Goal: Task Accomplishment & Management: Complete application form

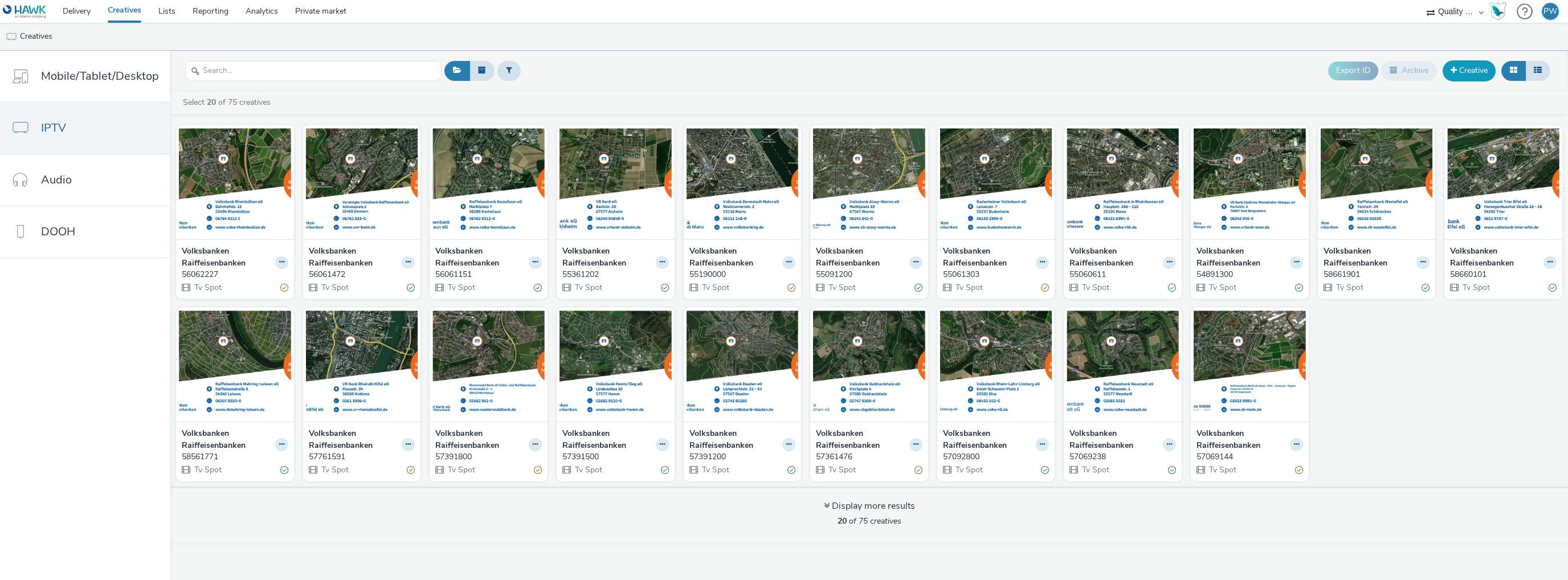
click at [1454, 73] on span at bounding box center [1454, 70] width 7 height 8
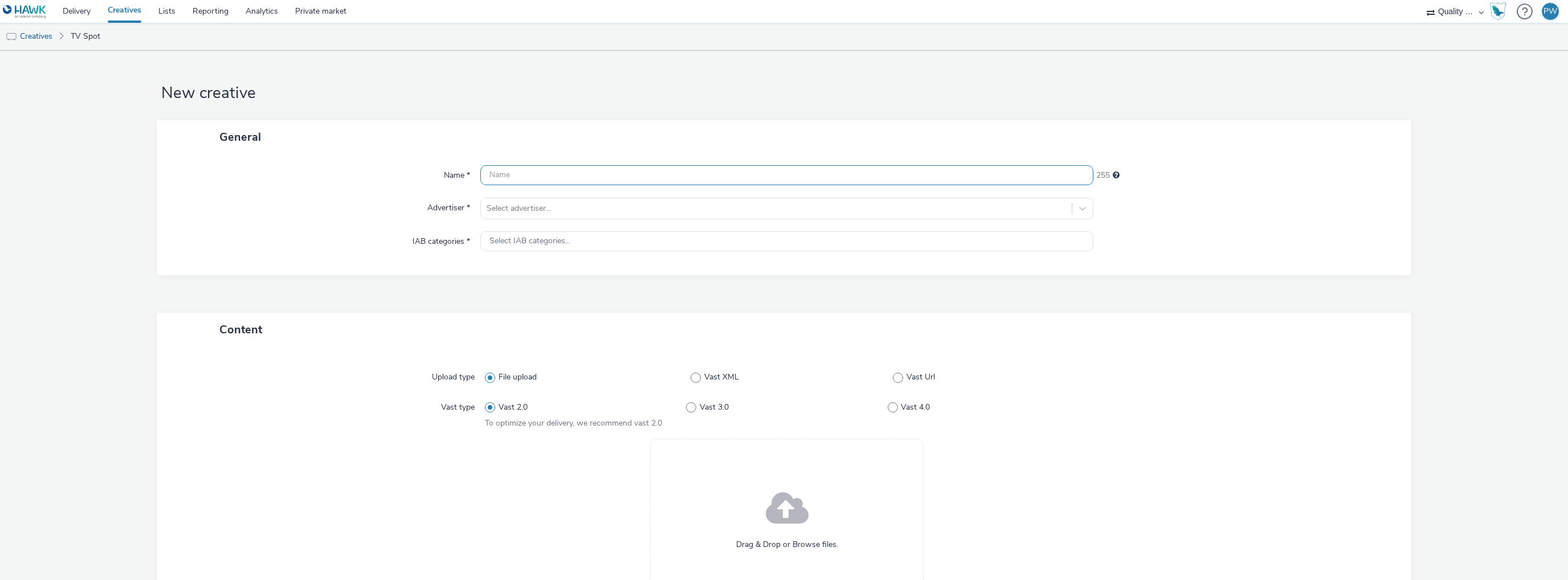
click at [506, 167] on input "text" at bounding box center [787, 175] width 613 height 20
click at [503, 180] on input "text" at bounding box center [787, 175] width 613 height 20
click at [523, 176] on input "text" at bounding box center [787, 175] width 613 height 20
paste input "50061741 RTL"
type input "50061741 RTL"
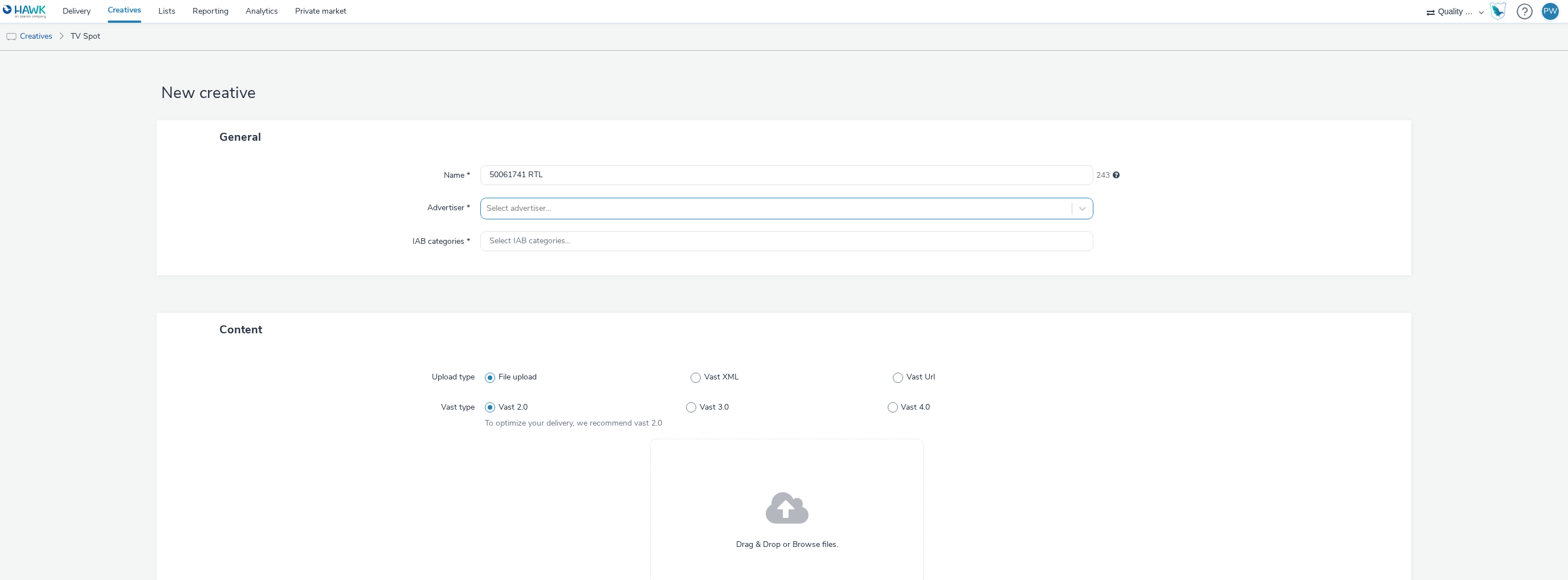
click at [513, 214] on div at bounding box center [776, 208] width 580 height 14
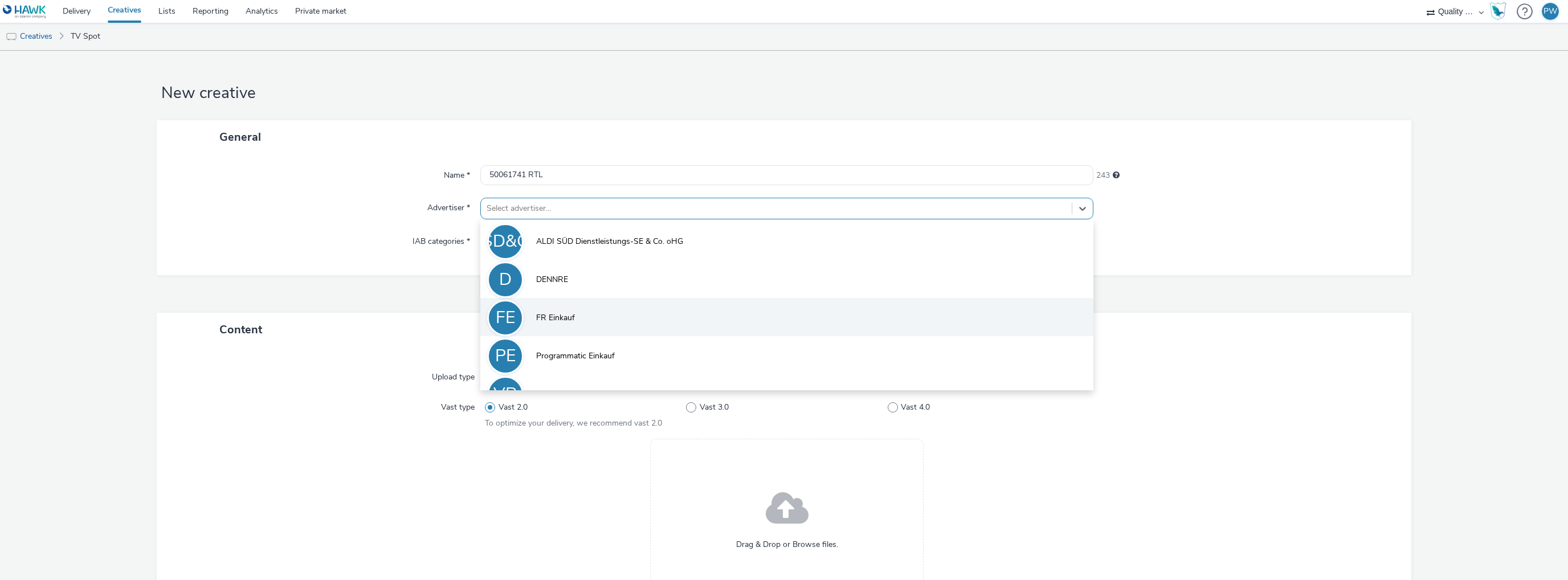
scroll to position [24, 0]
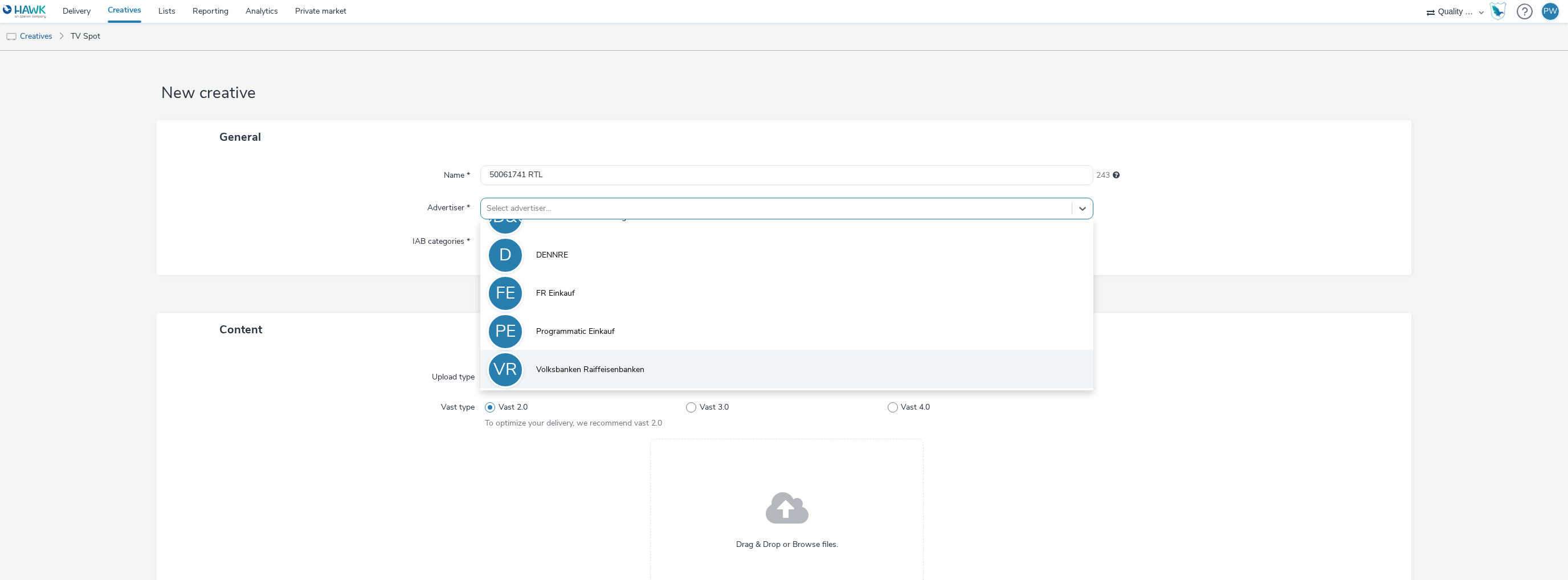
click at [562, 370] on span "Volksbanken Raiffeisenbanken" at bounding box center [590, 370] width 108 height 11
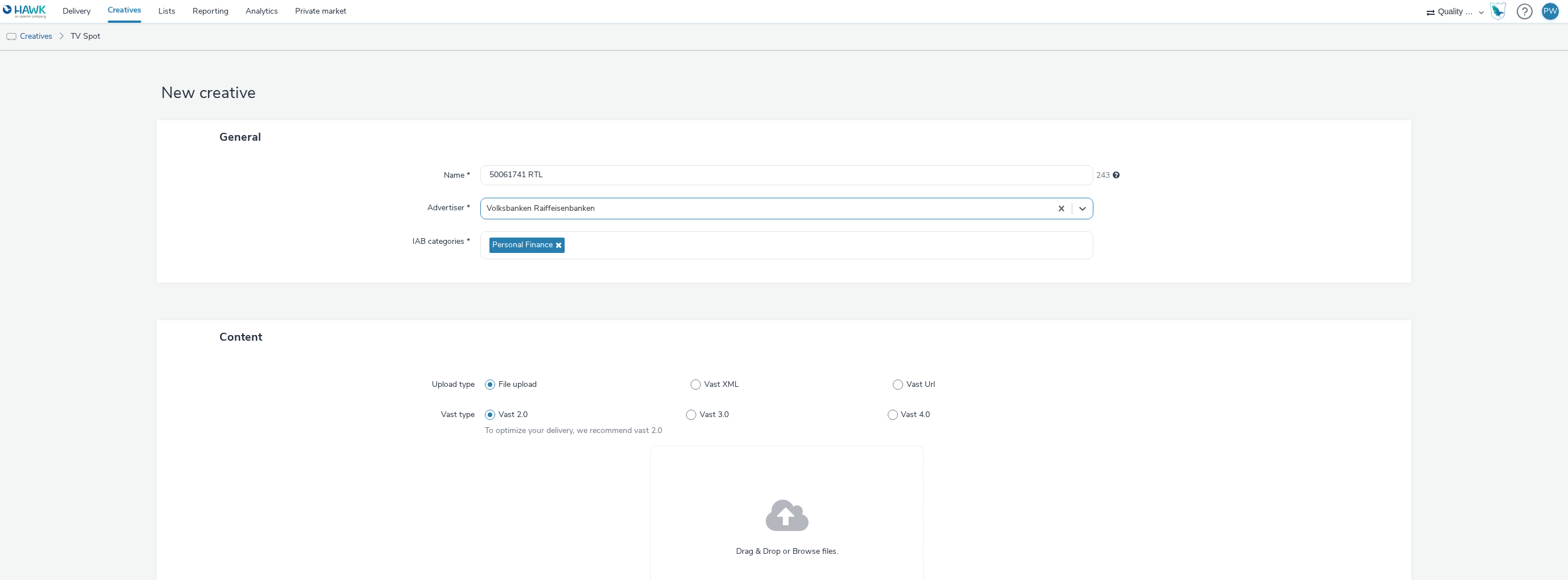
click at [497, 243] on span "Personal Finance" at bounding box center [523, 245] width 60 height 10
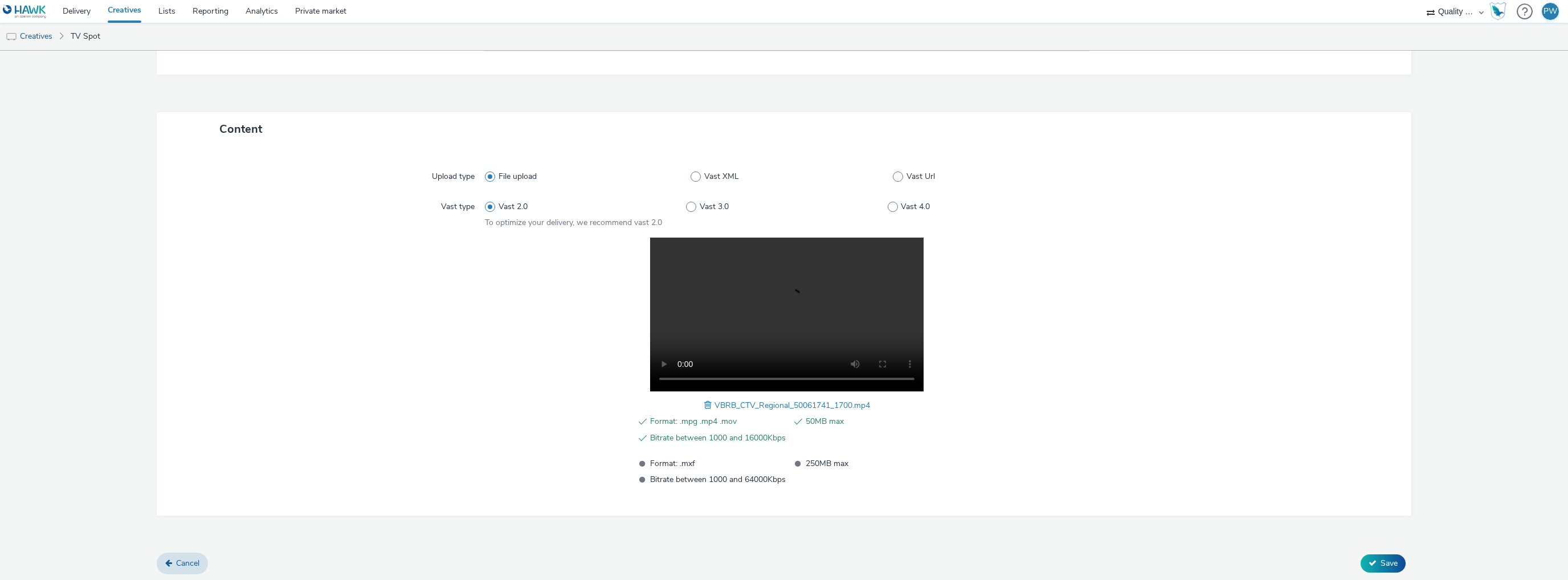
scroll to position [210, 0]
click at [1370, 562] on button "Save" at bounding box center [1383, 561] width 45 height 18
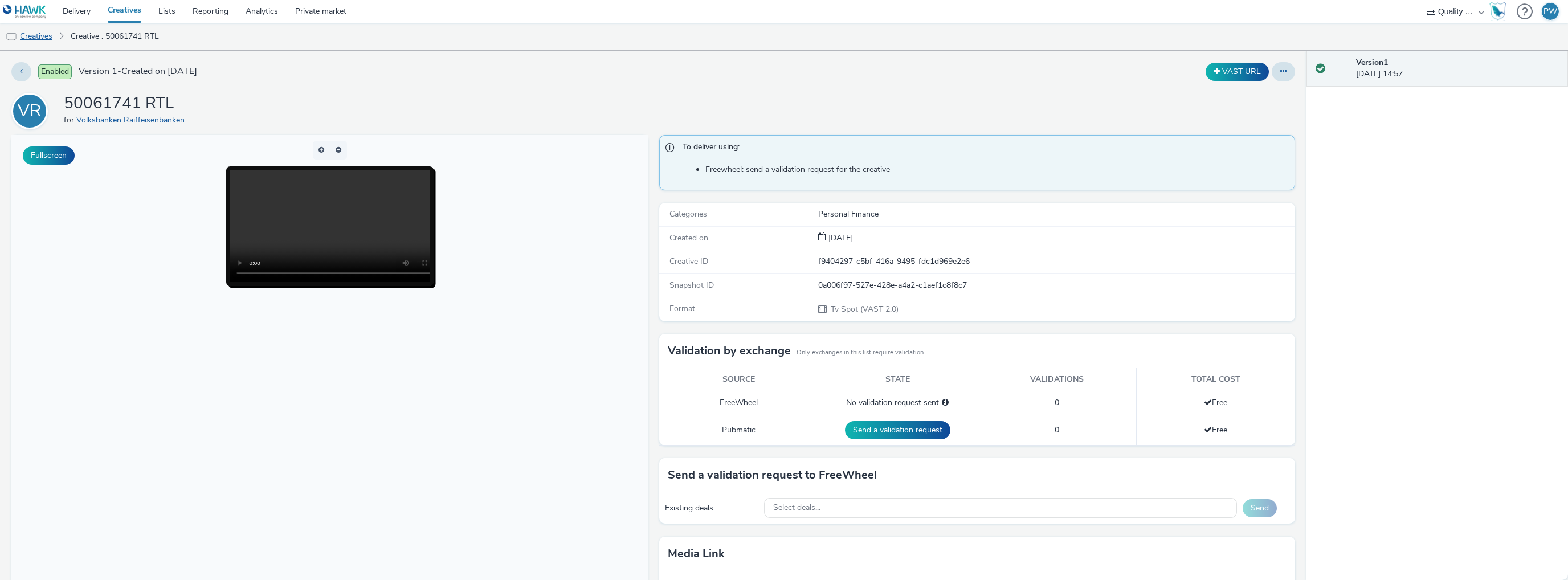
click at [50, 35] on link "Creatives" at bounding box center [29, 37] width 59 height 28
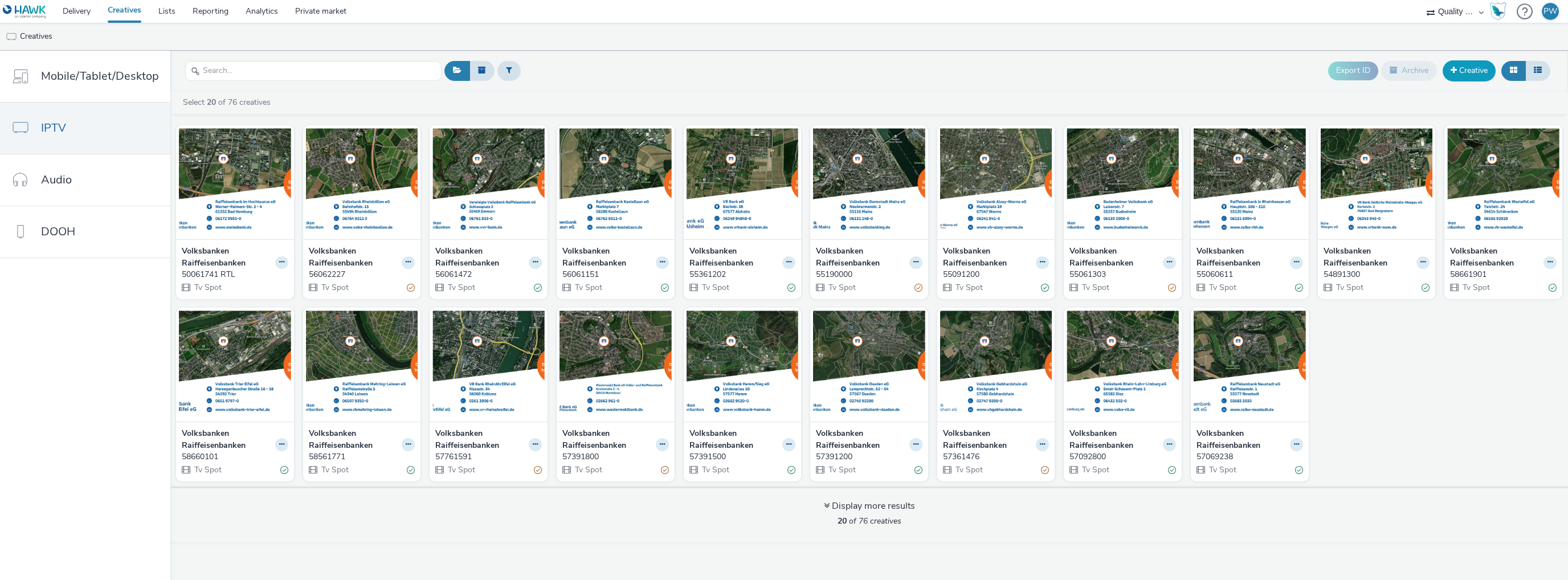
click at [1467, 69] on link "Creative" at bounding box center [1469, 70] width 53 height 20
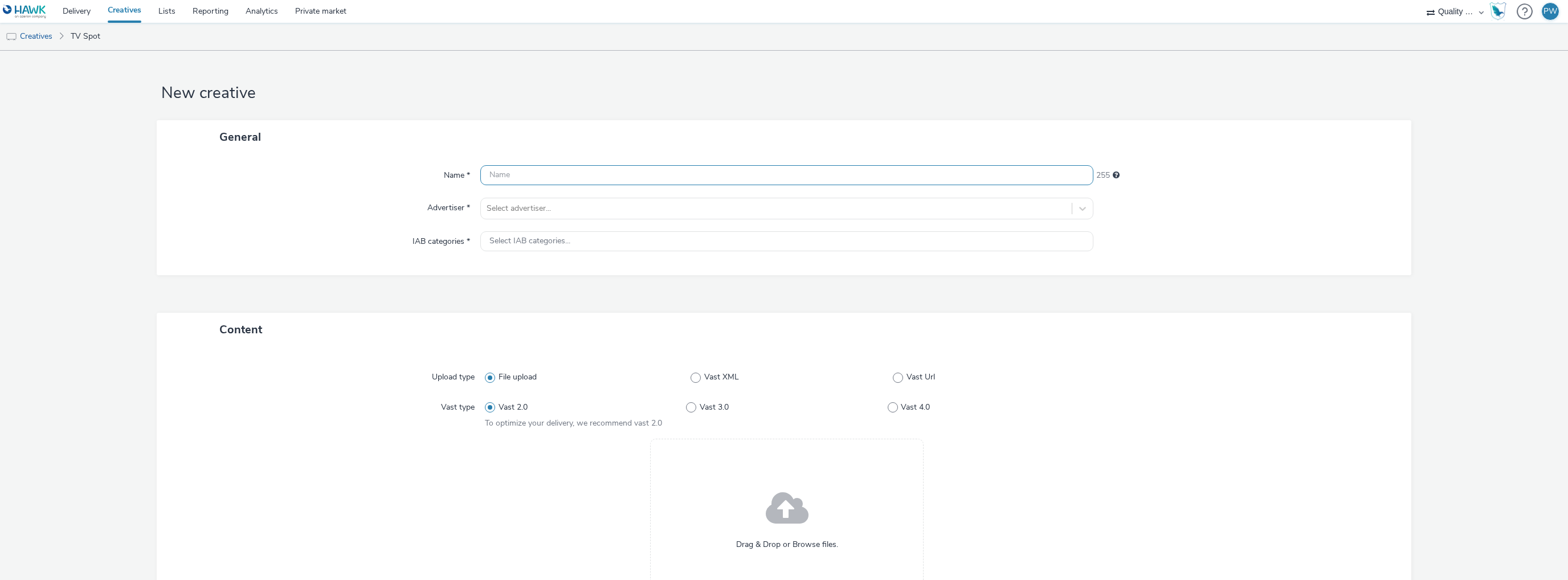
click at [593, 174] on input "text" at bounding box center [787, 175] width 613 height 20
click at [542, 178] on input "text" at bounding box center [787, 175] width 613 height 20
paste input "50069146 RTL"
type input "50069146 RTL"
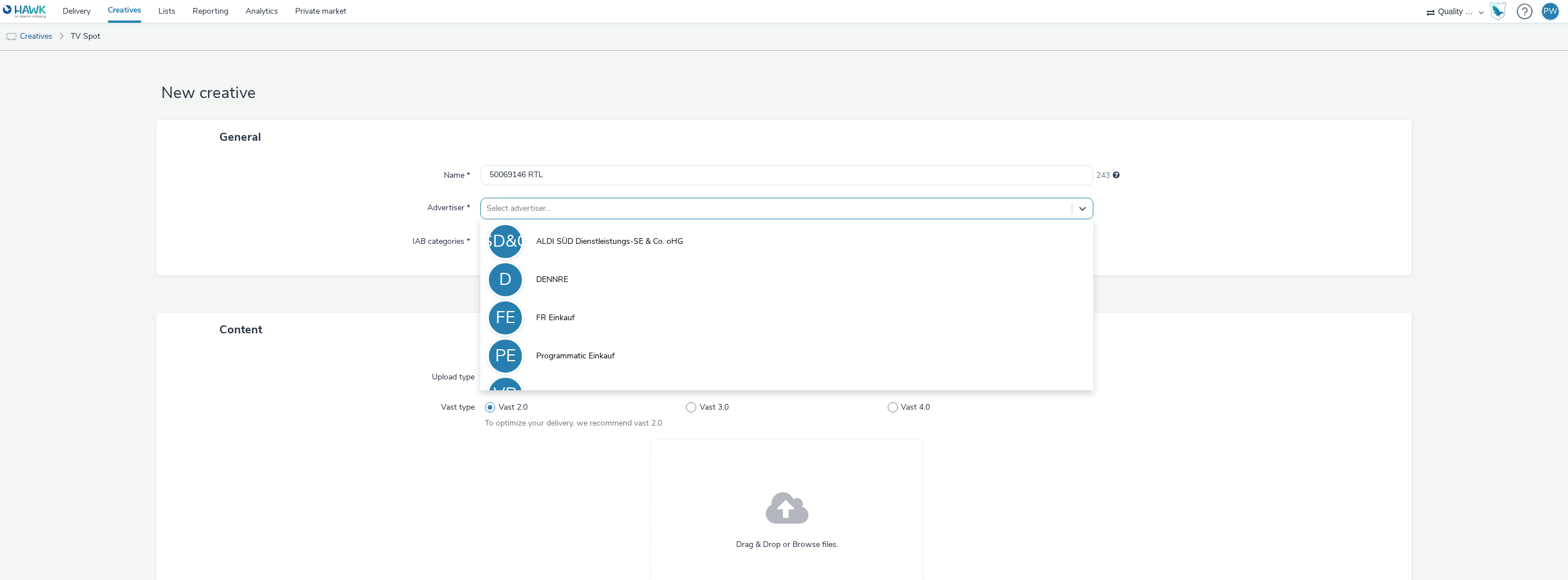
click at [527, 210] on div at bounding box center [776, 208] width 580 height 14
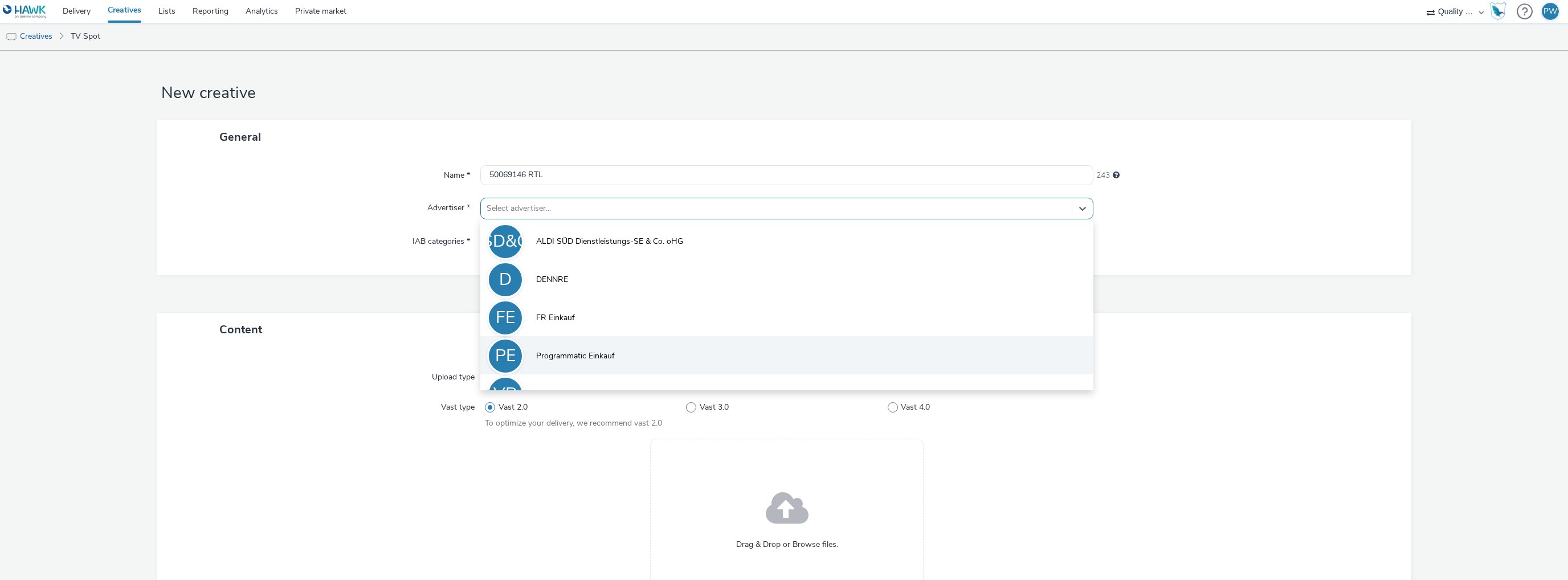
scroll to position [24, 0]
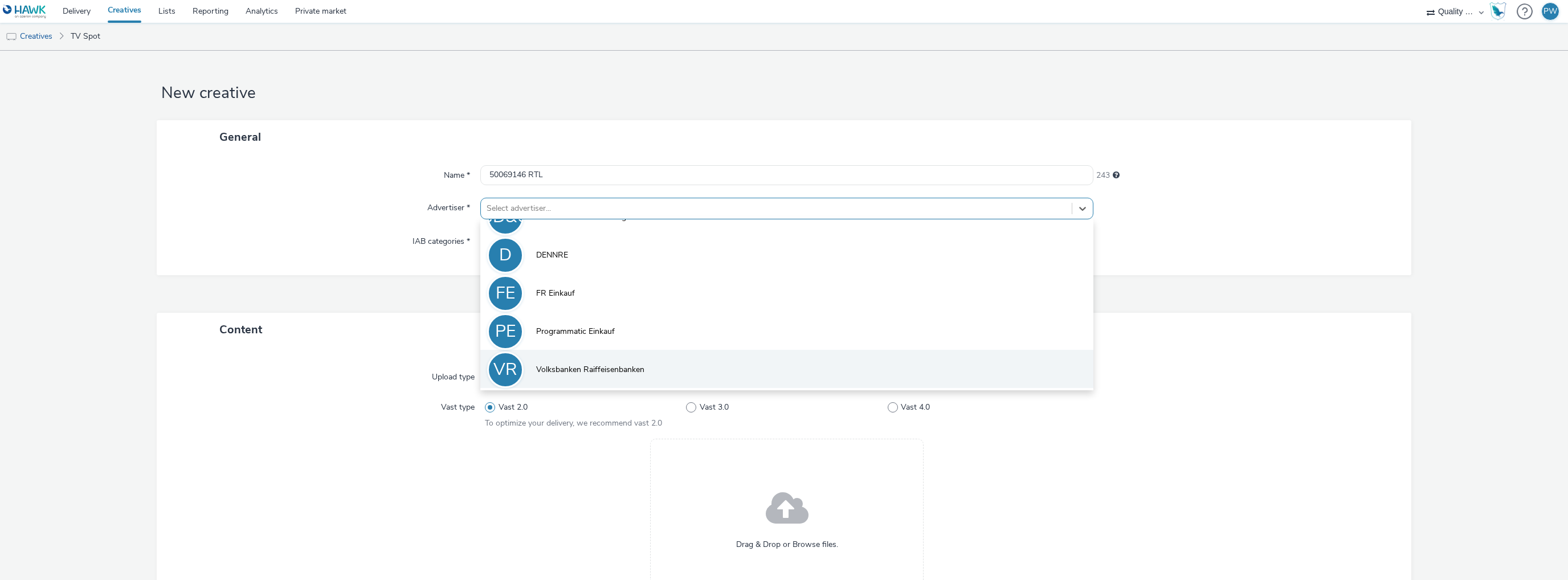
click at [576, 366] on span "Volksbanken Raiffeisenbanken" at bounding box center [590, 370] width 108 height 11
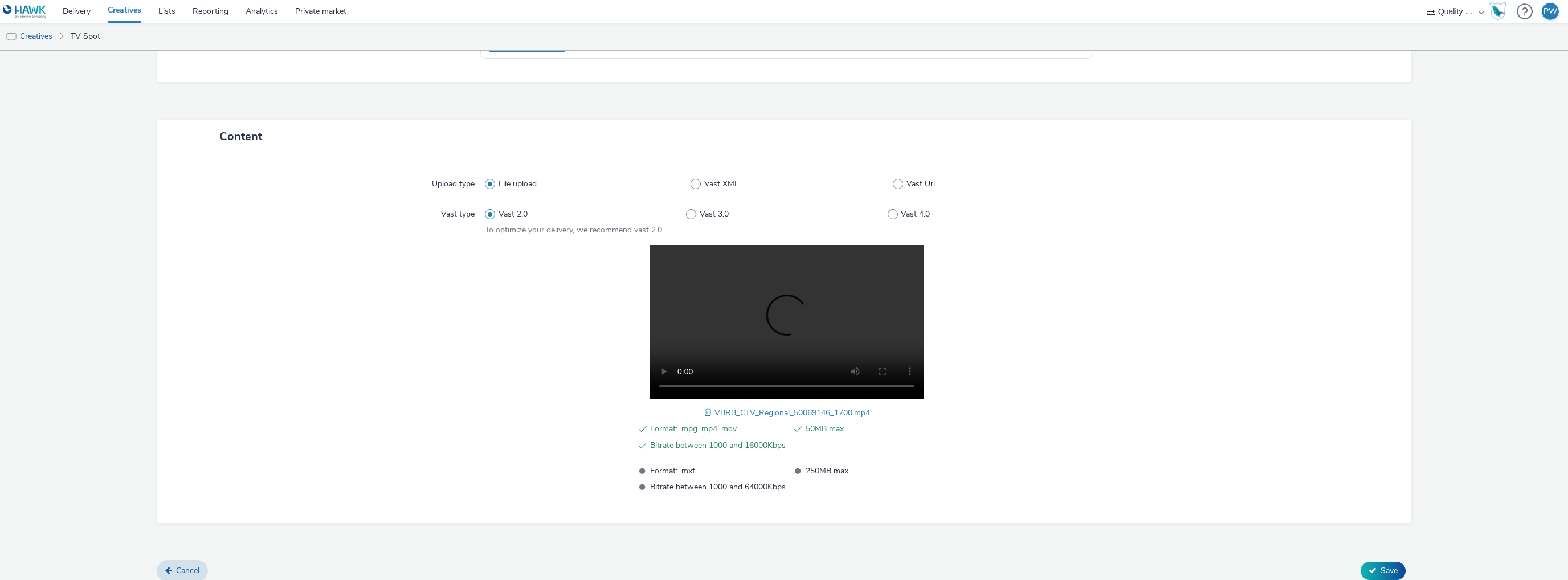
scroll to position [210, 0]
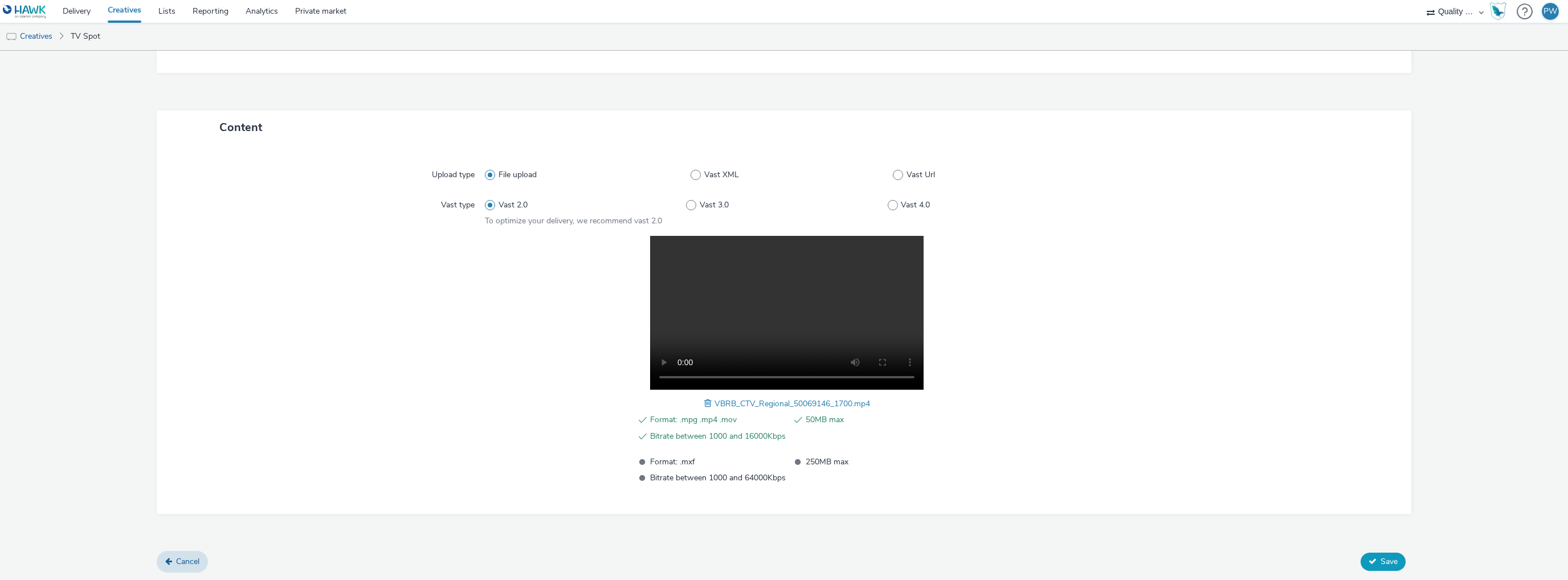
click at [1381, 561] on span "Save" at bounding box center [1389, 561] width 17 height 11
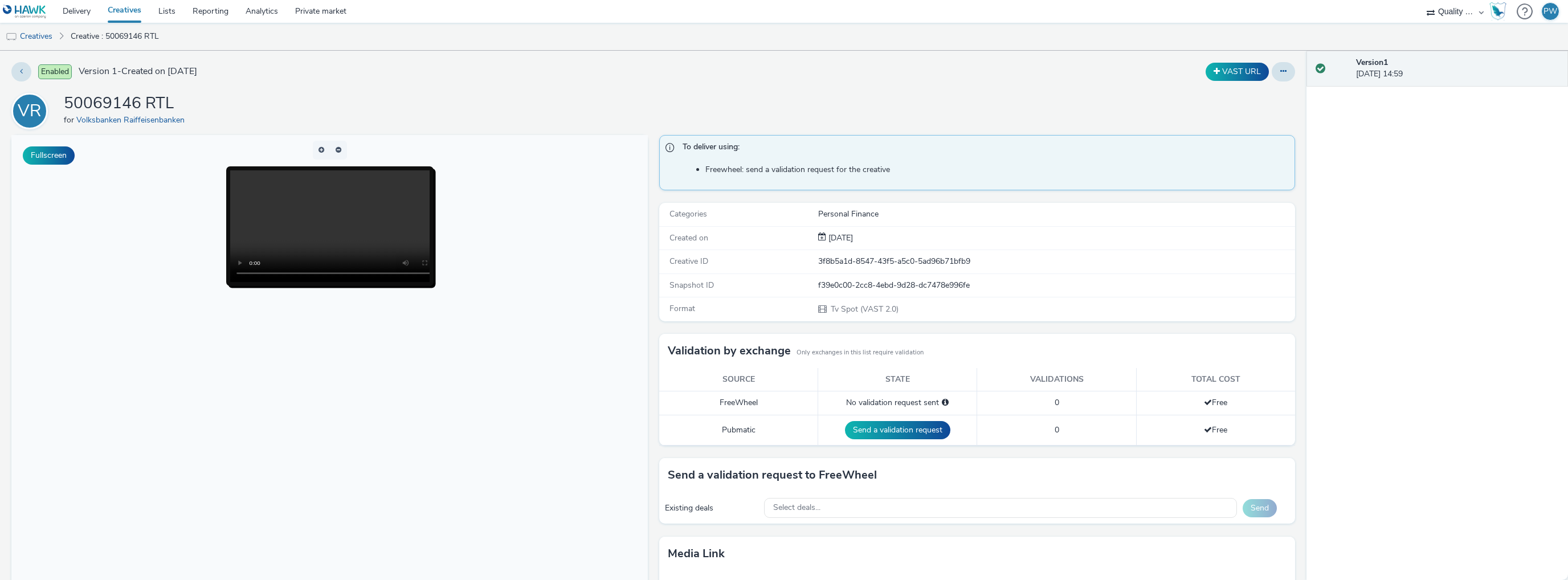
click at [932, 94] on div "VR 50069146 RTL for Volksbanken Raiffeisenbanken" at bounding box center [653, 110] width 1284 height 37
click at [36, 37] on link "Creatives" at bounding box center [29, 37] width 59 height 28
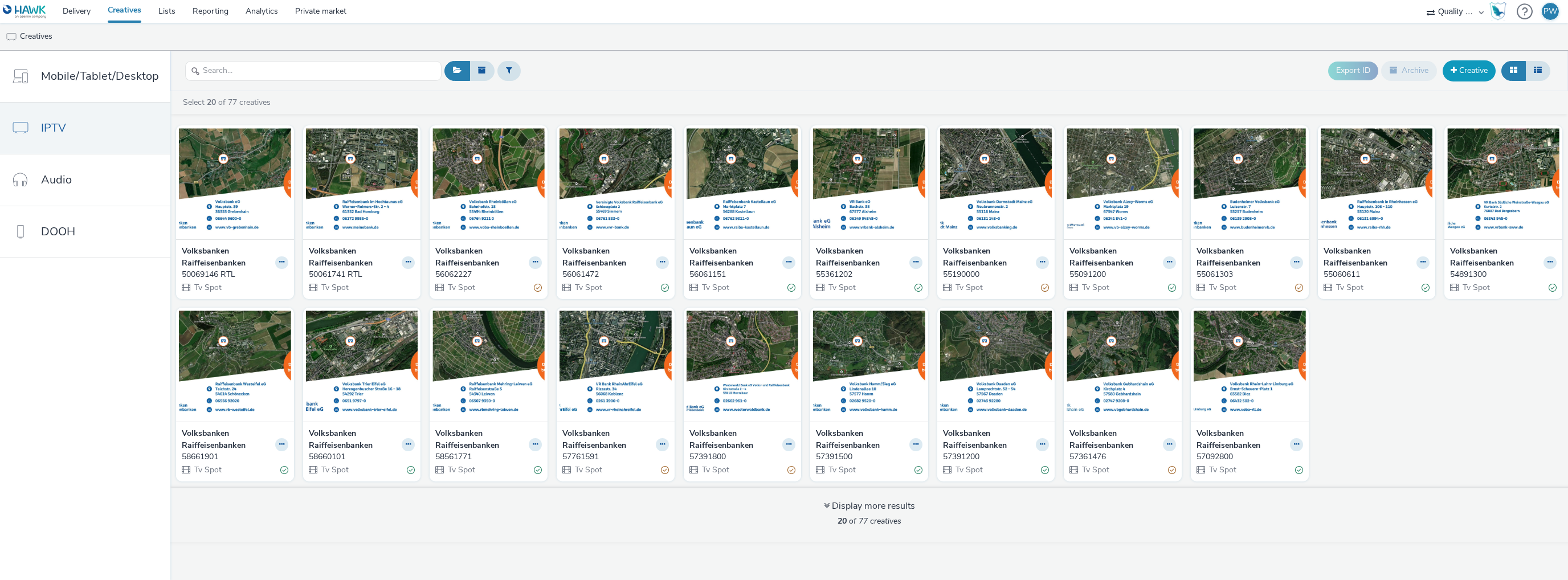
click at [1444, 71] on link "Creative" at bounding box center [1469, 70] width 53 height 20
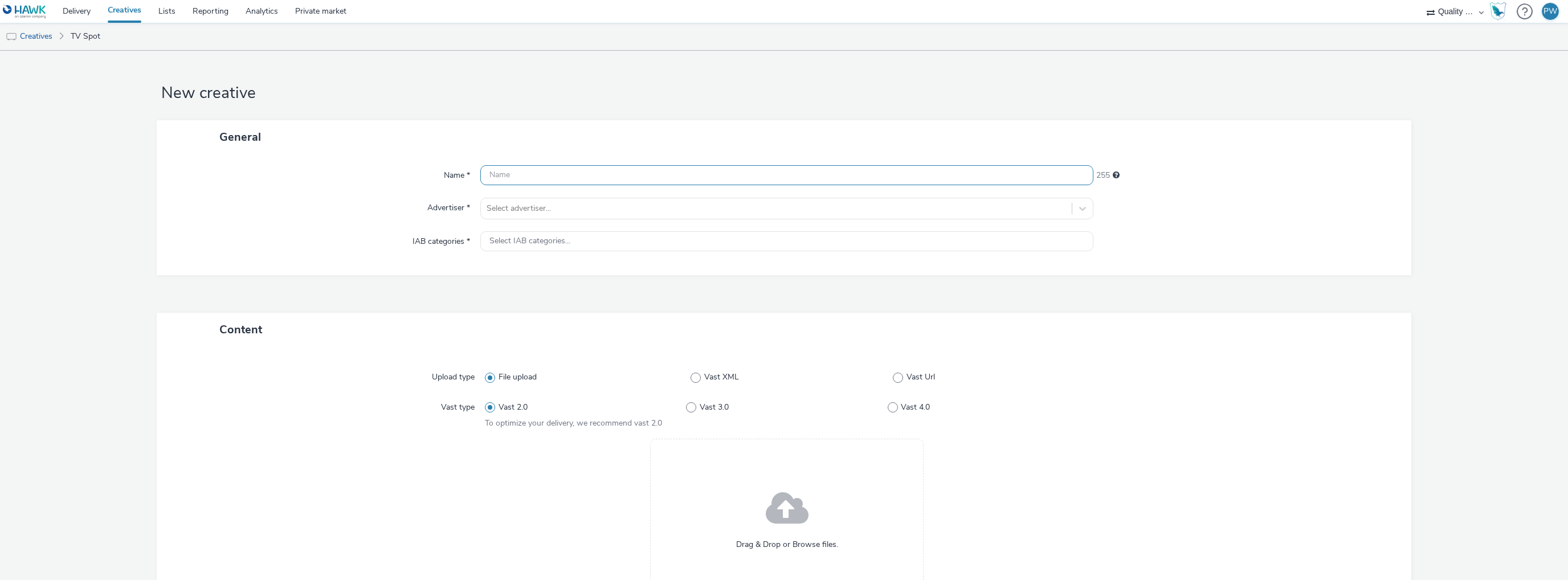
click at [552, 171] on input "text" at bounding box center [787, 175] width 613 height 20
click at [528, 182] on input "text" at bounding box center [787, 175] width 613 height 20
paste input "50069345 RTL"
type input "50069345 RTL"
click at [547, 196] on div "Name * 50069345 RTL 243 Advertiser * Select advertiser... IAB categories * Sele…" at bounding box center [784, 214] width 1255 height 121
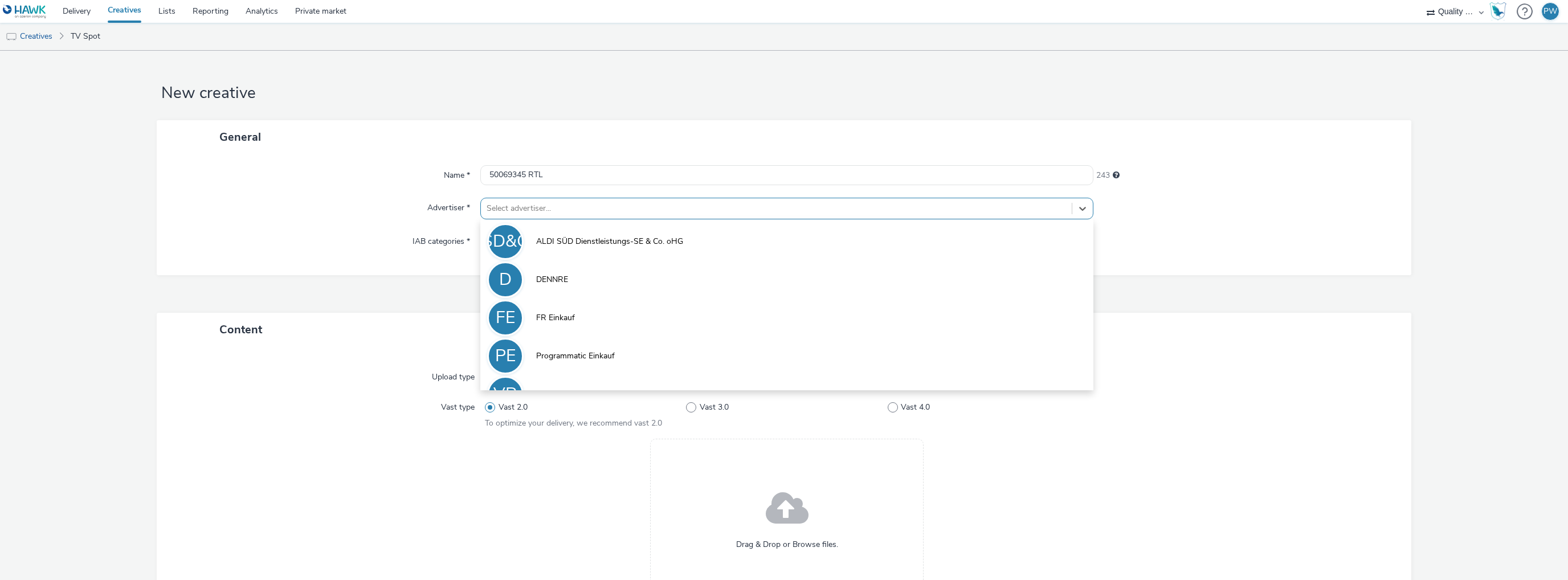
click at [538, 214] on div at bounding box center [776, 208] width 580 height 14
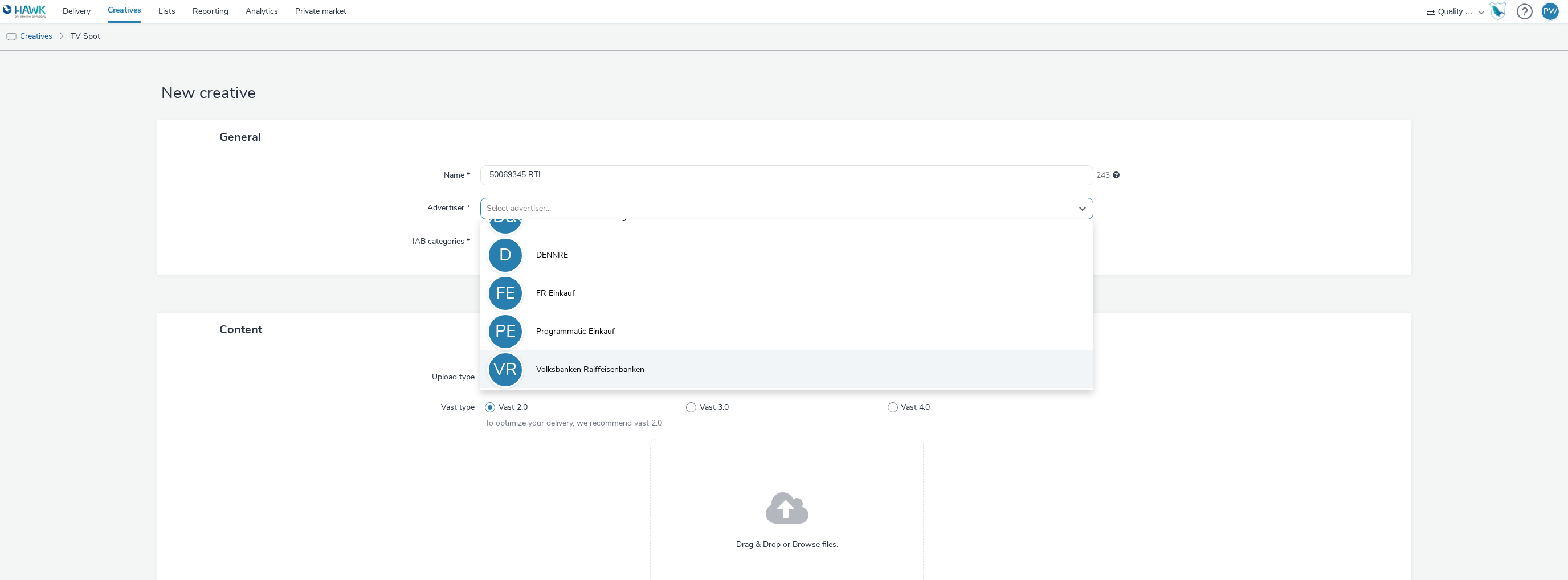
click at [579, 359] on li "VR Volksbanken Raiffeisenbanken" at bounding box center [787, 368] width 613 height 38
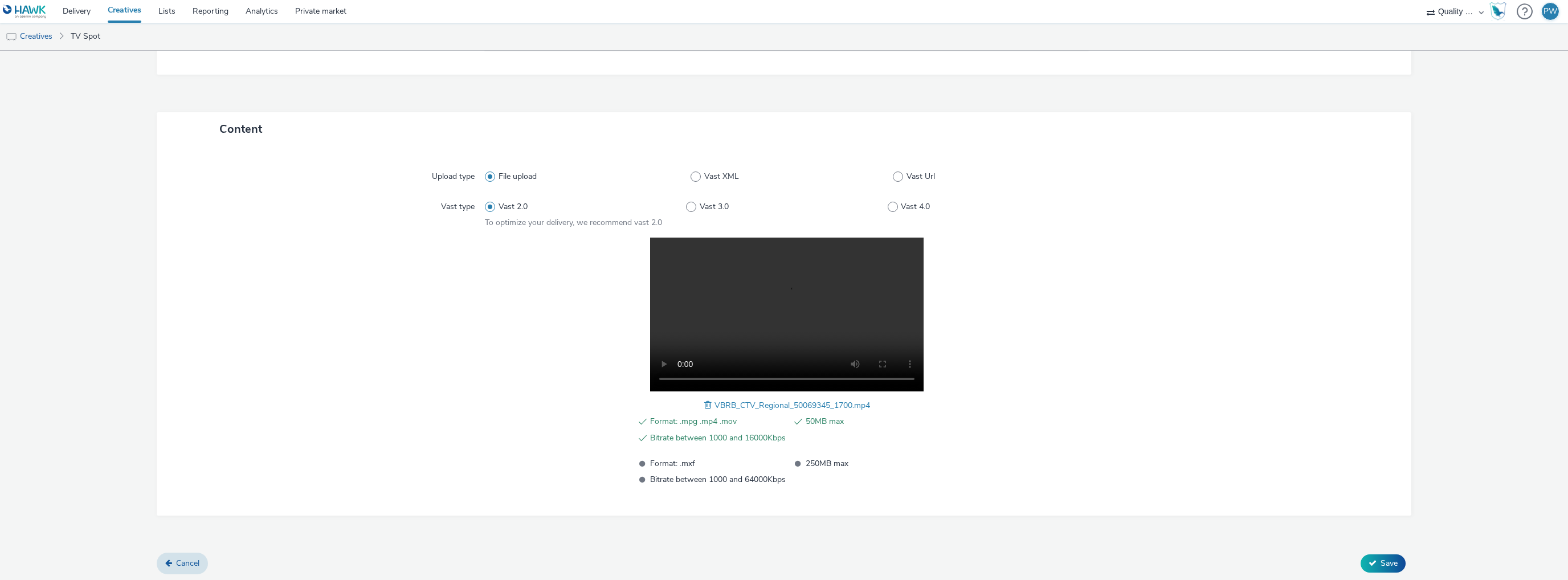
scroll to position [210, 0]
click at [1383, 556] on span "Save" at bounding box center [1389, 561] width 17 height 11
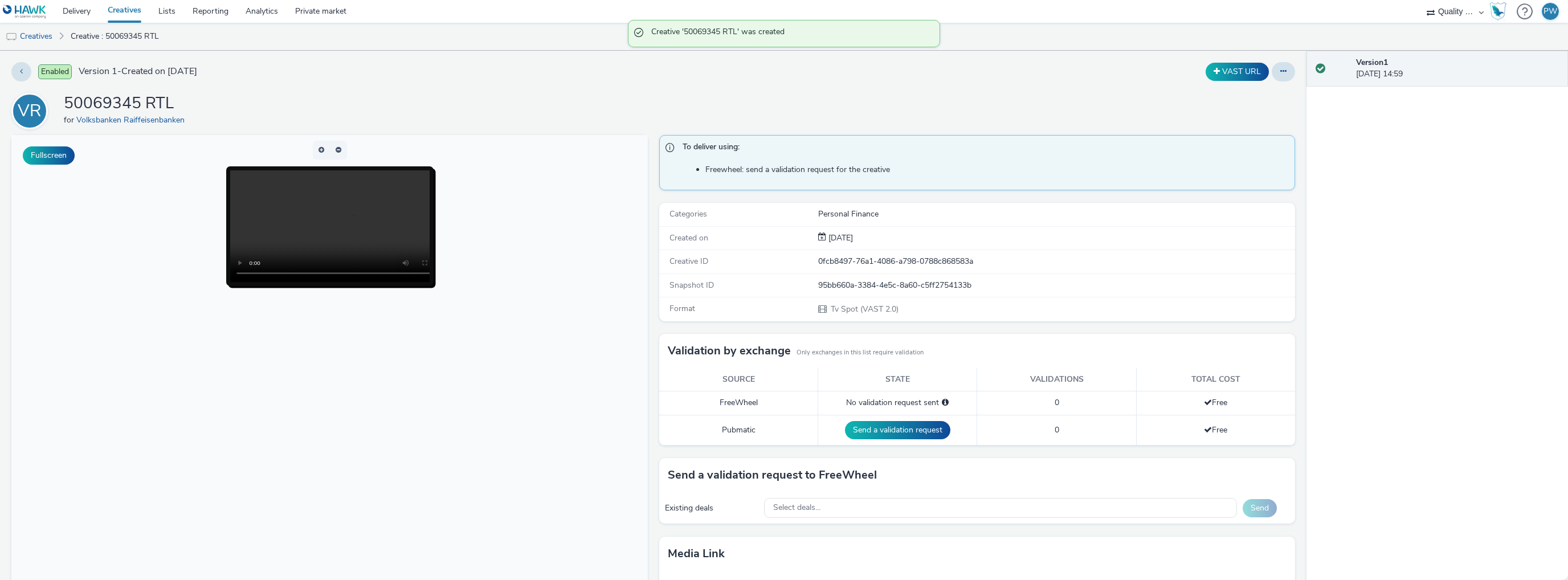
drag, startPoint x: 52, startPoint y: 37, endPoint x: 61, endPoint y: 37, distance: 9.0
click at [52, 37] on link "Creatives" at bounding box center [29, 37] width 59 height 28
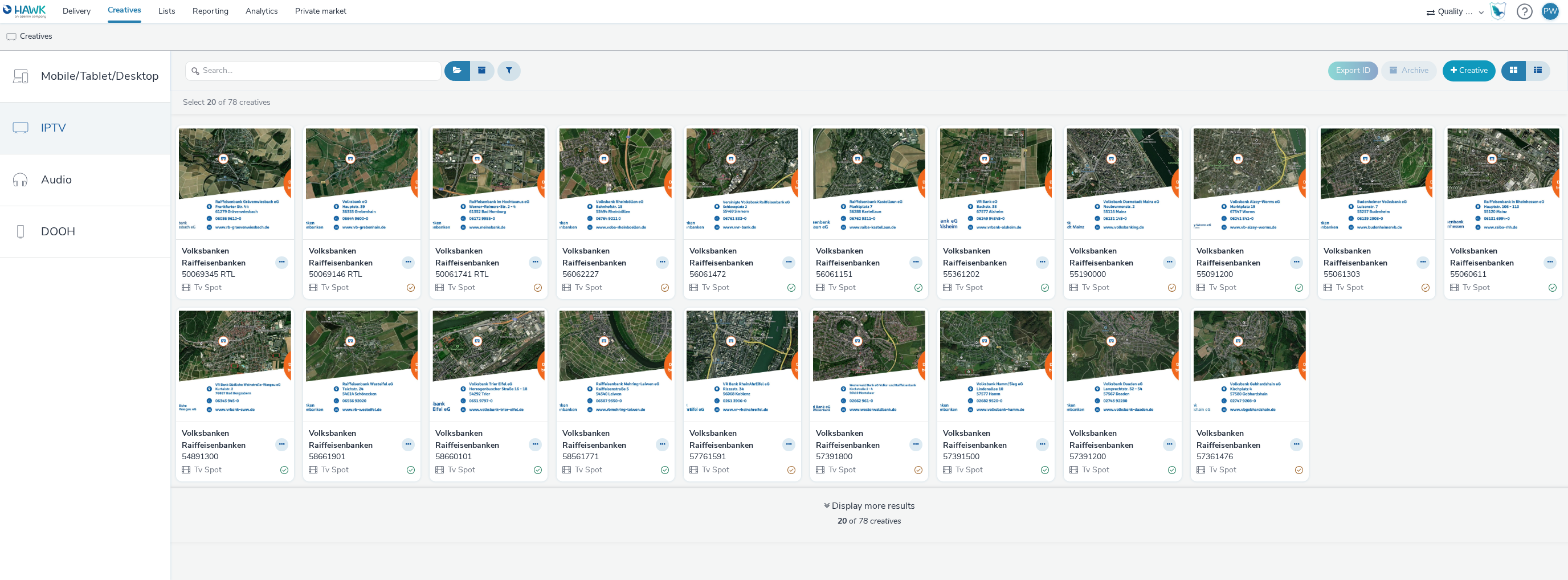
click at [1449, 75] on link "Creative" at bounding box center [1469, 70] width 53 height 20
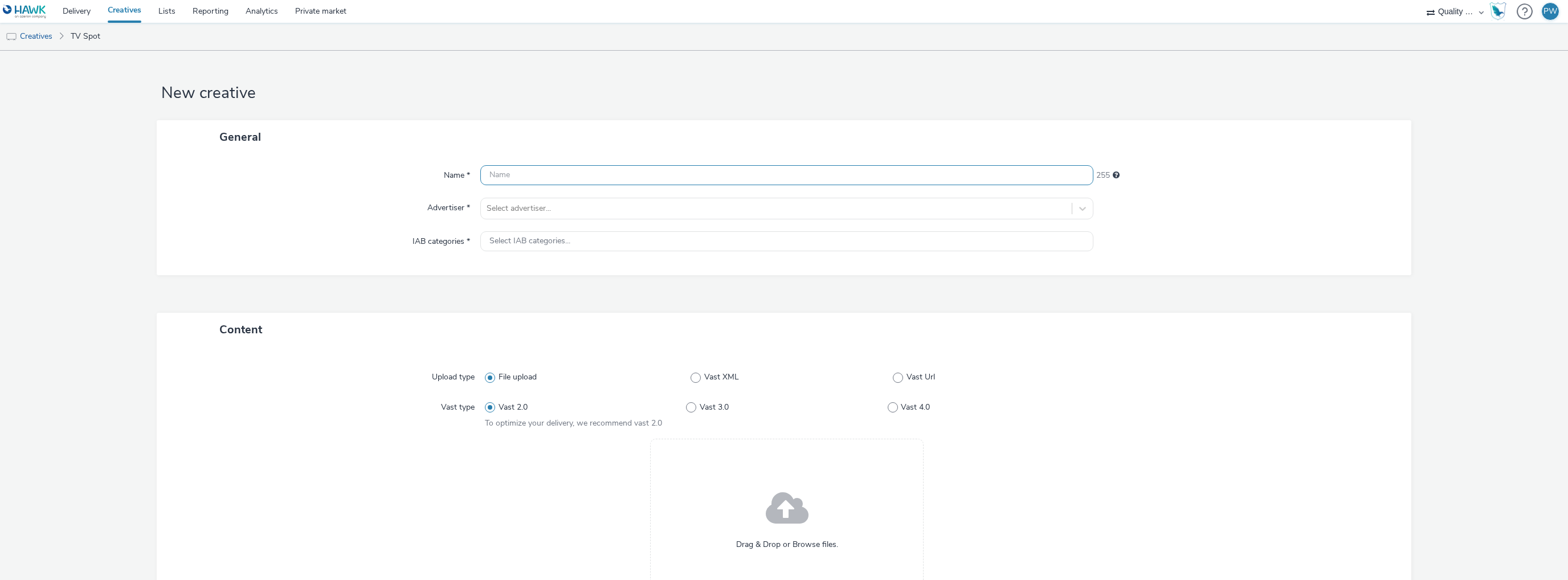
click at [561, 168] on input "text" at bounding box center [787, 175] width 613 height 20
paste input "50069455 RTL"
type input "50069455 RTL"
click at [523, 208] on div at bounding box center [776, 208] width 580 height 14
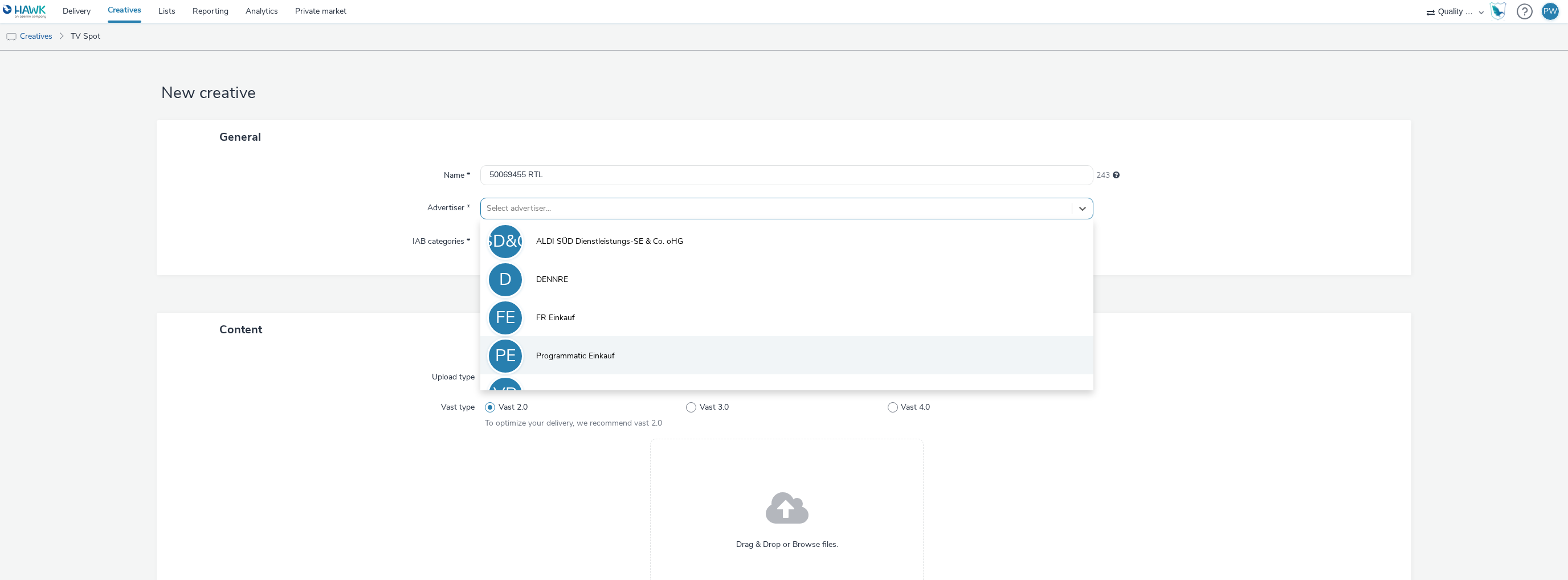
scroll to position [24, 0]
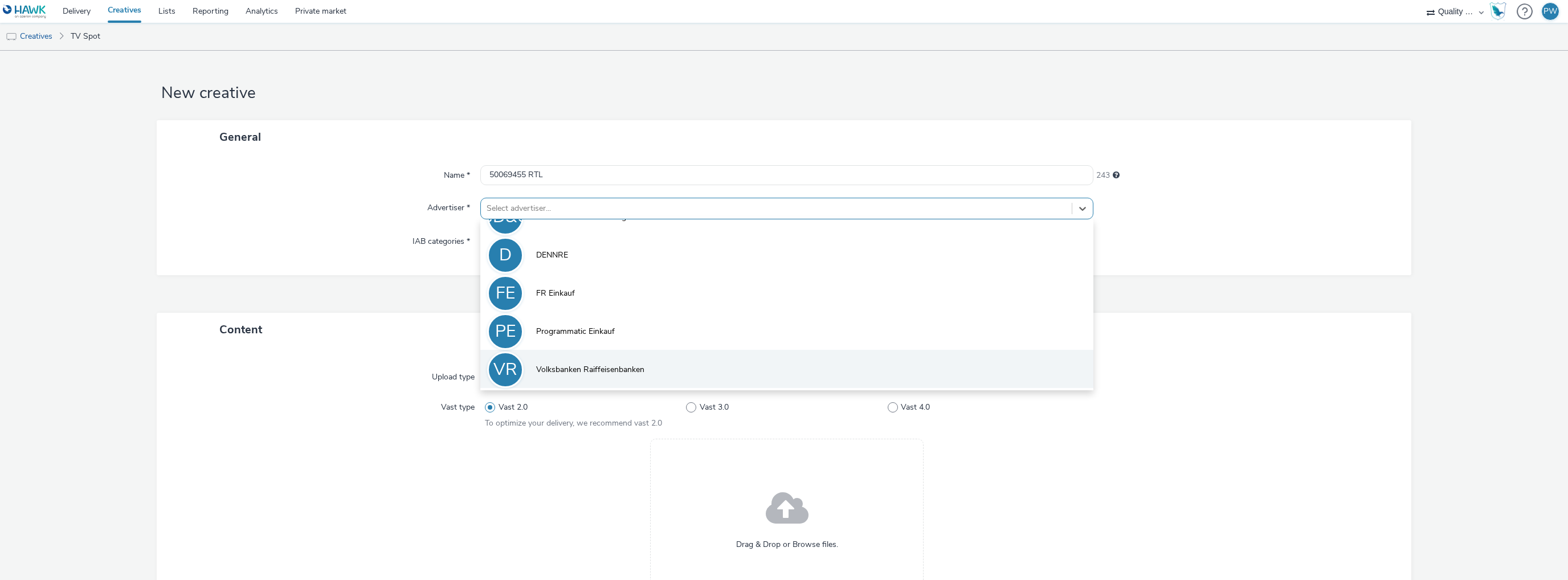
click at [561, 363] on li "VR Volksbanken Raiffeisenbanken" at bounding box center [787, 368] width 613 height 38
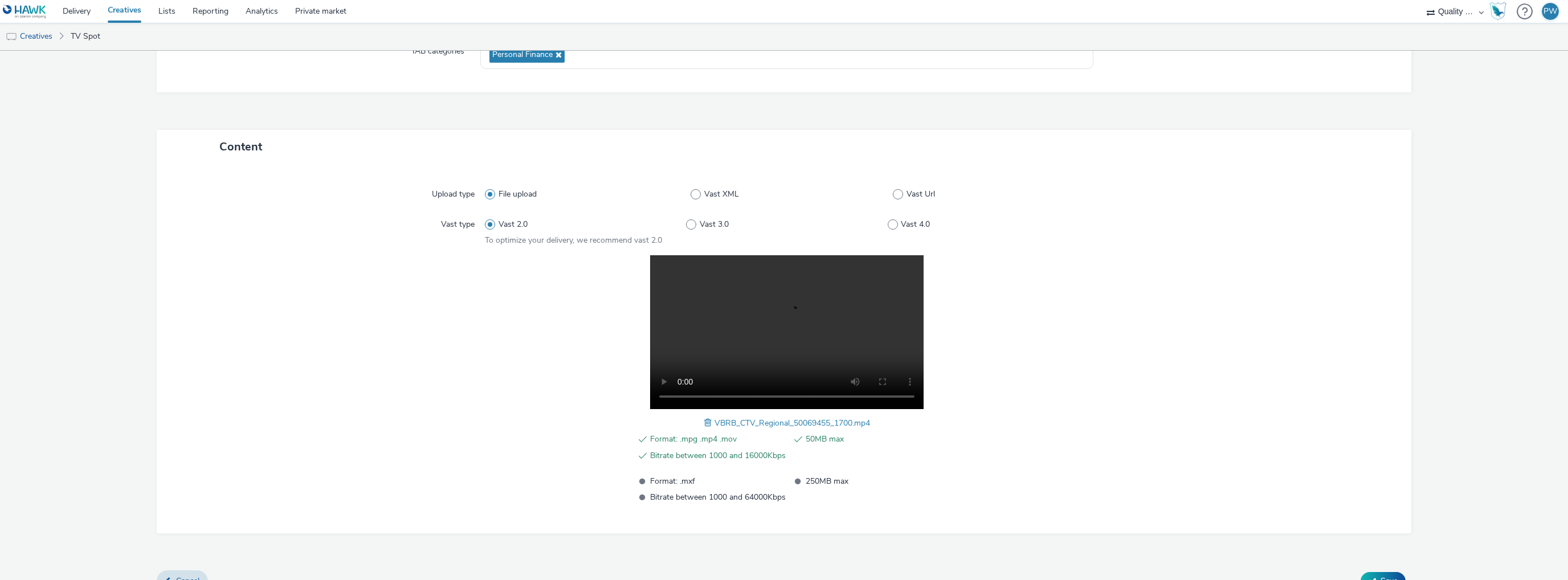
scroll to position [210, 0]
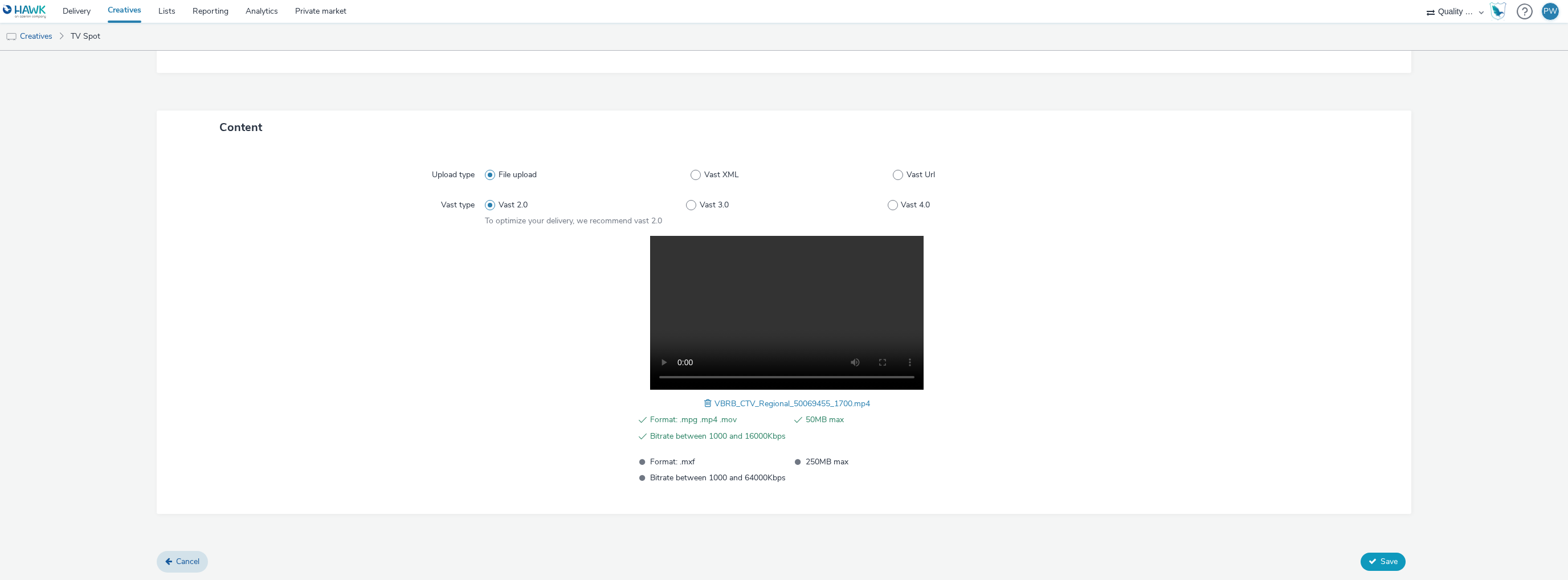
click at [1382, 561] on span "Save" at bounding box center [1389, 561] width 17 height 11
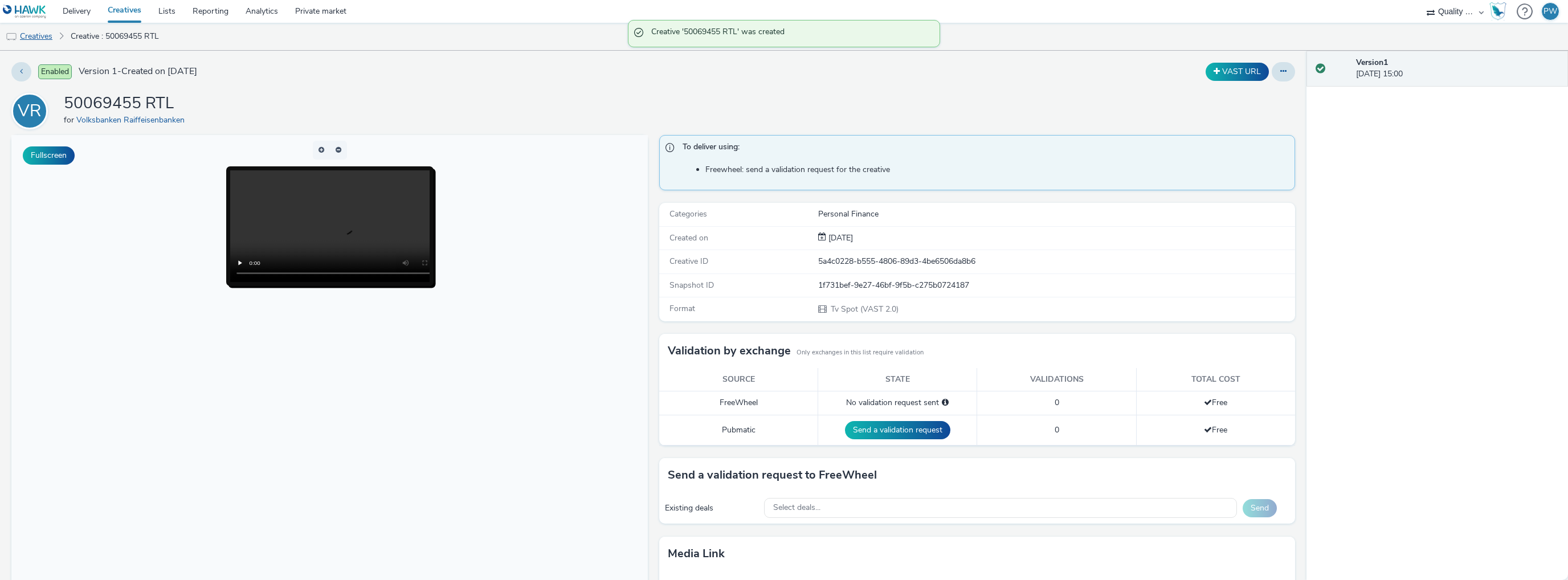
click at [53, 37] on link "Creatives" at bounding box center [29, 37] width 59 height 28
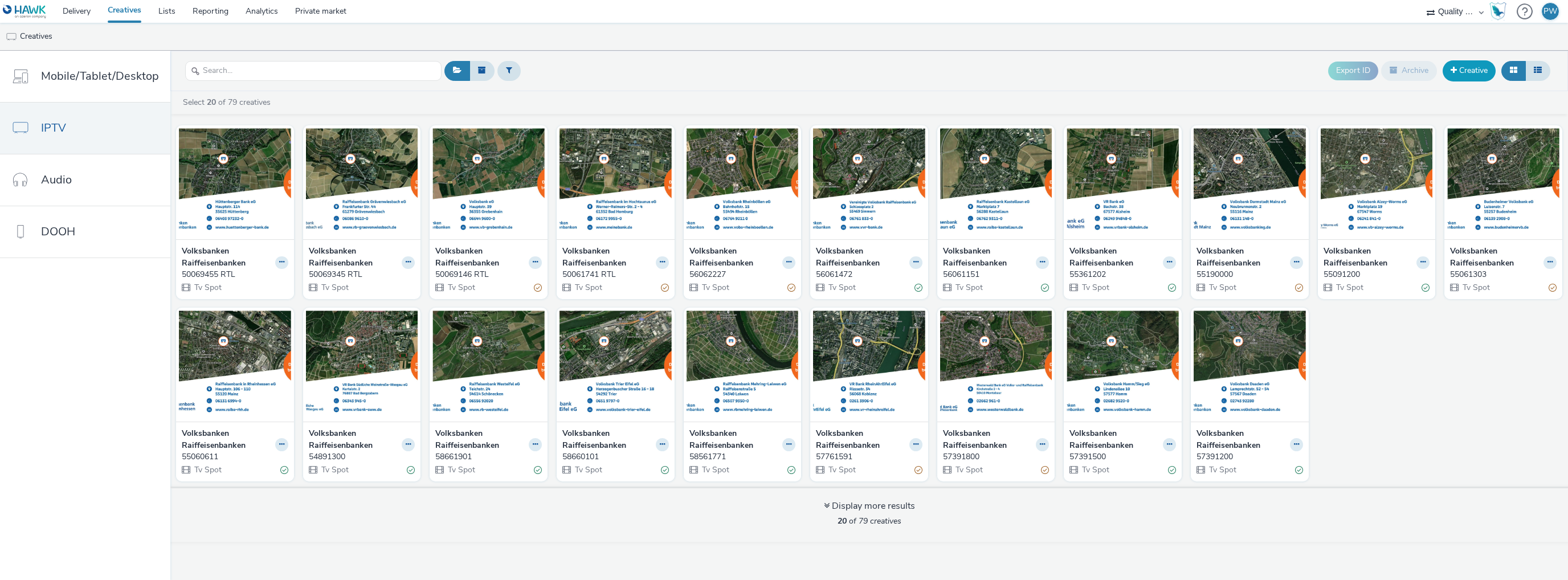
click at [1463, 69] on link "Creative" at bounding box center [1469, 70] width 53 height 20
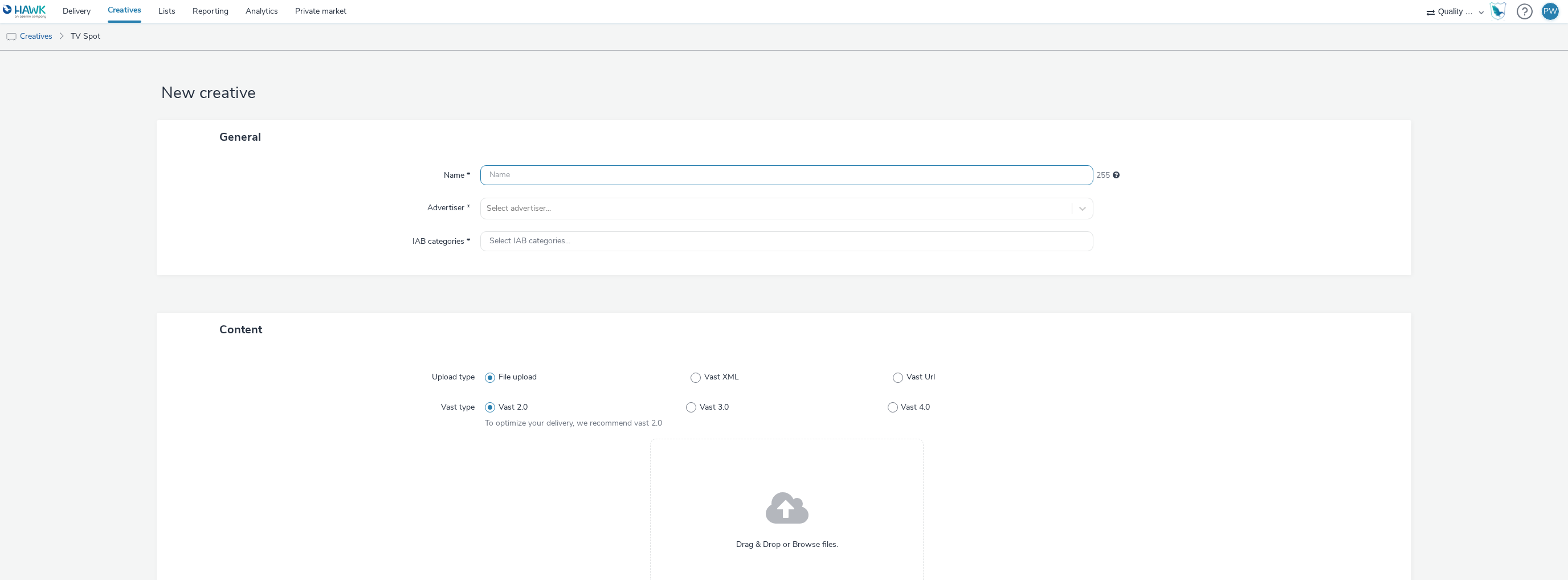
click at [513, 175] on input "text" at bounding box center [787, 175] width 613 height 20
paste input "50069477 RTL"
type input "50069477 RTL"
click at [536, 209] on div at bounding box center [776, 208] width 580 height 14
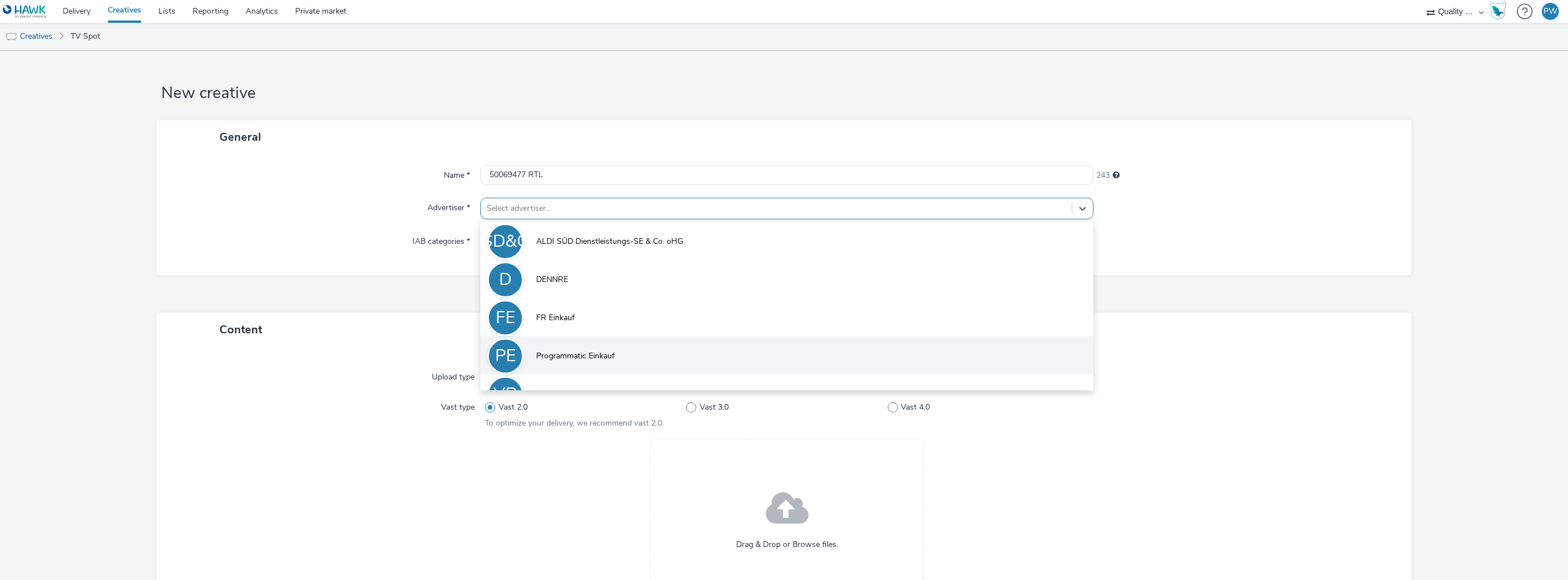
scroll to position [24, 0]
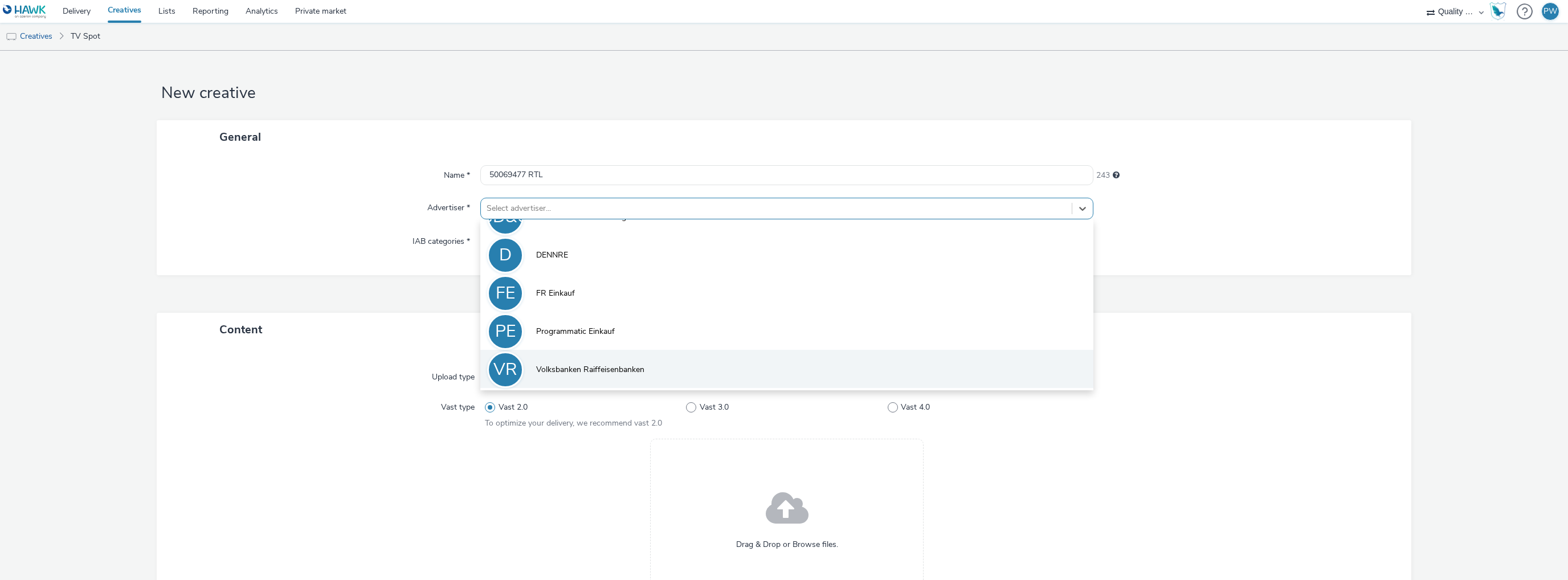
click at [557, 374] on span "Volksbanken Raiffeisenbanken" at bounding box center [590, 370] width 108 height 11
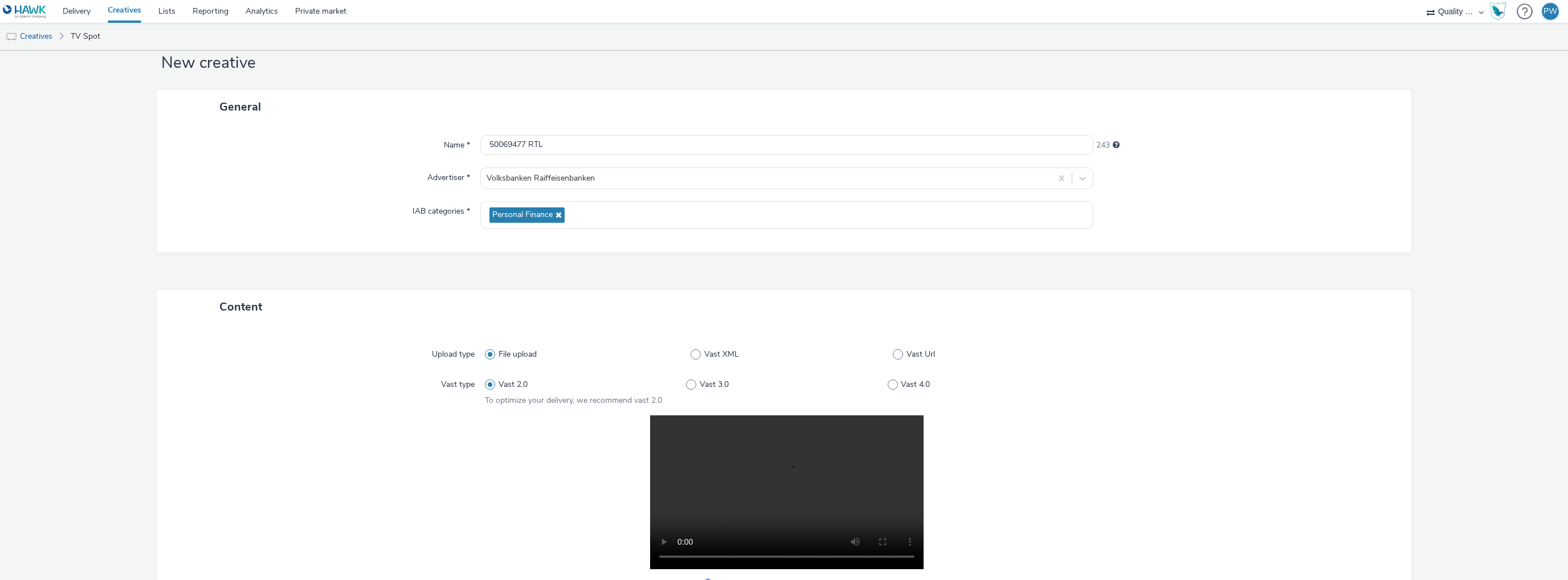
scroll to position [171, 0]
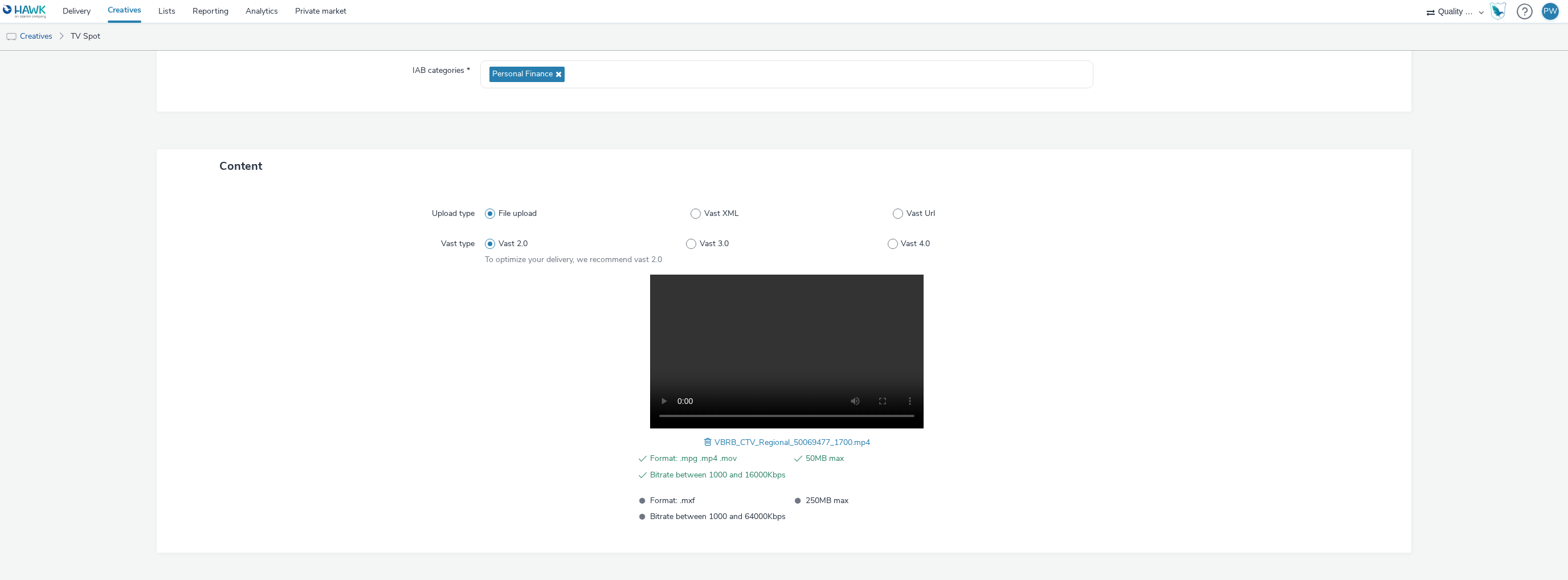
drag, startPoint x: 1182, startPoint y: 243, endPoint x: 1198, endPoint y: 261, distance: 24.1
click at [1182, 243] on div at bounding box center [1240, 249] width 302 height 32
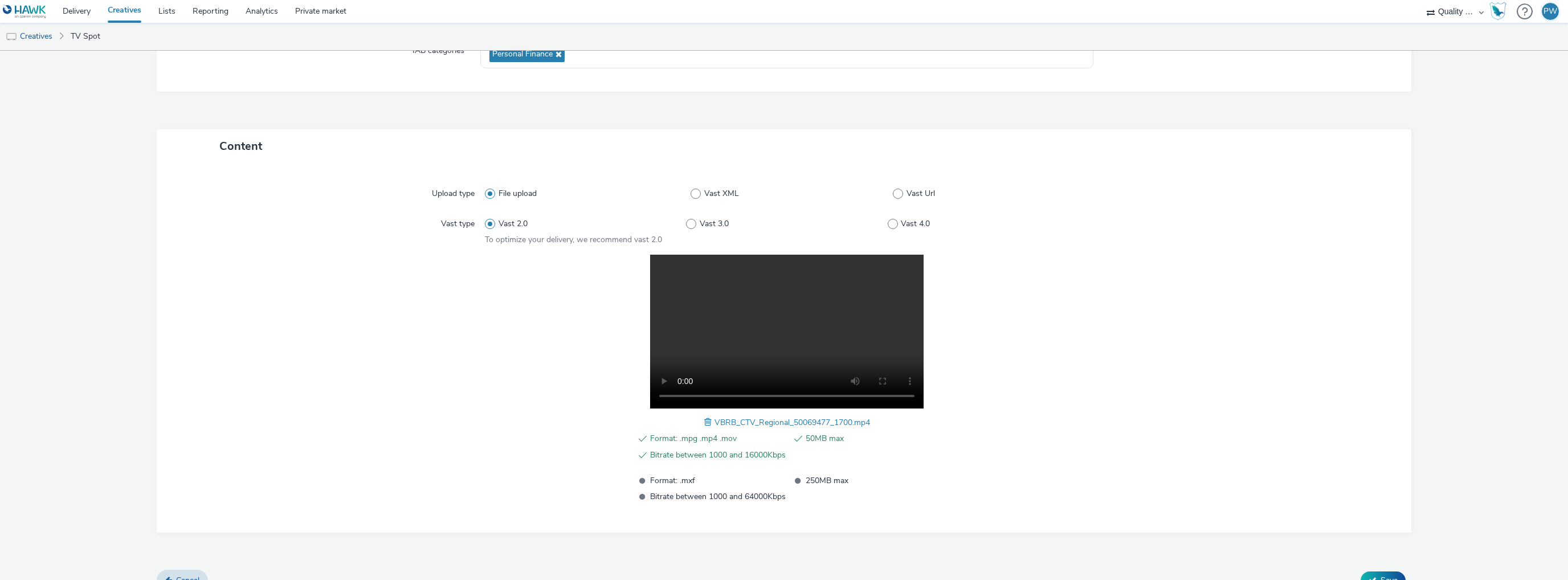
scroll to position [210, 0]
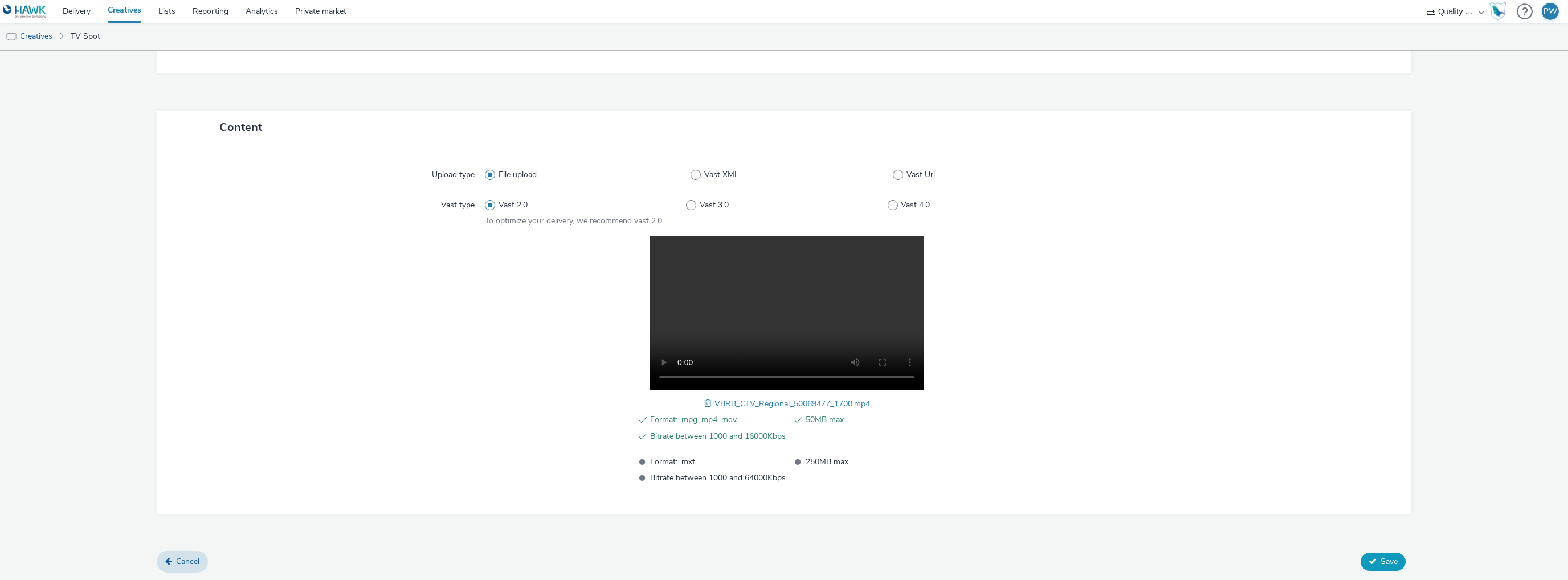
click at [1386, 559] on span "Save" at bounding box center [1389, 561] width 17 height 11
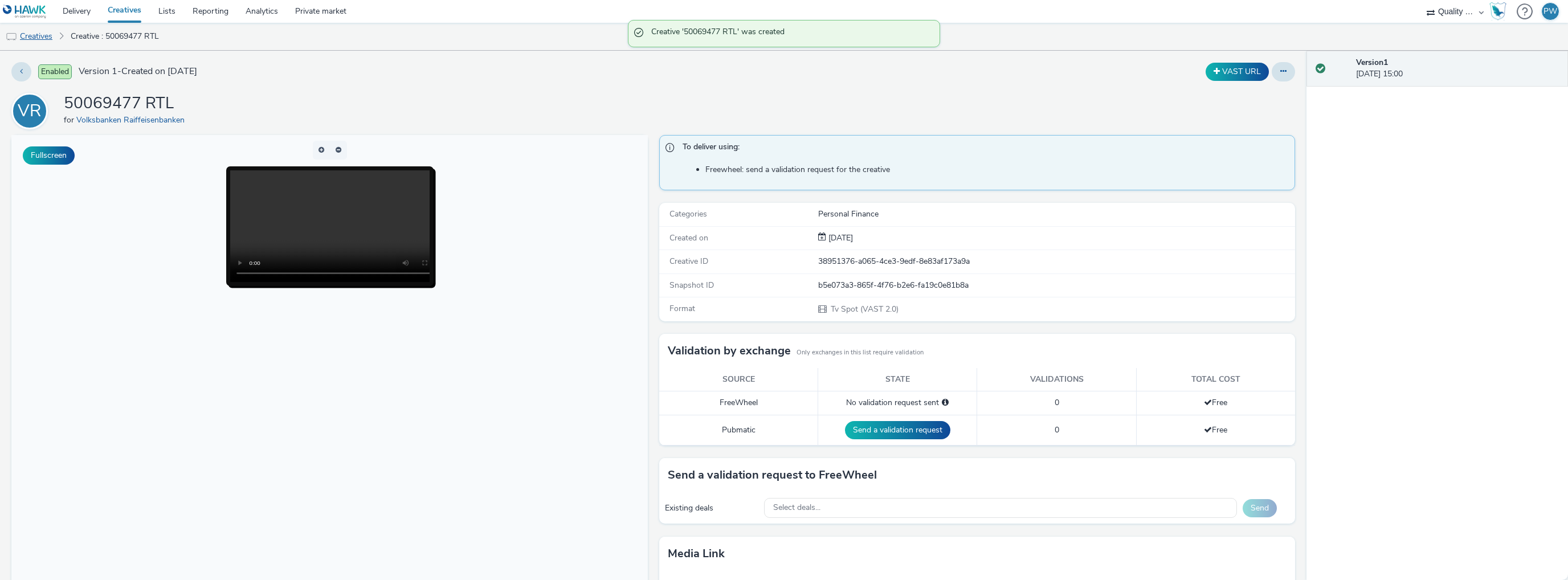
click at [43, 40] on link "Creatives" at bounding box center [29, 37] width 59 height 28
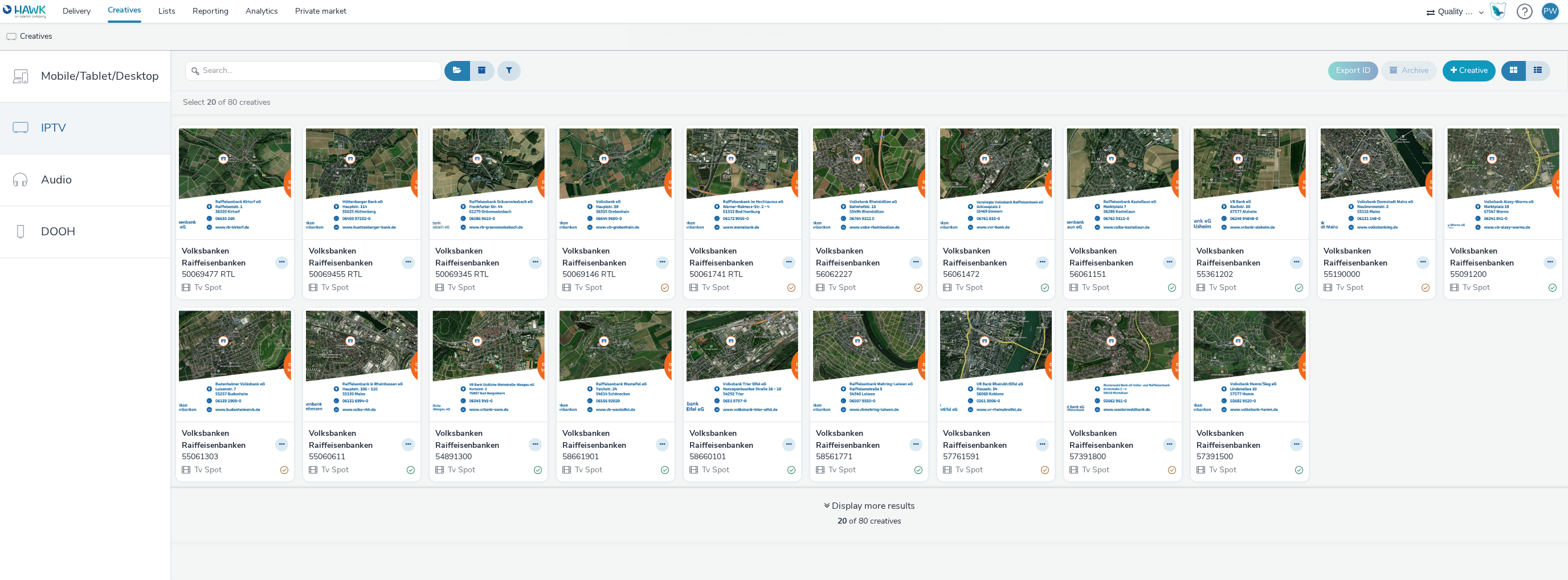
click at [1455, 71] on span at bounding box center [1454, 70] width 7 height 8
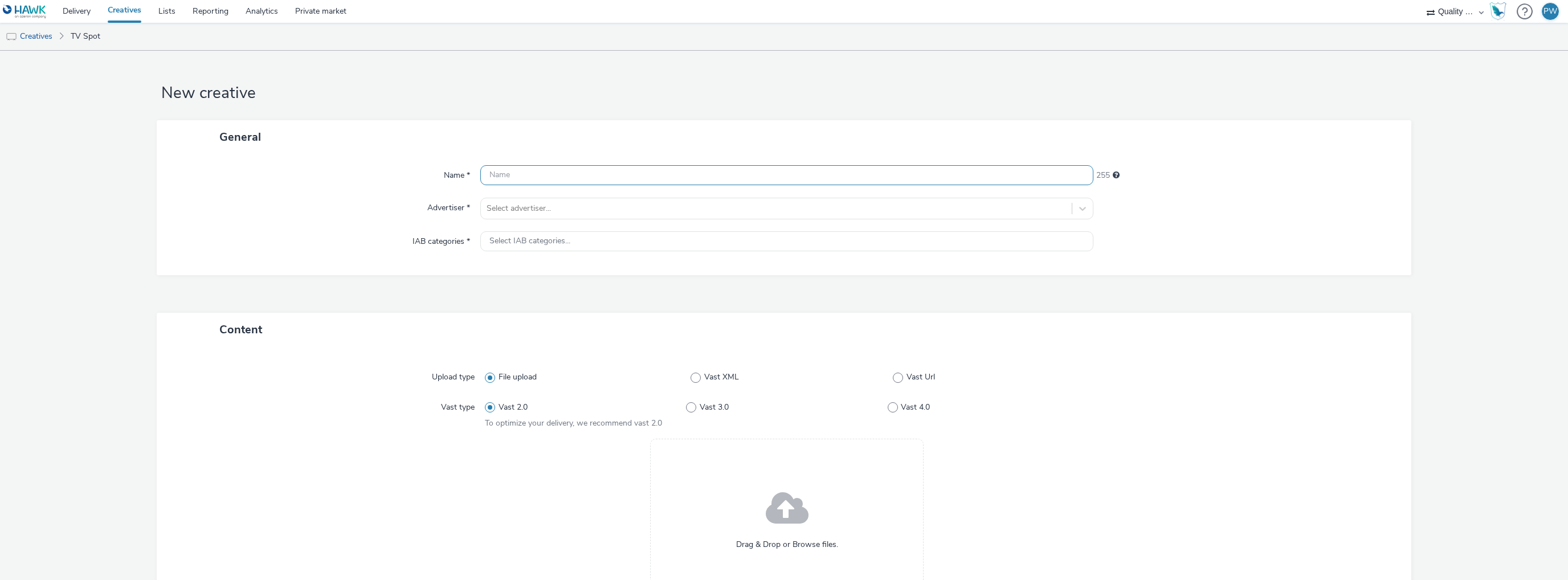
click at [558, 176] on input "text" at bounding box center [787, 175] width 613 height 20
click at [497, 166] on input "text" at bounding box center [787, 175] width 613 height 20
paste input "50069976 RTL"
type input "50069976 RTL"
click at [542, 211] on div at bounding box center [776, 208] width 580 height 14
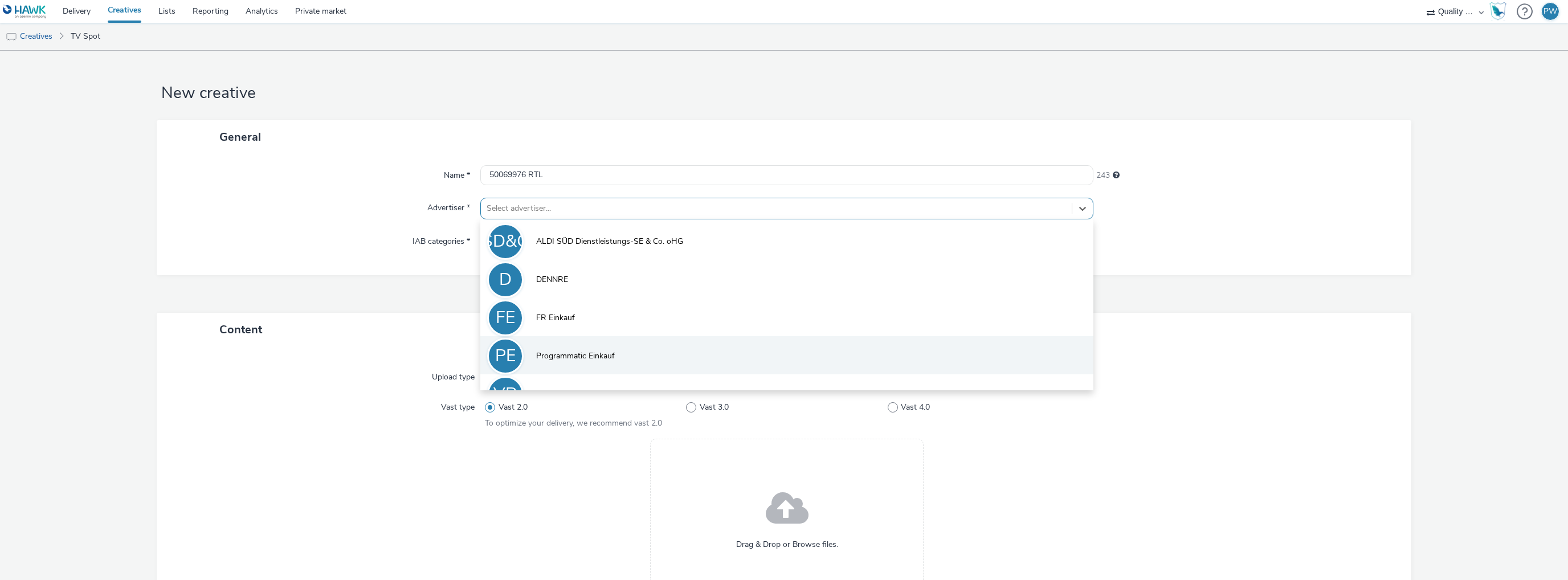
scroll to position [24, 0]
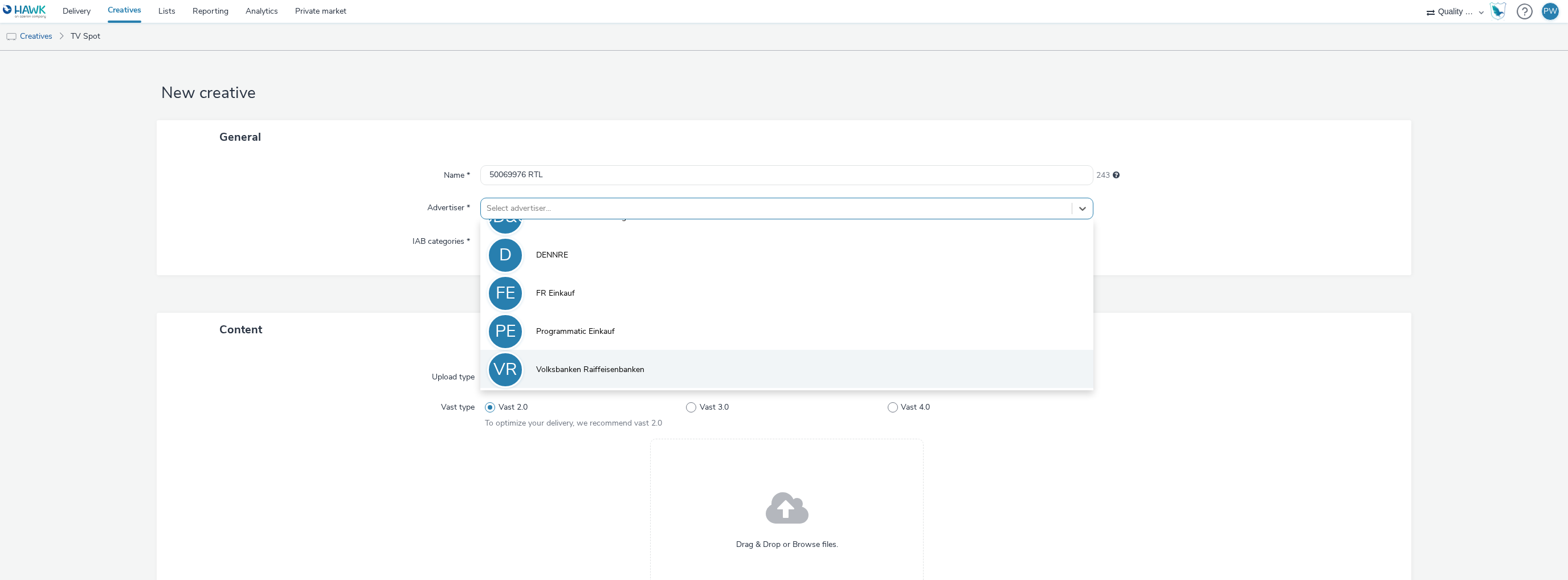
click at [538, 366] on span "Volksbanken Raiffeisenbanken" at bounding box center [590, 370] width 108 height 11
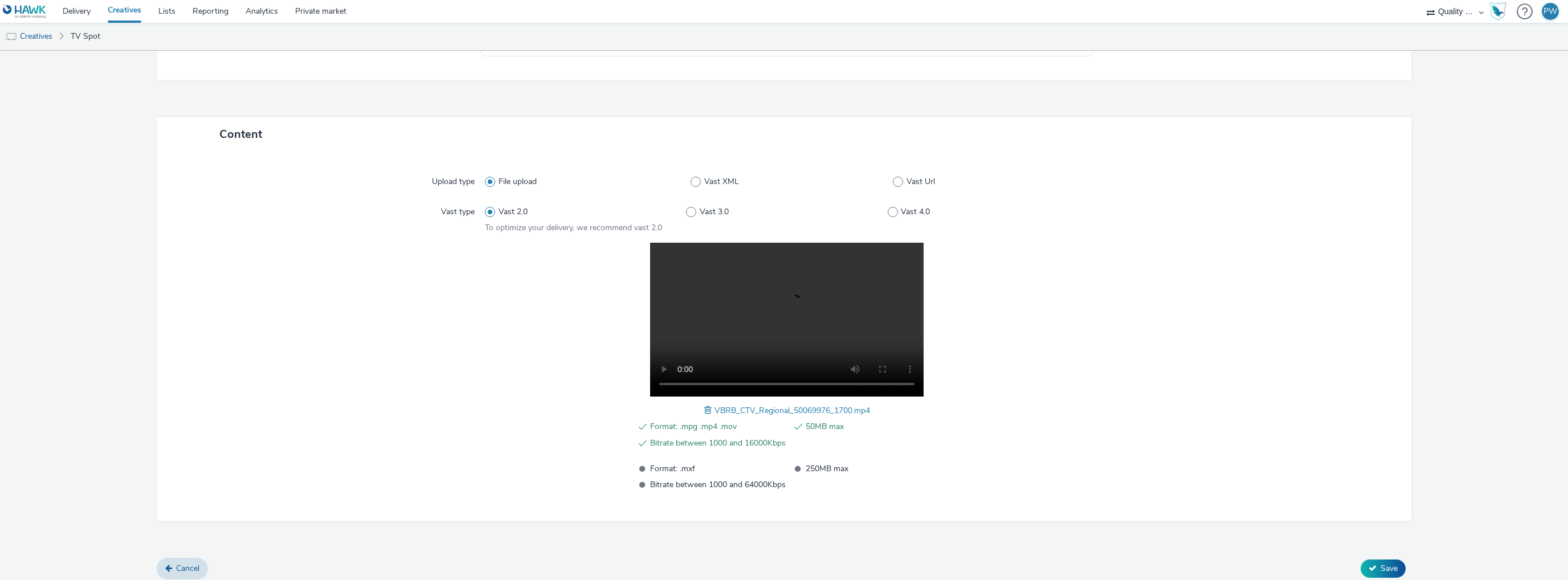
scroll to position [210, 0]
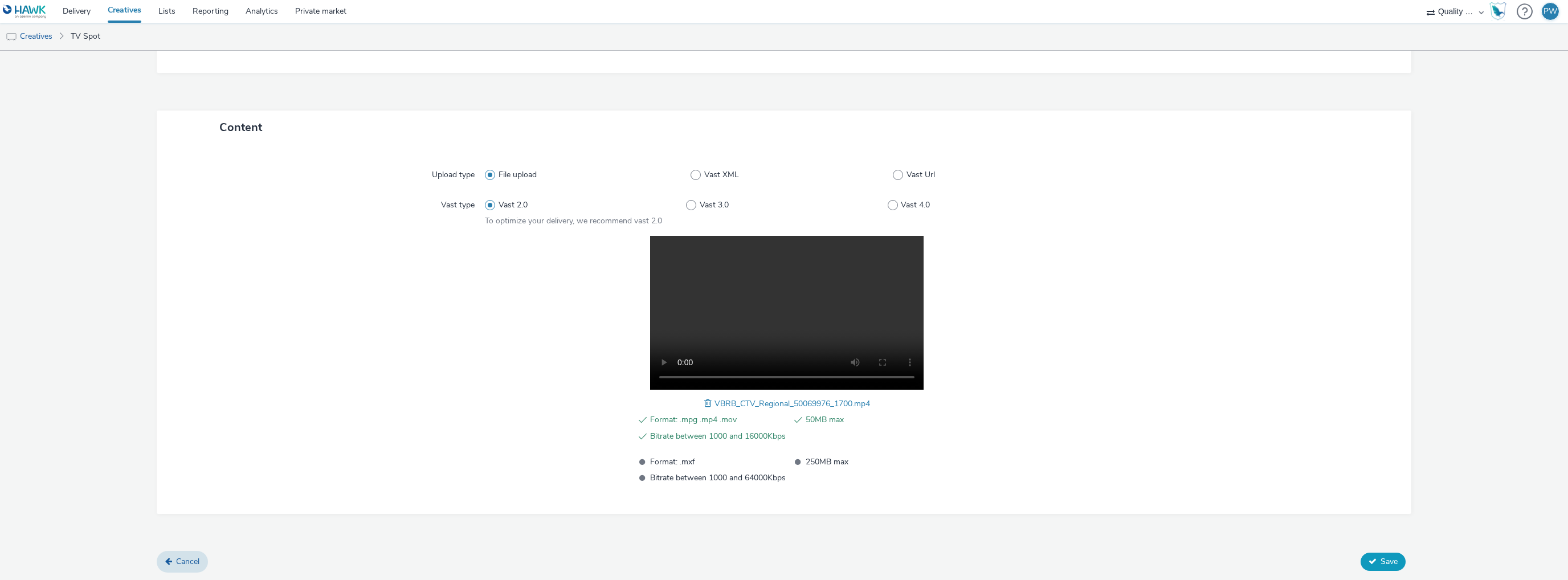
click at [1381, 562] on span "Save" at bounding box center [1389, 561] width 17 height 11
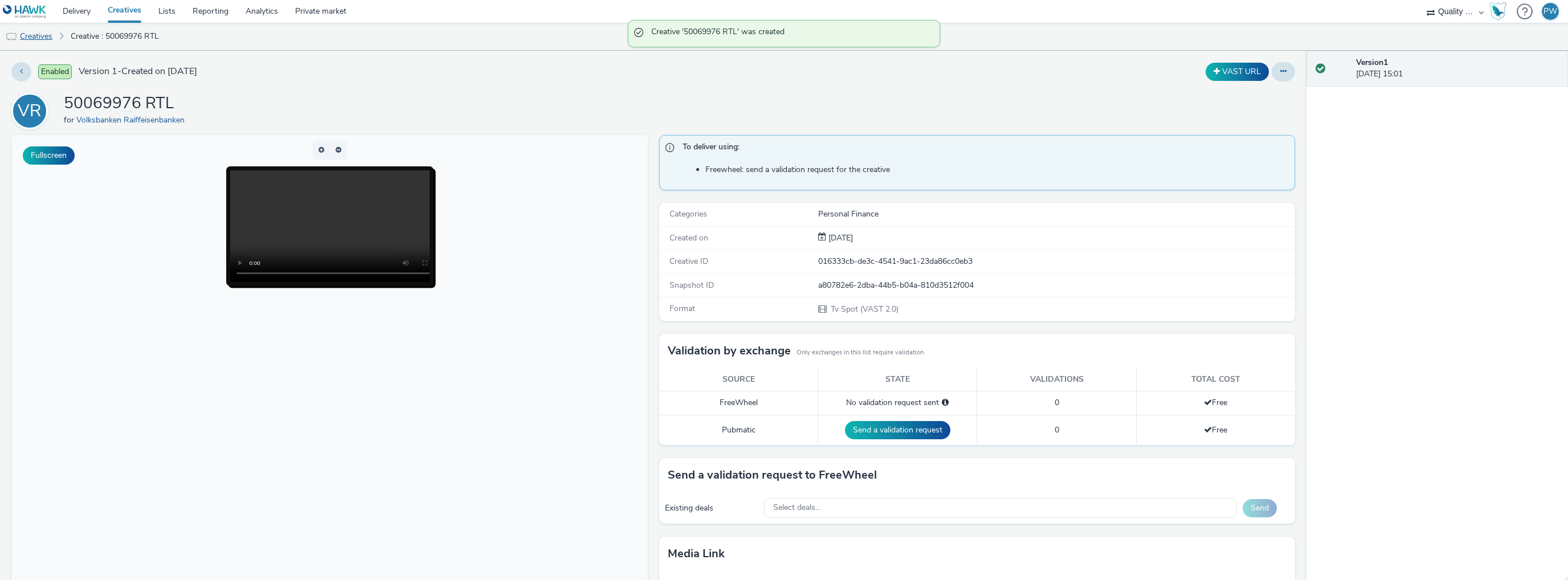
click at [53, 37] on link "Creatives" at bounding box center [29, 37] width 59 height 28
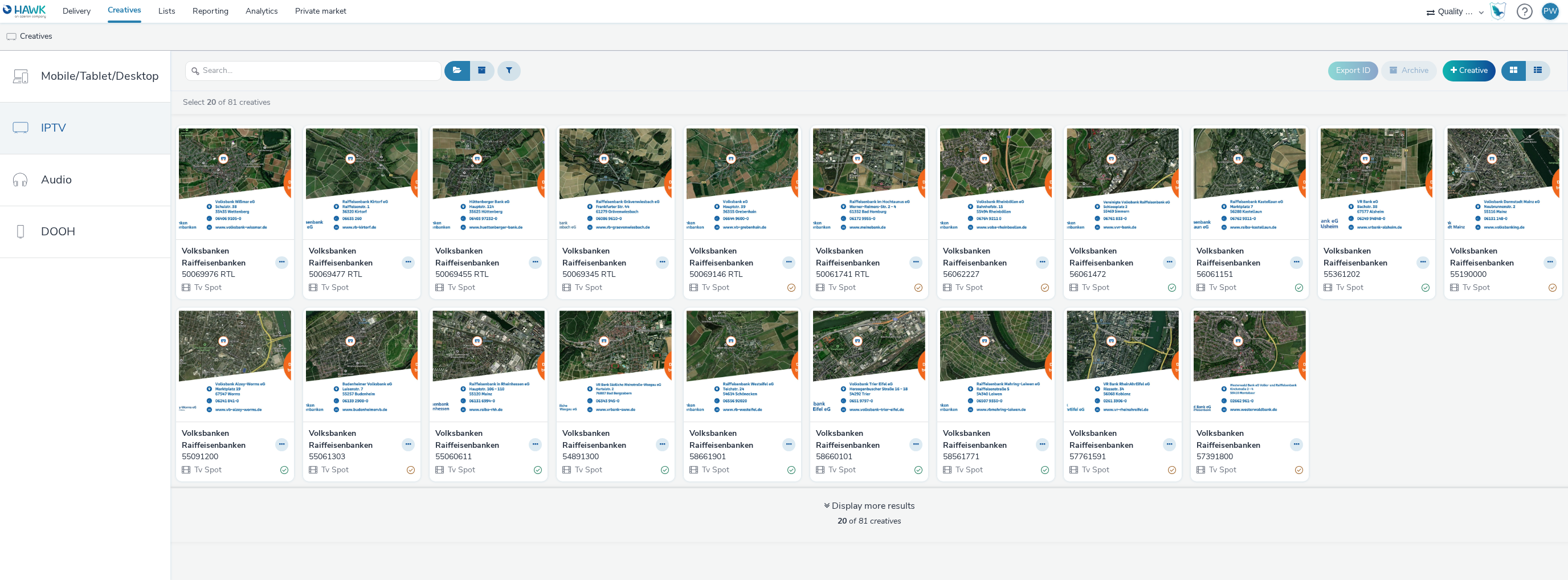
drag, startPoint x: 1173, startPoint y: 62, endPoint x: 1001, endPoint y: 363, distance: 346.7
click at [1173, 62] on div "Export ID Archive Creative" at bounding box center [997, 71] width 1112 height 28
click at [1463, 71] on link "Creative" at bounding box center [1469, 70] width 53 height 20
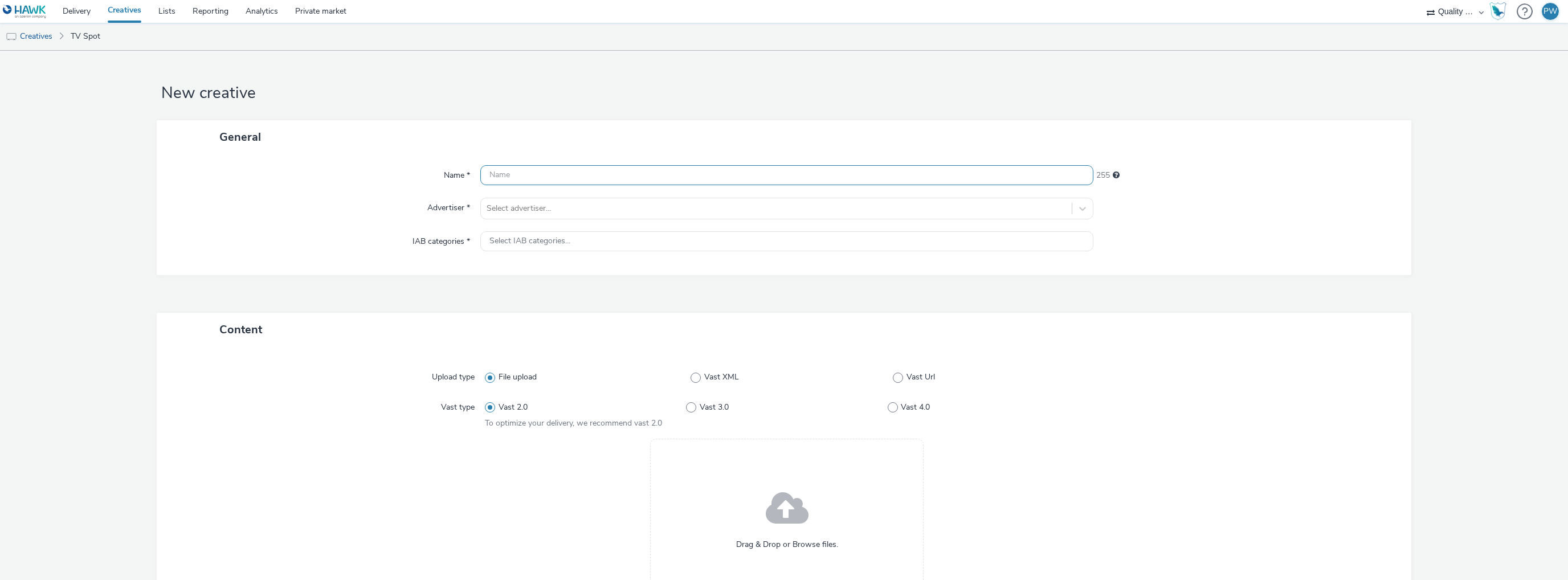
click at [522, 171] on input "text" at bounding box center [787, 175] width 613 height 20
paste input "50190000 RTL"
type input "50190000 RTL"
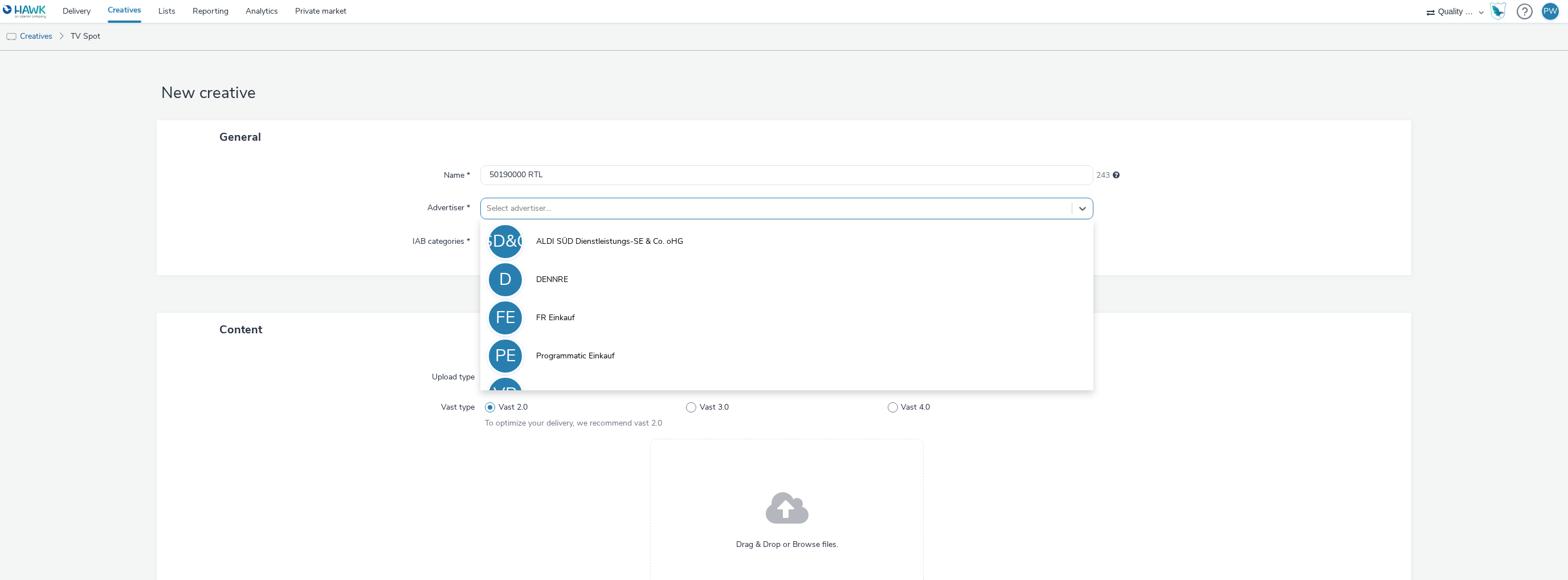
click at [519, 207] on div at bounding box center [776, 208] width 580 height 14
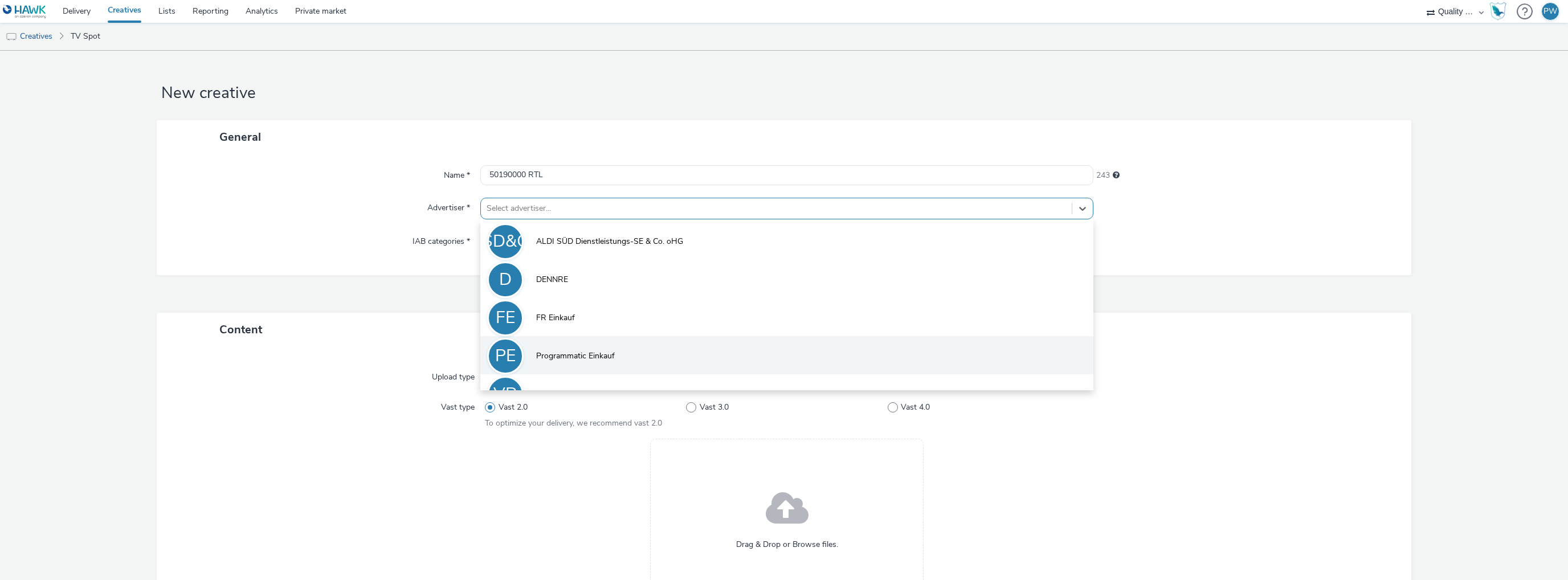
scroll to position [24, 0]
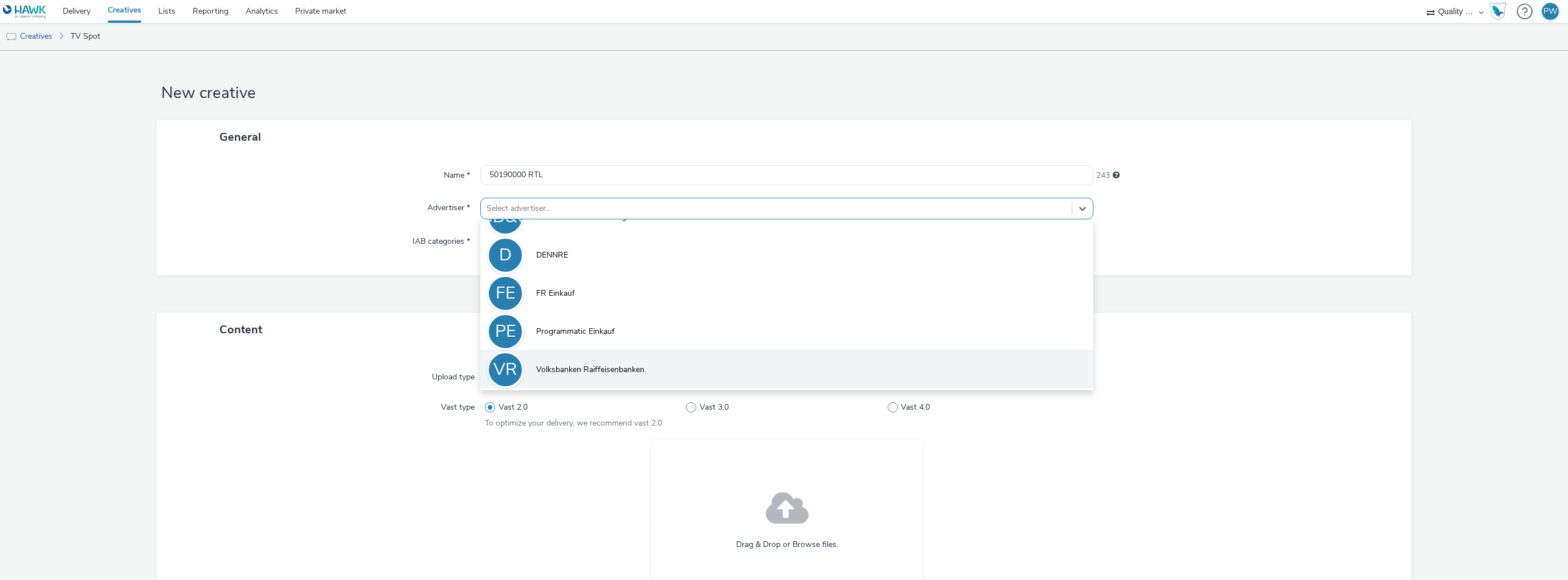
click at [577, 374] on span "Volksbanken Raiffeisenbanken" at bounding box center [590, 370] width 108 height 11
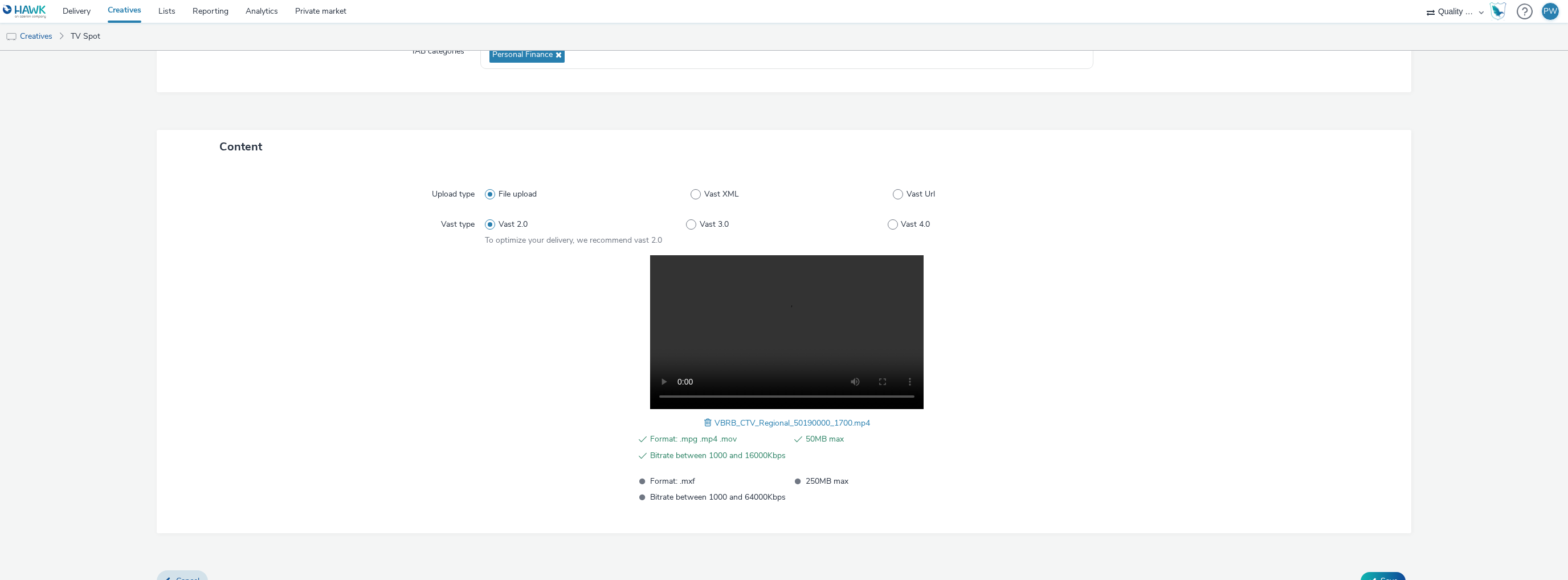
scroll to position [210, 0]
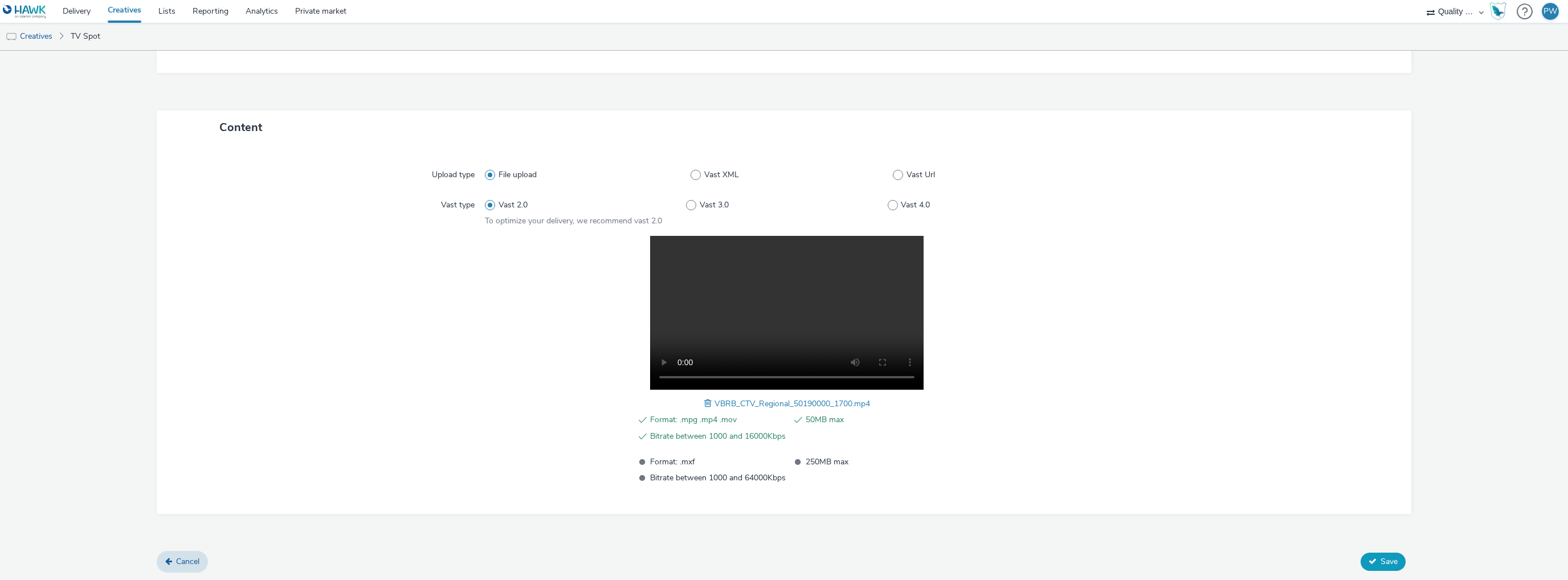
click at [1381, 559] on span "Save" at bounding box center [1389, 561] width 17 height 11
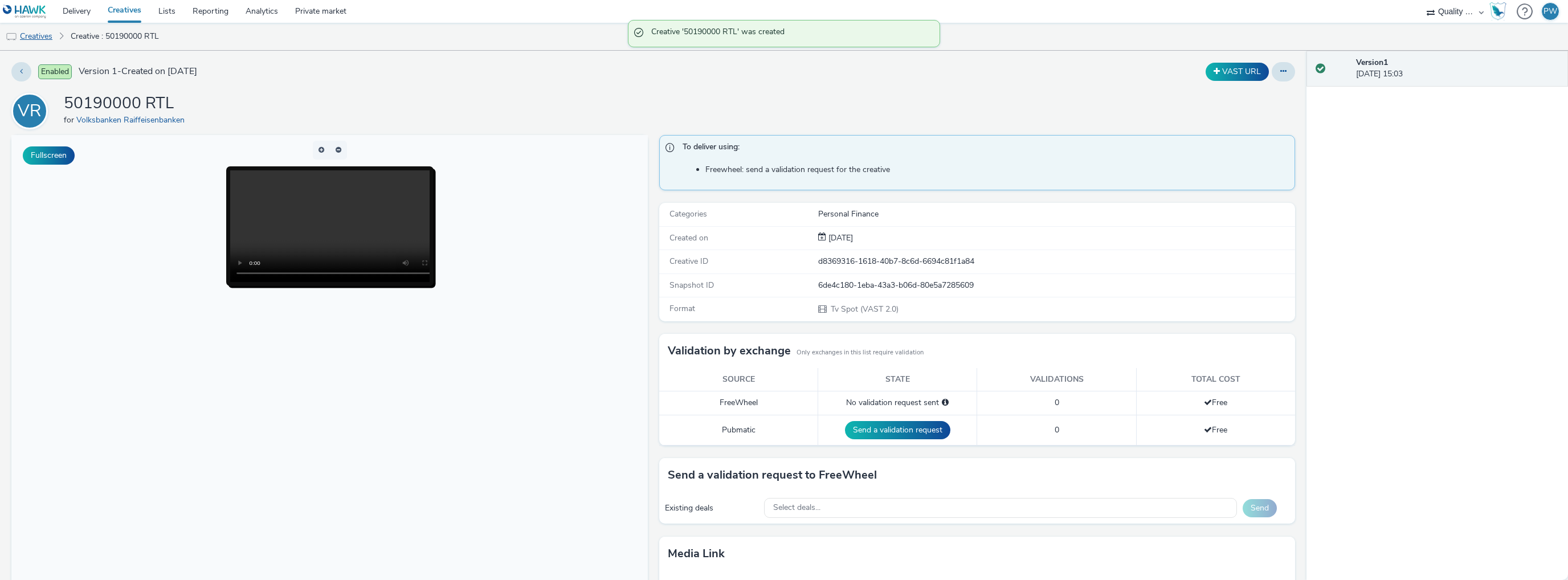
click at [41, 35] on link "Creatives" at bounding box center [29, 37] width 59 height 28
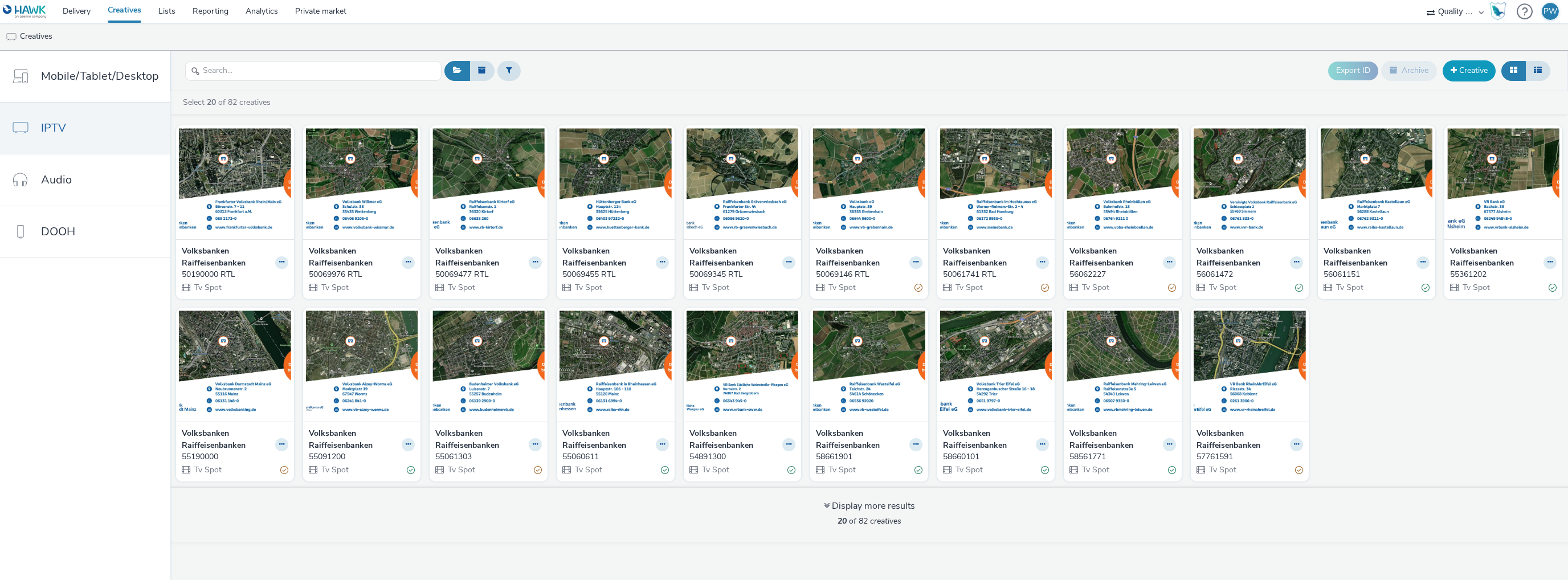
click at [1468, 65] on link "Creative" at bounding box center [1469, 70] width 53 height 20
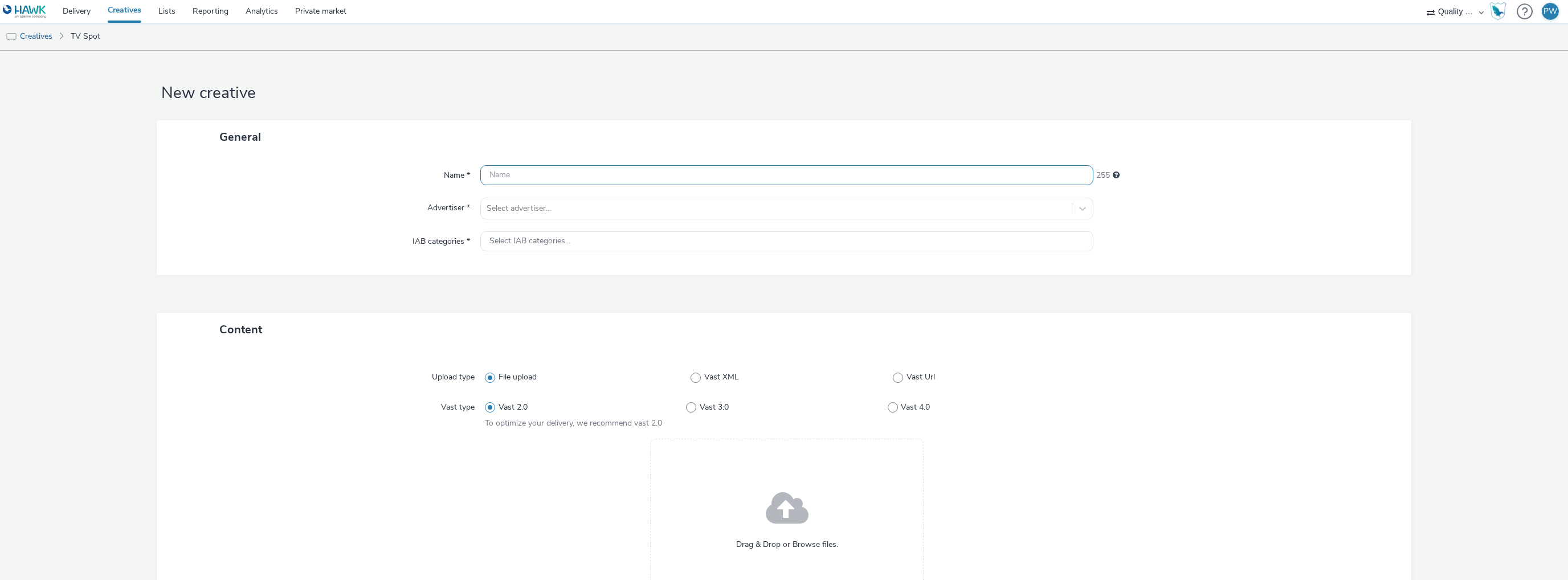
click at [502, 175] on input "text" at bounding box center [787, 175] width 613 height 20
paste input "50592200 RTL"
type input "50592200 RTL"
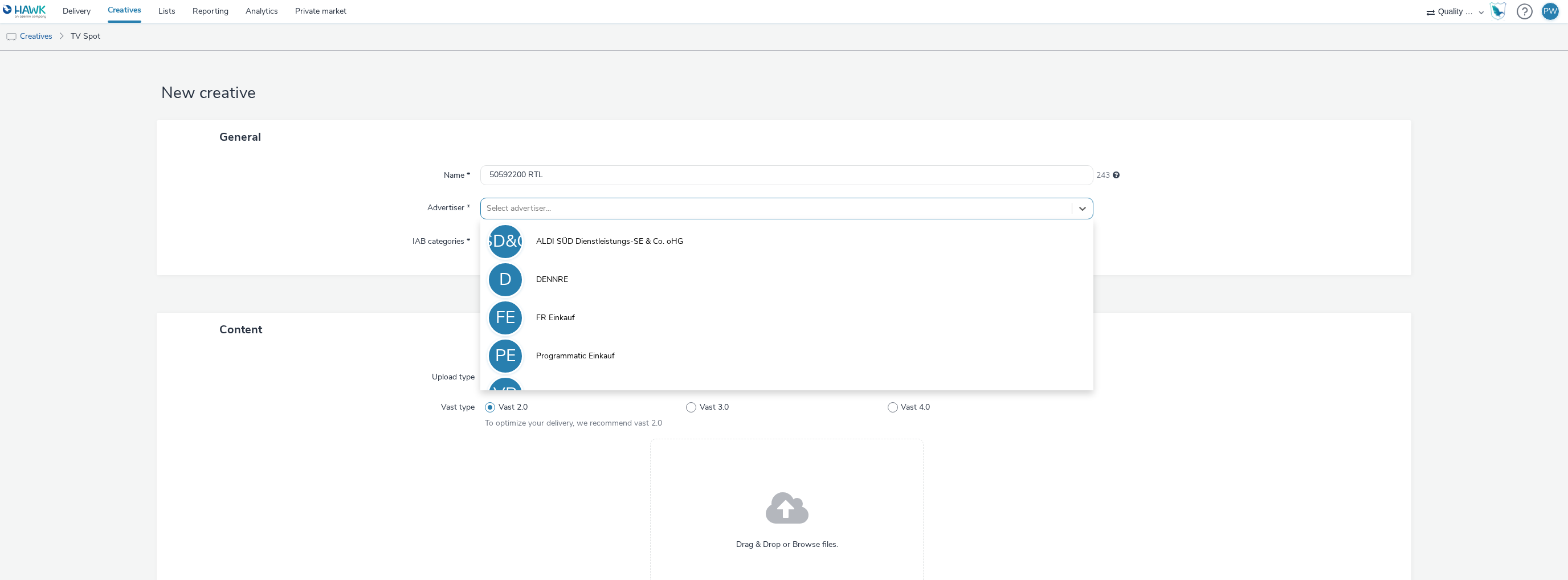
click at [544, 206] on div at bounding box center [776, 208] width 580 height 14
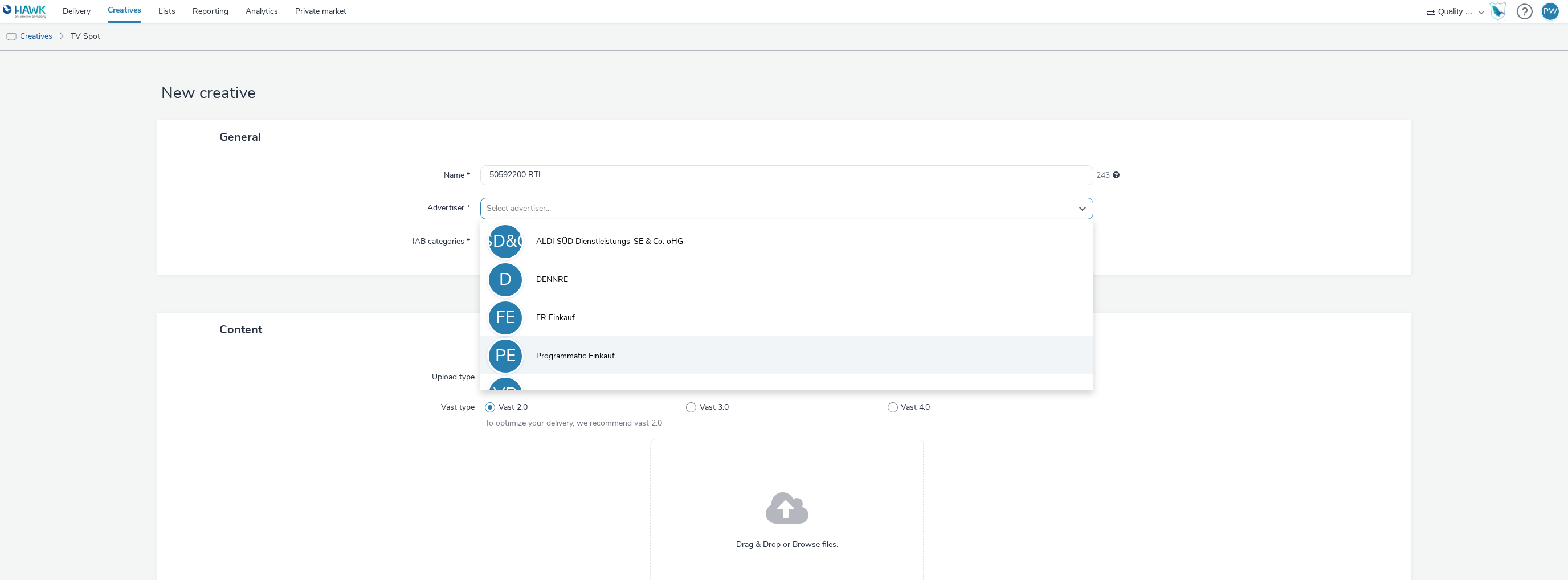
scroll to position [24, 0]
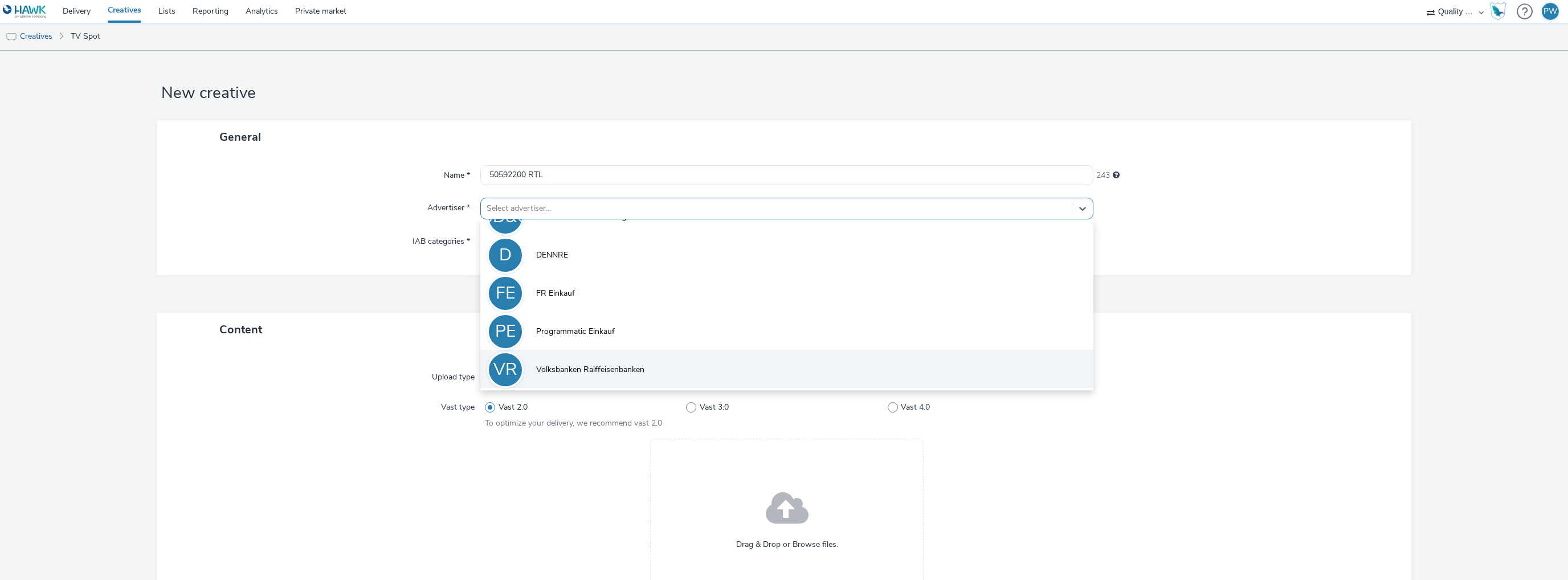
click at [563, 367] on span "Volksbanken Raiffeisenbanken" at bounding box center [590, 370] width 108 height 11
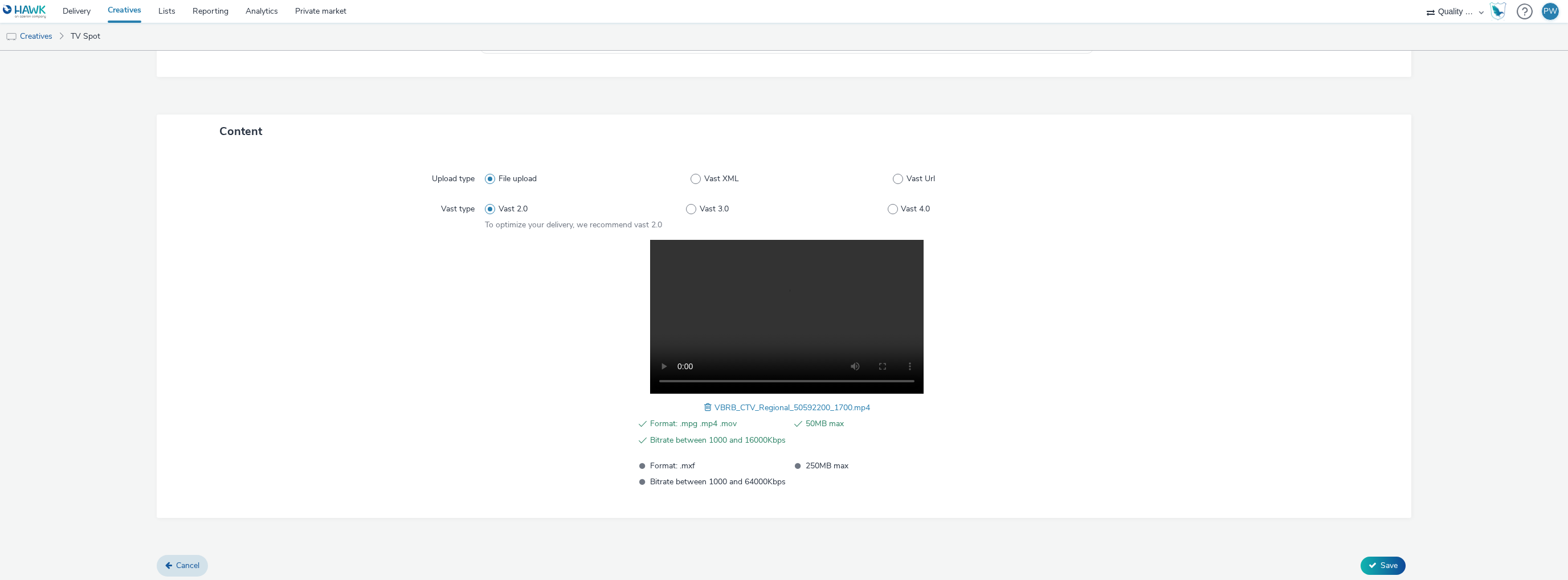
scroll to position [210, 0]
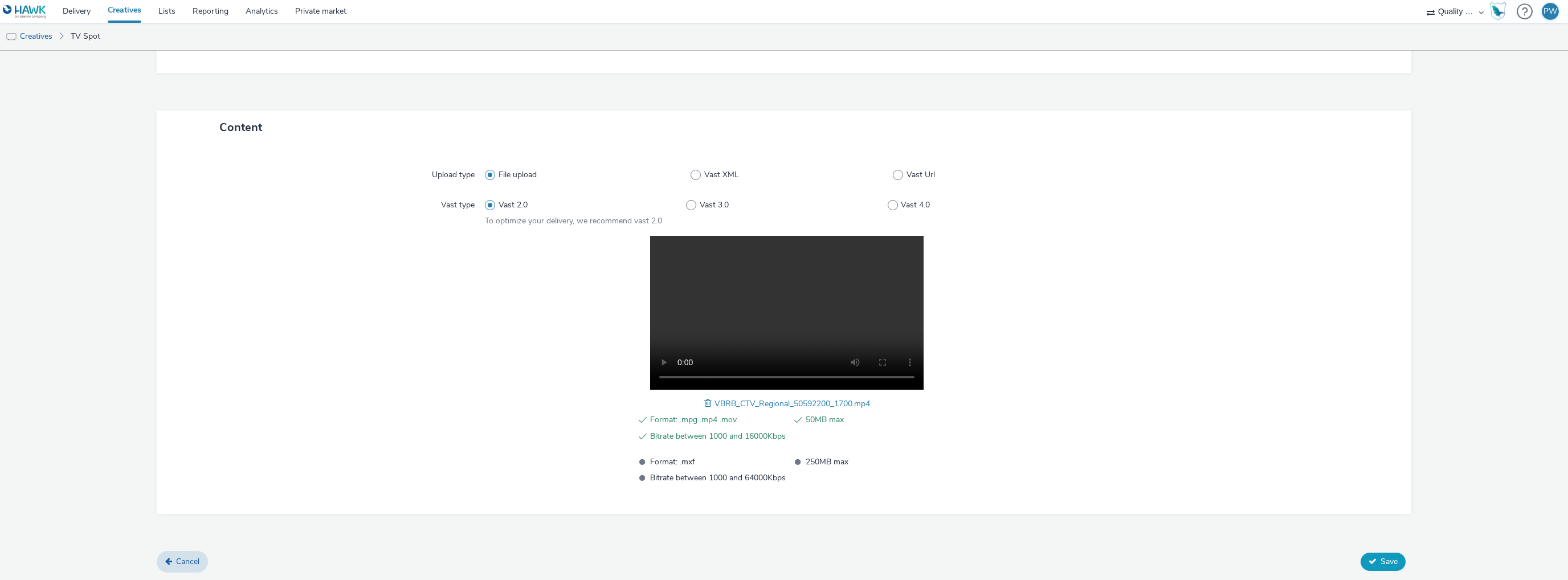
click at [1369, 557] on icon at bounding box center [1373, 561] width 8 height 8
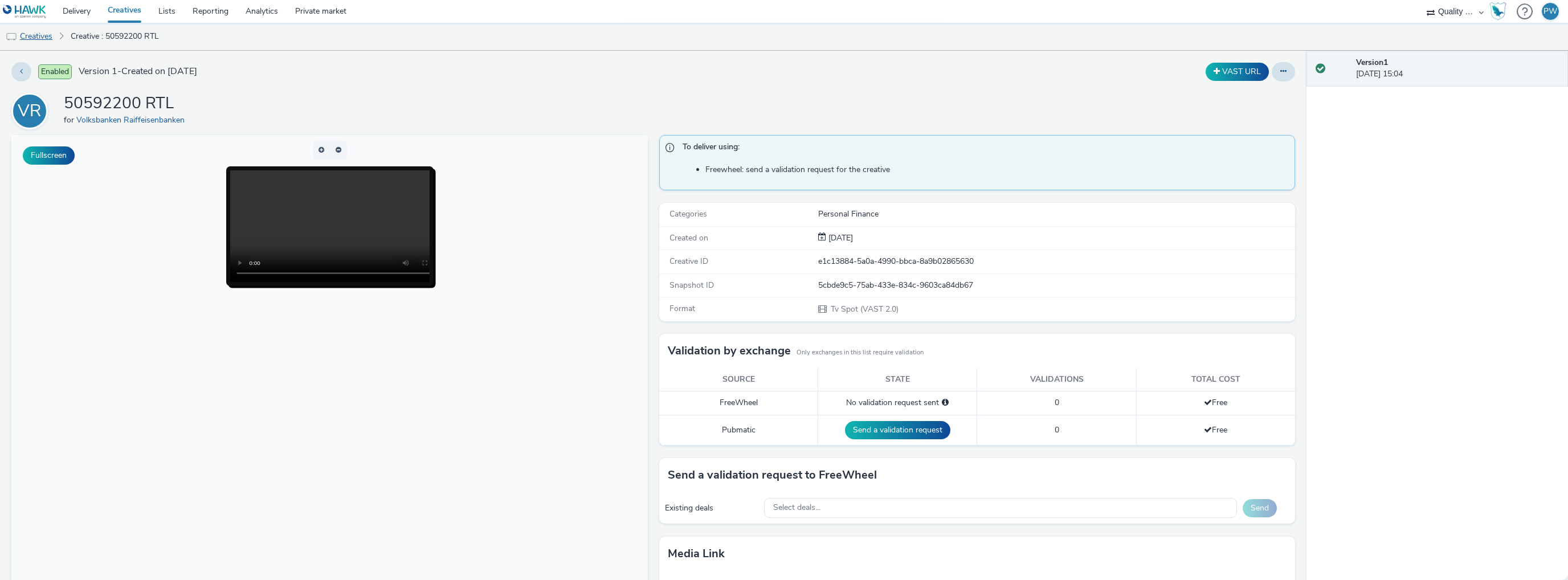
click at [41, 36] on link "Creatives" at bounding box center [29, 37] width 59 height 28
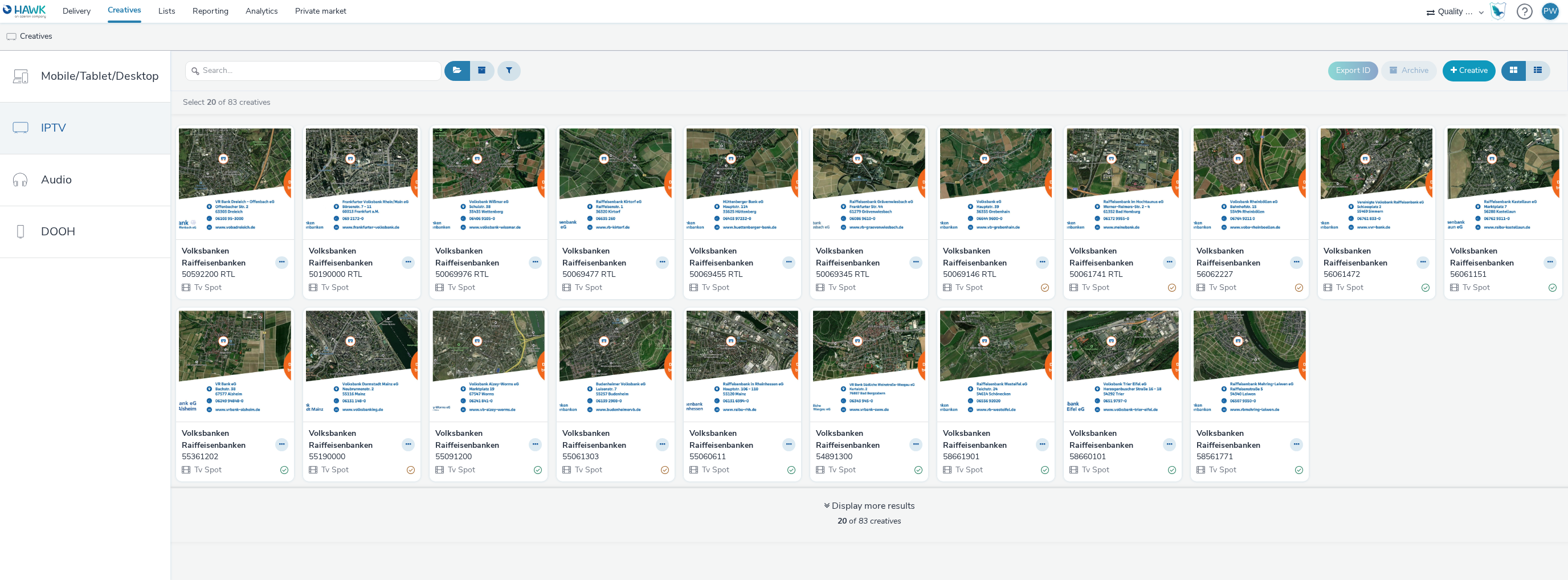
click at [1454, 71] on span at bounding box center [1454, 70] width 7 height 8
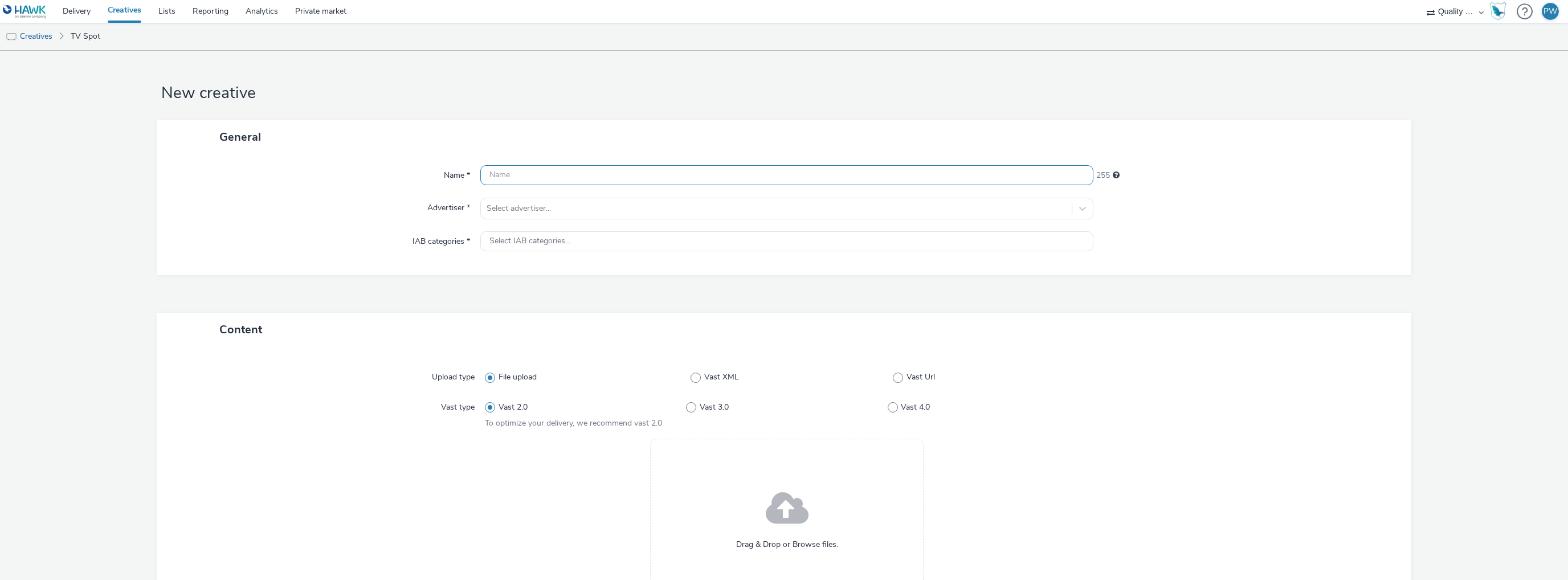
click at [571, 182] on input "text" at bounding box center [787, 175] width 613 height 20
paste input "50661639 RTL"
type input "50661639 RTL"
click at [542, 203] on div "Name * 50661639 RTL 243 Advertiser * Select advertiser... IAB categories * Sele…" at bounding box center [784, 214] width 1255 height 121
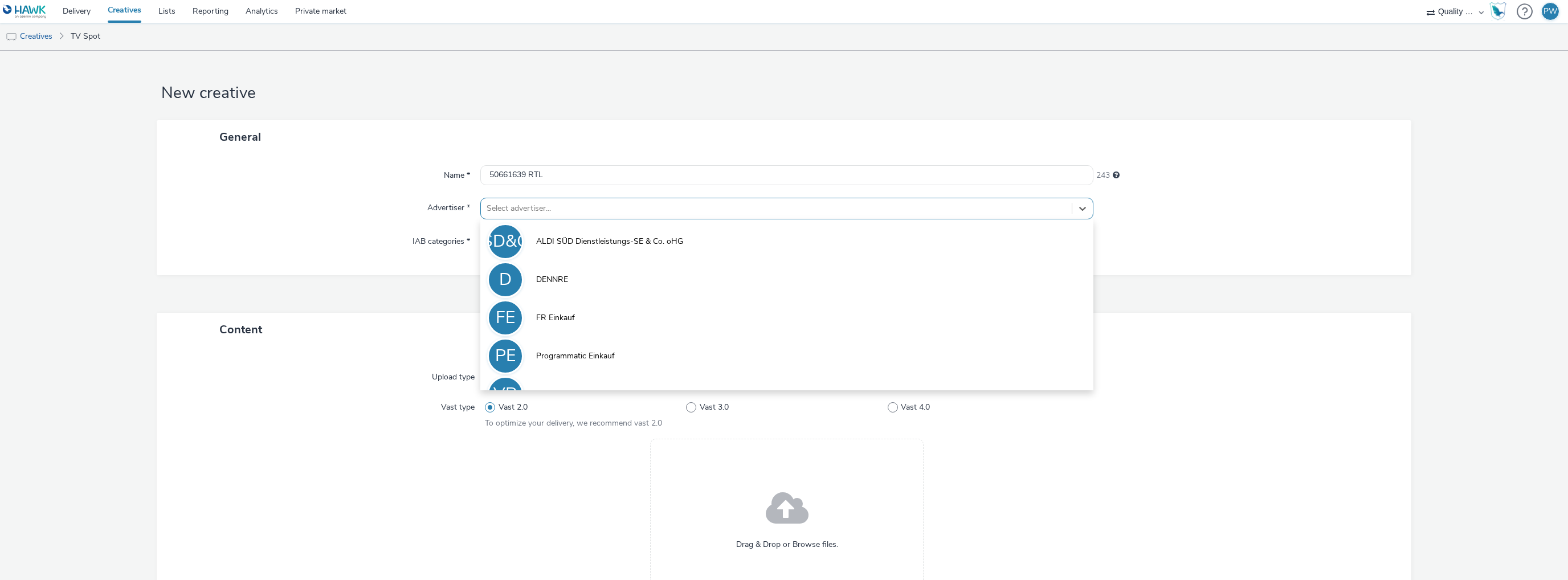
click at [527, 214] on div at bounding box center [776, 208] width 580 height 14
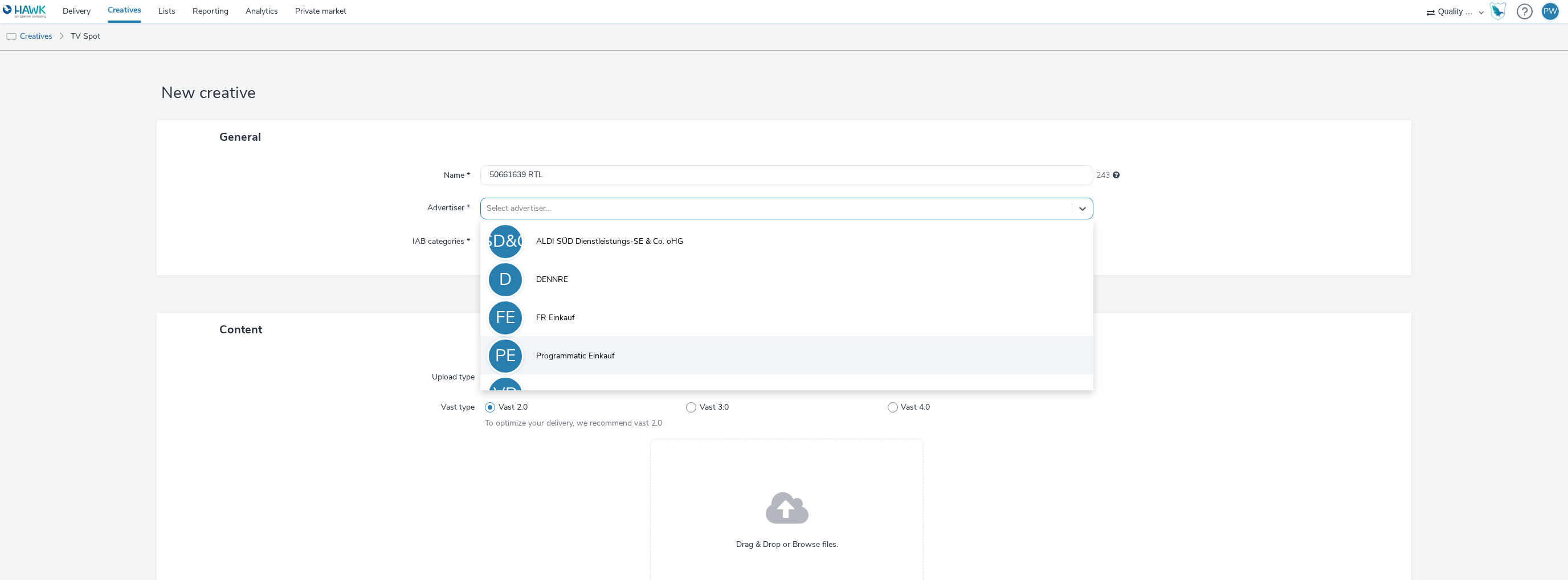
scroll to position [24, 0]
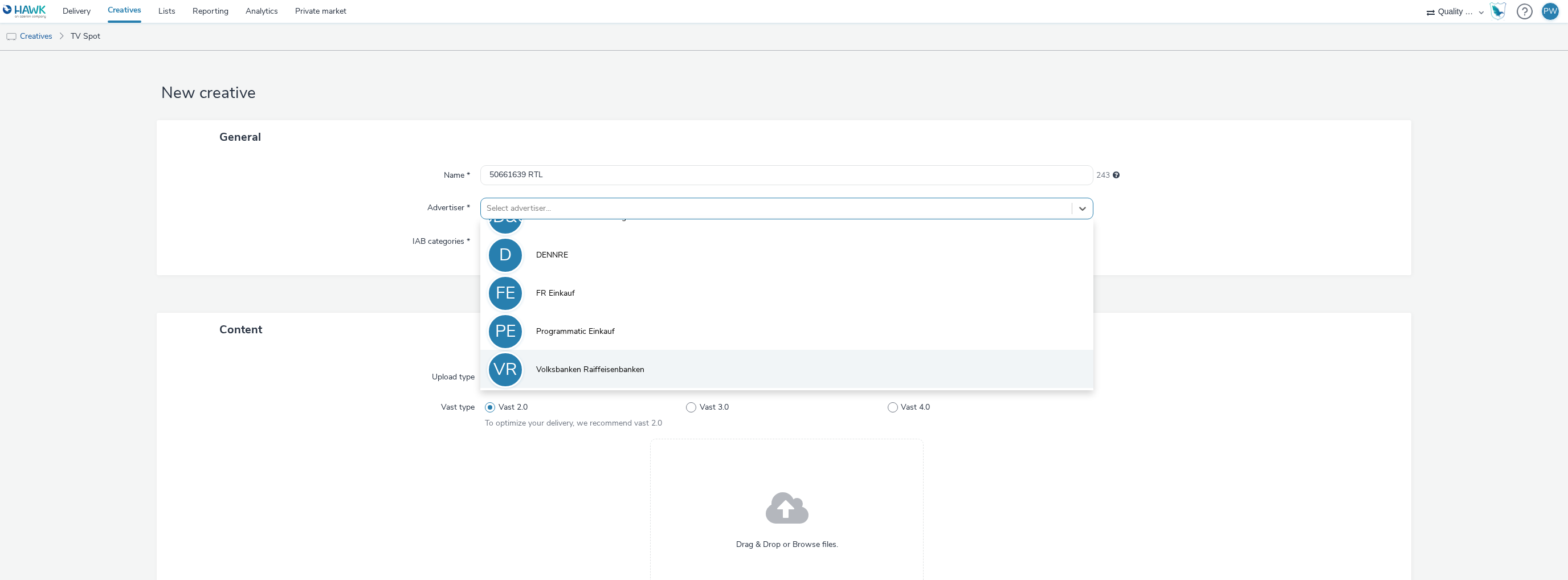
click at [541, 365] on span "Volksbanken Raiffeisenbanken" at bounding box center [590, 370] width 108 height 11
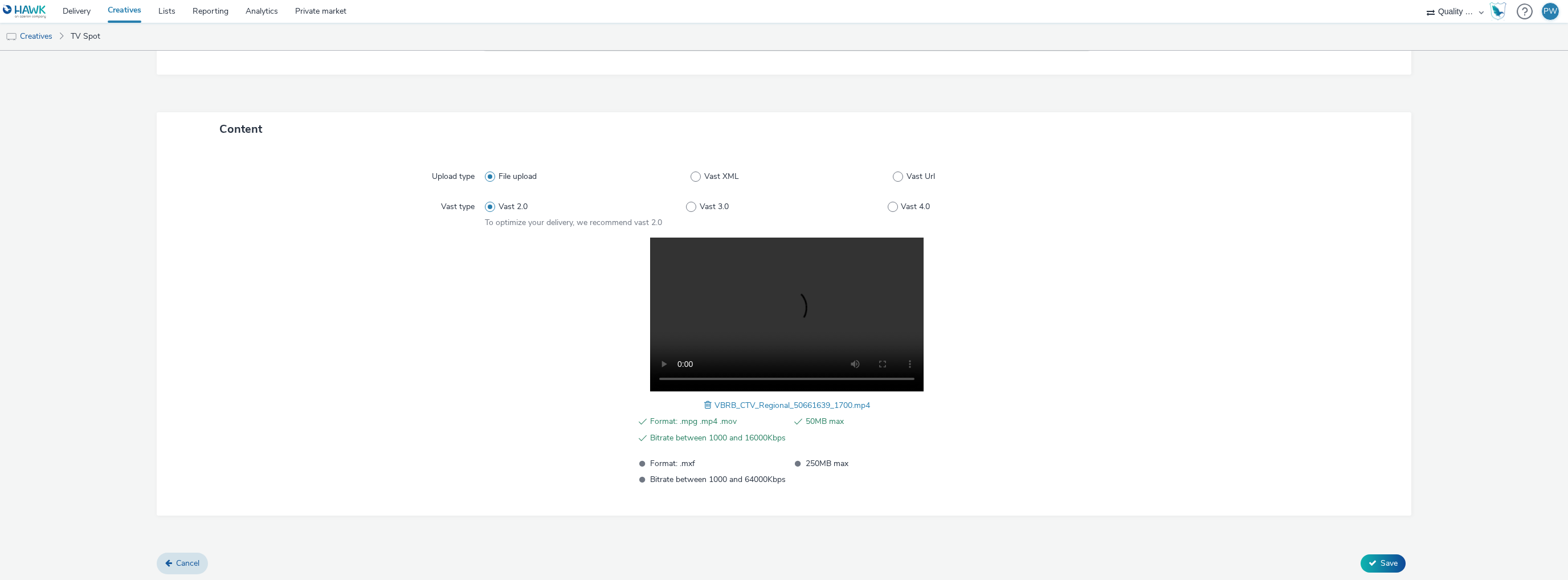
scroll to position [210, 0]
click at [1370, 558] on button "Save" at bounding box center [1383, 561] width 45 height 18
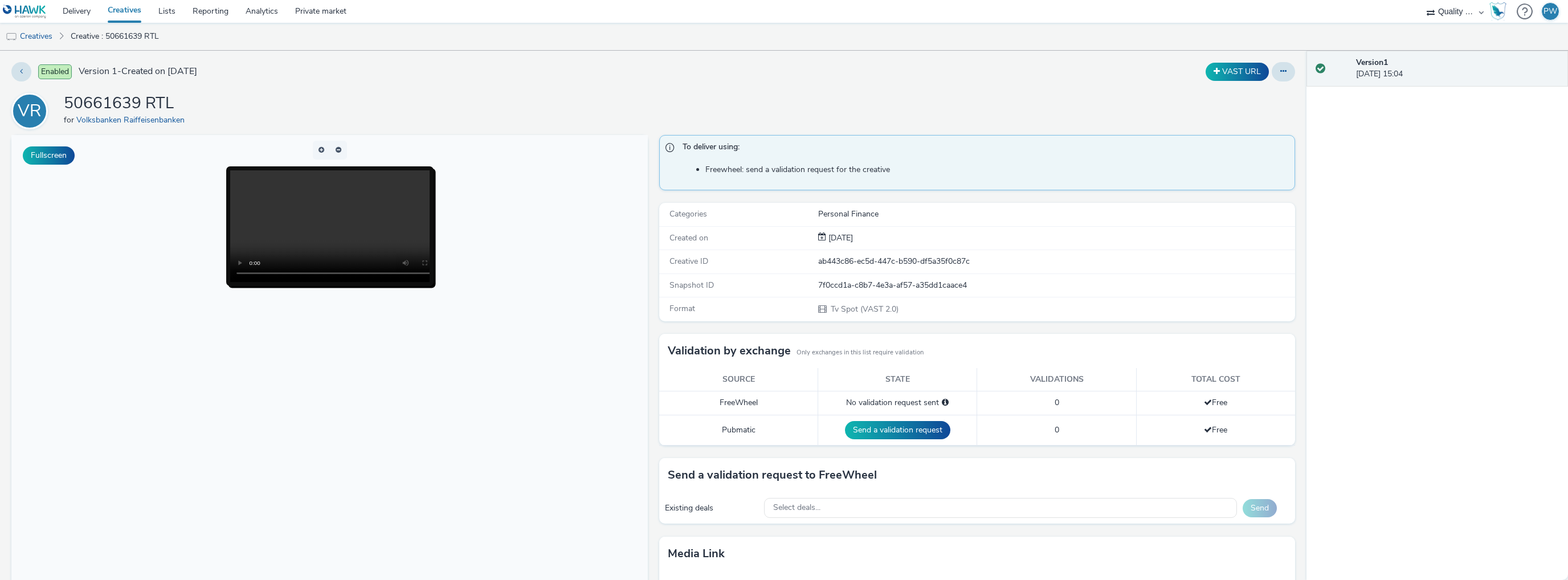
drag, startPoint x: 46, startPoint y: 38, endPoint x: 165, endPoint y: 39, distance: 119.0
click at [46, 38] on link "Creatives" at bounding box center [29, 37] width 59 height 28
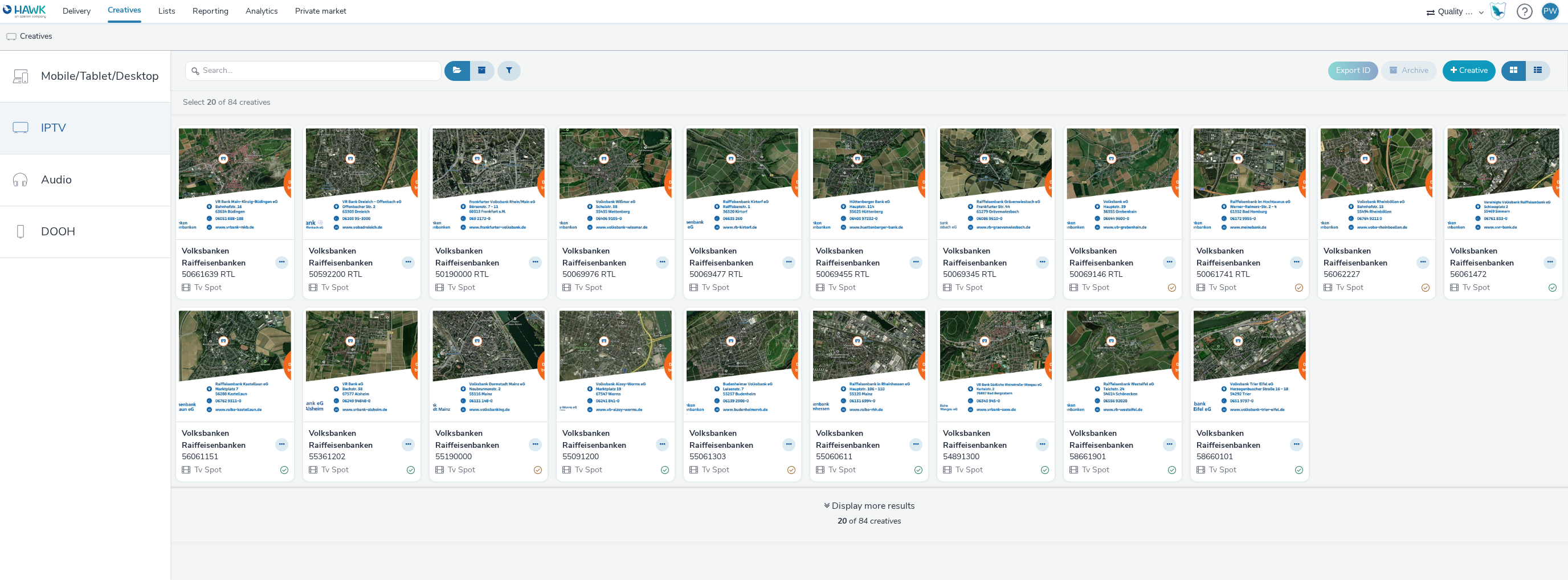
click at [1455, 63] on link "Creative" at bounding box center [1469, 70] width 53 height 20
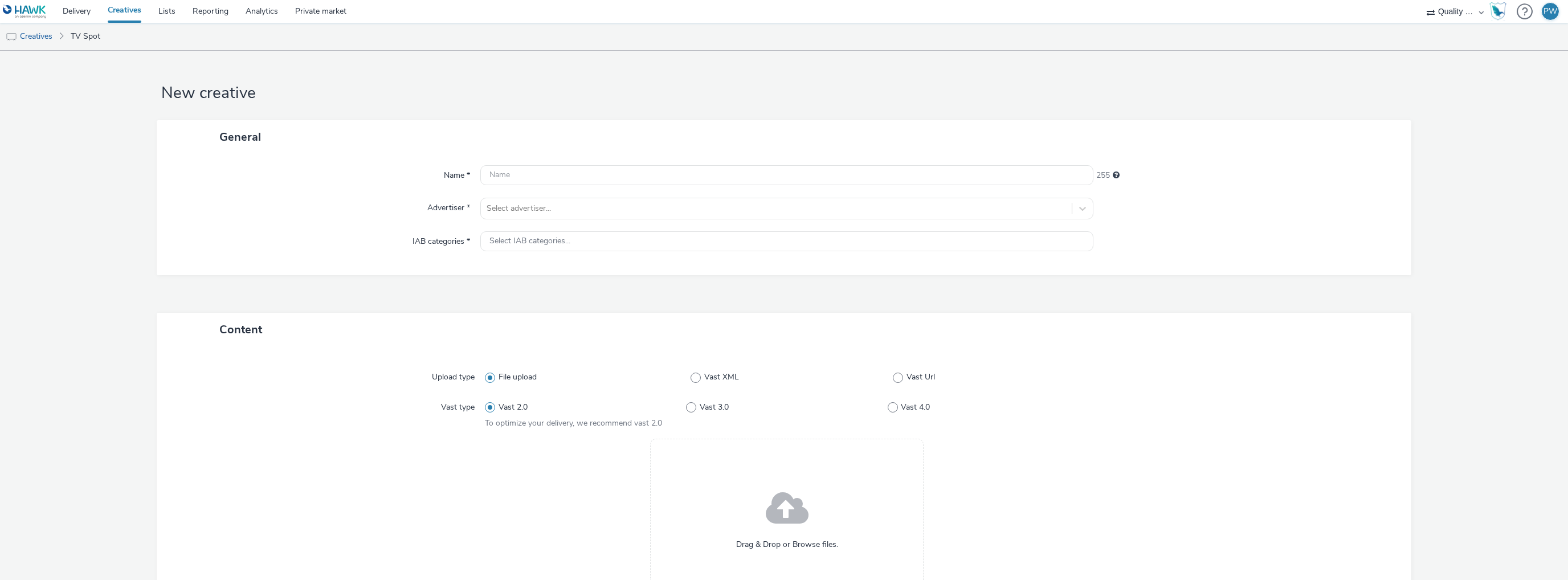
click at [552, 160] on div "Name * 255 Advertiser * Select advertiser... IAB categories * Select IAB catego…" at bounding box center [784, 214] width 1255 height 121
click at [541, 178] on input "text" at bounding box center [787, 175] width 613 height 20
paste input "50663699 RTL"
type input "50663699 RTL"
click at [513, 214] on div at bounding box center [776, 208] width 580 height 14
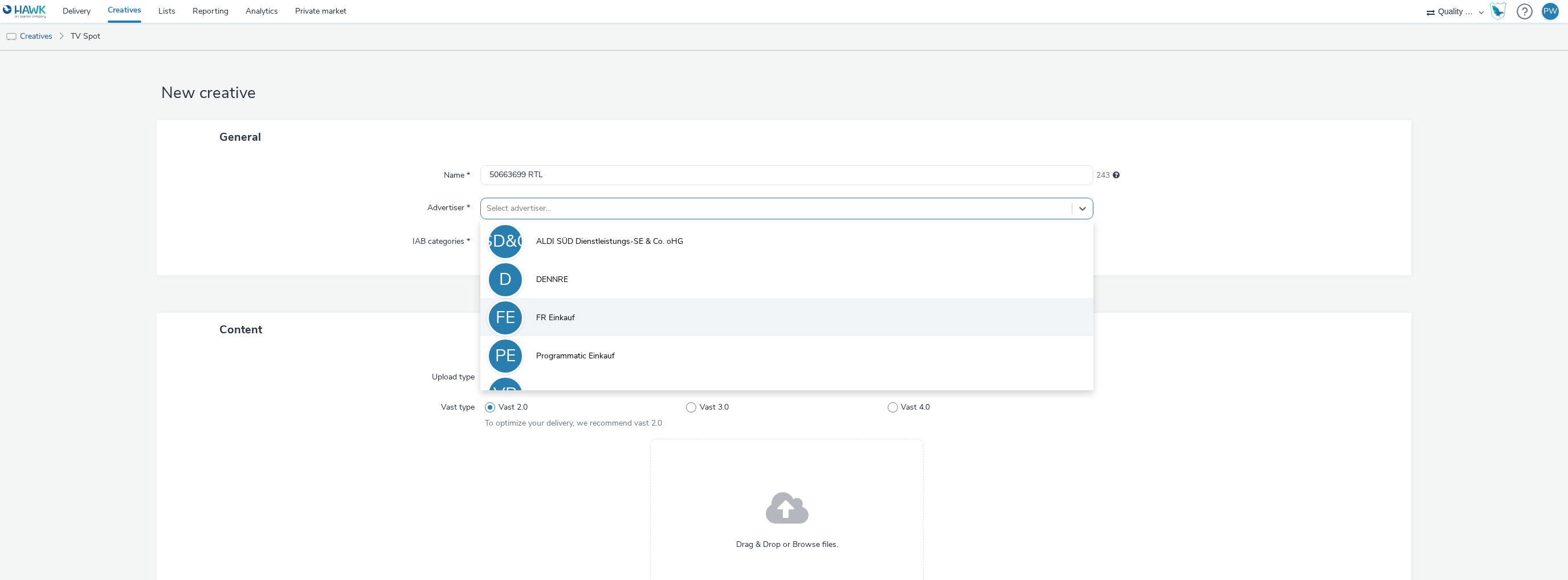
scroll to position [24, 0]
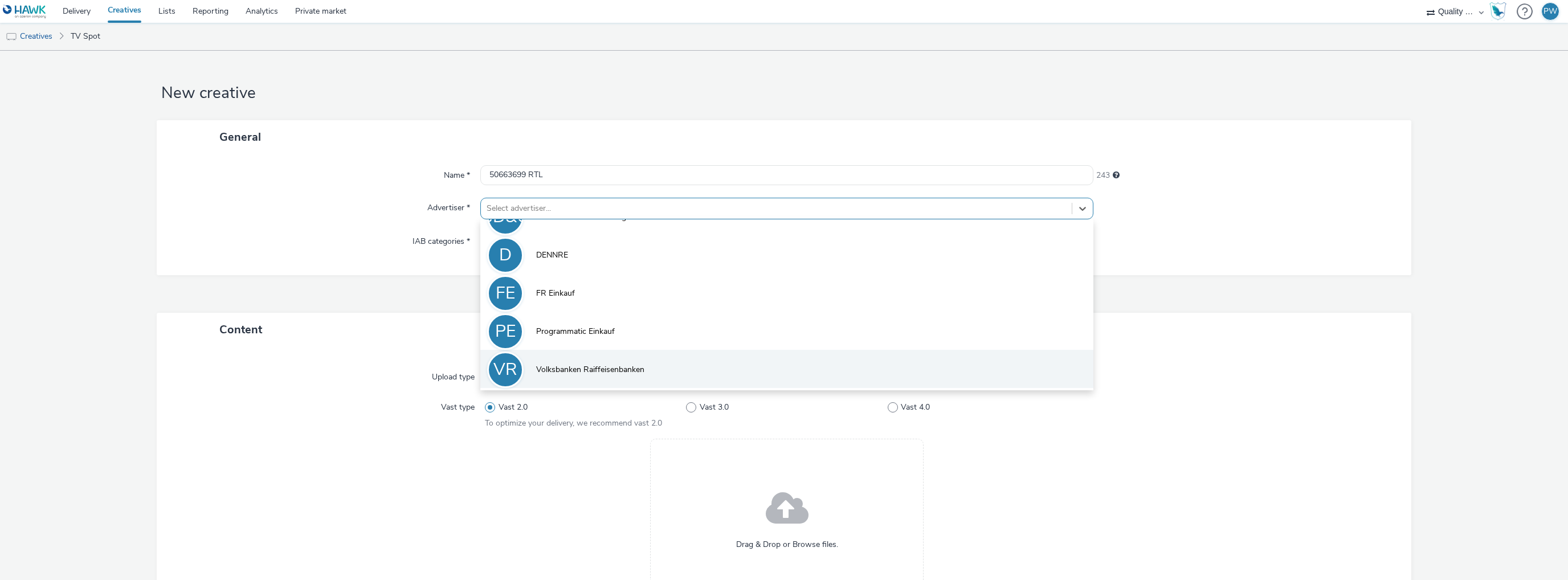
click at [541, 365] on span "Volksbanken Raiffeisenbanken" at bounding box center [590, 370] width 108 height 11
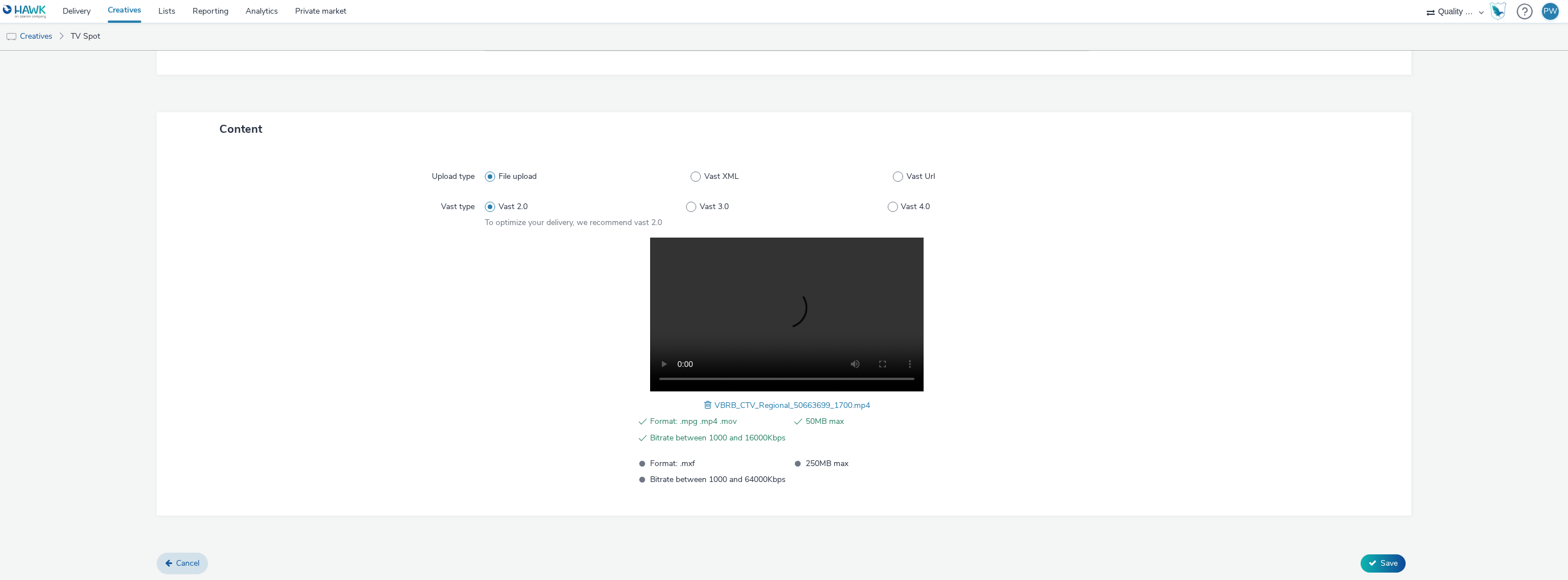
scroll to position [210, 0]
click at [1381, 561] on span "Save" at bounding box center [1389, 561] width 17 height 11
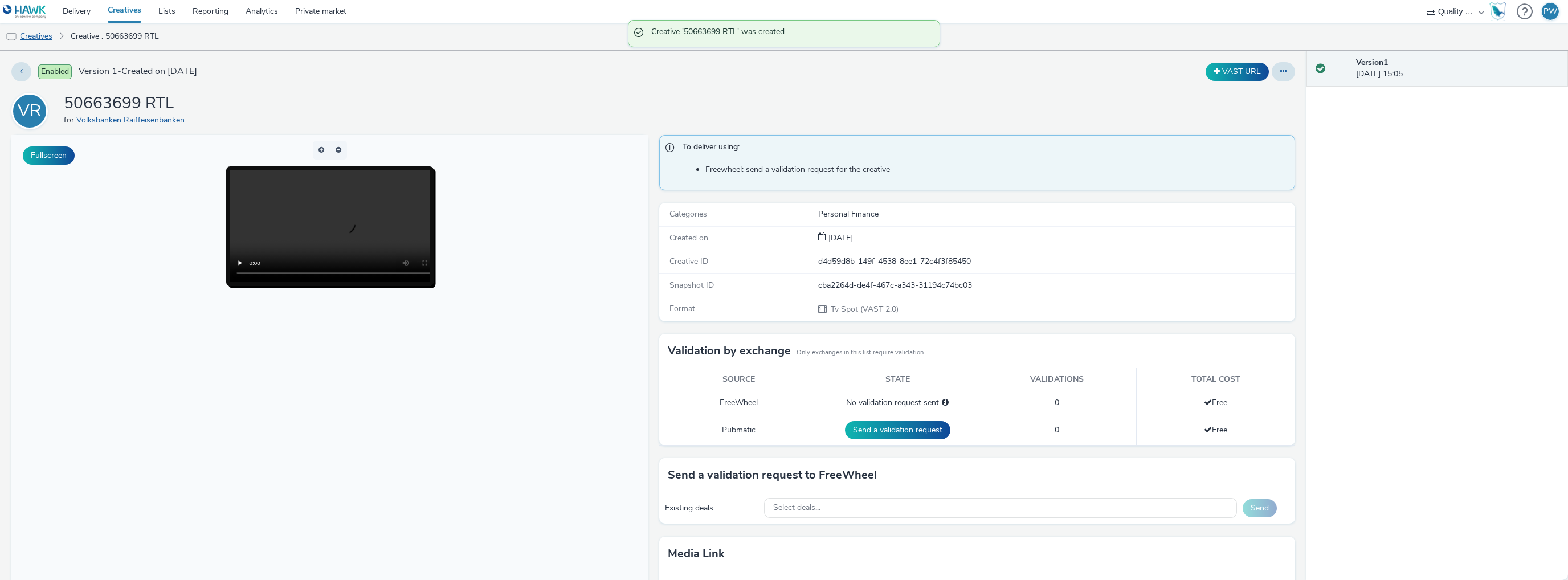
click at [41, 32] on link "Creatives" at bounding box center [29, 37] width 59 height 28
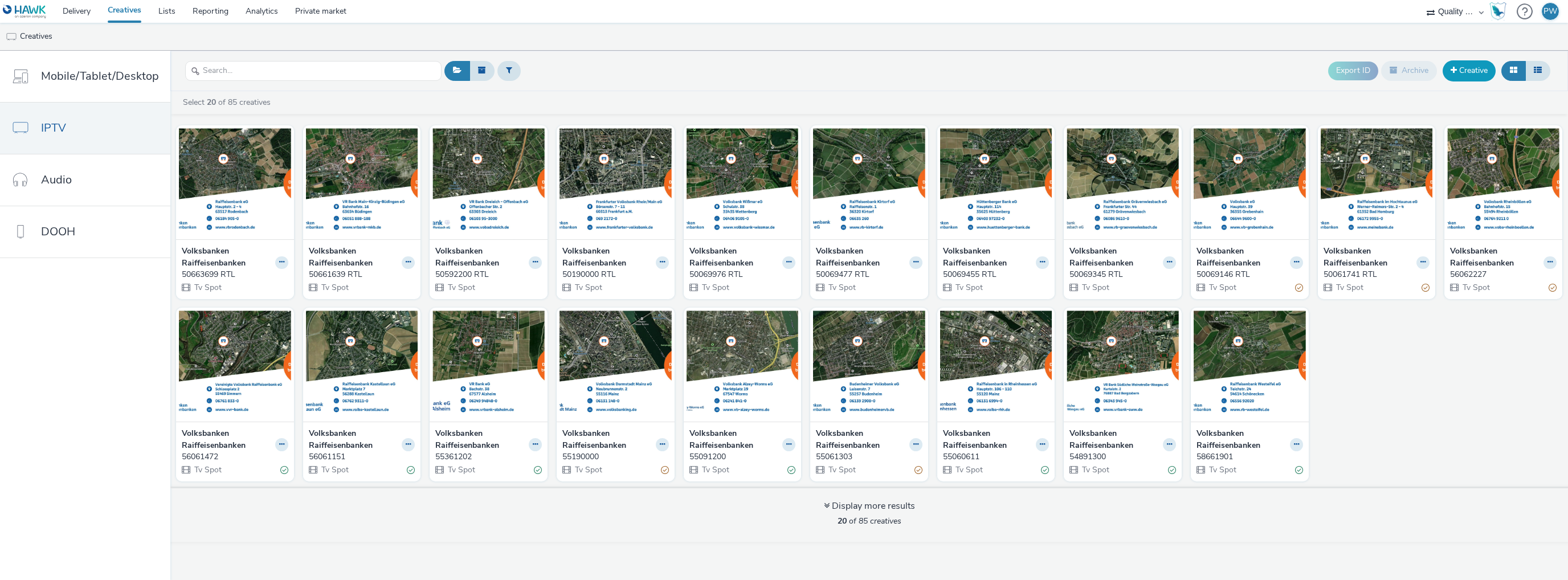
click at [1465, 66] on link "Creative" at bounding box center [1469, 70] width 53 height 20
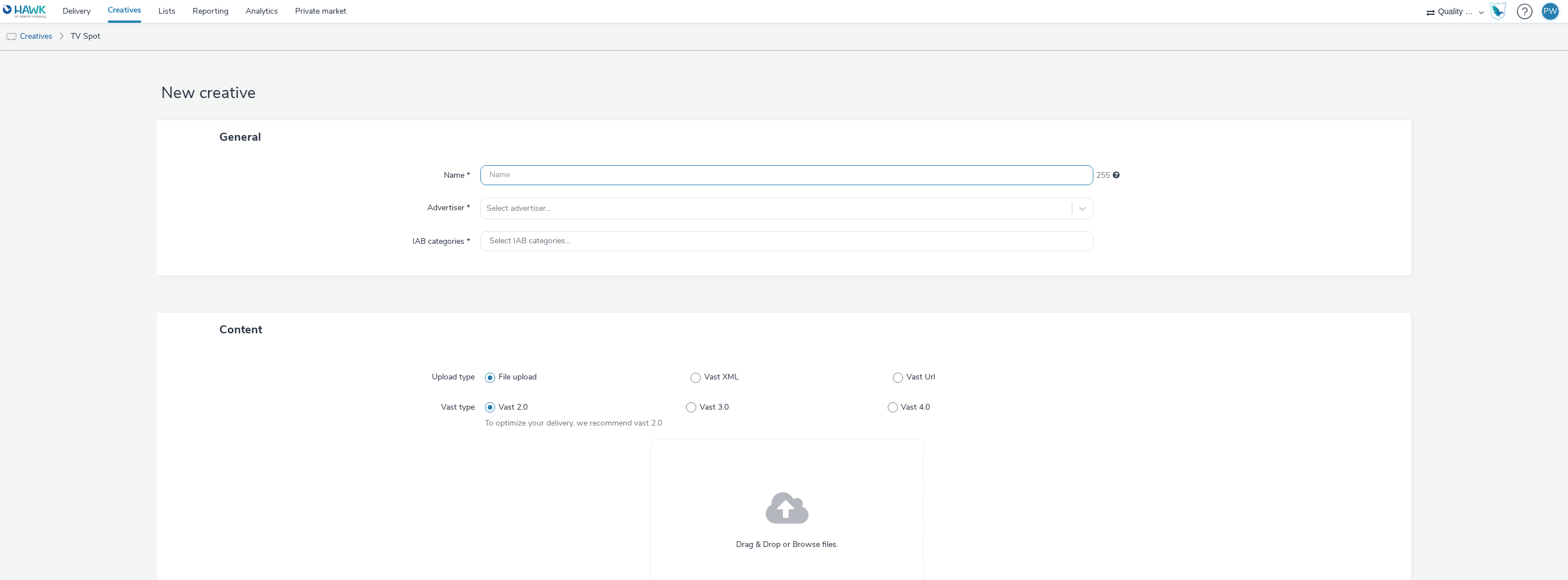
click at [582, 167] on input "text" at bounding box center [787, 175] width 613 height 20
paste input "50692100 RTL"
type input "50692100 RTL"
click at [536, 228] on div "Name * 50692100 RTL 243 Advertiser * Select advertiser... IAB categories * Sele…" at bounding box center [784, 214] width 1255 height 121
click at [534, 243] on span "Select IAB categories..." at bounding box center [530, 241] width 81 height 10
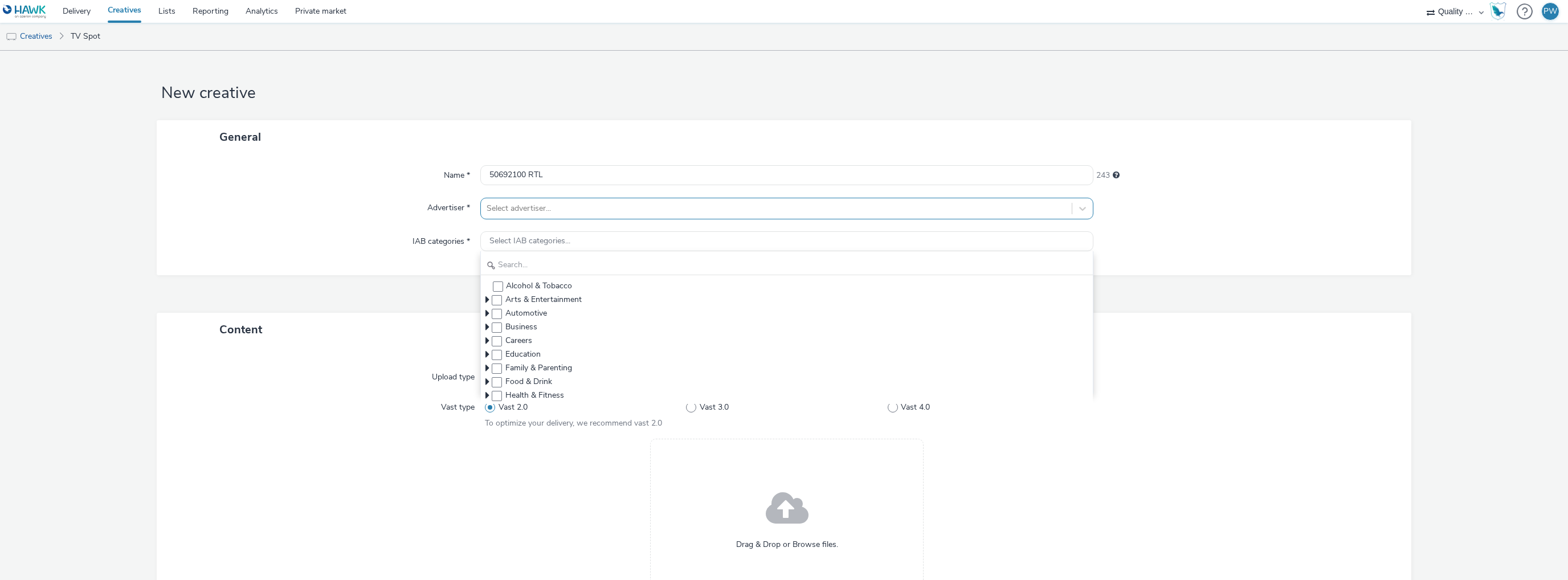
click at [519, 214] on div at bounding box center [776, 208] width 580 height 14
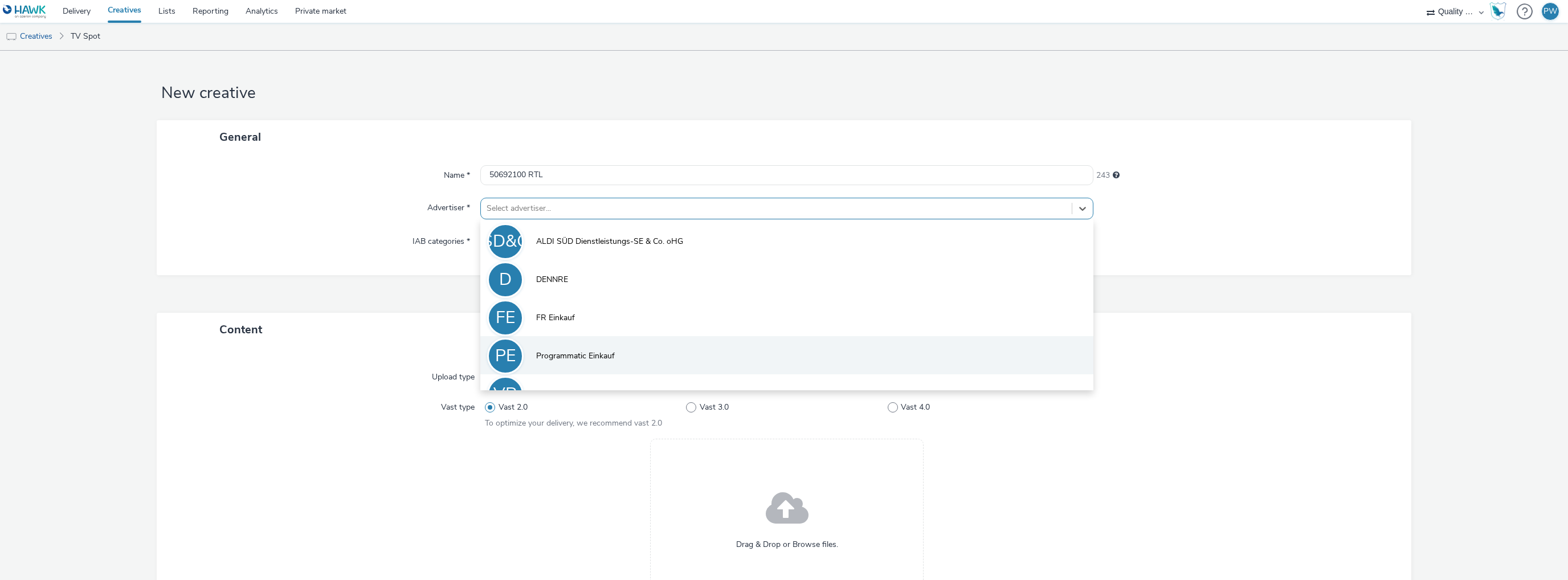
scroll to position [24, 0]
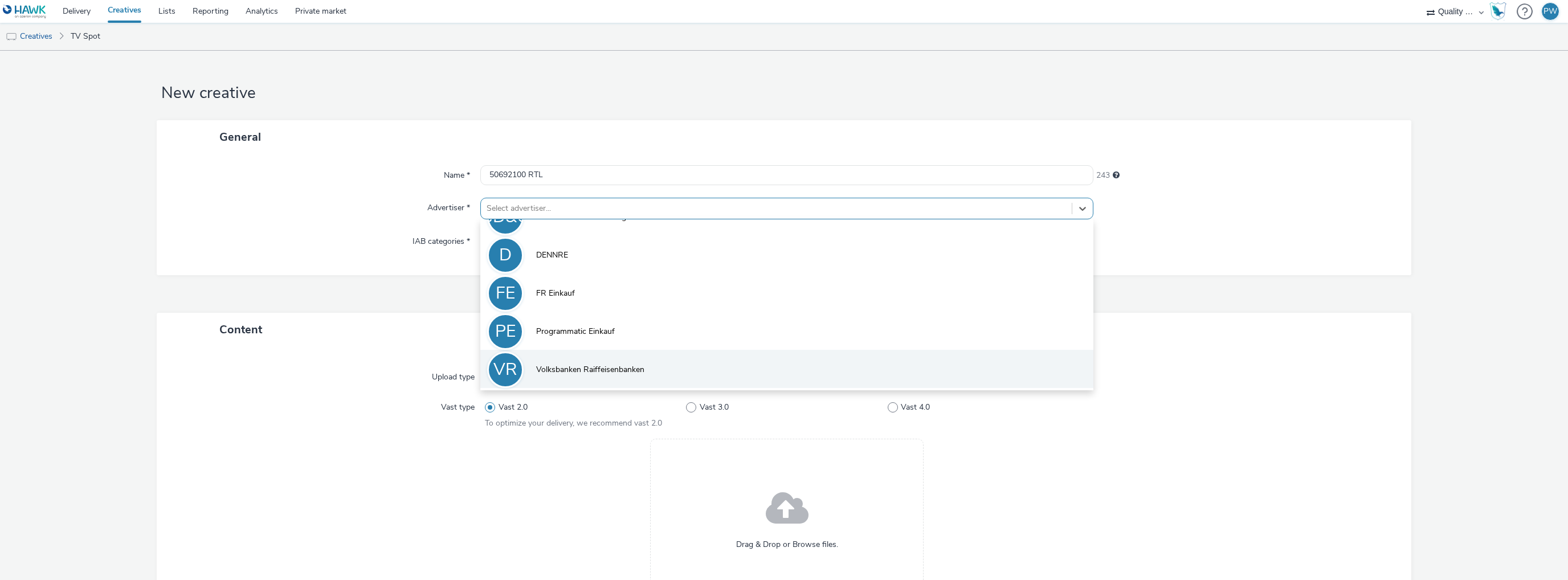
click at [536, 365] on span "Volksbanken Raiffeisenbanken" at bounding box center [590, 370] width 108 height 11
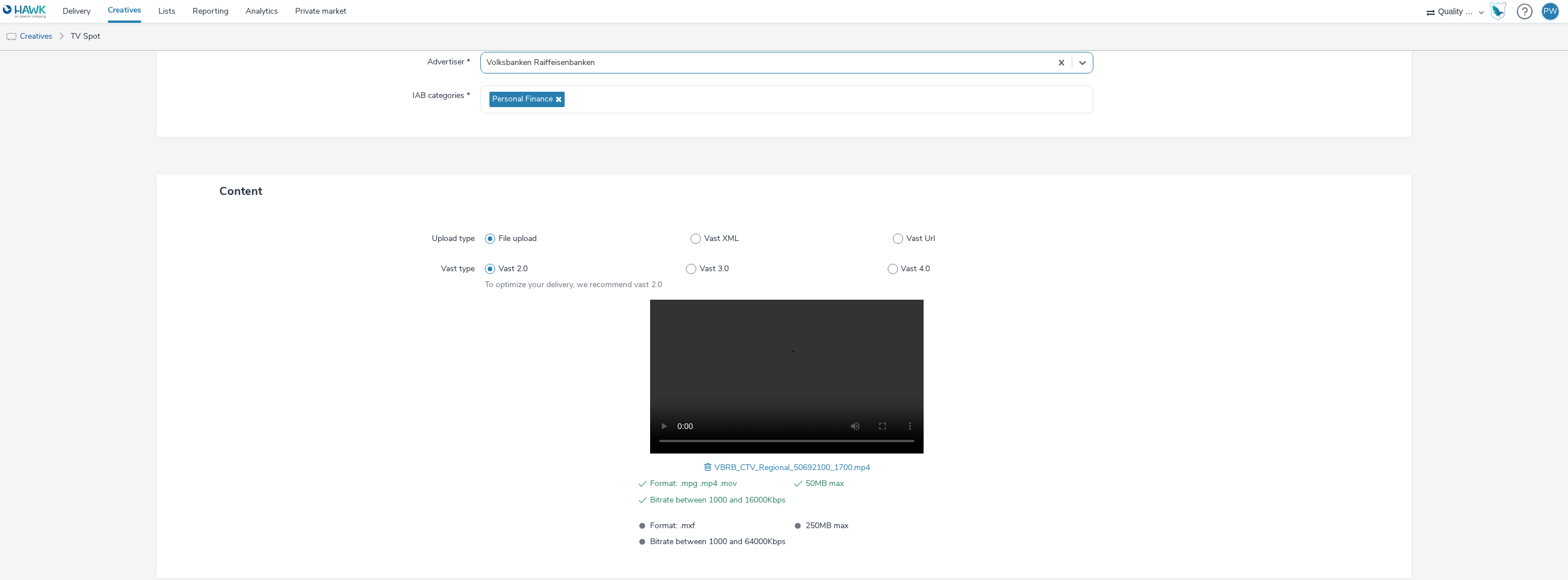
scroll to position [210, 0]
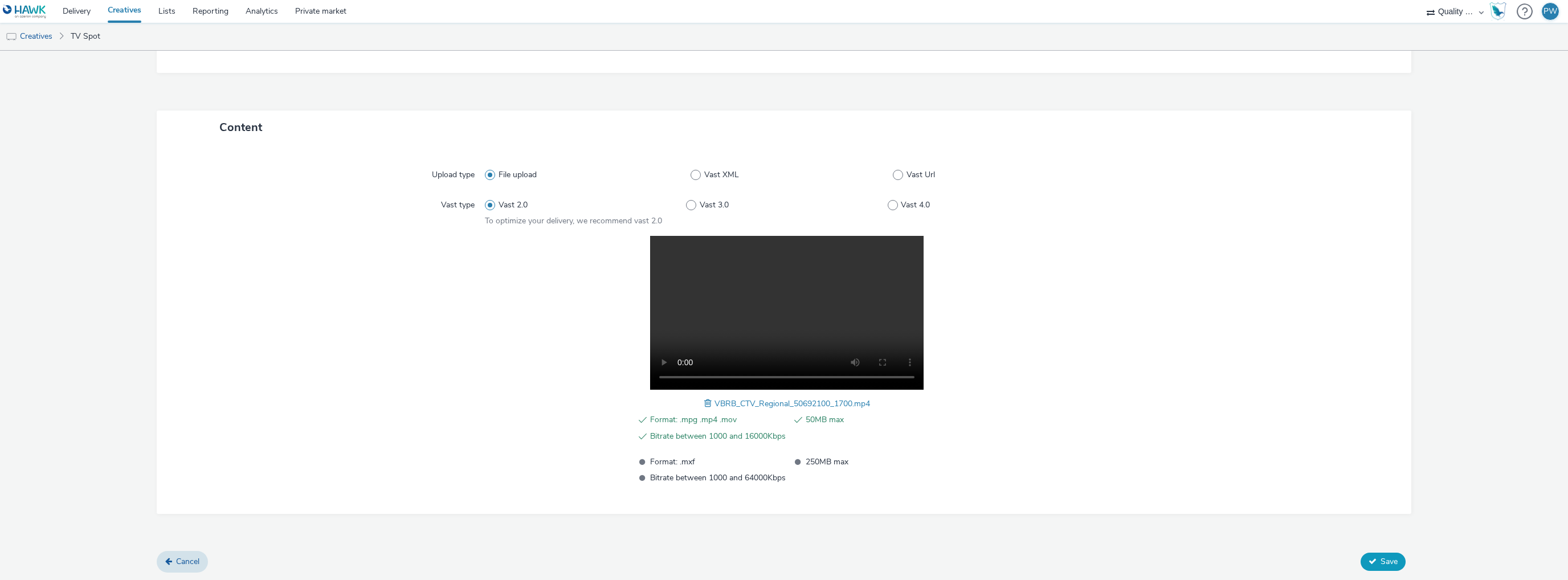
click at [1383, 559] on span "Save" at bounding box center [1389, 561] width 17 height 11
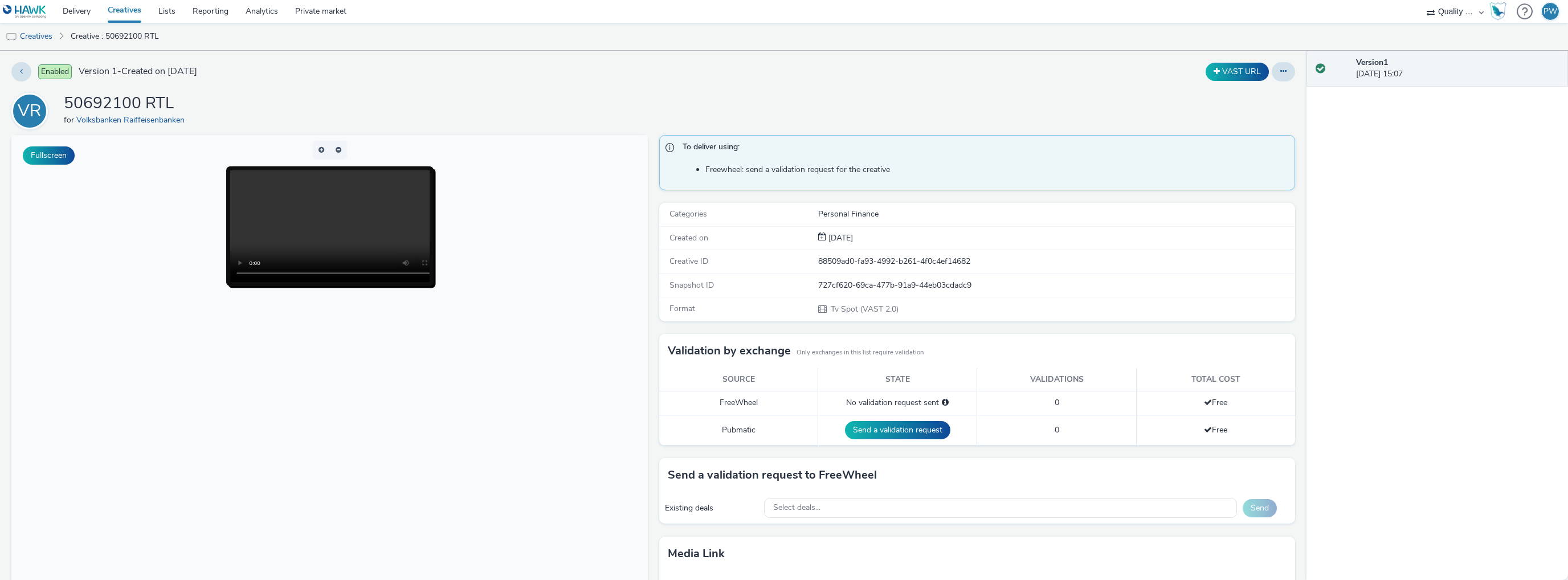
drag, startPoint x: 46, startPoint y: 32, endPoint x: 64, endPoint y: 37, distance: 18.7
click at [46, 32] on link "Creatives" at bounding box center [29, 37] width 59 height 28
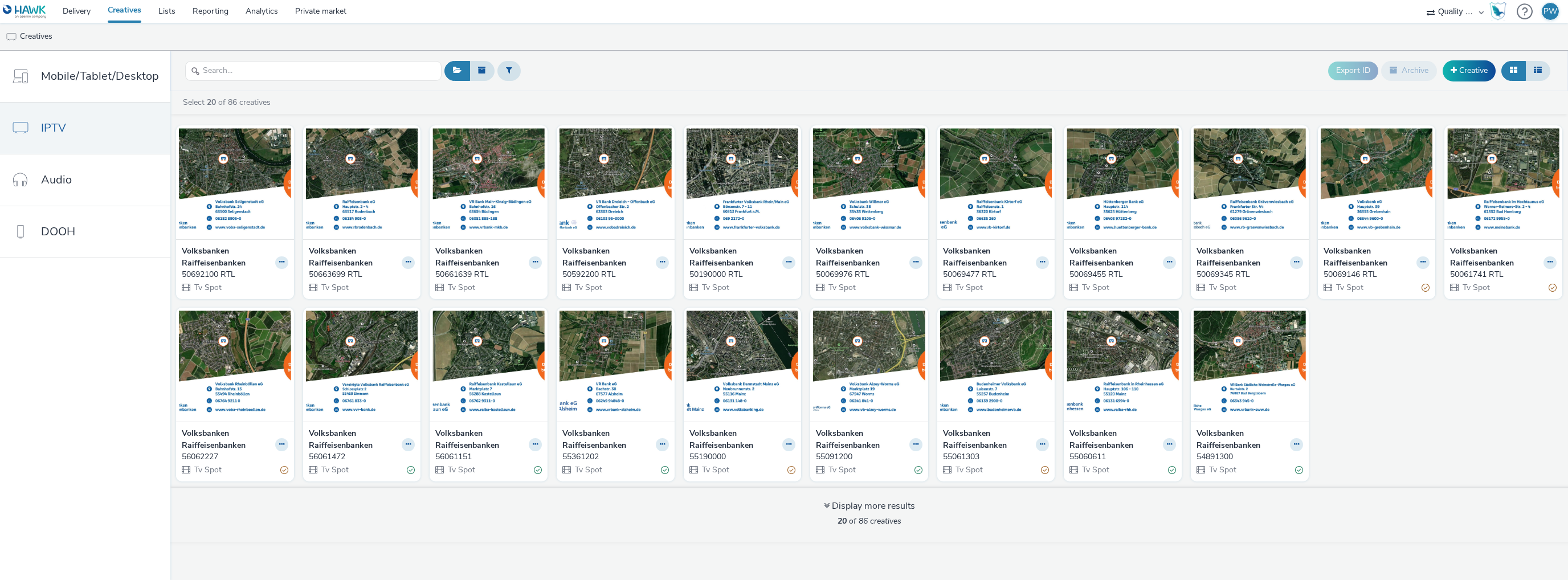
click at [932, 58] on div "Export ID Archive Creative" at bounding box center [997, 71] width 1112 height 28
click at [1479, 76] on link "Creative" at bounding box center [1469, 70] width 53 height 20
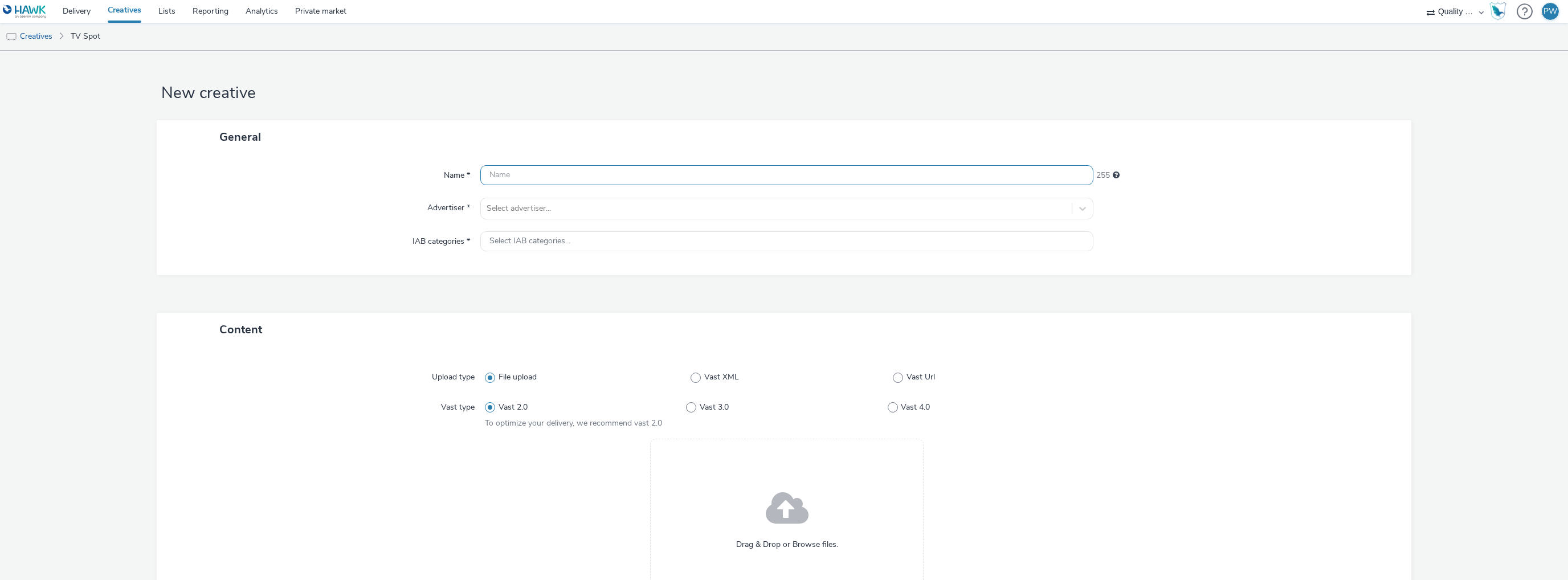
click at [658, 178] on input "text" at bounding box center [787, 175] width 613 height 20
paste input "50790000 RTL"
type input "50790000 RTL"
click at [521, 233] on div "Select IAB categories..." at bounding box center [787, 241] width 613 height 20
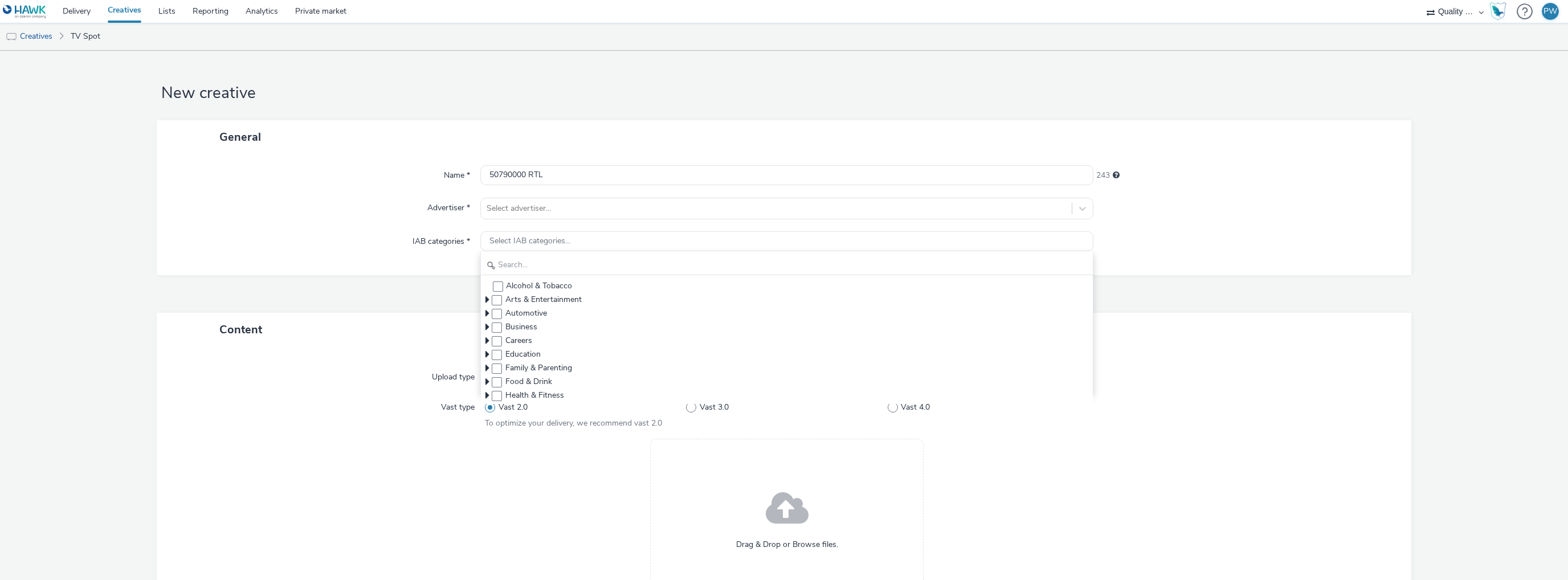
click at [517, 194] on div "Name * 50790000 RTL 243 Advertiser * Select advertiser... IAB categories * Sele…" at bounding box center [784, 214] width 1255 height 121
click at [513, 208] on div at bounding box center [776, 208] width 580 height 14
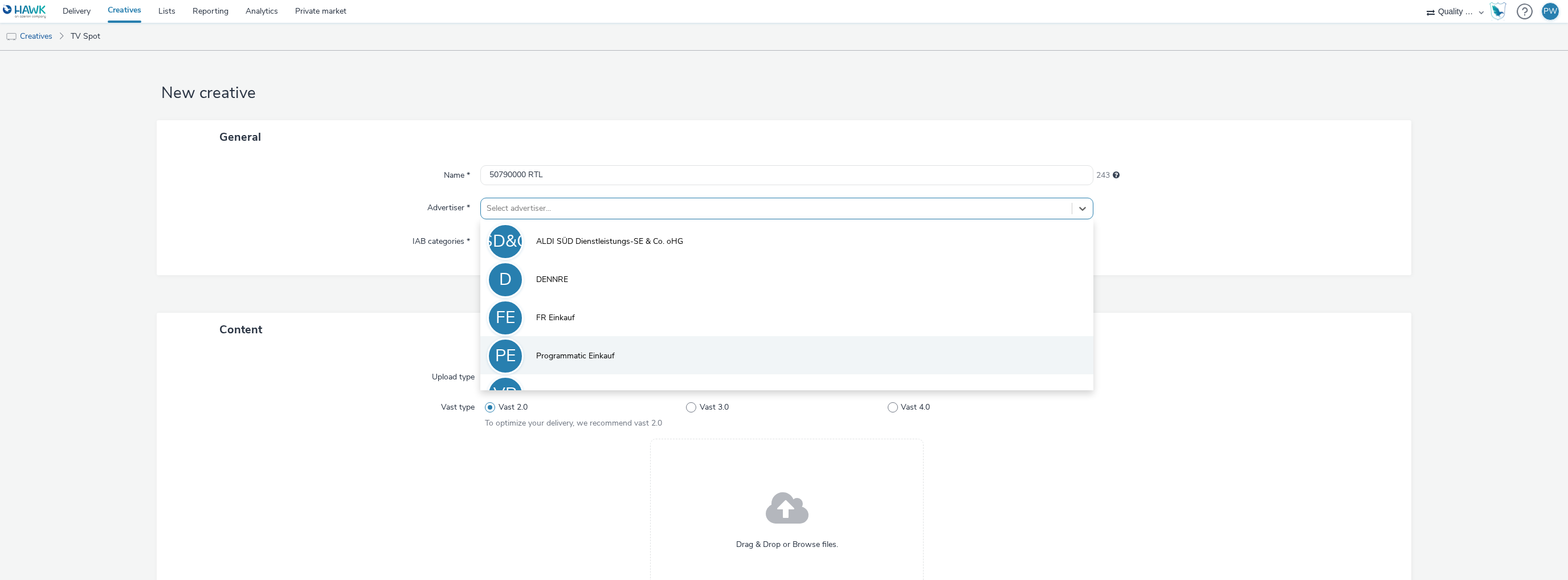
scroll to position [24, 0]
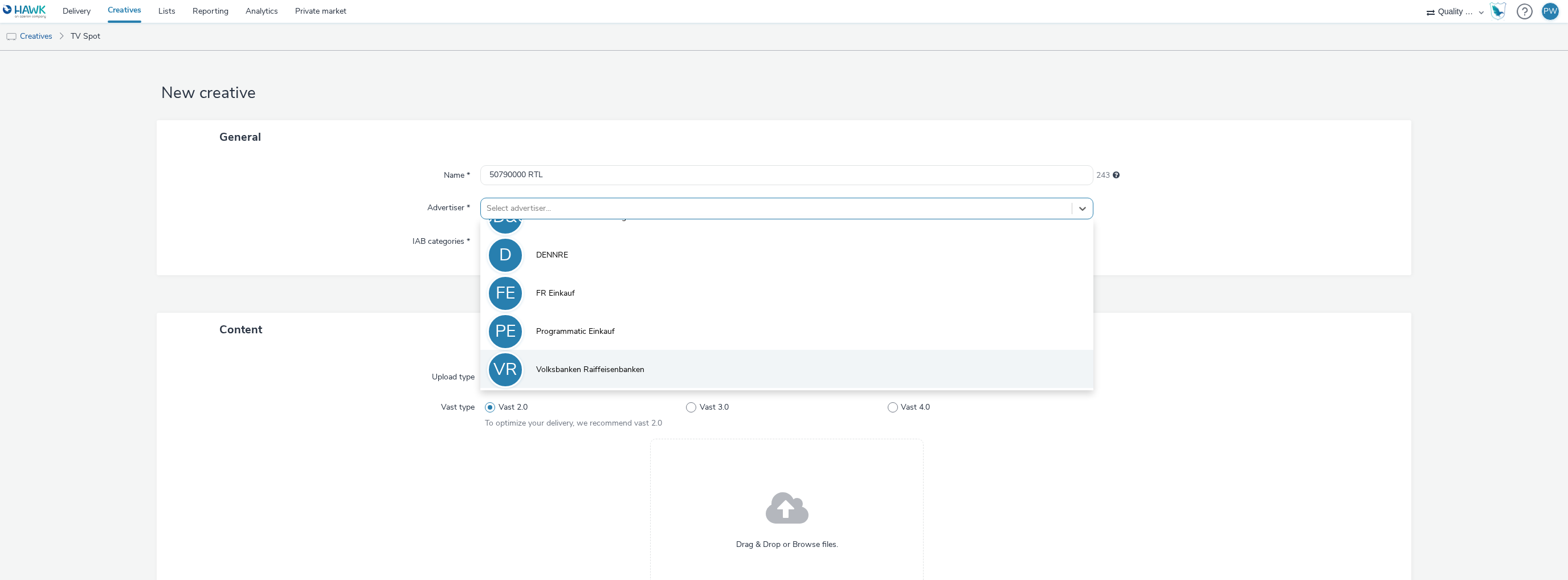
click at [568, 369] on span "Volksbanken Raiffeisenbanken" at bounding box center [590, 370] width 108 height 11
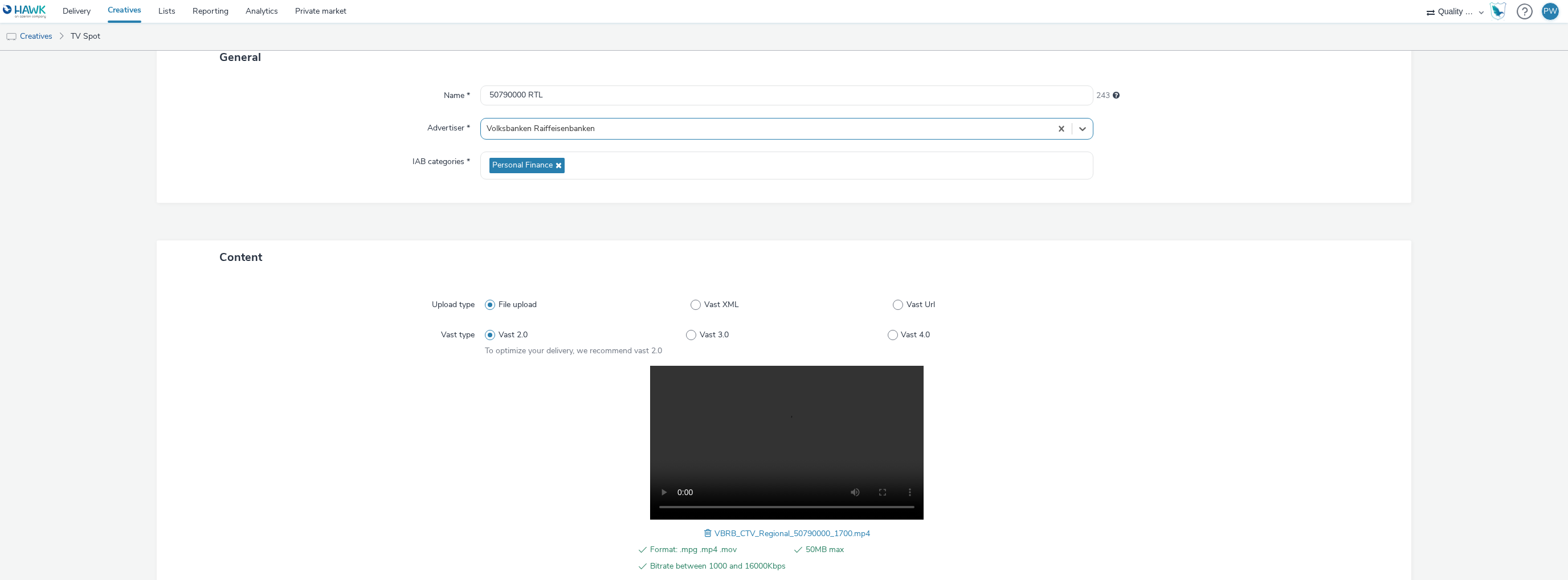
scroll to position [210, 0]
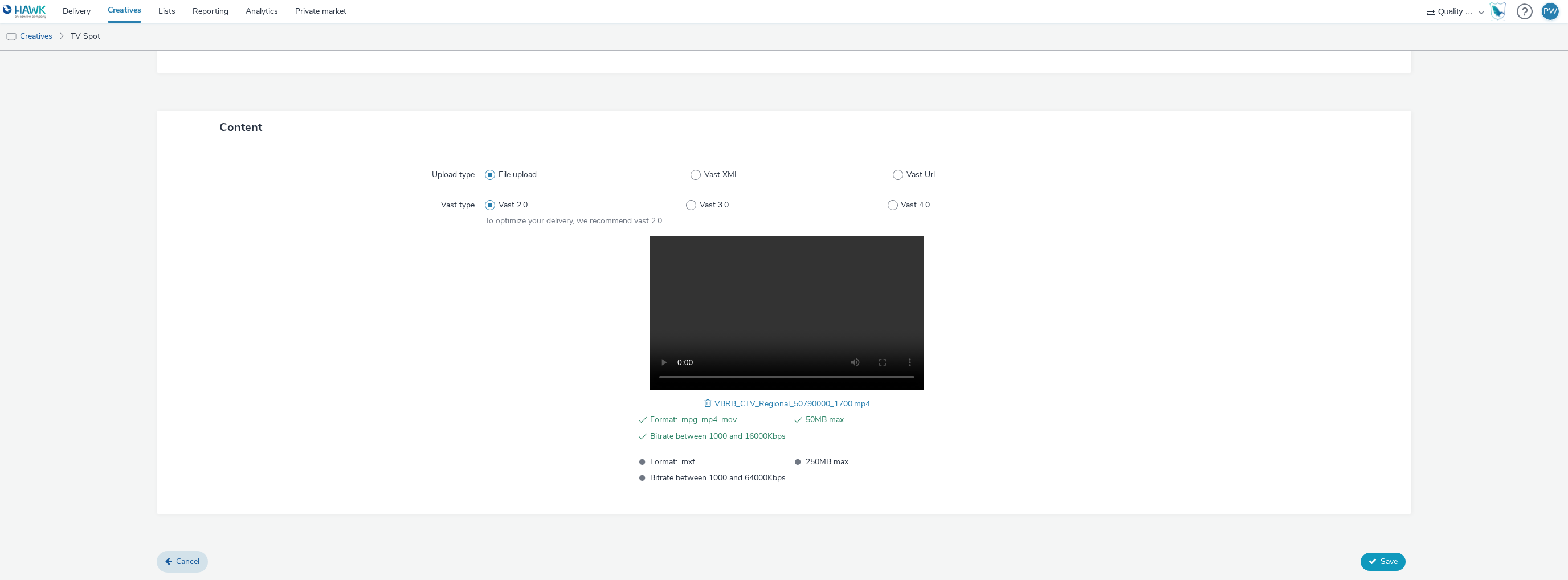
click at [1384, 556] on span "Save" at bounding box center [1389, 561] width 17 height 11
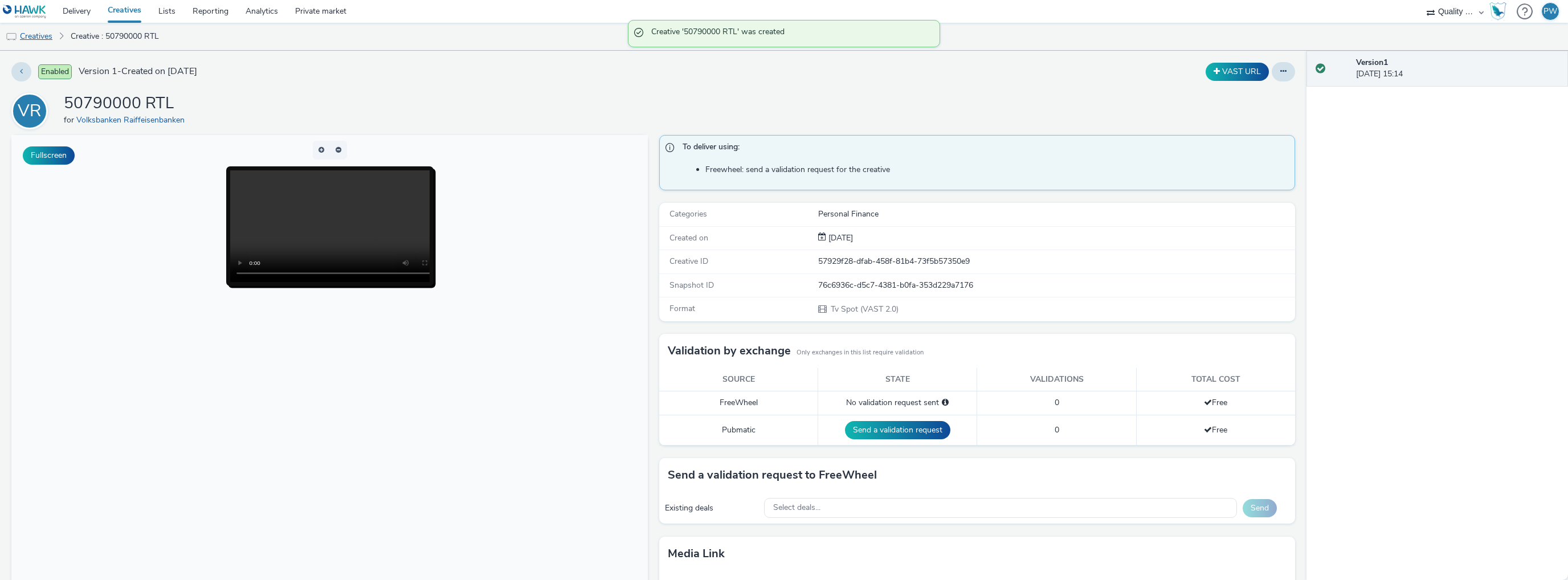
click at [40, 37] on link "Creatives" at bounding box center [29, 37] width 59 height 28
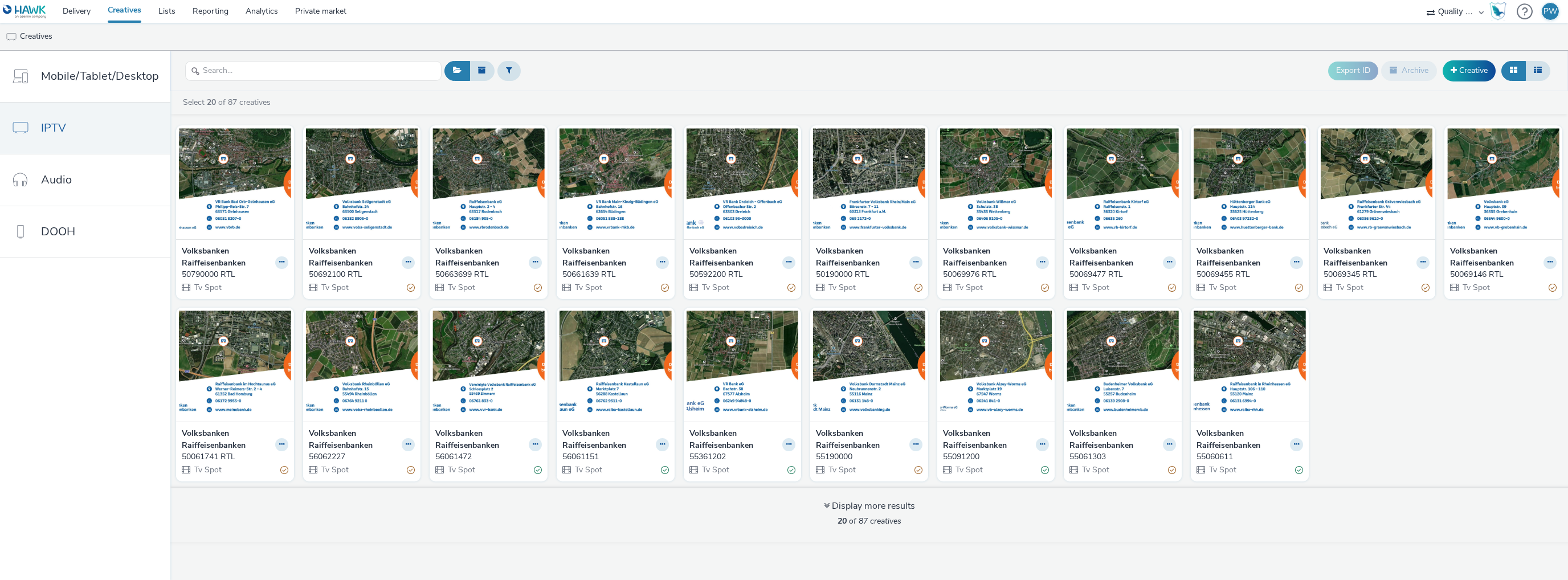
drag, startPoint x: 697, startPoint y: 65, endPoint x: 706, endPoint y: 65, distance: 9.0
click at [704, 65] on div "Export ID Archive Creative" at bounding box center [997, 71] width 1112 height 28
click at [1493, 60] on div "Export ID Archive Creative" at bounding box center [1440, 71] width 225 height 28
click at [1466, 69] on link "Creative" at bounding box center [1469, 70] width 53 height 20
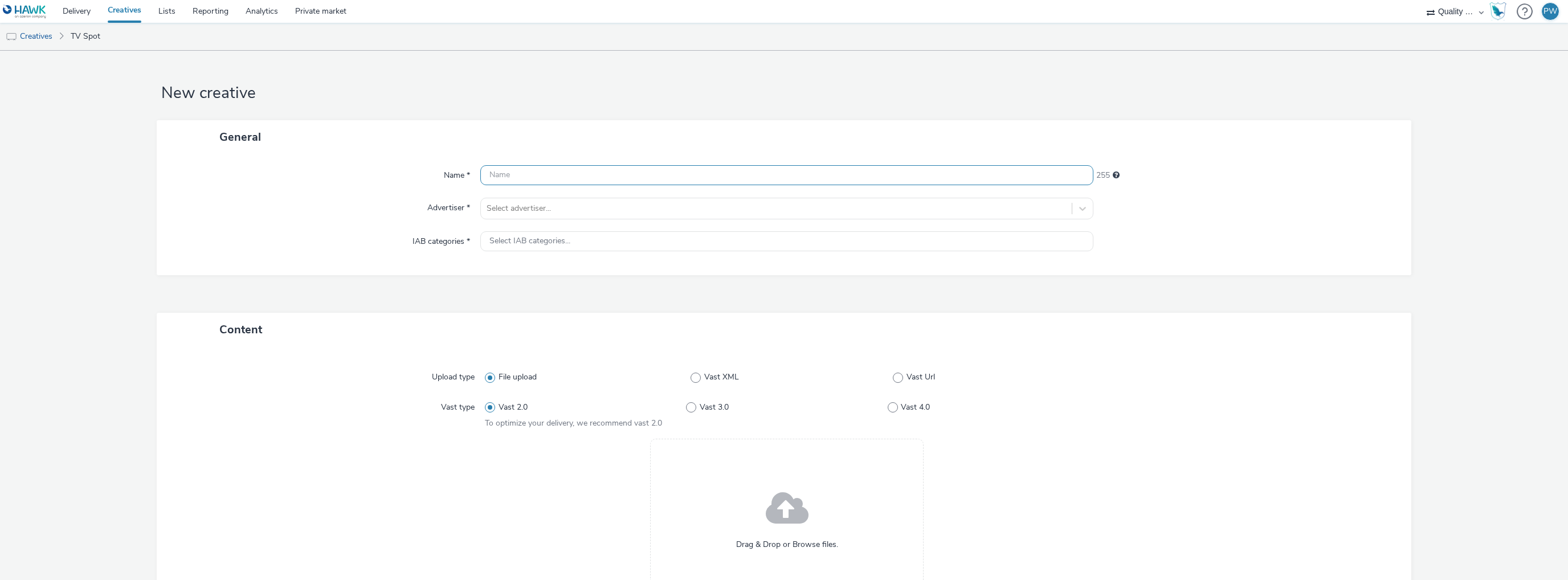
click at [520, 175] on input "text" at bounding box center [787, 175] width 613 height 20
drag, startPoint x: 742, startPoint y: 155, endPoint x: 576, endPoint y: 193, distance: 170.3
click at [742, 155] on div "Name * This field is required 255 Advertiser * Select advertiser... IAB categor…" at bounding box center [784, 219] width 1255 height 132
click at [531, 176] on input "text" at bounding box center [787, 175] width 613 height 20
paste input "50861501 RTL"
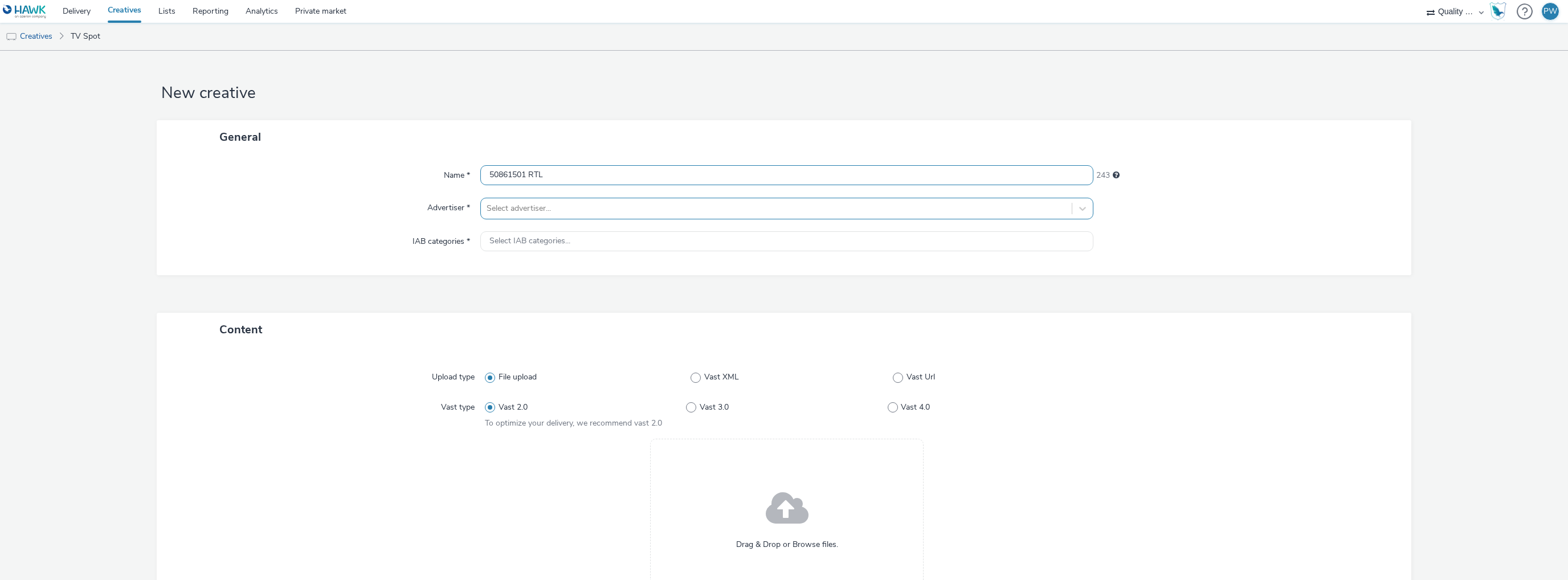
type input "50861501 RTL"
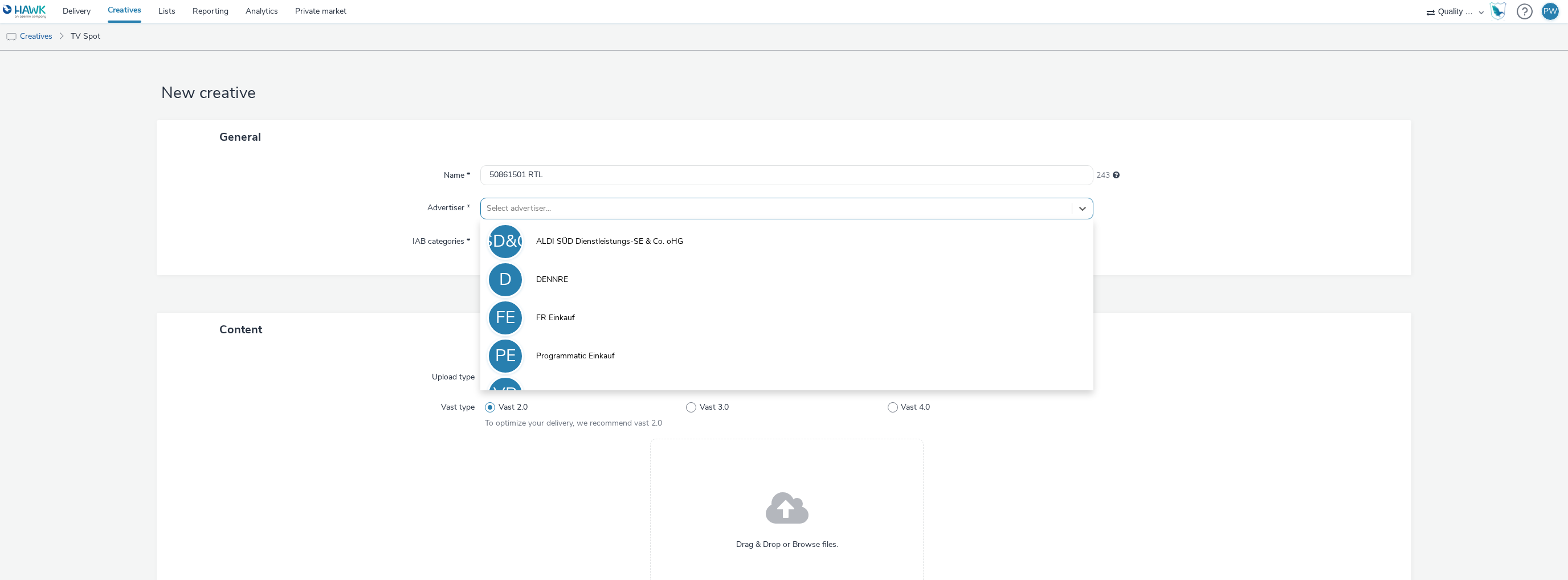
click at [516, 212] on div at bounding box center [776, 208] width 580 height 14
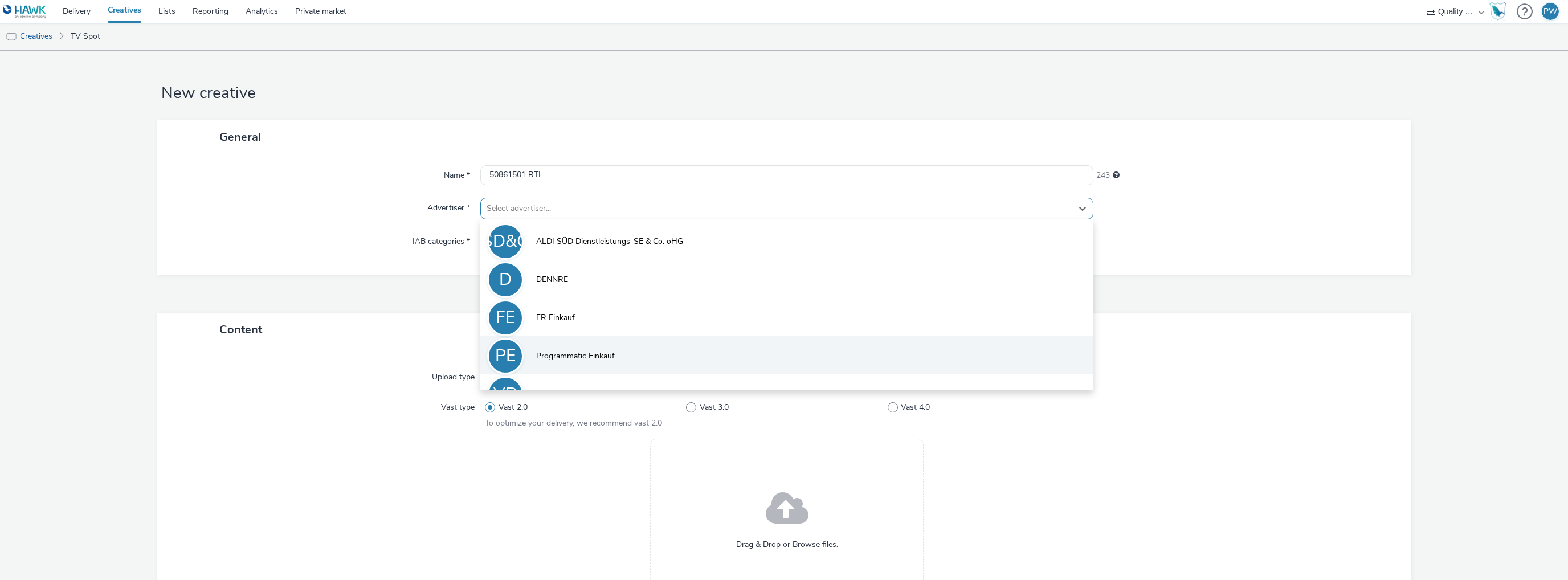
scroll to position [24, 0]
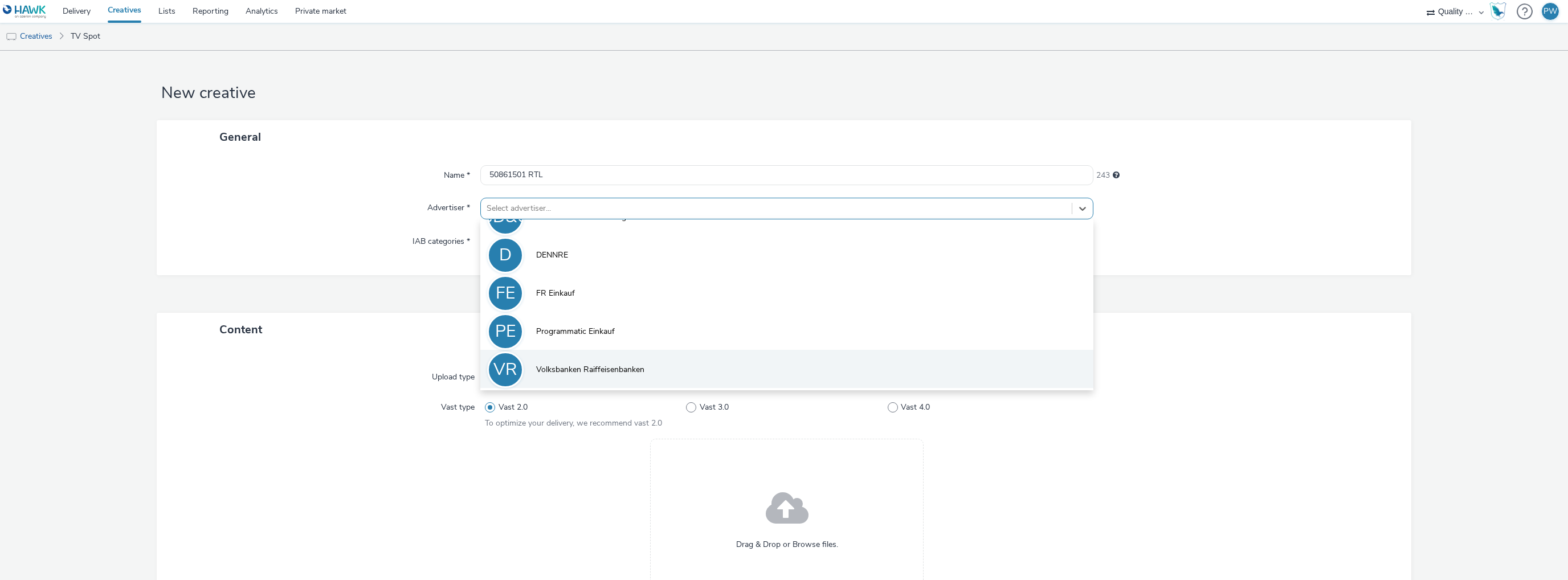
click at [572, 364] on span "Volksbanken Raiffeisenbanken" at bounding box center [590, 370] width 108 height 11
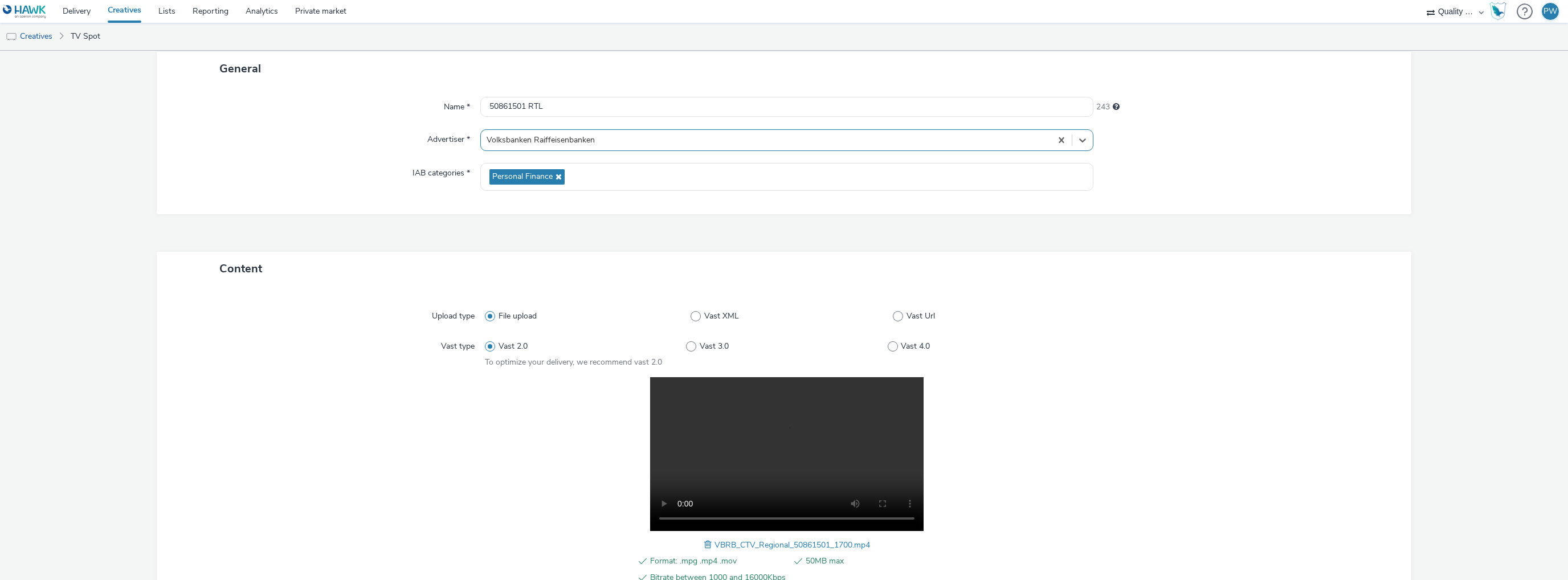
scroll to position [210, 0]
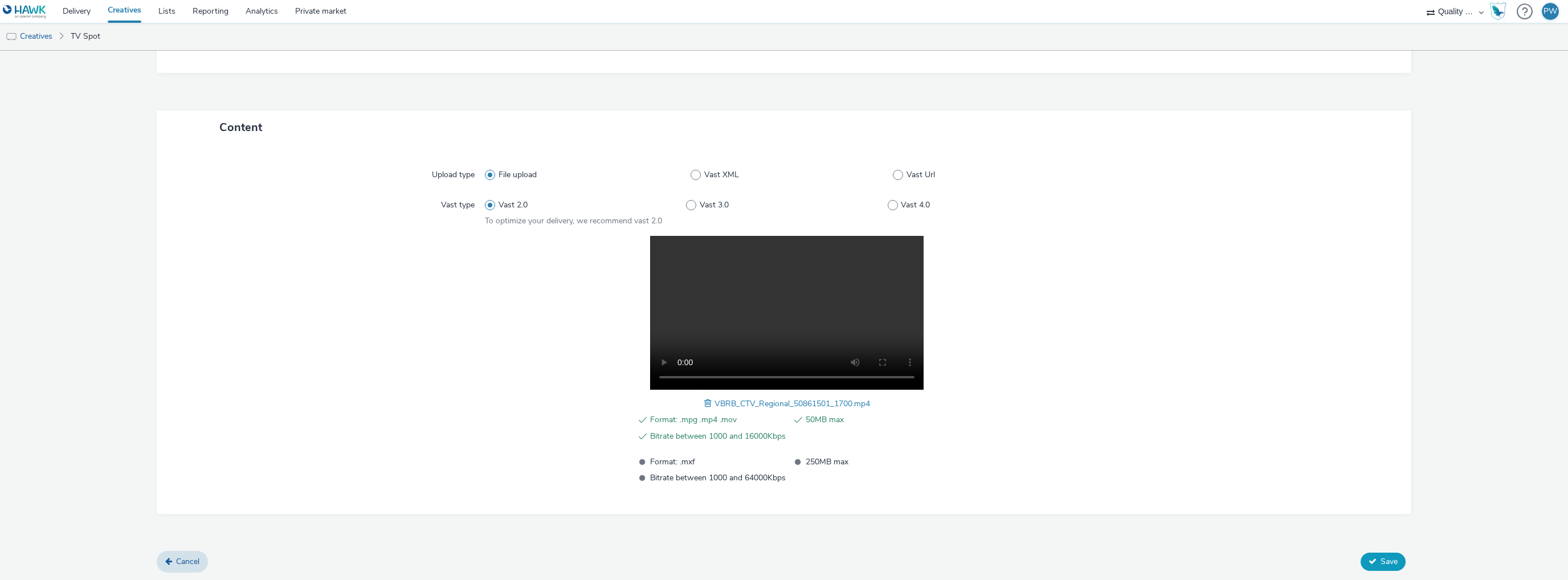
click at [1381, 559] on span "Save" at bounding box center [1389, 561] width 17 height 11
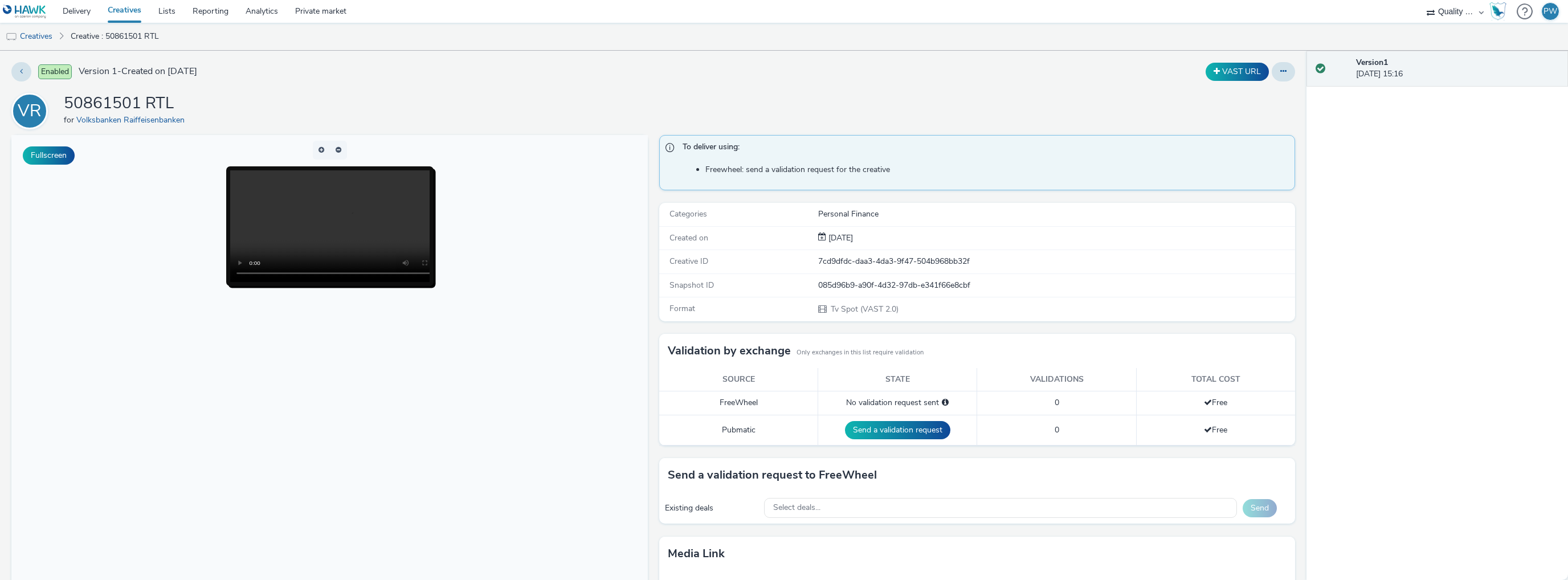
drag, startPoint x: 40, startPoint y: 39, endPoint x: 64, endPoint y: 49, distance: 26.0
click at [40, 39] on link "Creatives" at bounding box center [29, 37] width 59 height 28
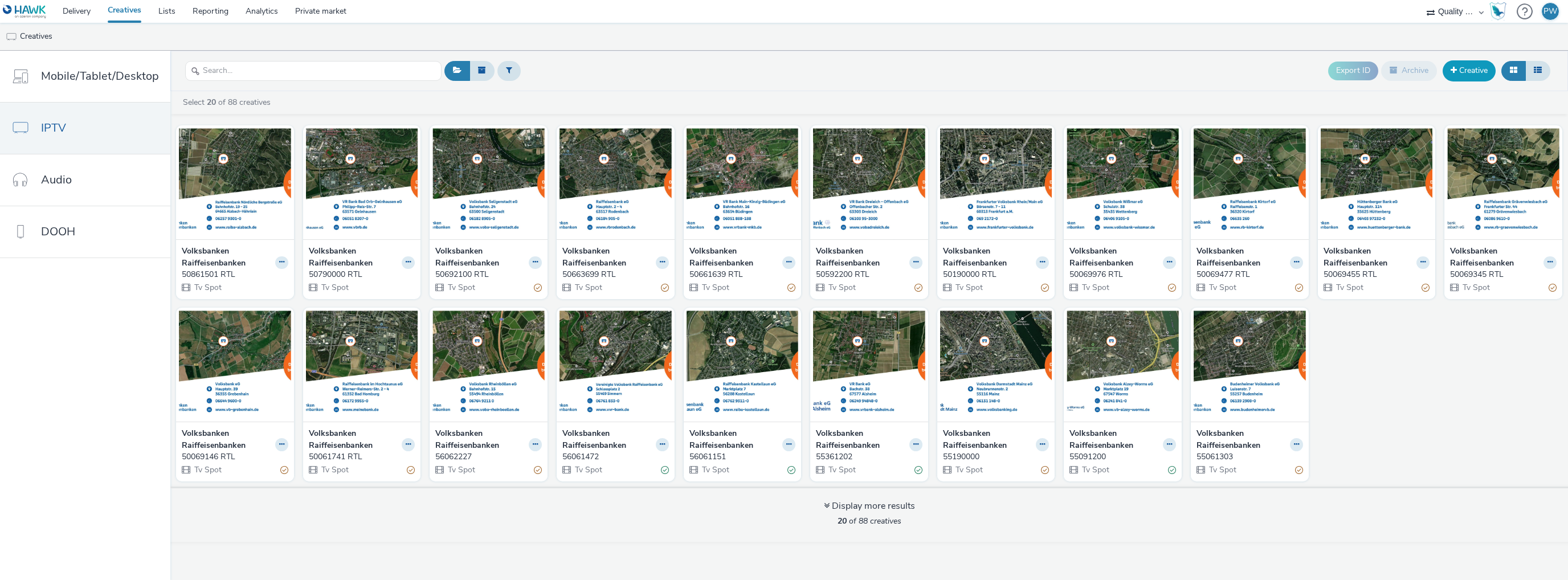
click at [1452, 77] on link "Creative" at bounding box center [1469, 70] width 53 height 20
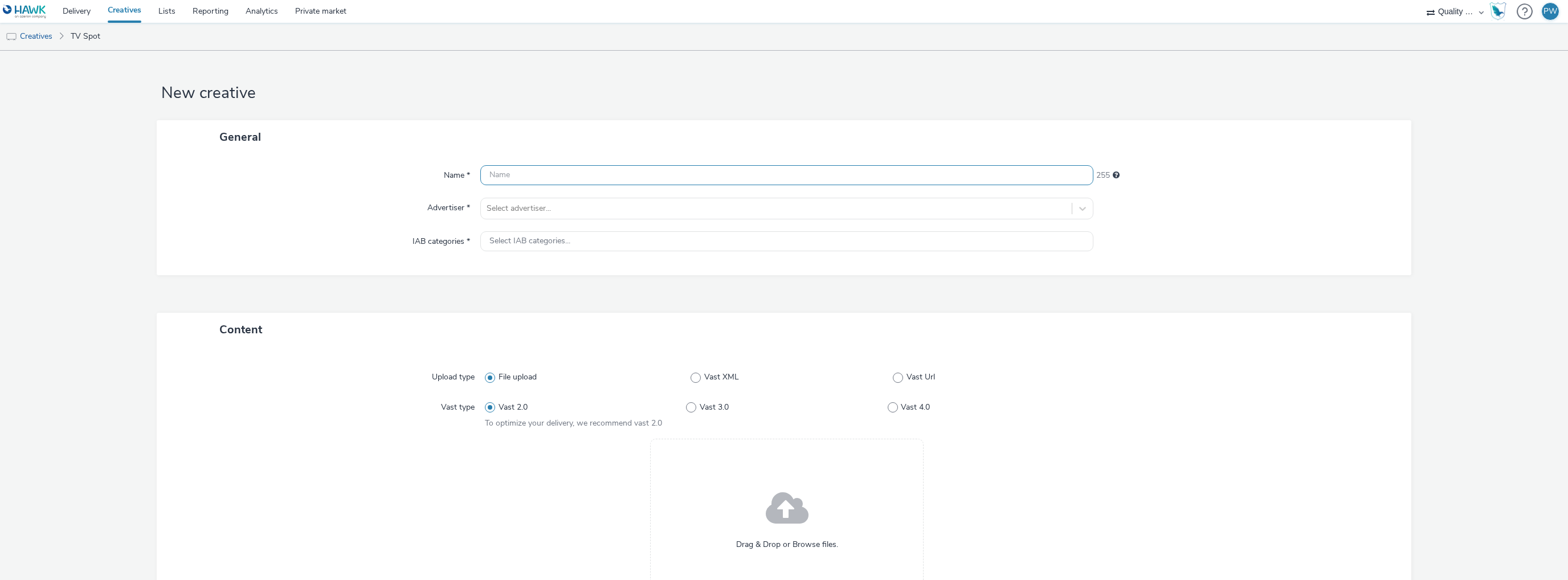
click at [541, 171] on input "text" at bounding box center [787, 175] width 613 height 20
paste input "50862835 RTL"
type input "50862835 RTL"
drag, startPoint x: 468, startPoint y: 203, endPoint x: 489, endPoint y: 205, distance: 21.1
click at [468, 203] on label "Advertiser *" at bounding box center [449, 206] width 52 height 16
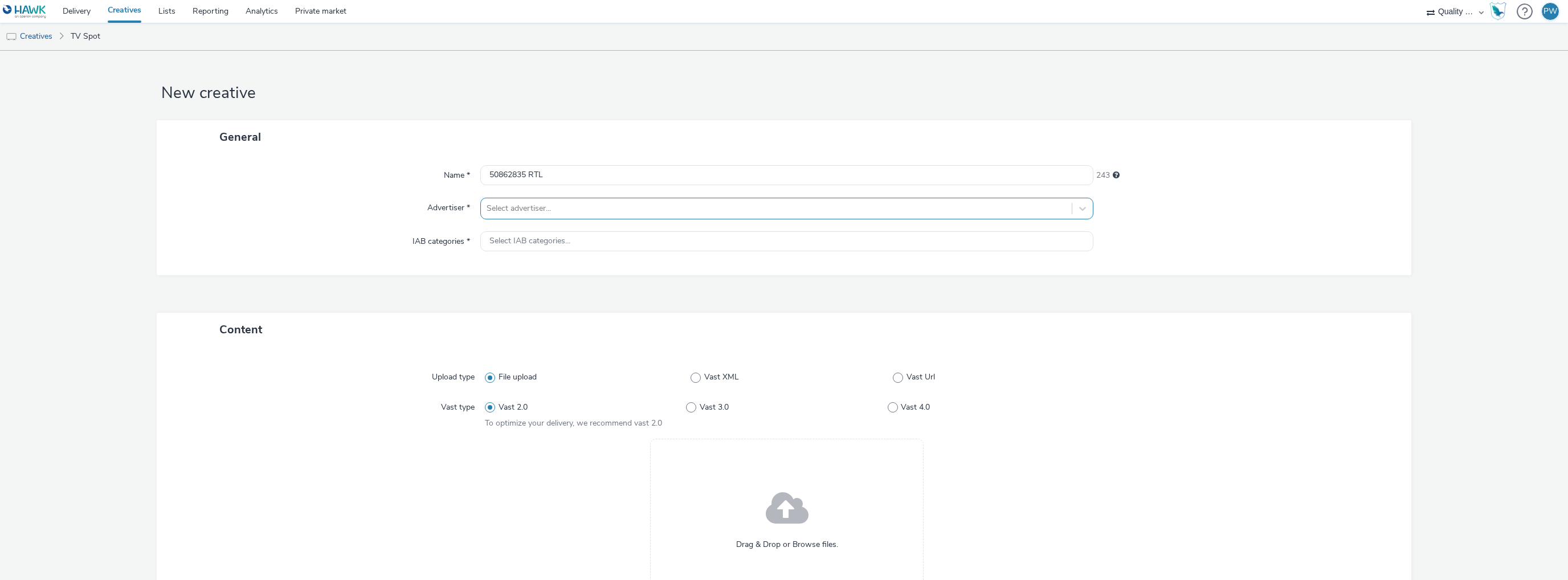
click at [510, 205] on div at bounding box center [776, 208] width 580 height 14
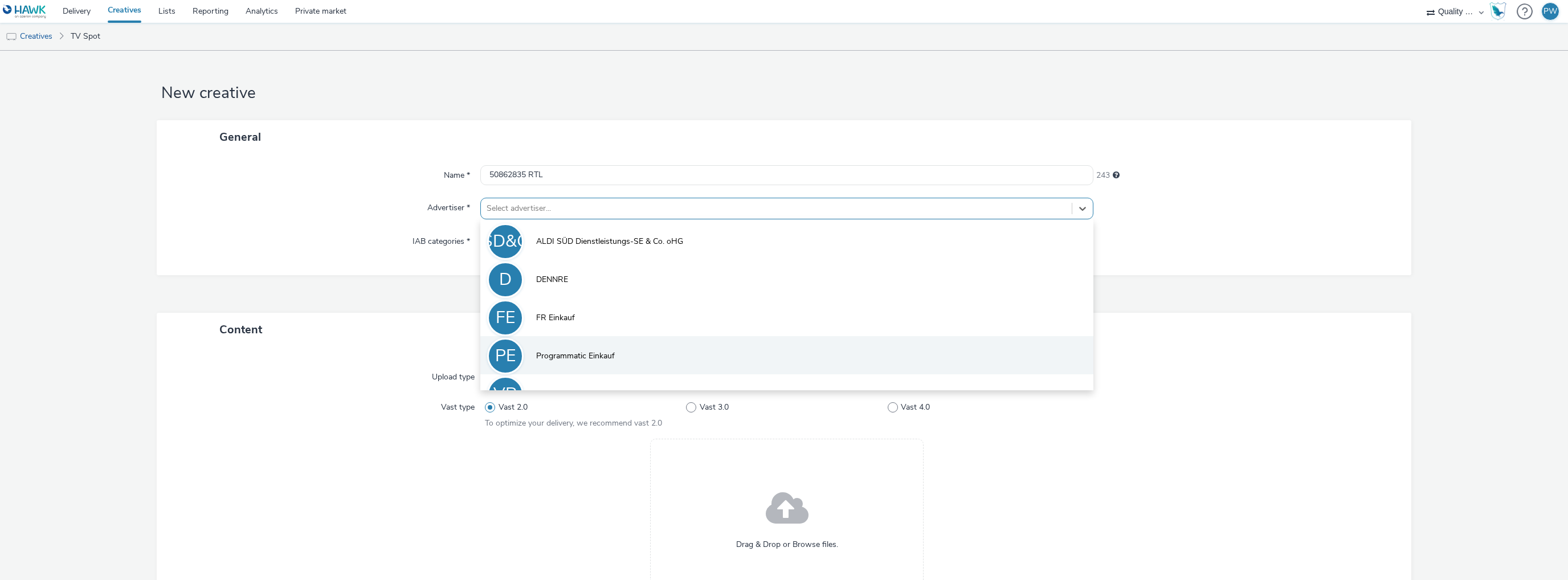
scroll to position [24, 0]
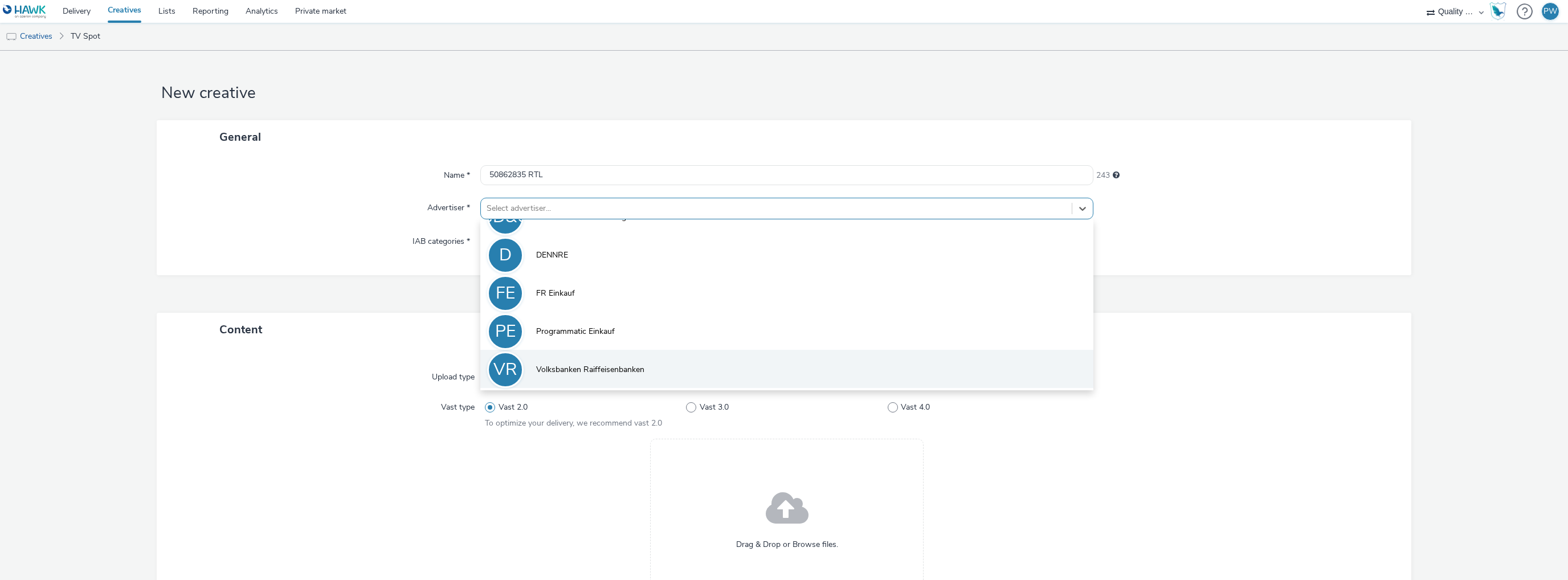
click at [558, 370] on span "Volksbanken Raiffeisenbanken" at bounding box center [590, 370] width 108 height 11
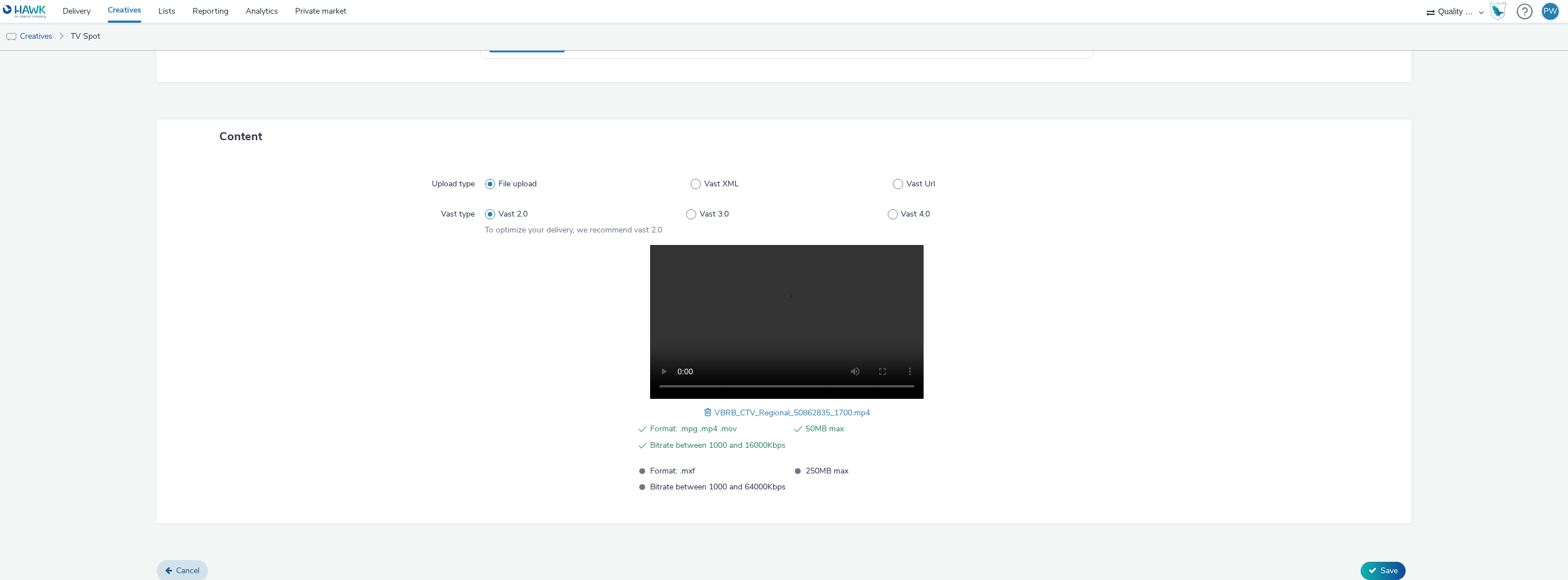
scroll to position [210, 0]
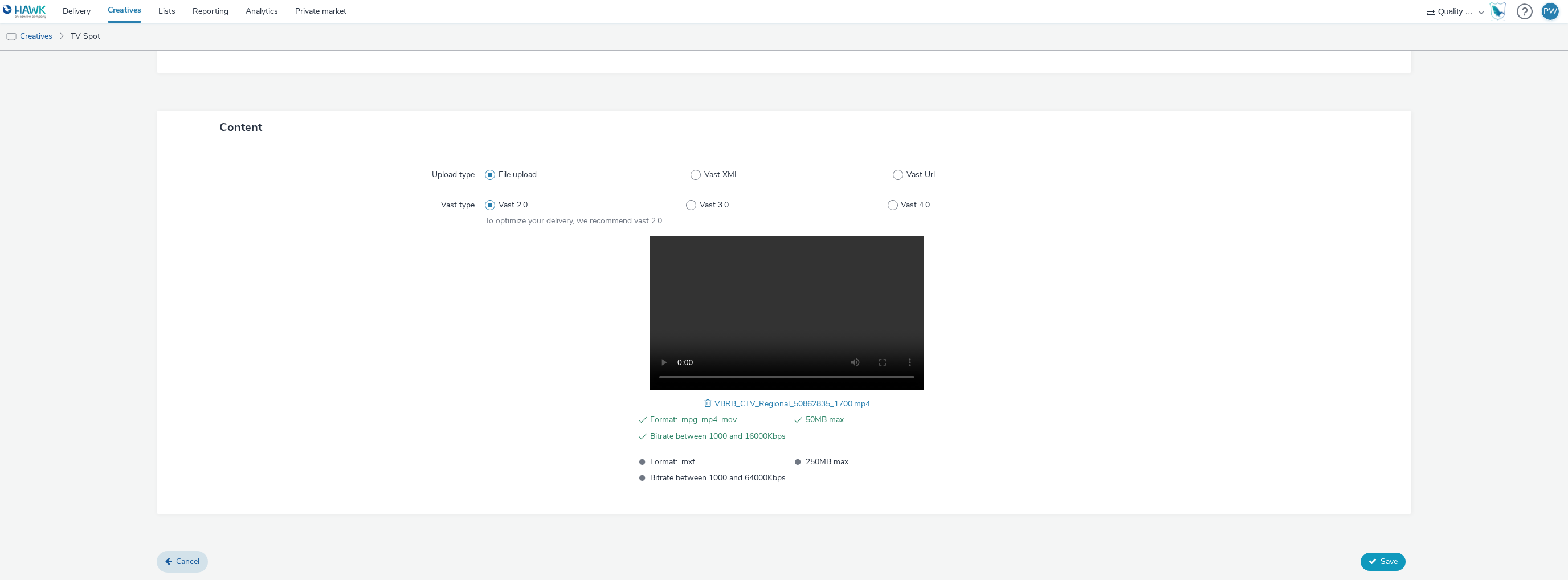
click at [1386, 565] on span "Save" at bounding box center [1389, 561] width 17 height 11
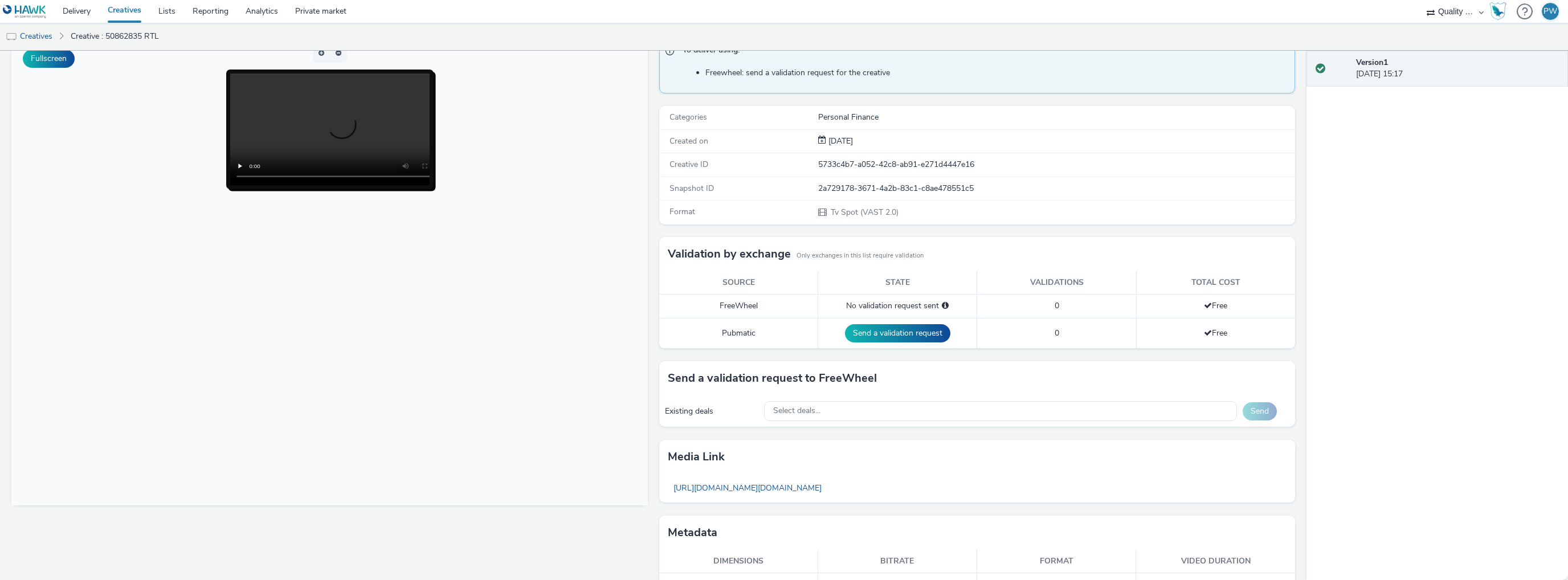
scroll to position [123, 0]
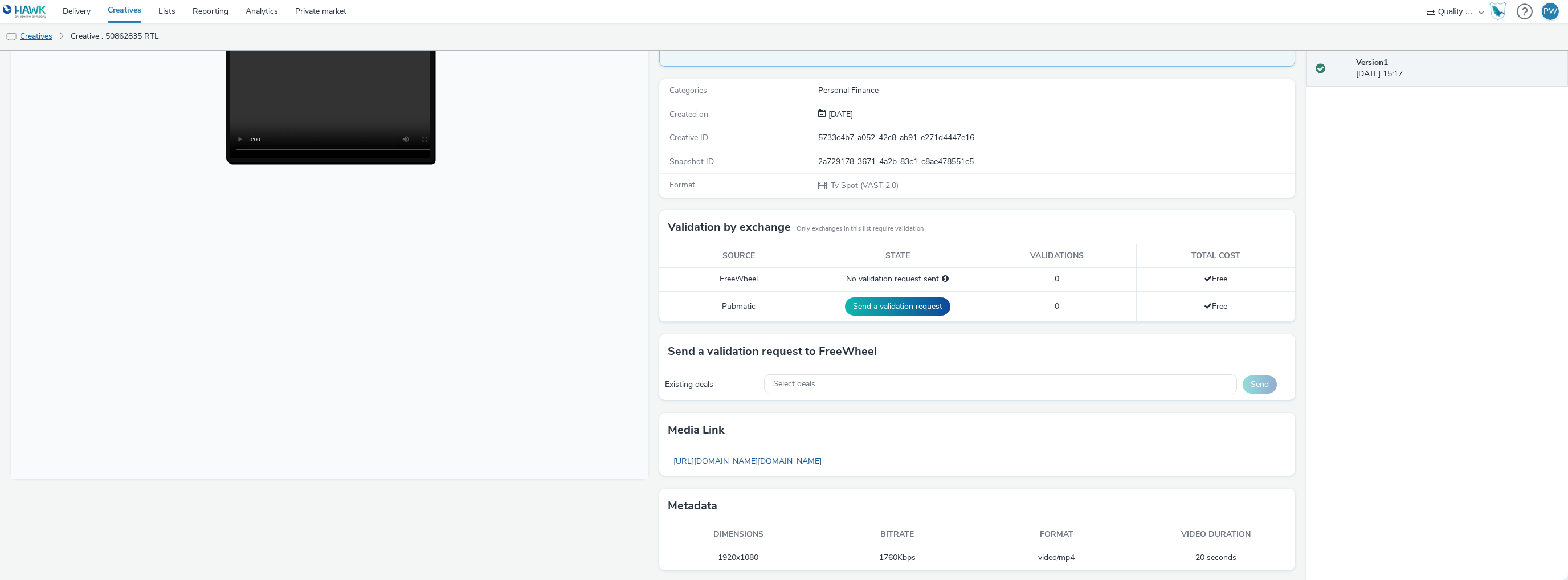
click at [35, 35] on link "Creatives" at bounding box center [29, 37] width 59 height 28
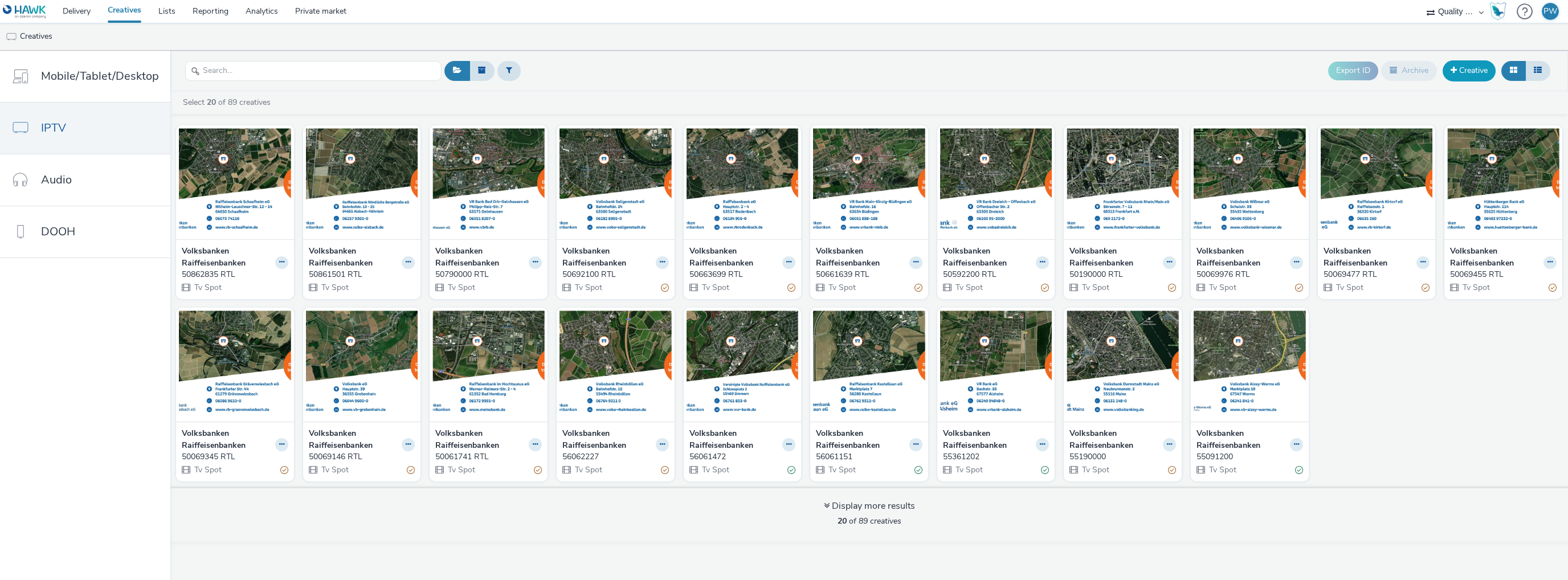
click at [1475, 67] on link "Creative" at bounding box center [1469, 70] width 53 height 20
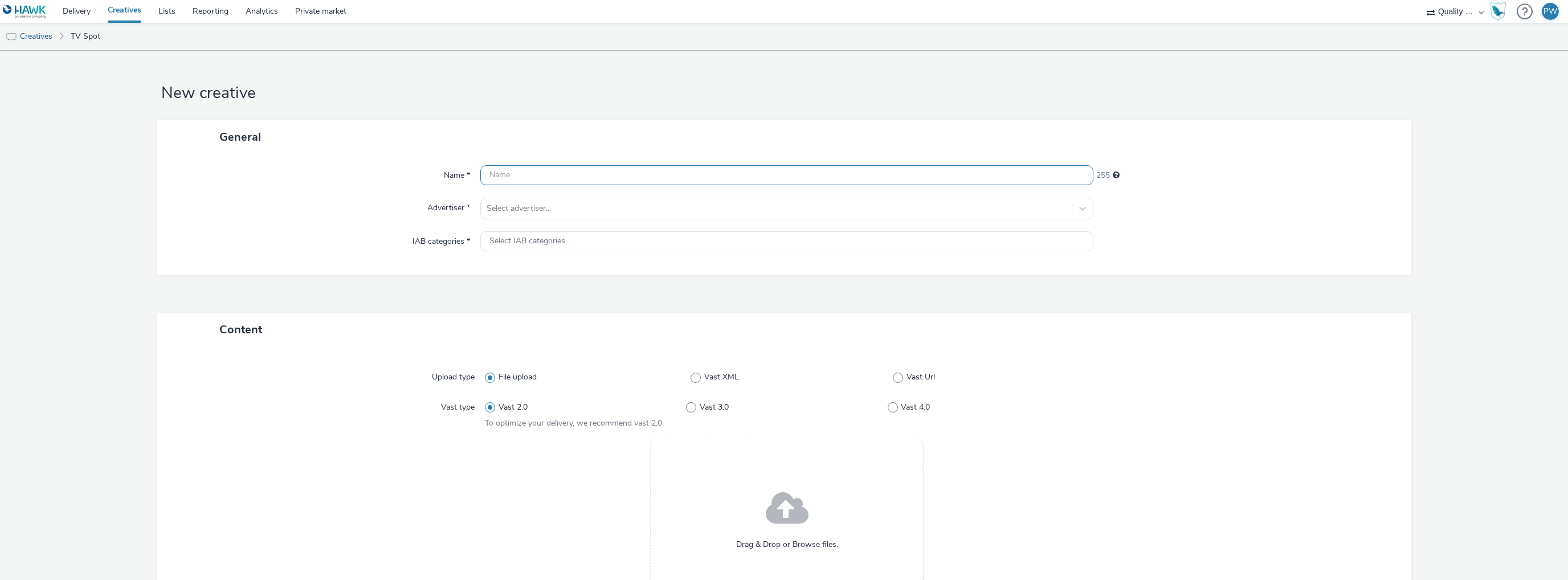
click at [505, 180] on input "text" at bounding box center [787, 175] width 613 height 20
paste input "50862903 RTL"
type input "50862903 RTL"
click at [531, 206] on div at bounding box center [776, 208] width 580 height 14
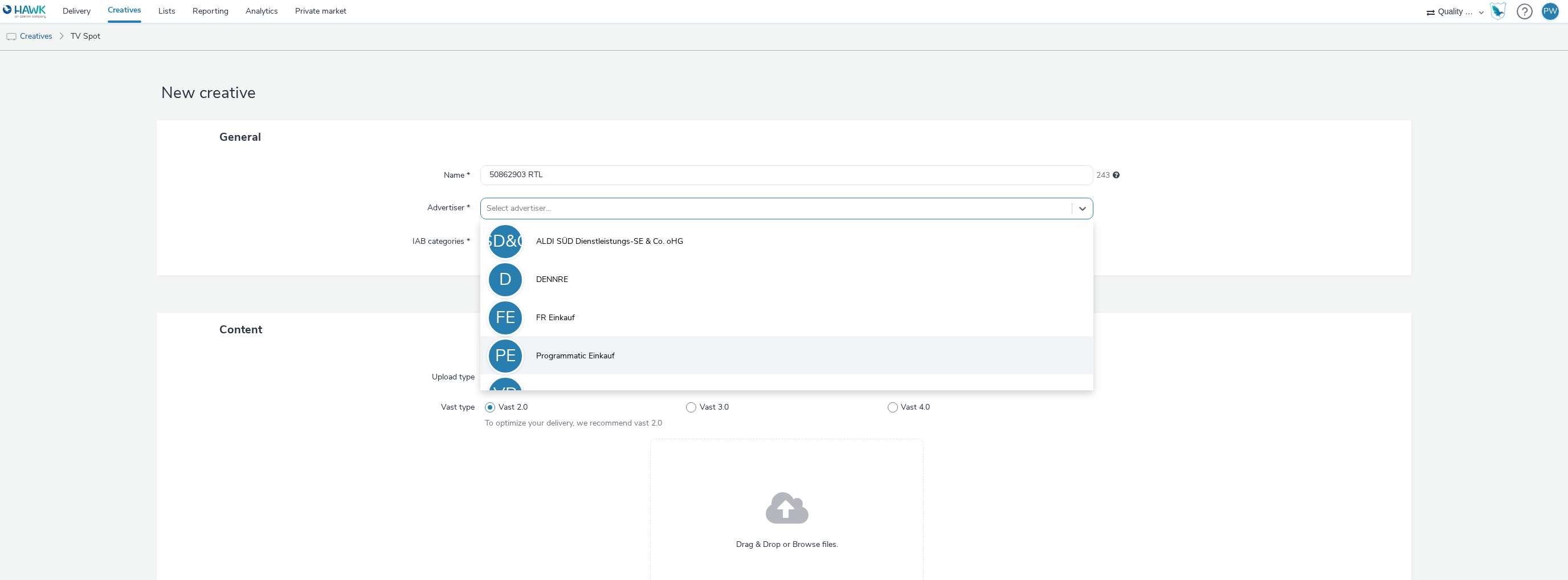
scroll to position [24, 0]
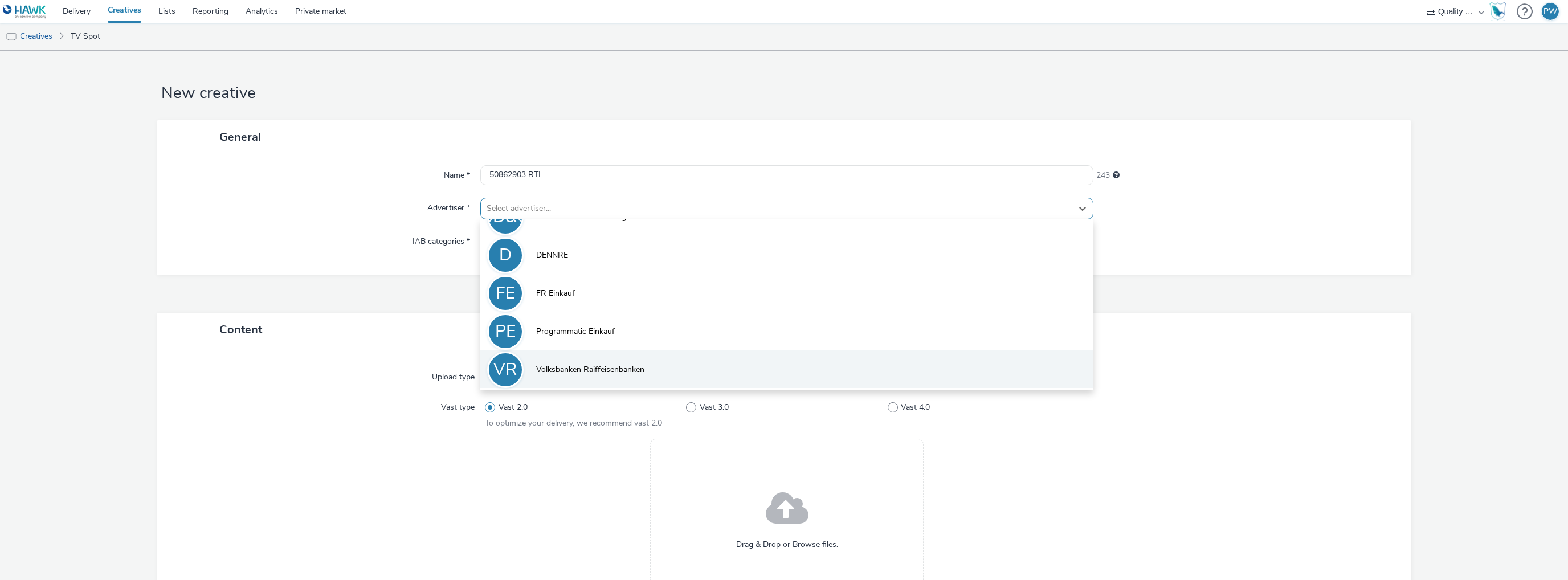
click at [597, 368] on span "Volksbanken Raiffeisenbanken" at bounding box center [590, 370] width 108 height 11
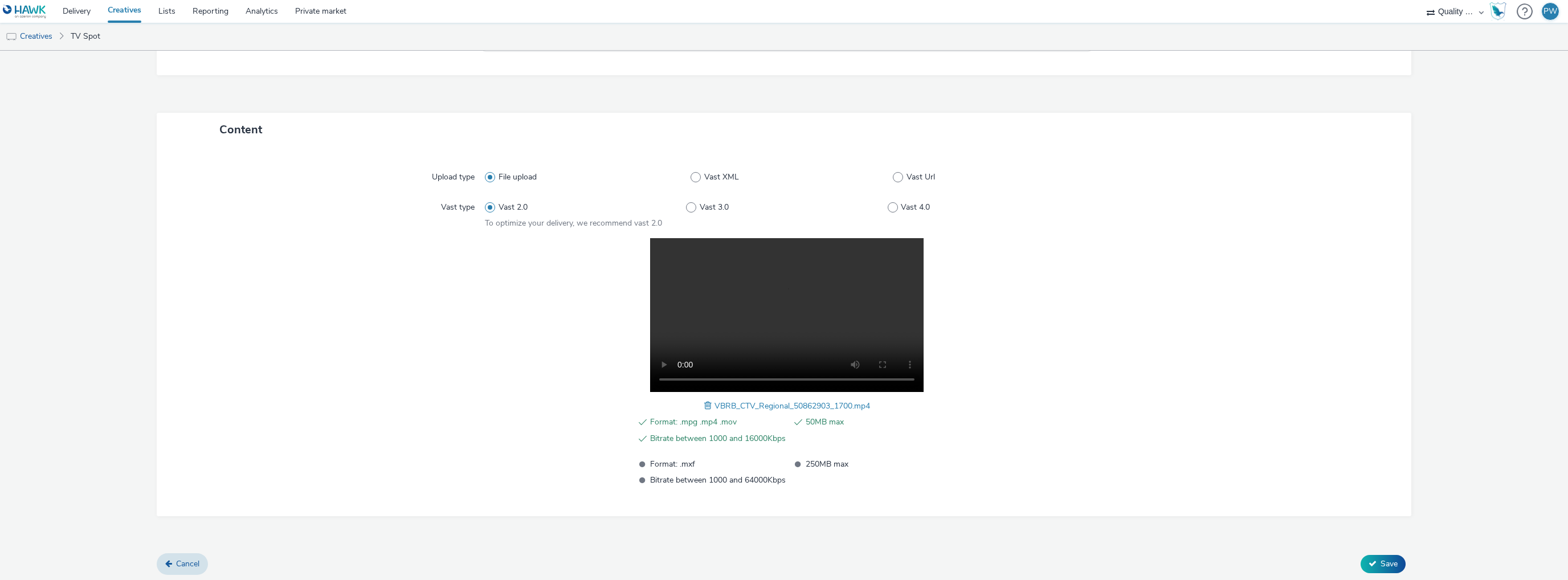
scroll to position [210, 0]
click at [1388, 561] on span "Save" at bounding box center [1389, 561] width 17 height 11
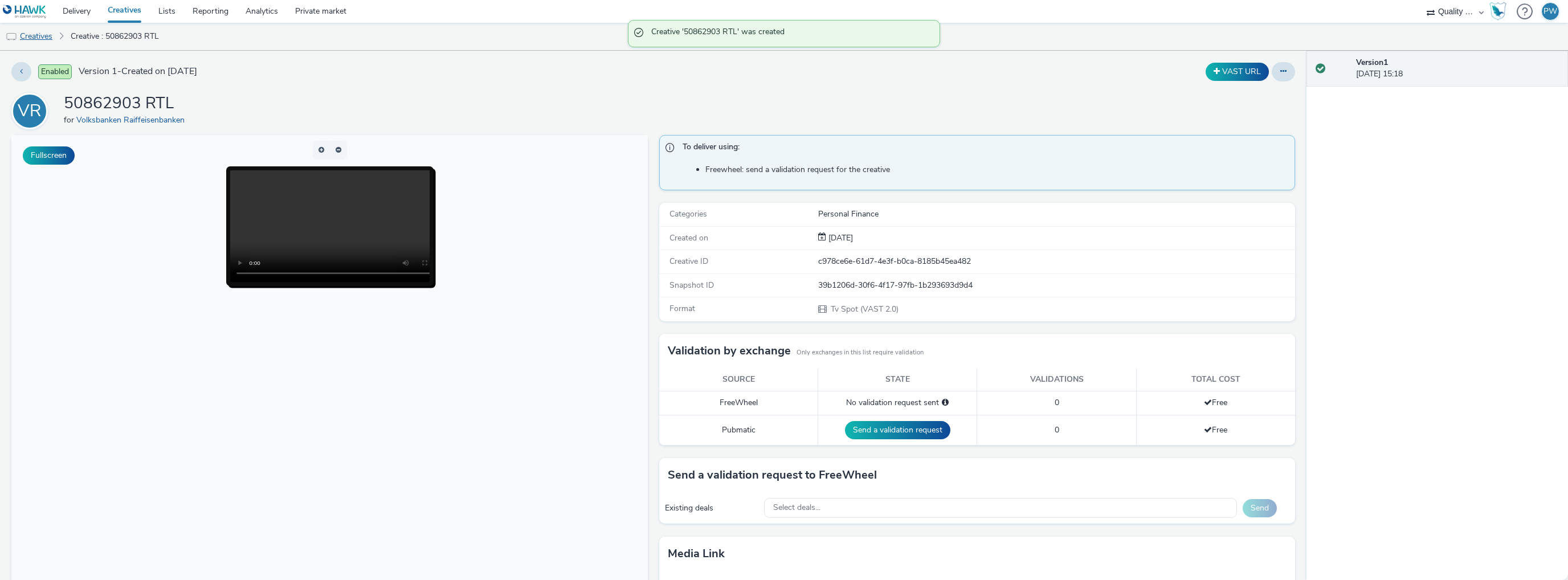
click at [46, 41] on link "Creatives" at bounding box center [29, 37] width 59 height 28
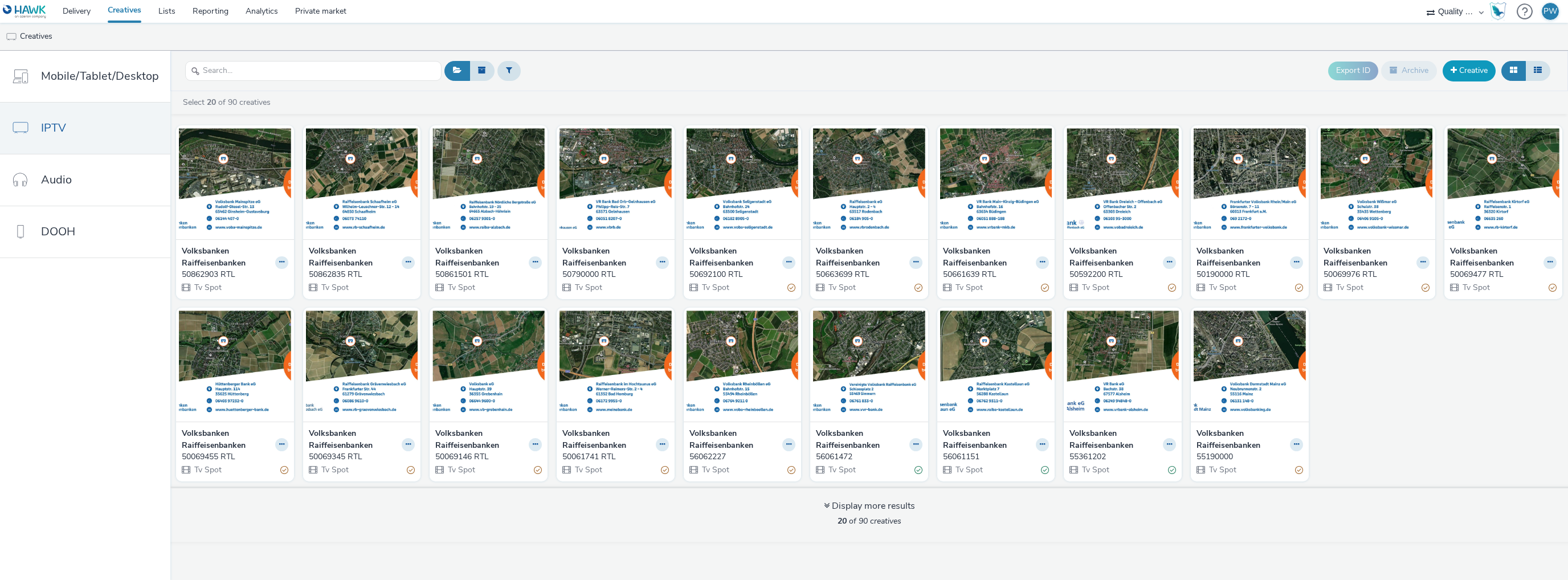
click at [1457, 69] on link "Creative" at bounding box center [1469, 70] width 53 height 20
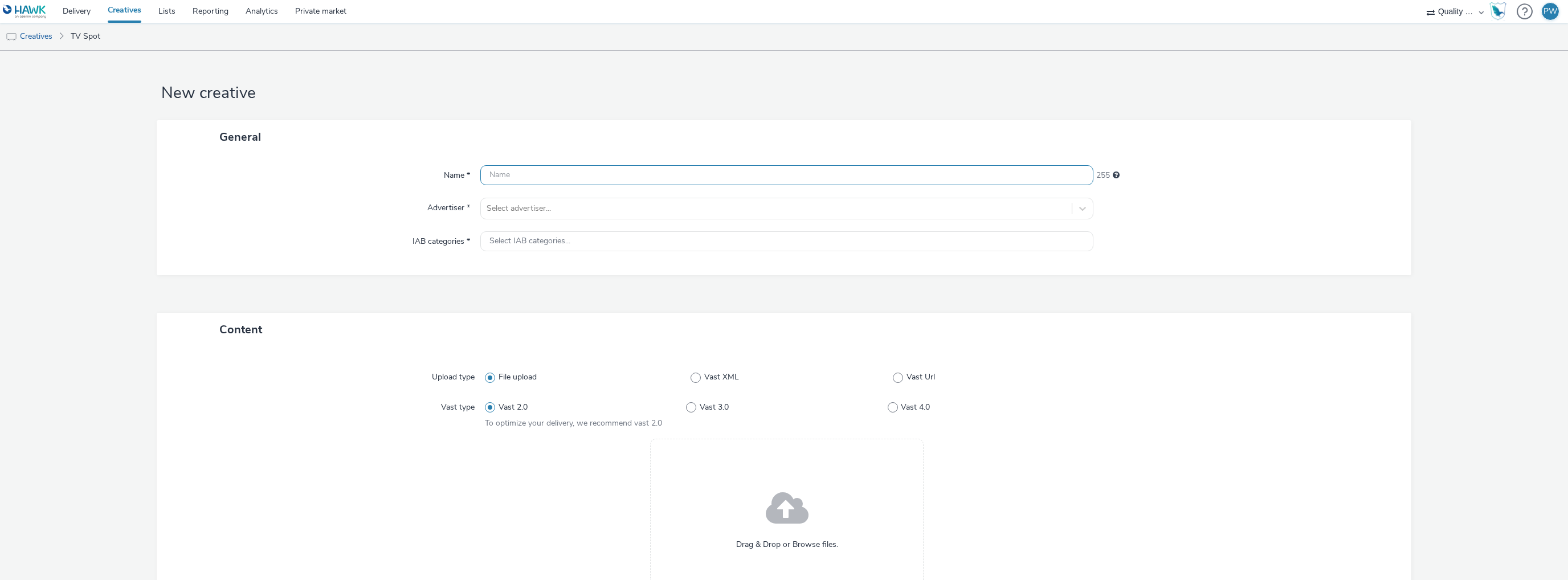
click at [584, 176] on input "text" at bounding box center [787, 175] width 613 height 20
paste input "50863513 RTL"
type input "50863513 RTL"
click at [541, 210] on div at bounding box center [776, 208] width 580 height 14
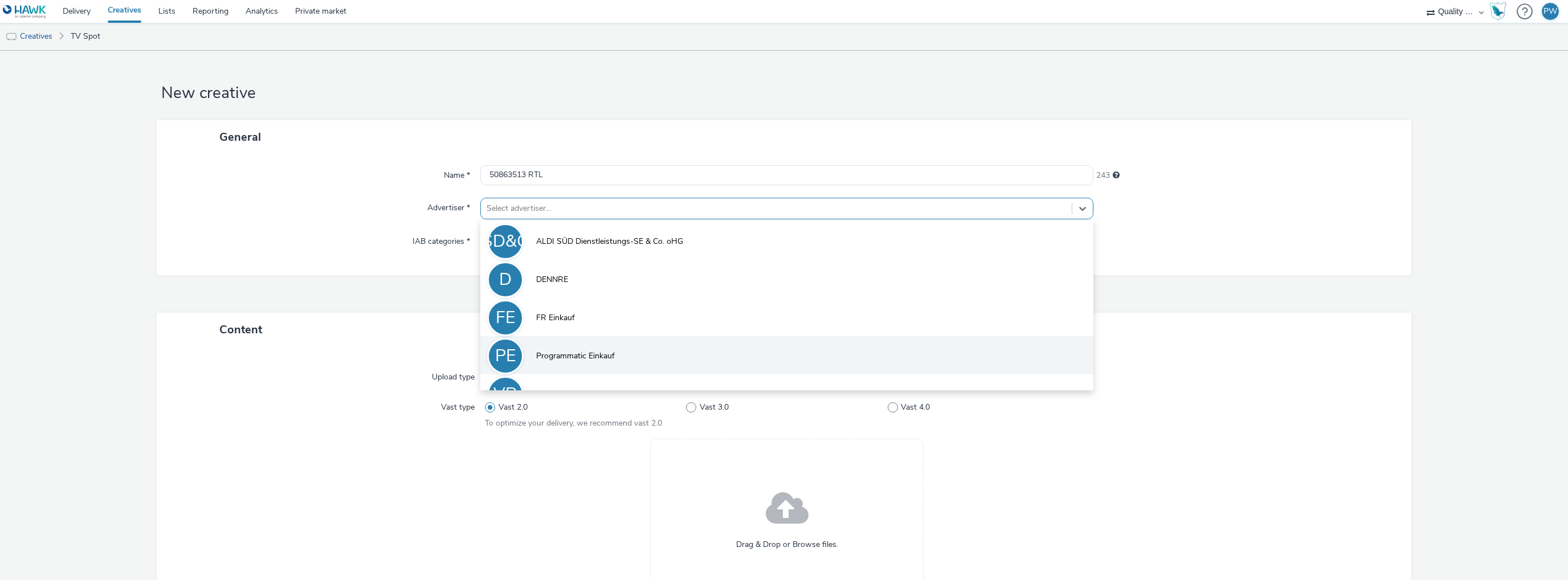
scroll to position [24, 0]
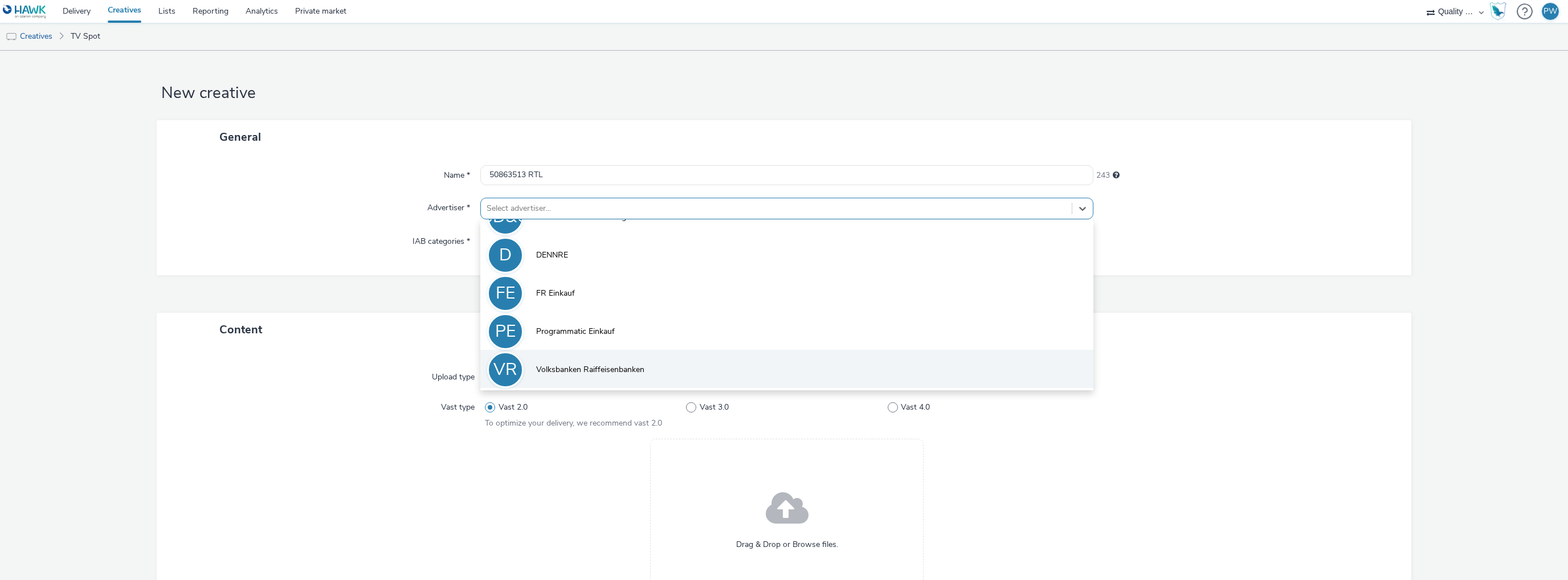
click at [563, 372] on span "Volksbanken Raiffeisenbanken" at bounding box center [590, 370] width 108 height 11
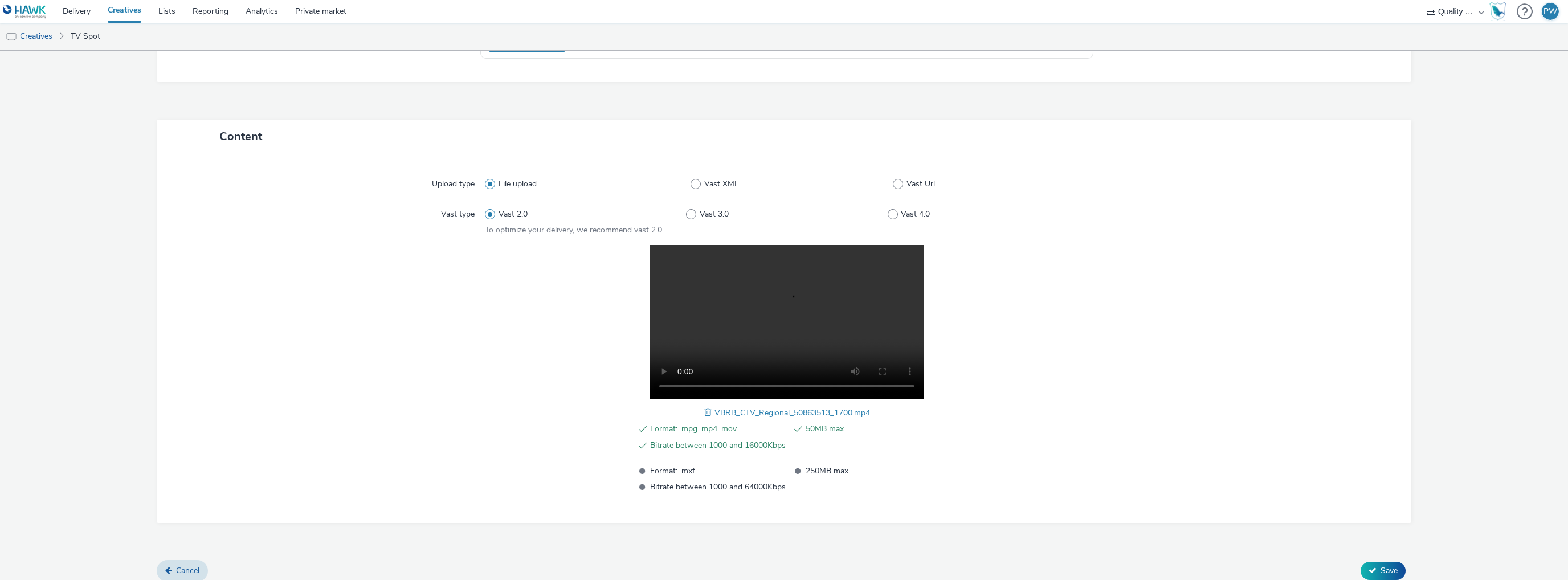
scroll to position [210, 0]
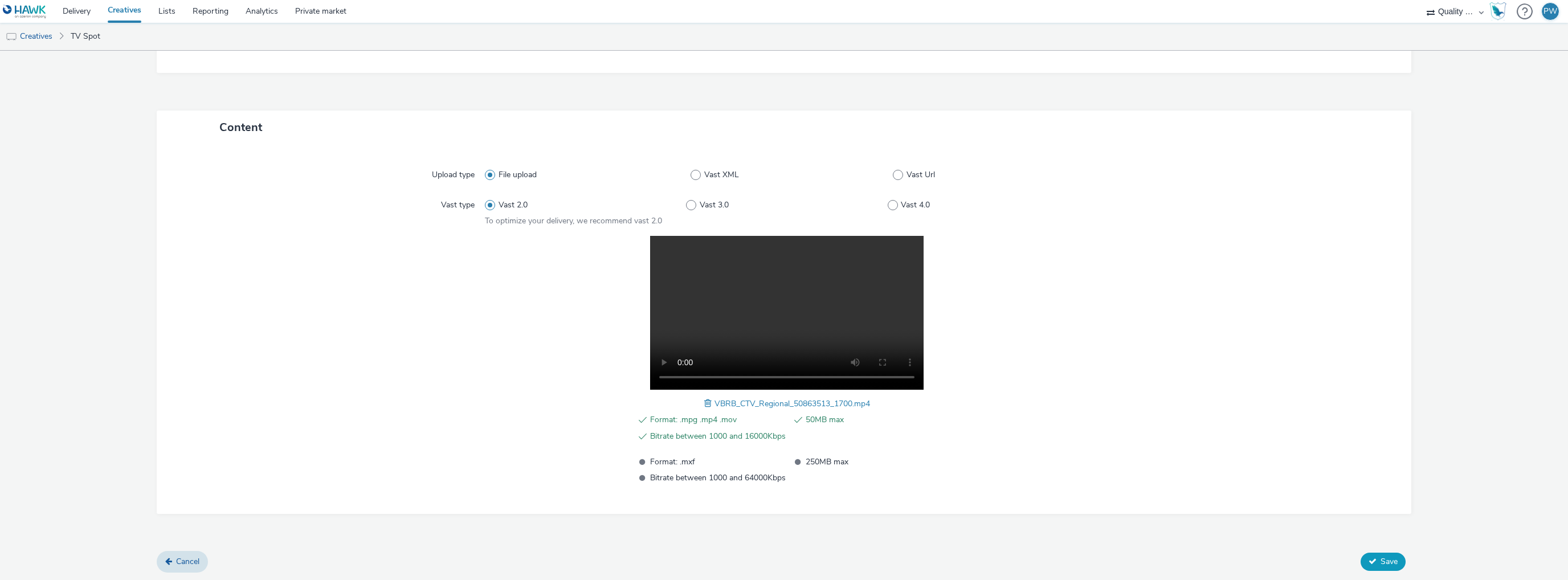
click at [1369, 561] on icon at bounding box center [1373, 561] width 8 height 8
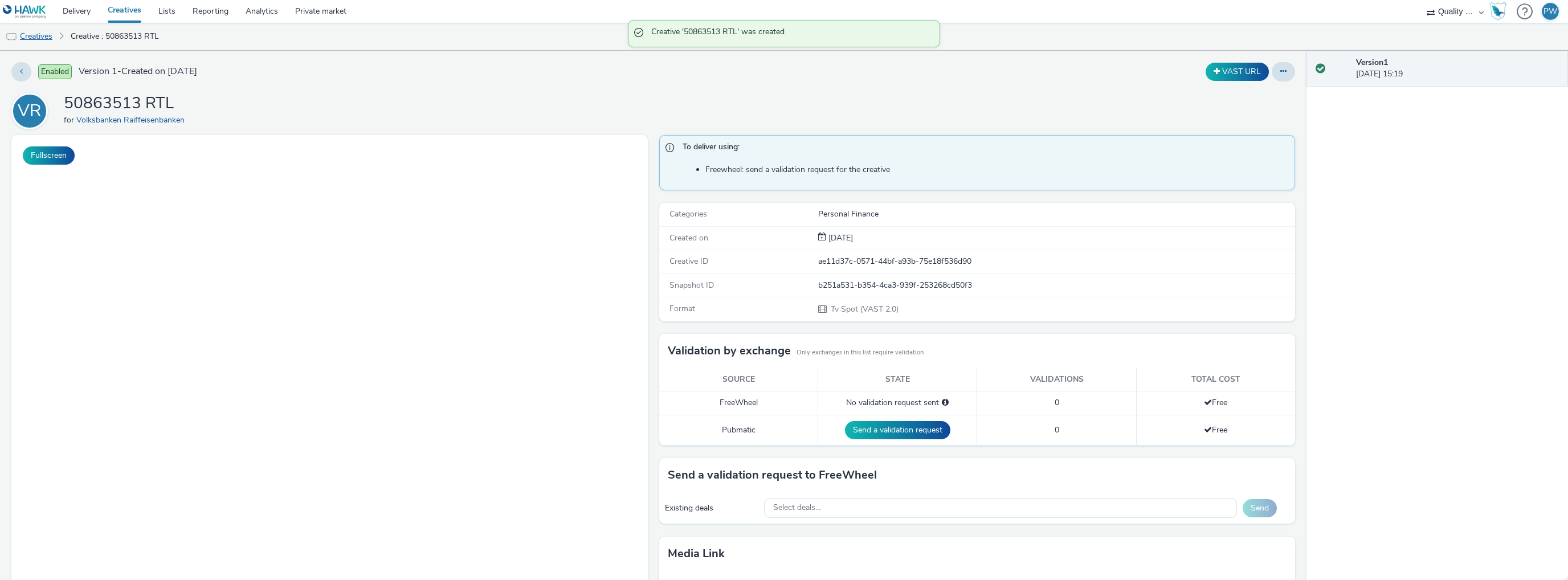
click at [41, 32] on link "Creatives" at bounding box center [29, 37] width 59 height 28
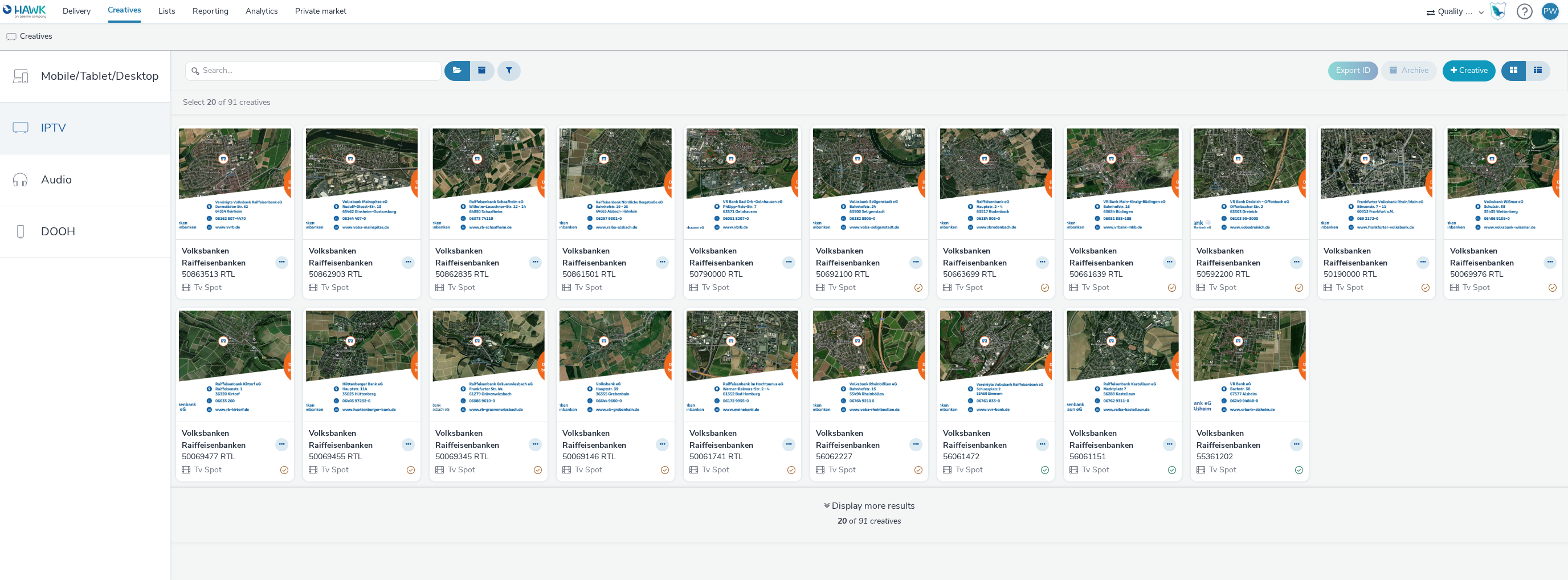
click at [1479, 71] on link "Creative" at bounding box center [1469, 70] width 53 height 20
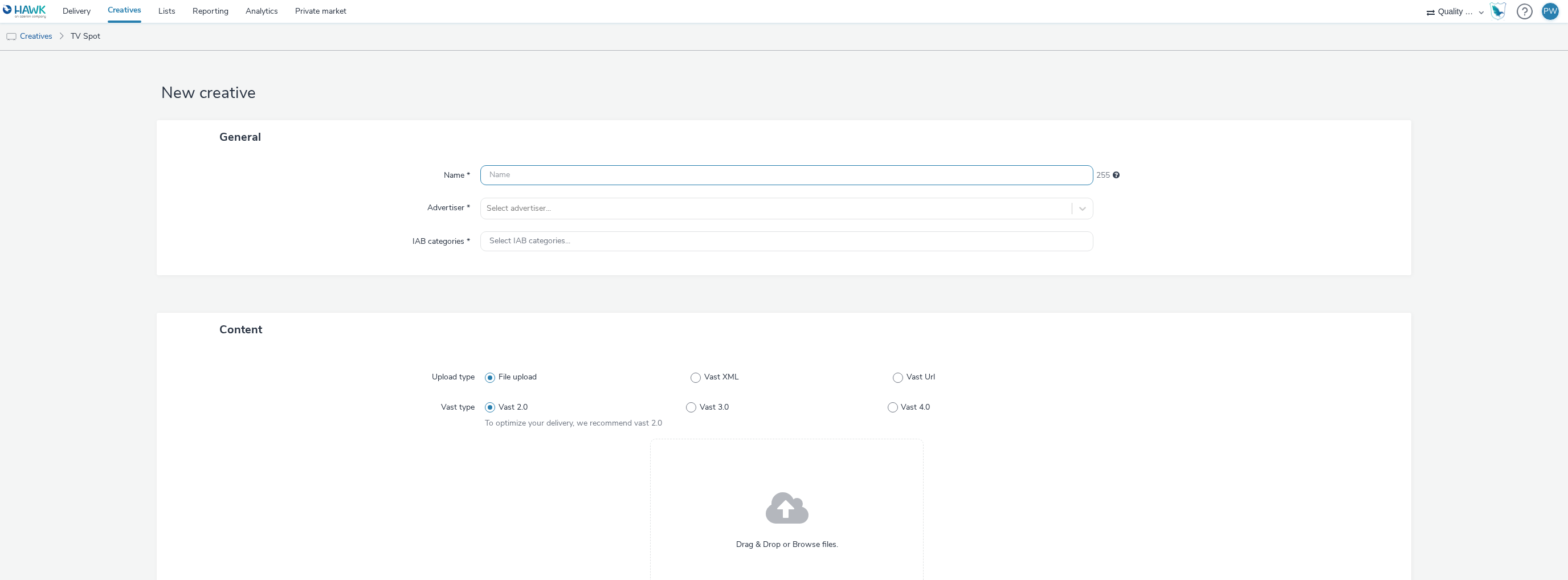
click at [571, 176] on input "text" at bounding box center [787, 175] width 613 height 20
paste input "50961206 RTL"
type input "50961206 RTL"
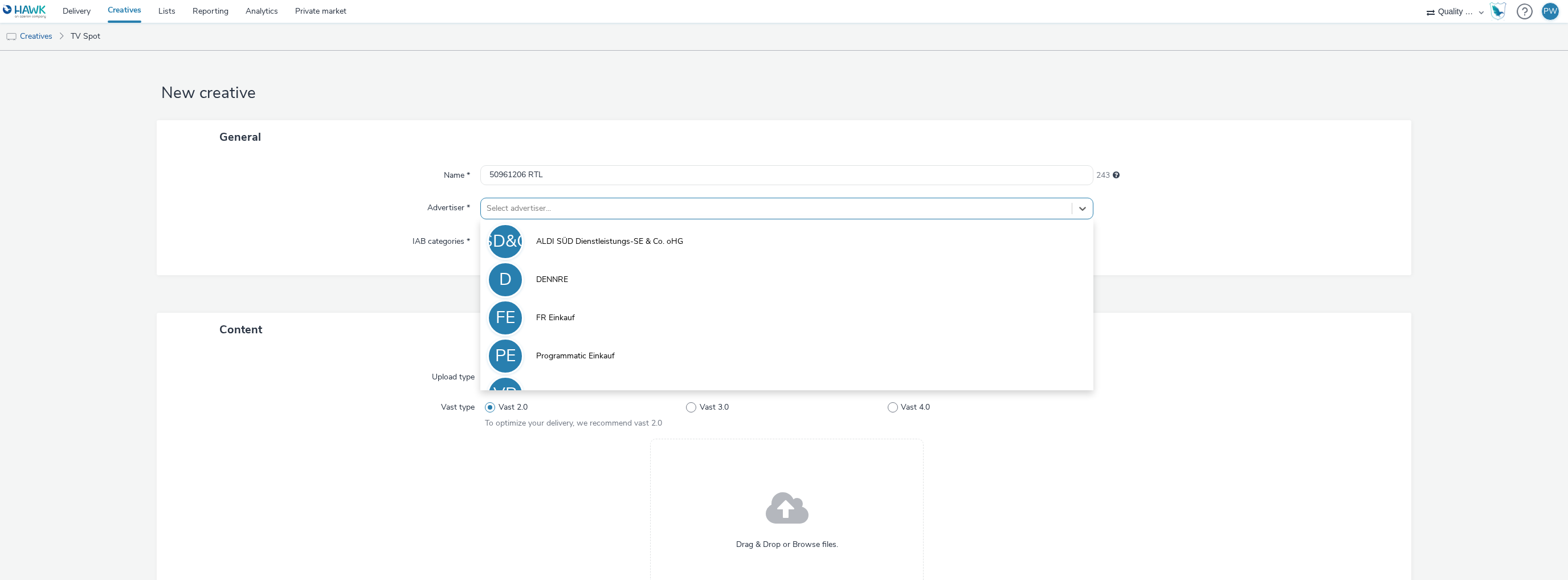
click at [531, 206] on div at bounding box center [776, 208] width 580 height 14
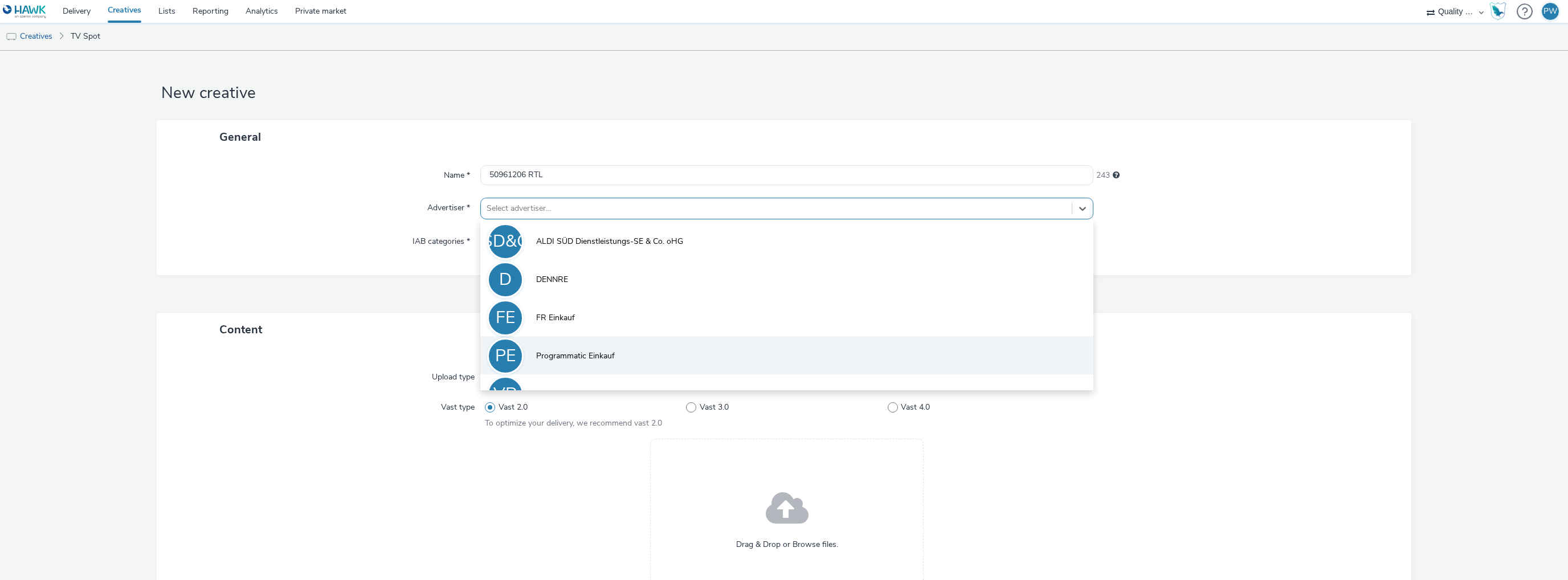
scroll to position [24, 0]
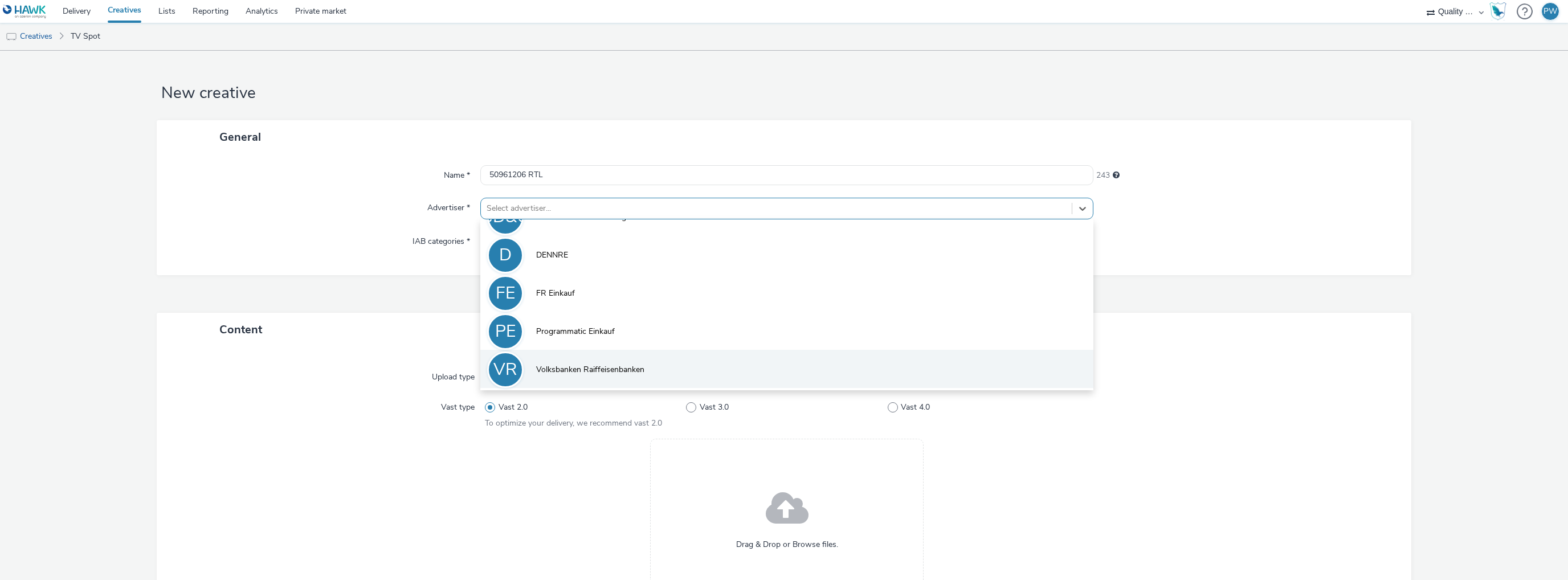
click at [549, 374] on span "Volksbanken Raiffeisenbanken" at bounding box center [590, 370] width 108 height 11
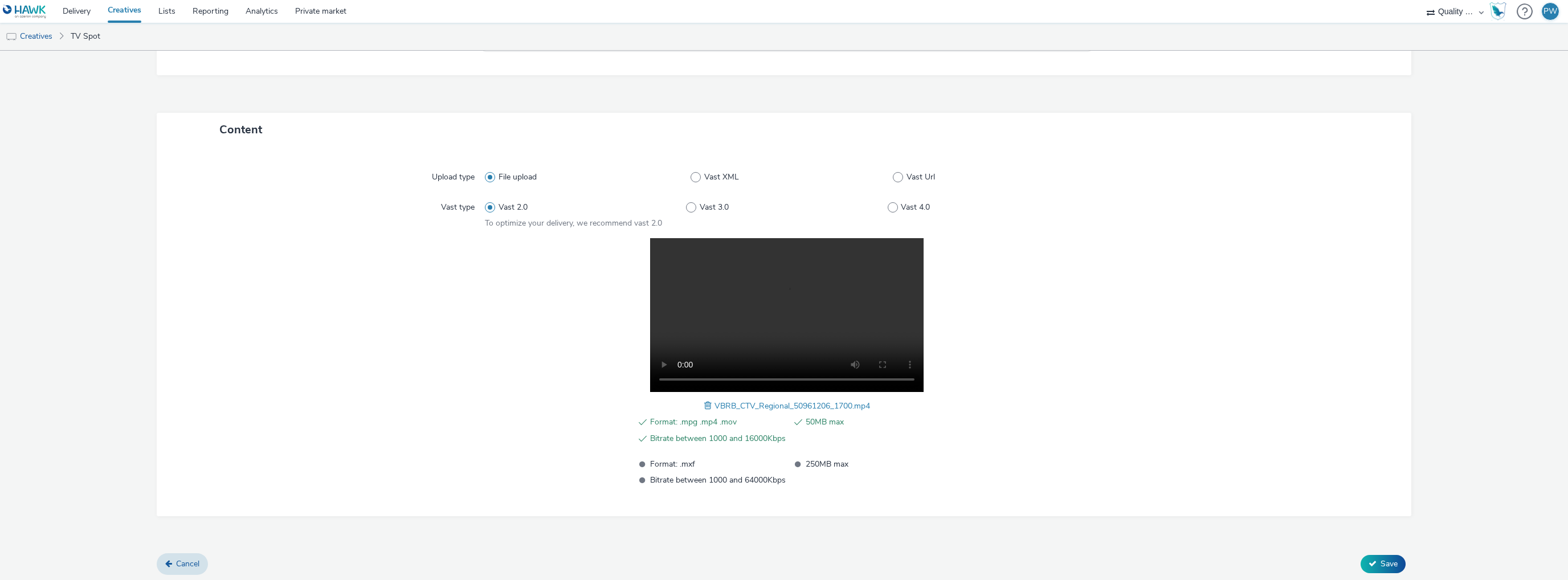
scroll to position [210, 0]
click at [1384, 565] on span "Save" at bounding box center [1389, 561] width 17 height 11
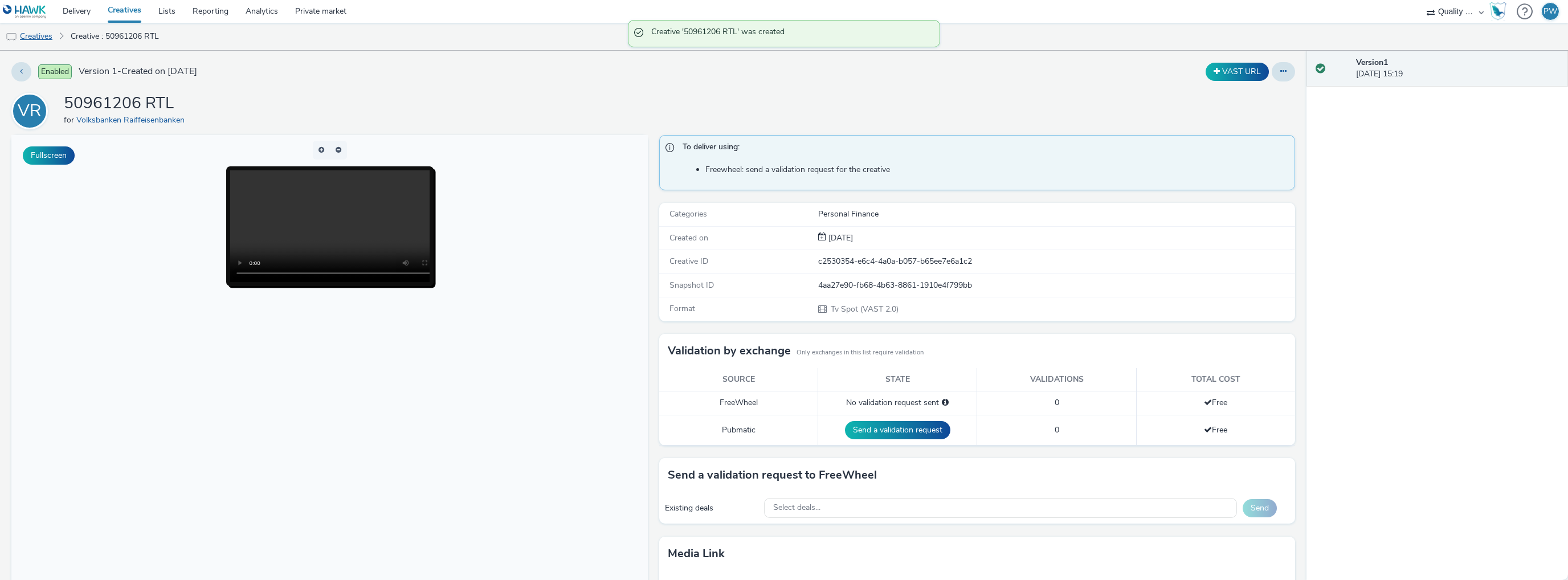
click at [54, 35] on link "Creatives" at bounding box center [29, 37] width 59 height 28
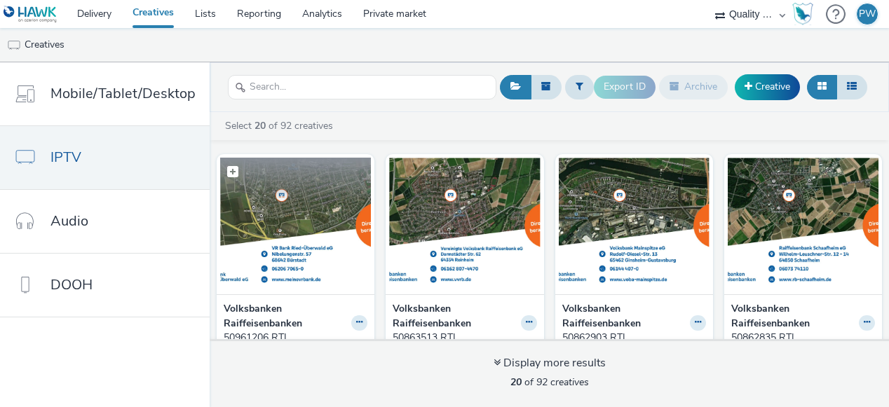
scroll to position [46, 0]
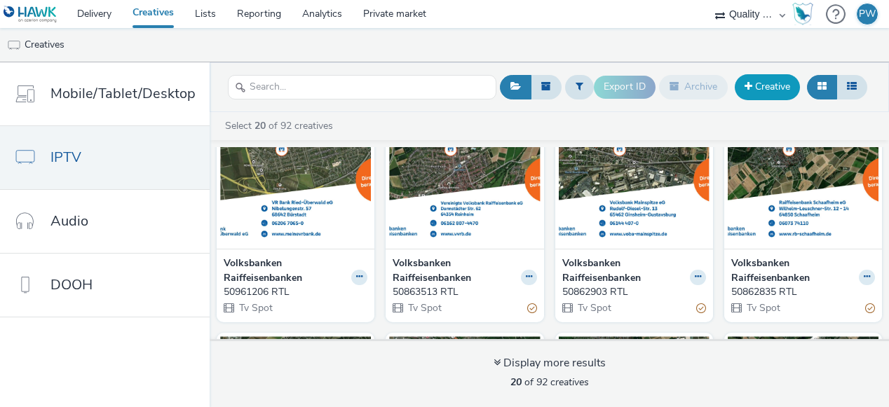
click at [776, 93] on link "Creative" at bounding box center [767, 86] width 65 height 25
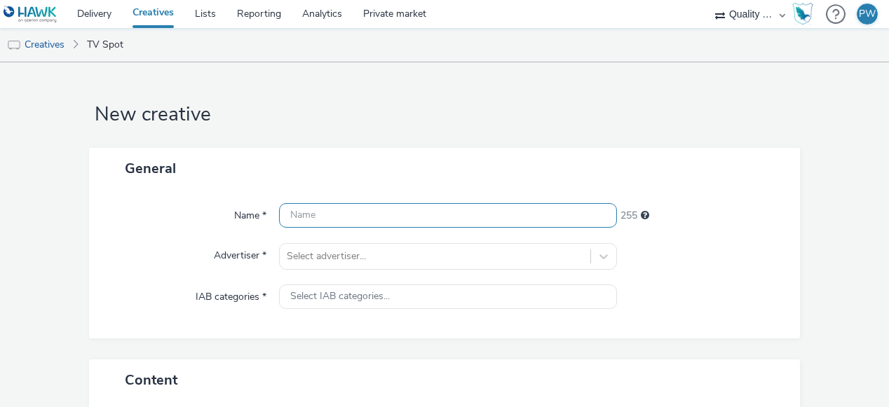
click at [313, 222] on input "text" at bounding box center [448, 215] width 338 height 25
paste input "50961592 RTL"
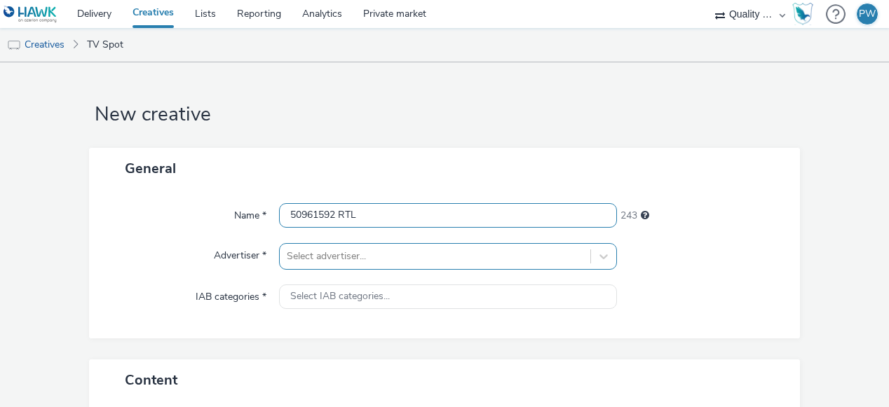
type input "50961592 RTL"
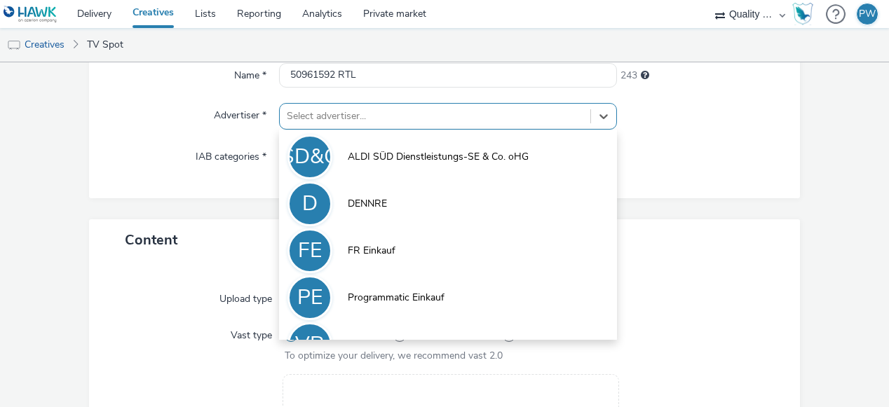
click at [324, 130] on div "option FR Einkauf focused, 3 of 5. 5 results available. Use Up and Down to choo…" at bounding box center [448, 116] width 338 height 27
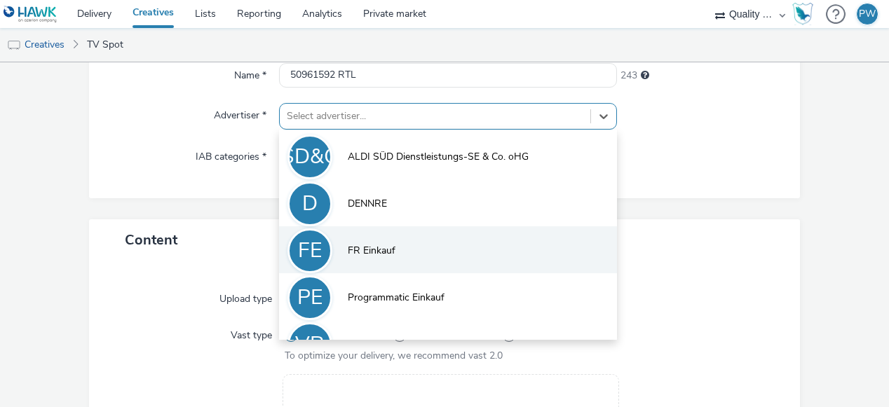
scroll to position [30, 0]
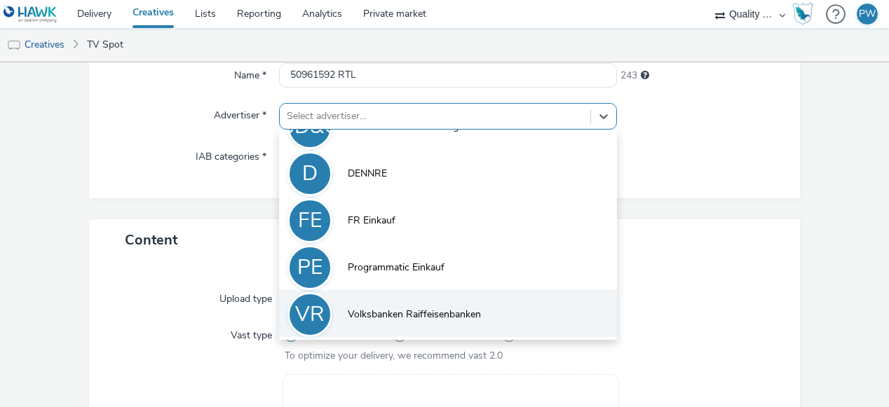
click at [367, 315] on span "Volksbanken Raiffeisenbanken" at bounding box center [414, 315] width 133 height 14
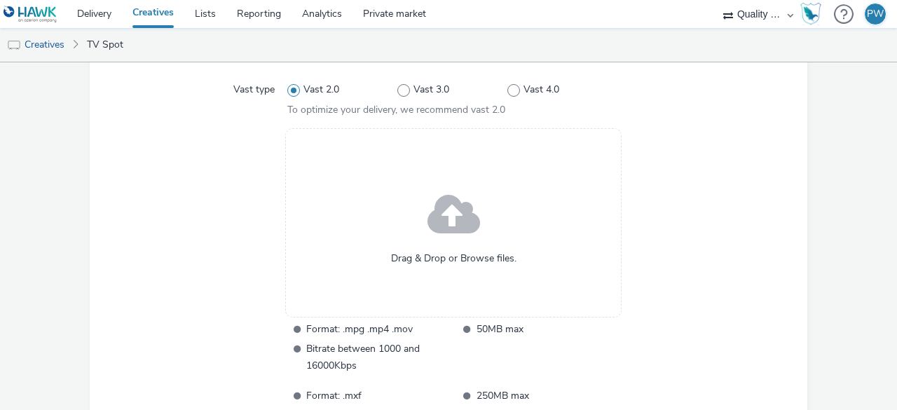
scroll to position [395, 0]
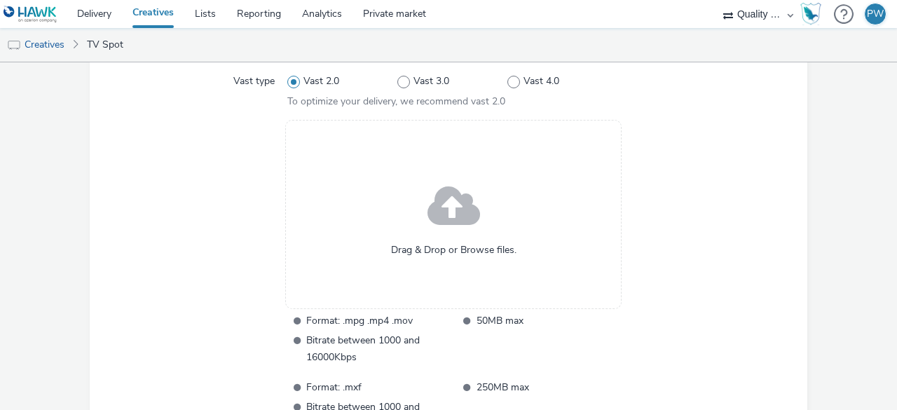
click at [458, 232] on span at bounding box center [454, 208] width 53 height 72
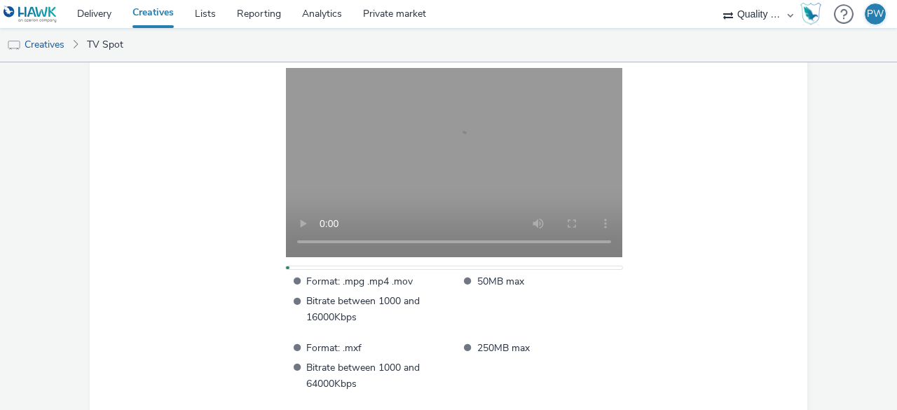
scroll to position [447, 0]
click at [676, 85] on div at bounding box center [700, 228] width 163 height 323
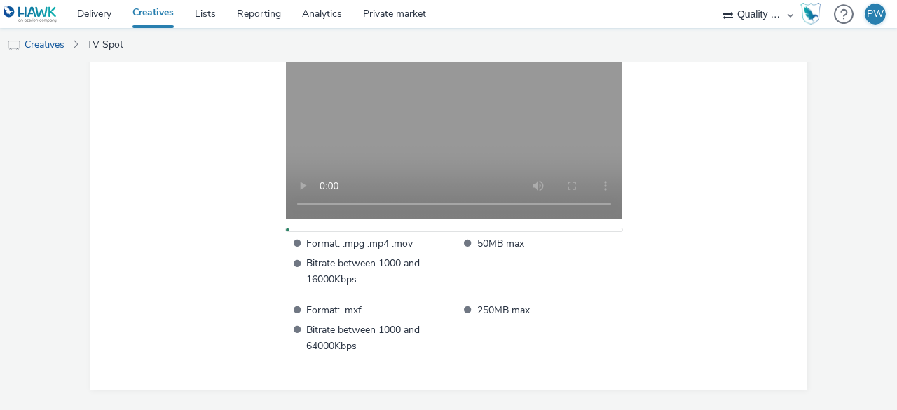
scroll to position [229, 0]
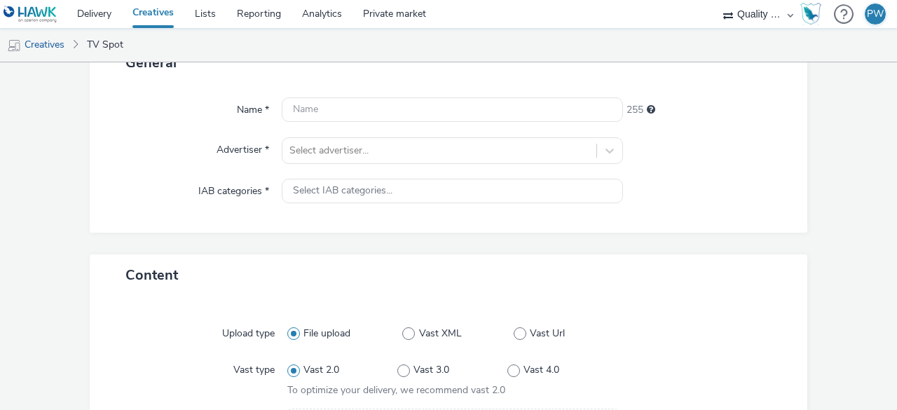
scroll to position [43, 0]
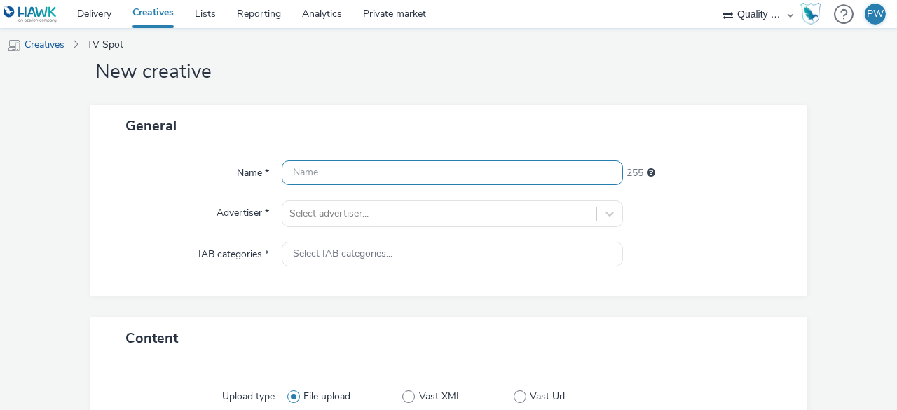
click at [369, 170] on input "text" at bounding box center [452, 173] width 341 height 25
click at [370, 170] on input "text" at bounding box center [452, 173] width 341 height 25
paste input "50961592 RTL"
type input "50961592 RTL"
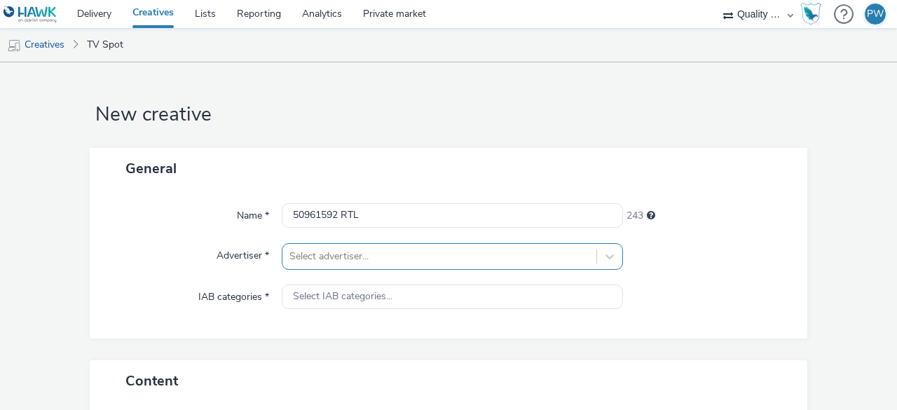
scroll to position [137, 0]
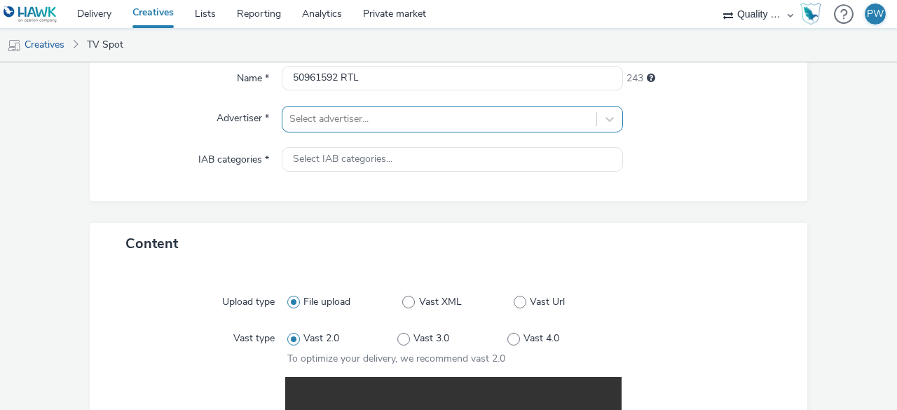
click at [310, 132] on div "Select advertiser..." at bounding box center [452, 119] width 341 height 27
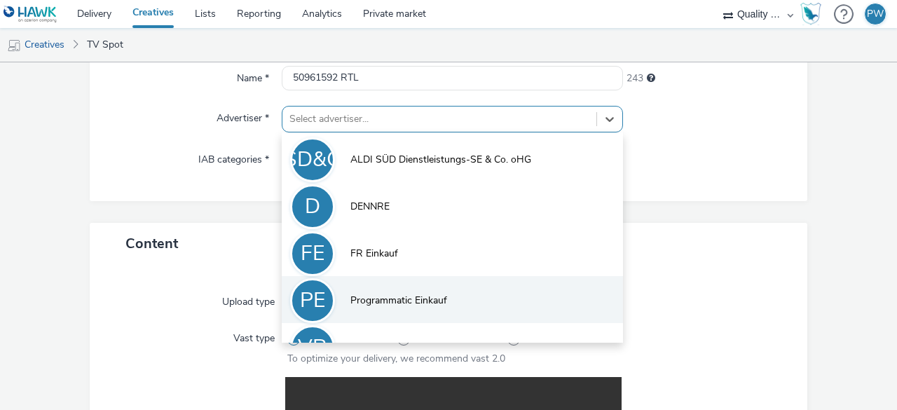
scroll to position [30, 0]
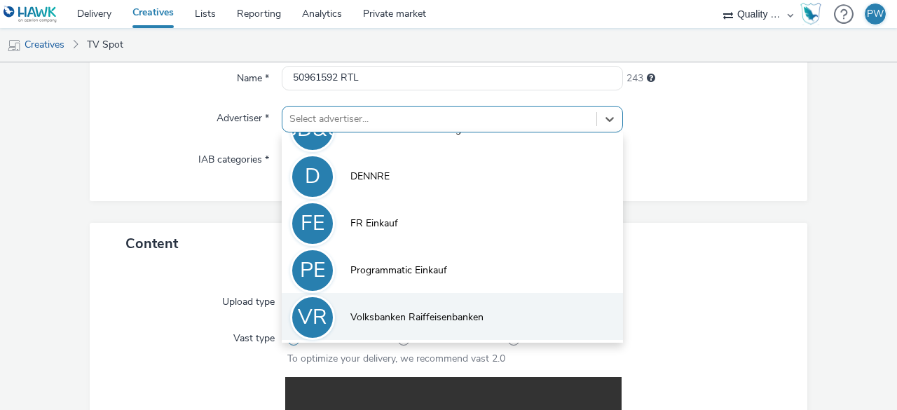
click at [436, 326] on li "VR Volksbanken Raiffeisenbanken" at bounding box center [452, 316] width 341 height 47
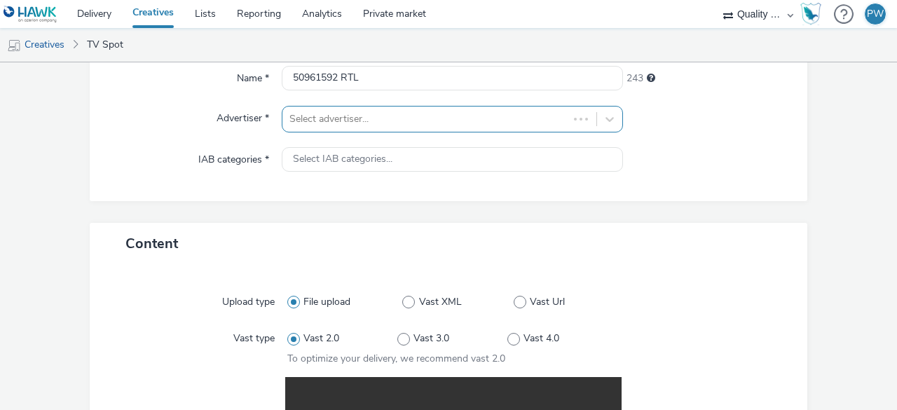
drag, startPoint x: 363, startPoint y: 102, endPoint x: 355, endPoint y: 122, distance: 22.0
click at [355, 122] on div "Name * 50961592 RTL 243 Advertiser * Select advertiser... IAB categories * Sele…" at bounding box center [449, 126] width 718 height 149
click at [355, 122] on div at bounding box center [426, 119] width 272 height 17
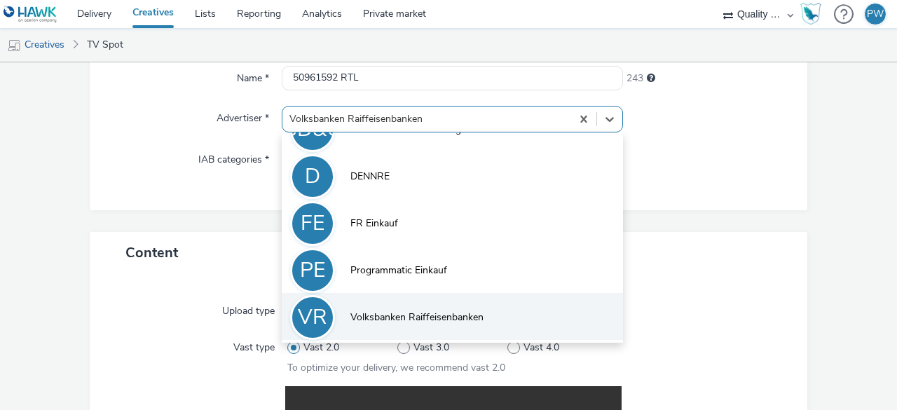
click at [372, 302] on li "VR Volksbanken Raiffeisenbanken" at bounding box center [452, 316] width 341 height 47
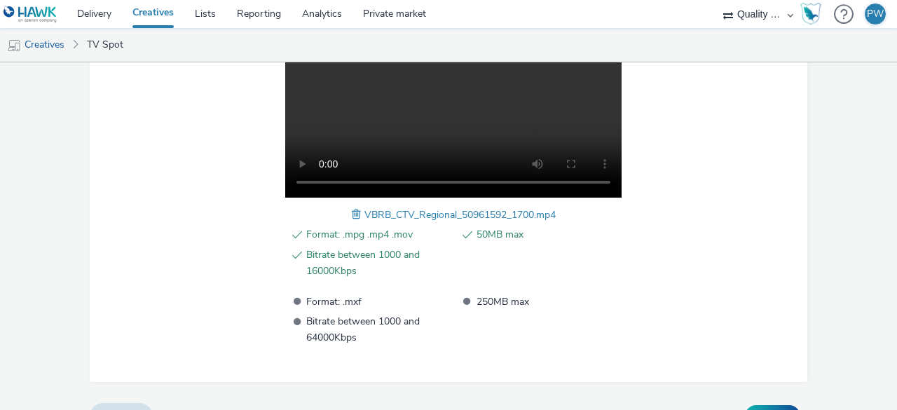
scroll to position [543, 0]
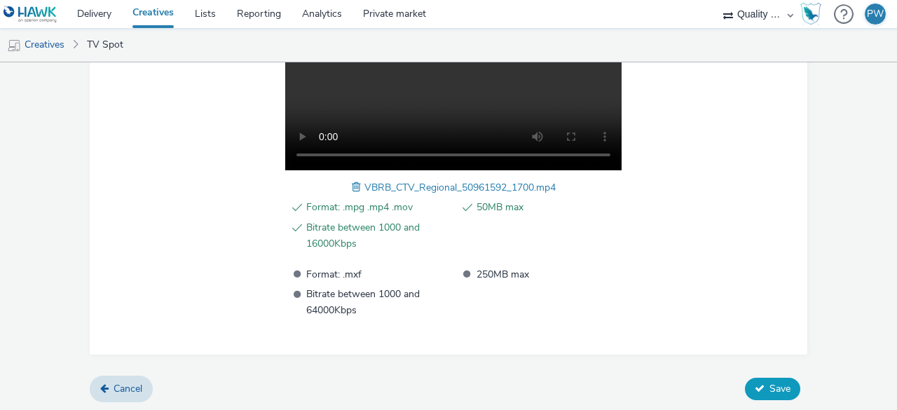
click at [766, 394] on button "Save" at bounding box center [772, 389] width 55 height 22
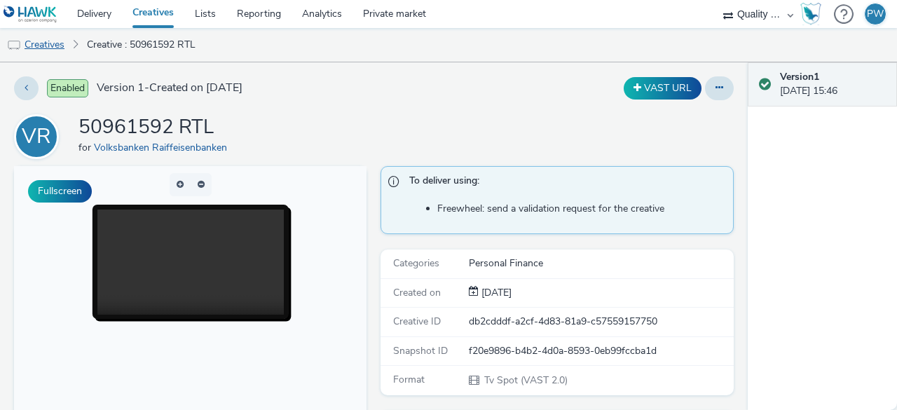
click at [55, 43] on link "Creatives" at bounding box center [36, 45] width 72 height 34
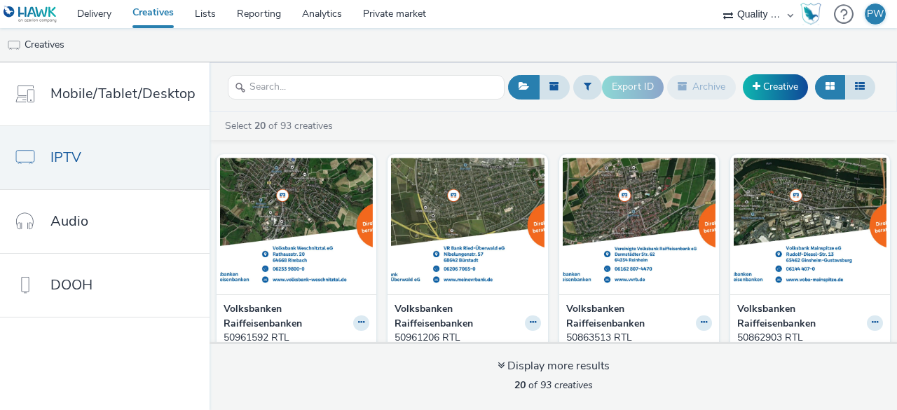
click at [390, 127] on div "Select 20 of 93 creatives" at bounding box center [557, 126] width 667 height 14
click at [766, 79] on link "Creative" at bounding box center [775, 86] width 65 height 25
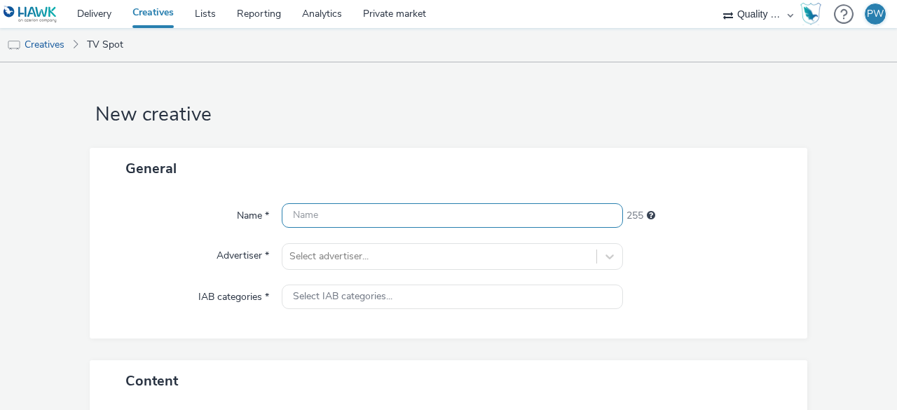
click at [320, 204] on input "text" at bounding box center [452, 215] width 341 height 25
paste input "51090000 RTL"
type input "51090000 RTL"
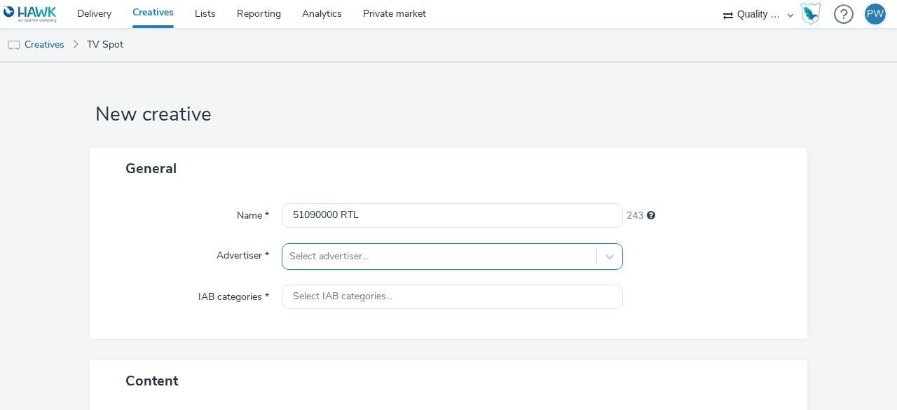
scroll to position [137, 0]
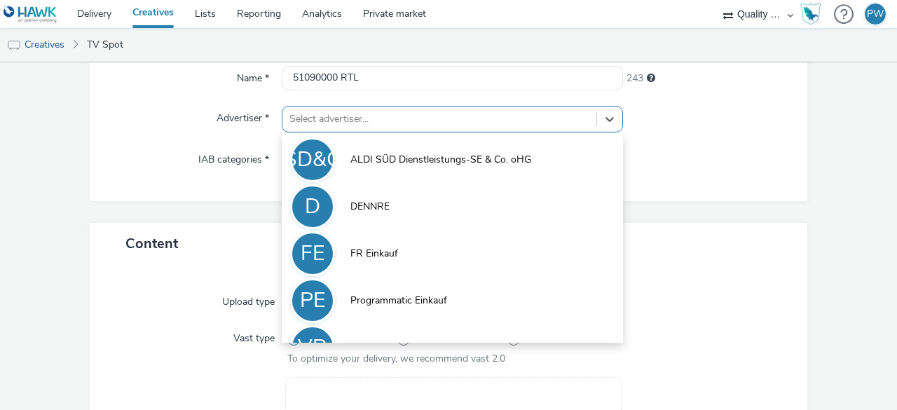
click at [317, 132] on div "option FR Einkauf focused, 3 of 5. 5 results available. Use Up and Down to choo…" at bounding box center [452, 119] width 341 height 27
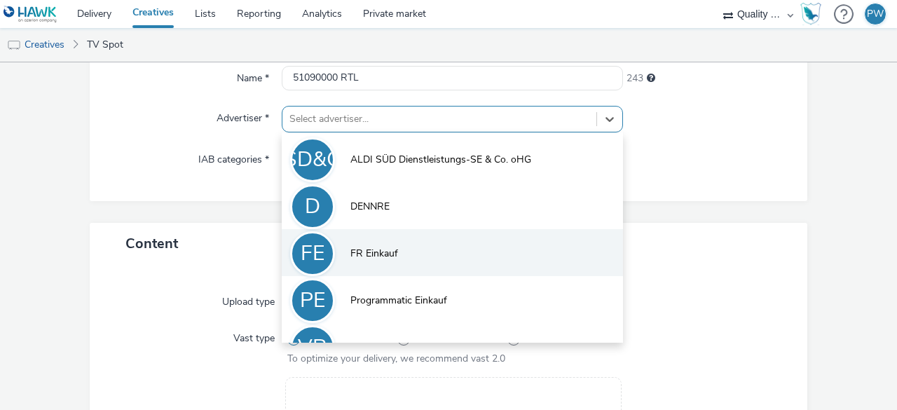
scroll to position [30, 0]
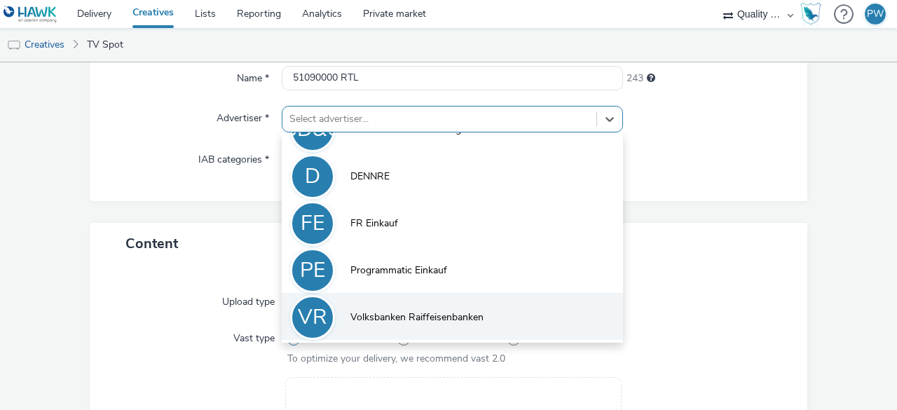
click at [370, 322] on span "Volksbanken Raiffeisenbanken" at bounding box center [417, 318] width 133 height 14
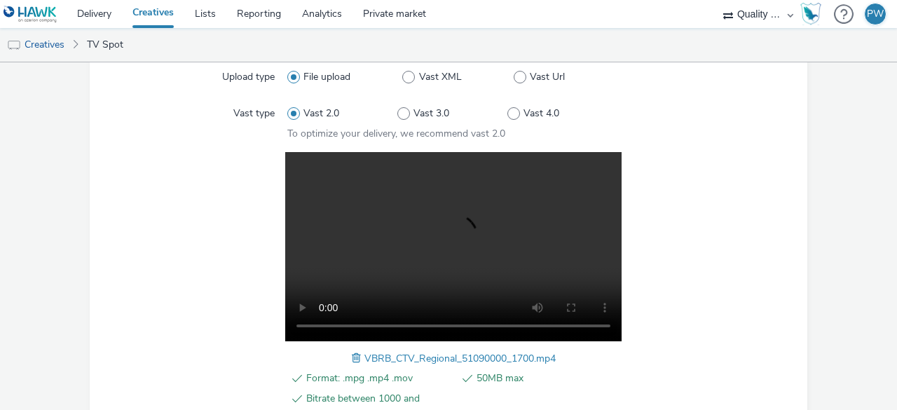
scroll to position [543, 0]
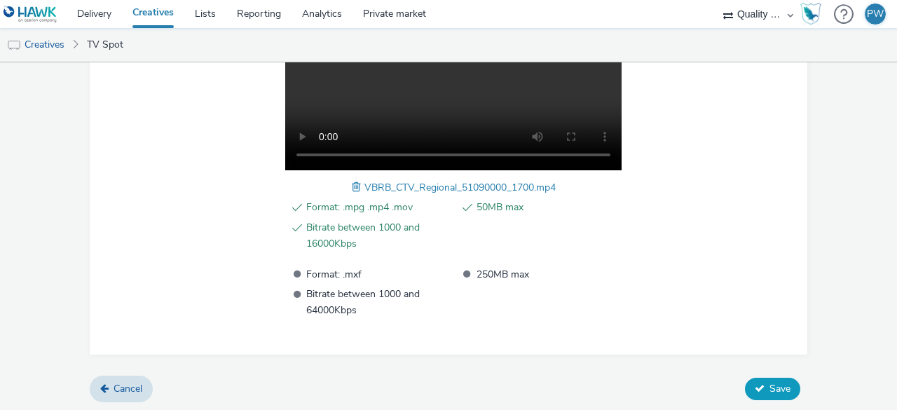
click at [756, 385] on button "Save" at bounding box center [772, 389] width 55 height 22
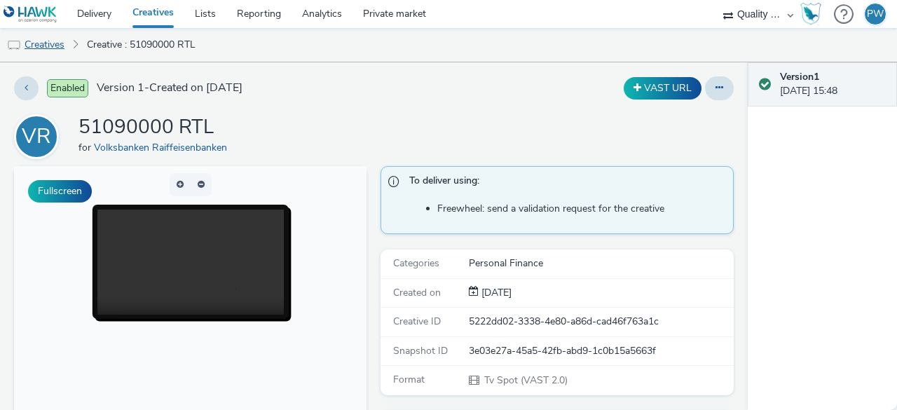
click at [53, 39] on link "Creatives" at bounding box center [36, 45] width 72 height 34
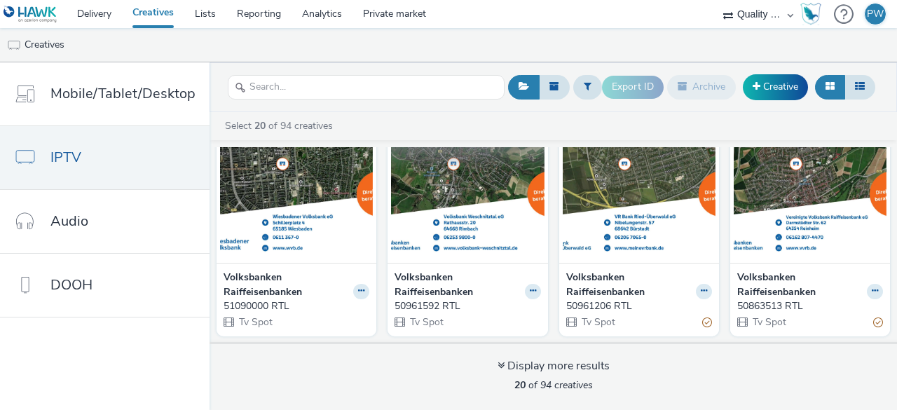
scroll to position [33, 0]
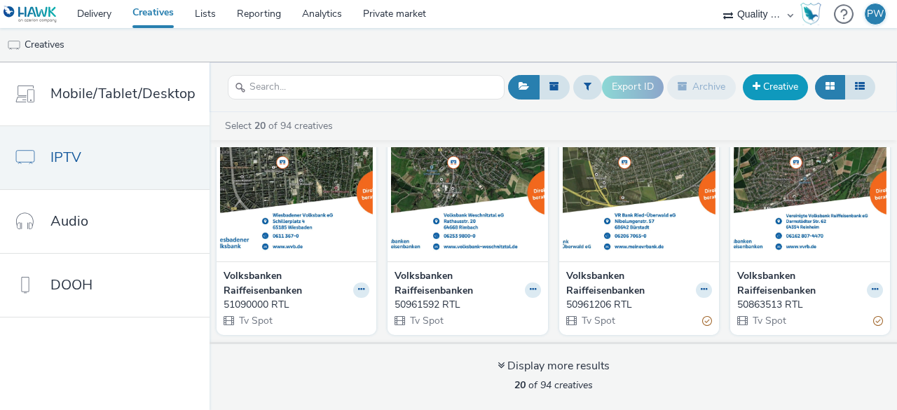
click at [751, 86] on link "Creative" at bounding box center [775, 86] width 65 height 25
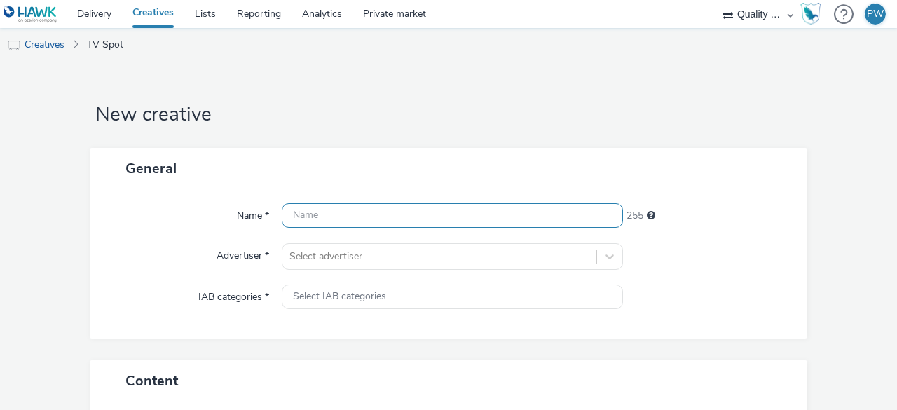
click at [320, 214] on input "text" at bounding box center [452, 215] width 341 height 25
paste input "51091500 RTL"
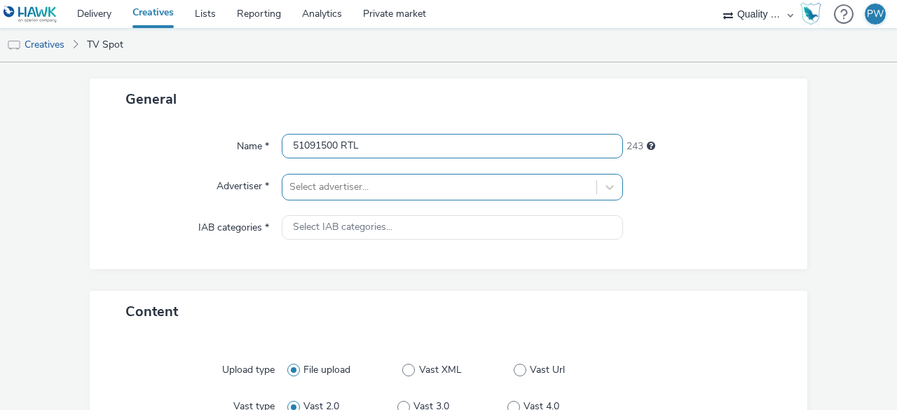
type input "51091500 RTL"
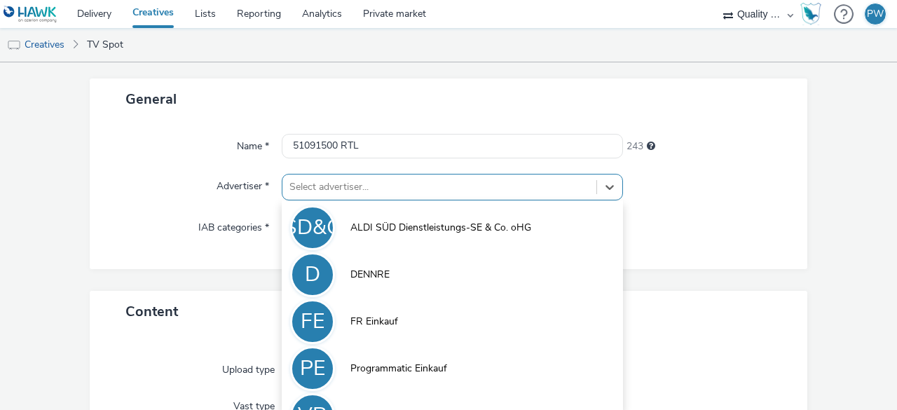
click at [374, 184] on div "option DENNRE focused, 2 of 5. 5 results available. Use Up and Down to choose o…" at bounding box center [452, 187] width 341 height 27
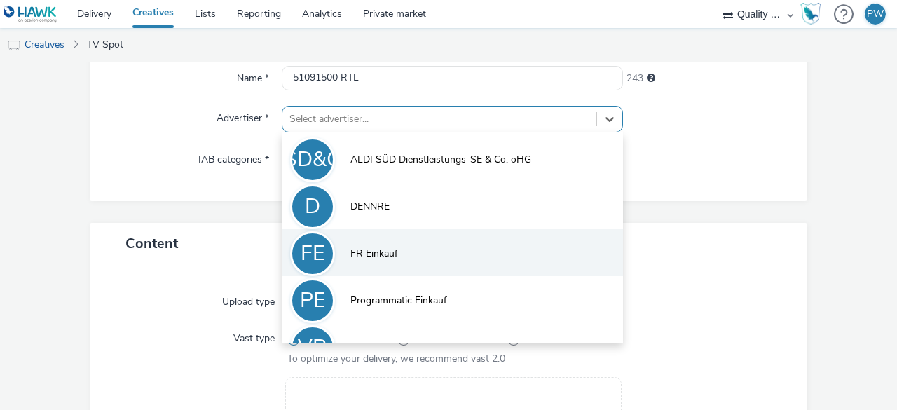
scroll to position [30, 0]
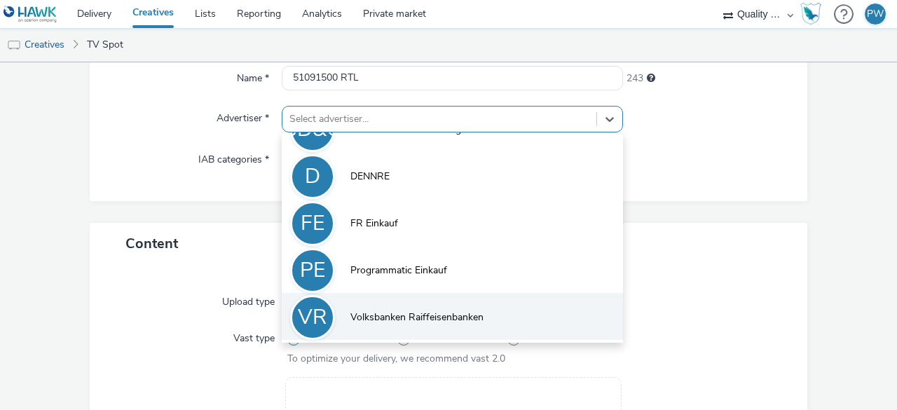
click at [372, 323] on span "Volksbanken Raiffeisenbanken" at bounding box center [417, 318] width 133 height 14
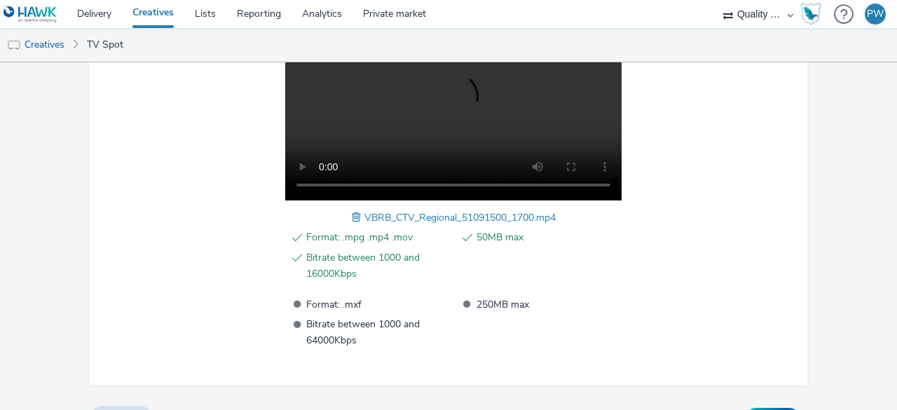
scroll to position [543, 0]
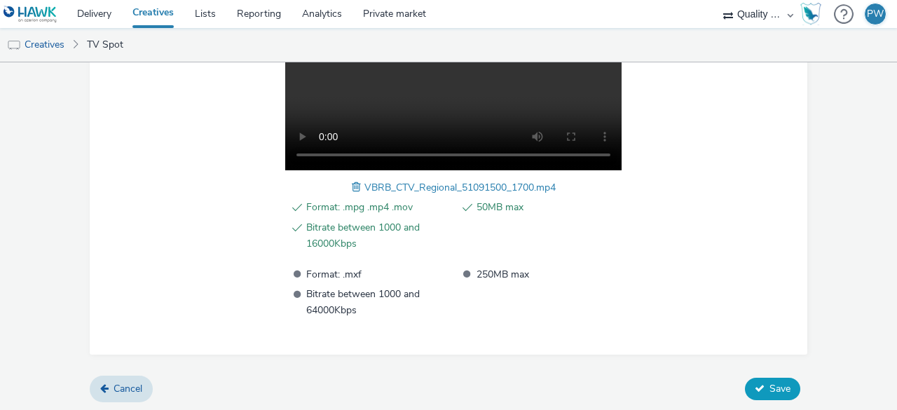
click at [770, 382] on span "Save" at bounding box center [780, 388] width 21 height 13
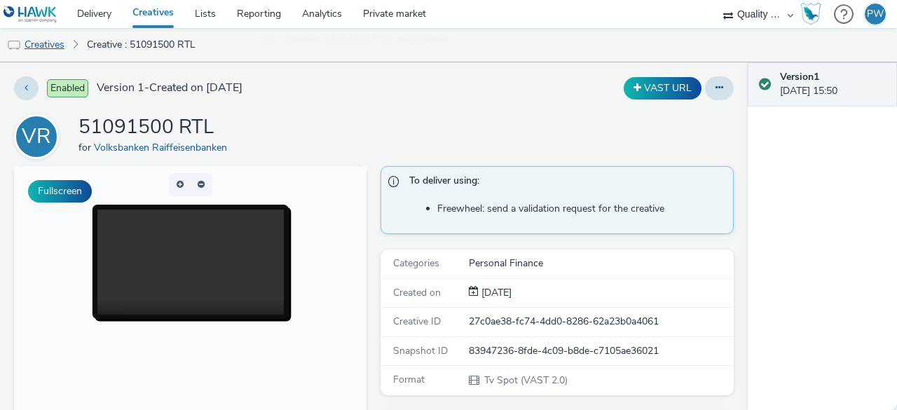
click at [53, 53] on link "Creatives" at bounding box center [36, 45] width 72 height 34
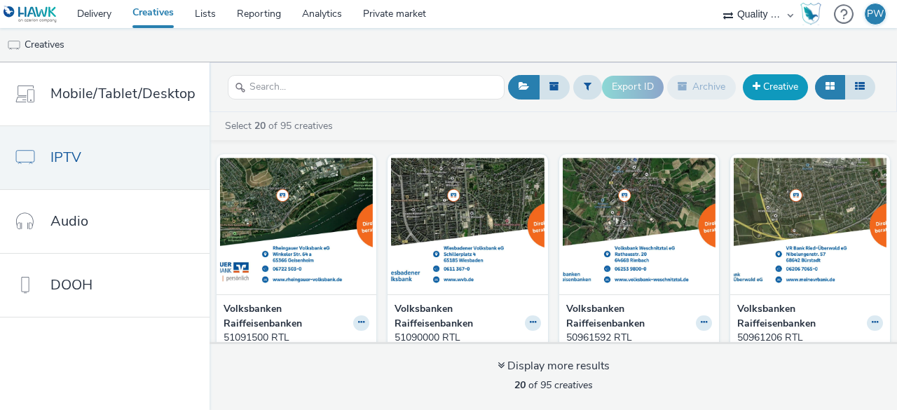
click at [787, 78] on link "Creative" at bounding box center [775, 86] width 65 height 25
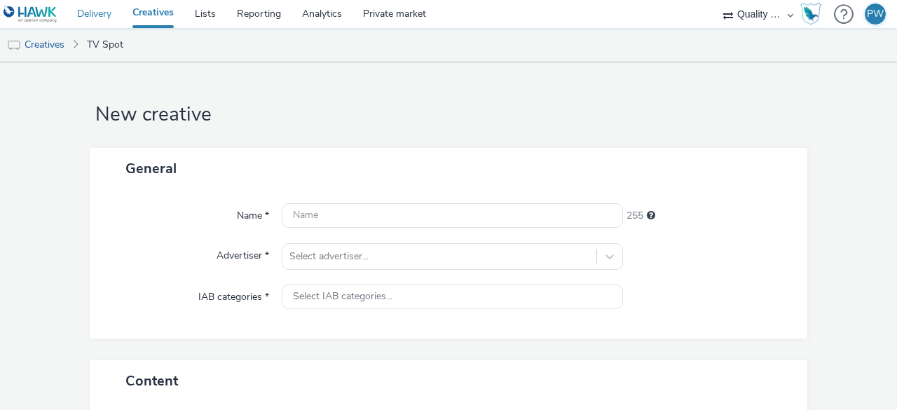
click at [95, 6] on link "Delivery" at bounding box center [94, 14] width 55 height 28
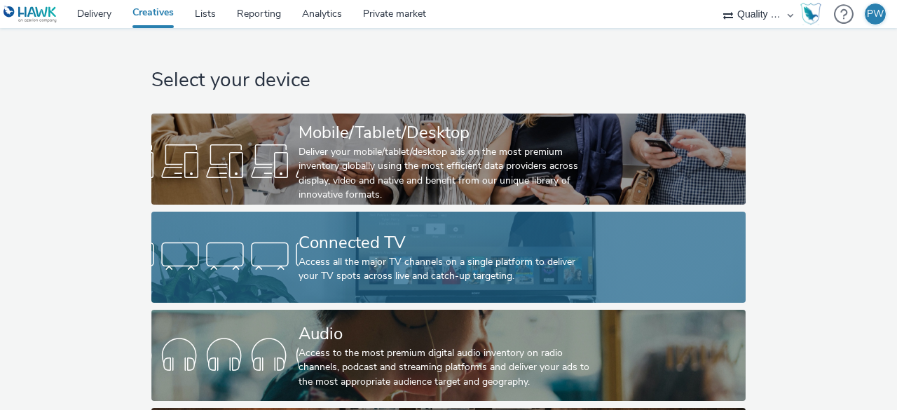
click at [343, 248] on div "Connected TV" at bounding box center [446, 243] width 294 height 25
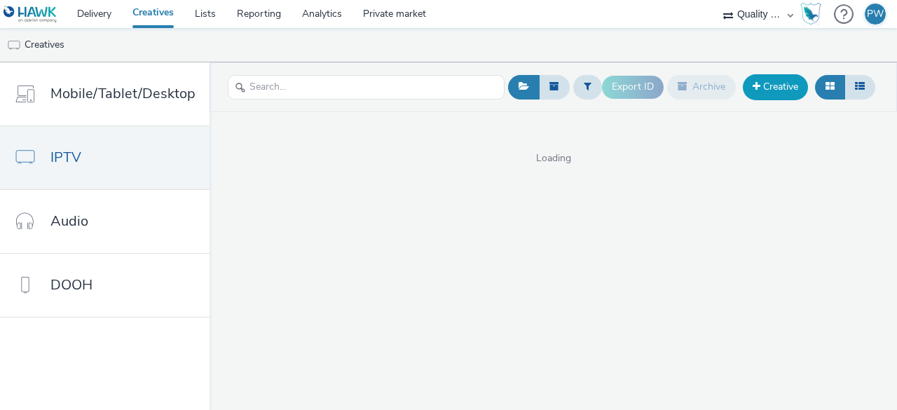
click at [761, 91] on link "Creative" at bounding box center [775, 86] width 65 height 25
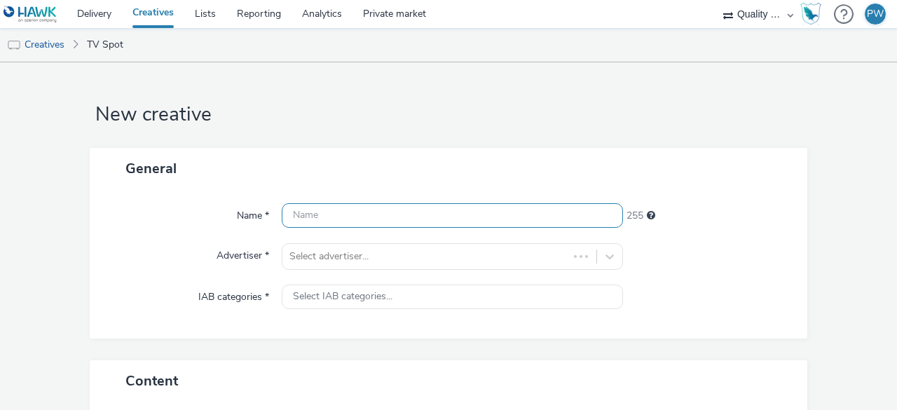
click at [335, 210] on input "text" at bounding box center [452, 215] width 341 height 25
paste input "51161606 RTL"
type input "51161606 RTL"
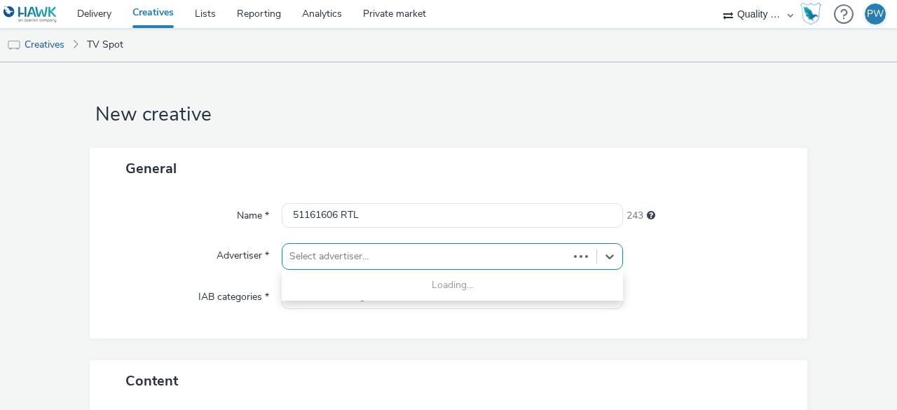
click at [334, 266] on div "Select advertiser..." at bounding box center [426, 256] width 286 height 22
click at [365, 261] on div at bounding box center [426, 256] width 272 height 17
click at [611, 260] on div at bounding box center [609, 256] width 25 height 25
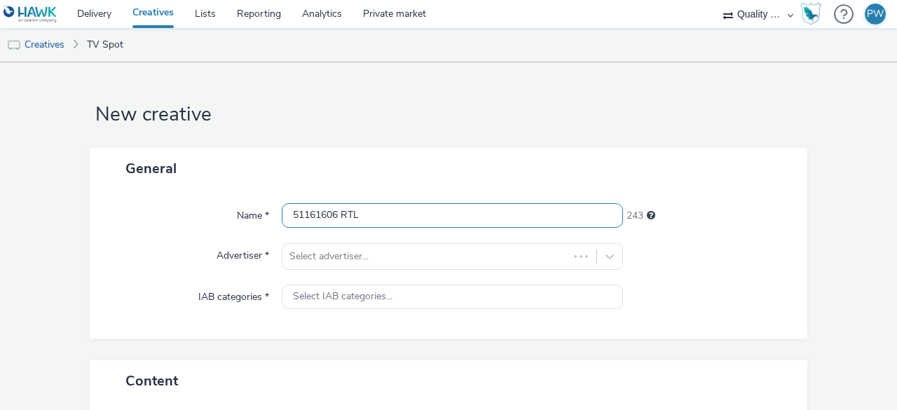
click at [323, 217] on input "51161606 RTL" at bounding box center [452, 215] width 341 height 25
drag, startPoint x: 367, startPoint y: 215, endPoint x: 189, endPoint y: 215, distance: 177.4
click at [189, 215] on div "Name * 51161606 RTL 243" at bounding box center [449, 215] width 690 height 25
click at [328, 222] on input "text" at bounding box center [452, 215] width 341 height 25
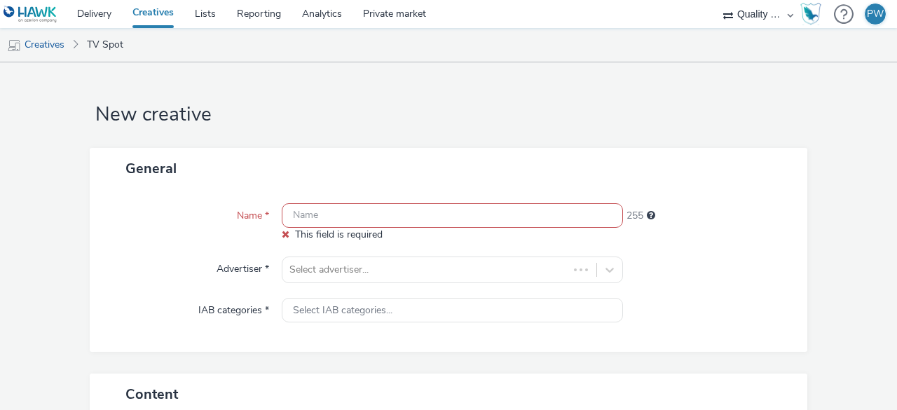
click at [300, 205] on input "text" at bounding box center [452, 215] width 341 height 25
paste input "51161606 RTL"
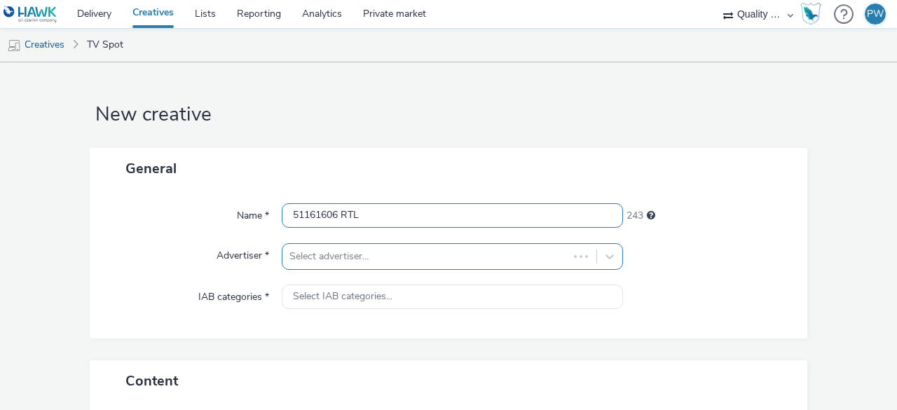
type input "51161606 RTL"
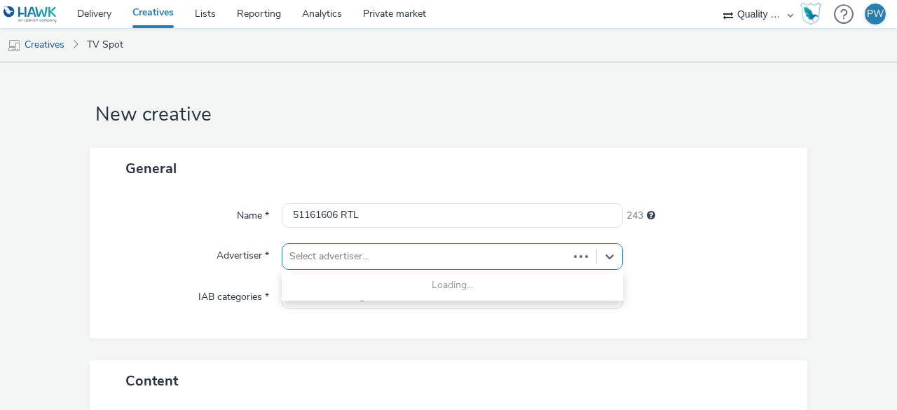
click at [313, 257] on div at bounding box center [426, 256] width 272 height 17
click at [613, 257] on div at bounding box center [609, 256] width 25 height 25
click at [313, 253] on div at bounding box center [426, 256] width 272 height 17
click at [414, 250] on div at bounding box center [426, 256] width 272 height 17
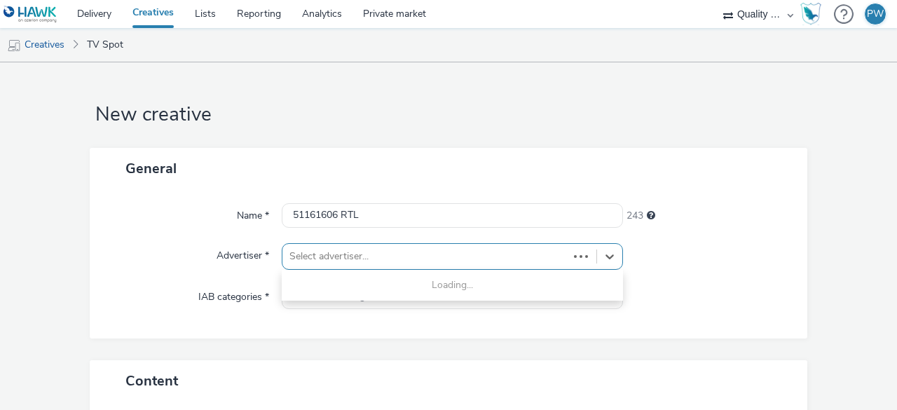
click at [37, 12] on img at bounding box center [31, 15] width 54 height 18
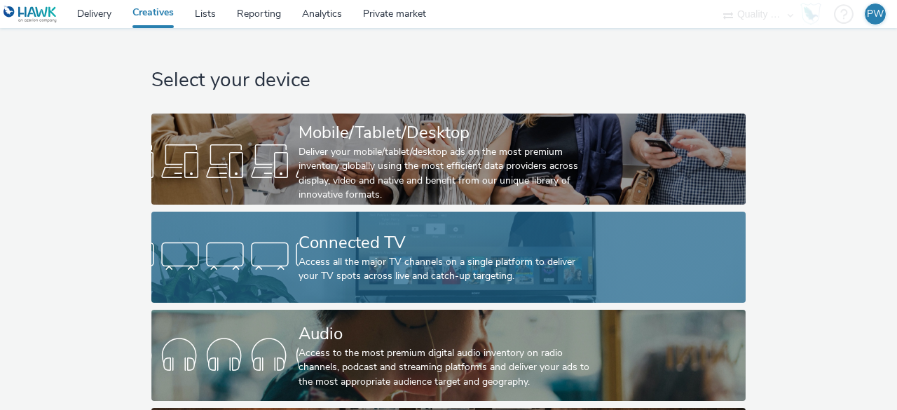
click at [348, 250] on div "Connected TV" at bounding box center [446, 243] width 294 height 25
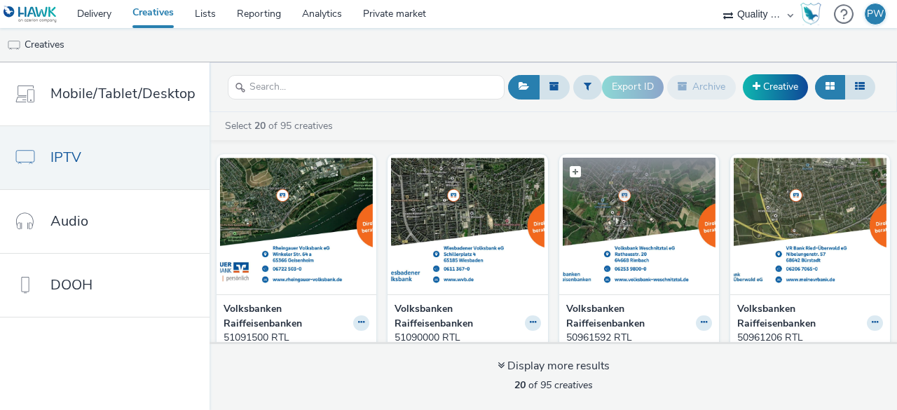
scroll to position [84, 0]
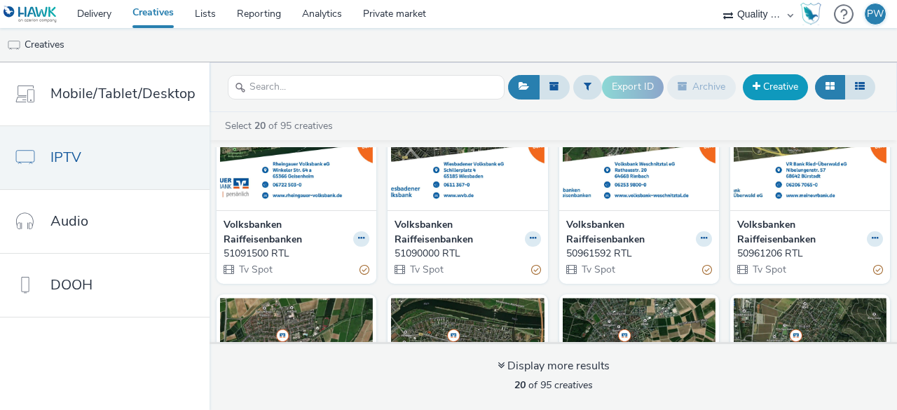
click at [773, 80] on link "Creative" at bounding box center [775, 86] width 65 height 25
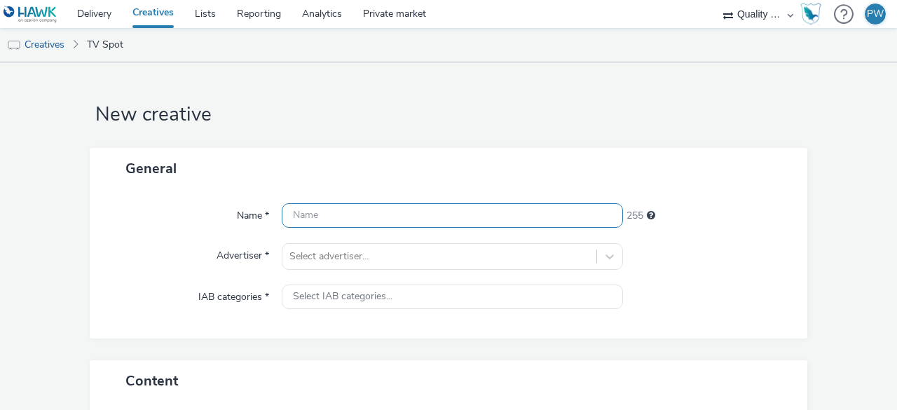
click at [333, 212] on input "text" at bounding box center [452, 215] width 341 height 25
paste input "51161606 RTL"
type input "51161606 RTL"
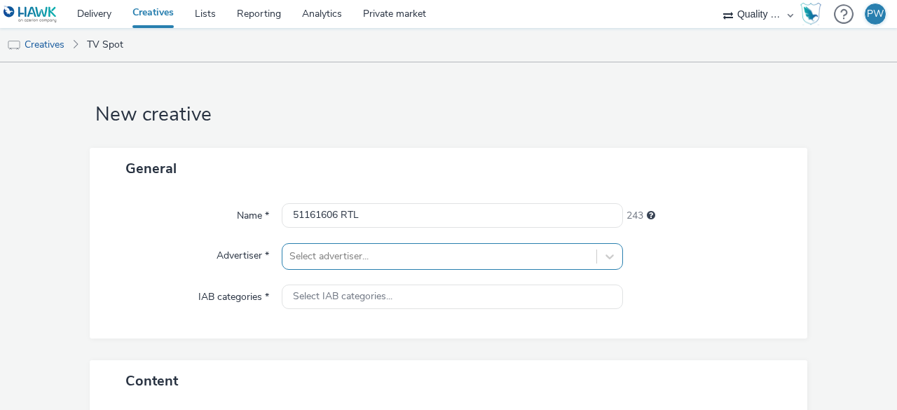
scroll to position [137, 0]
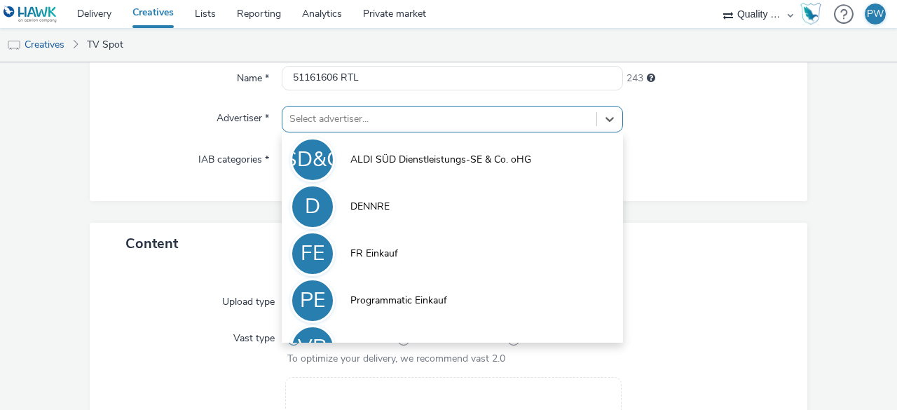
click at [318, 132] on div "option FR Einkauf focused, 3 of 5. 5 results available. Use Up and Down to choo…" at bounding box center [452, 119] width 341 height 27
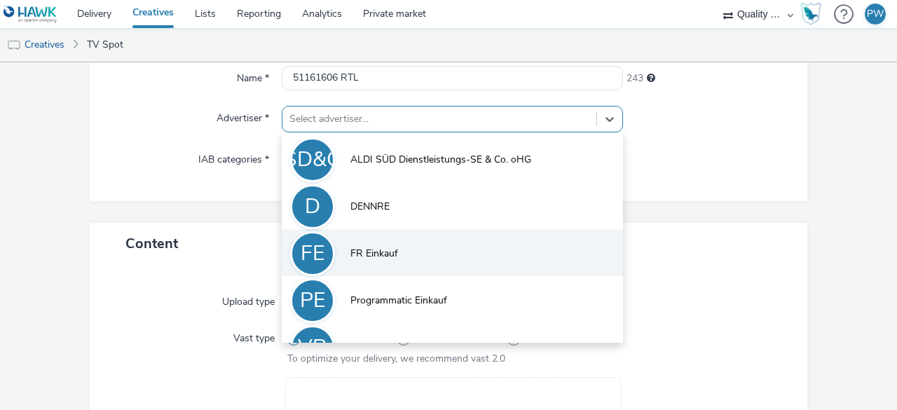
scroll to position [30, 0]
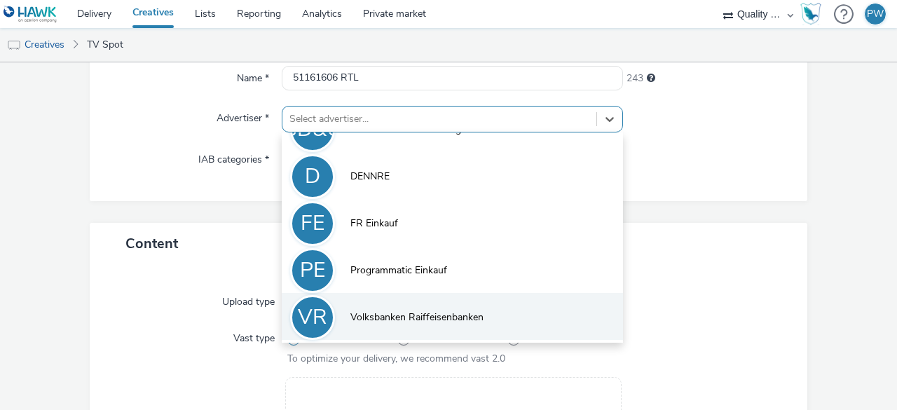
click at [402, 320] on span "Volksbanken Raiffeisenbanken" at bounding box center [417, 318] width 133 height 14
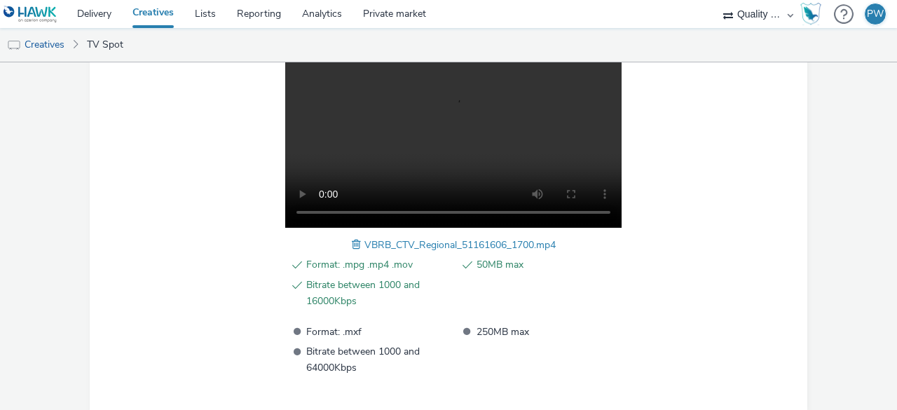
scroll to position [543, 0]
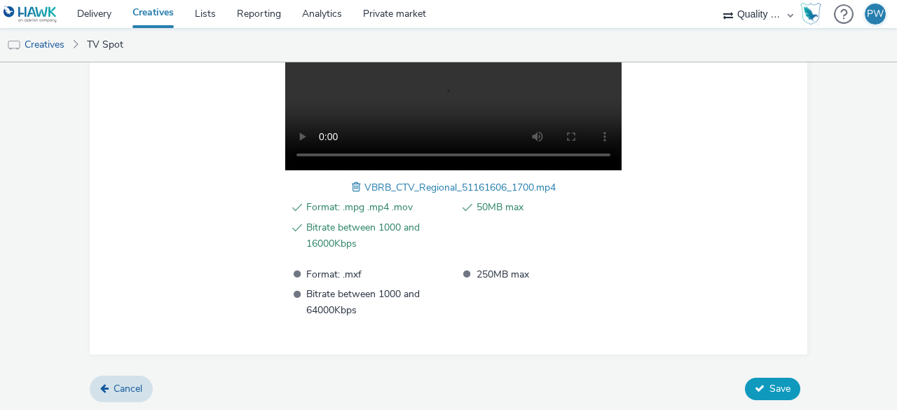
click at [755, 385] on icon at bounding box center [760, 388] width 10 height 10
